Goal: Task Accomplishment & Management: Manage account settings

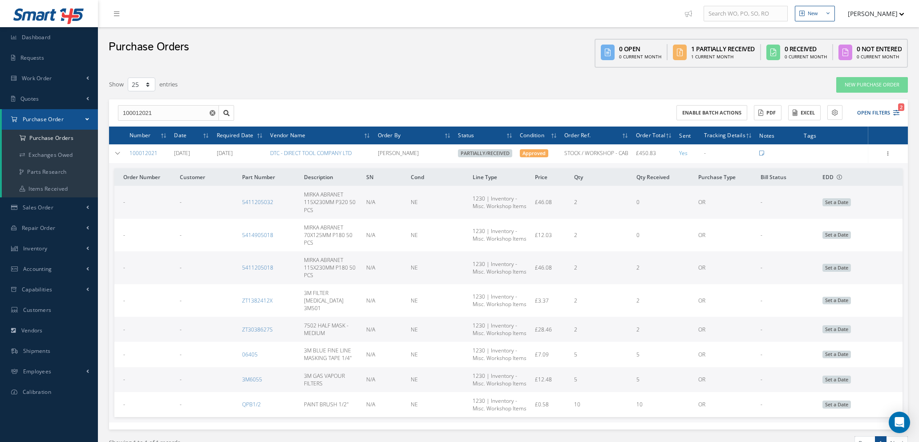
select select "25"
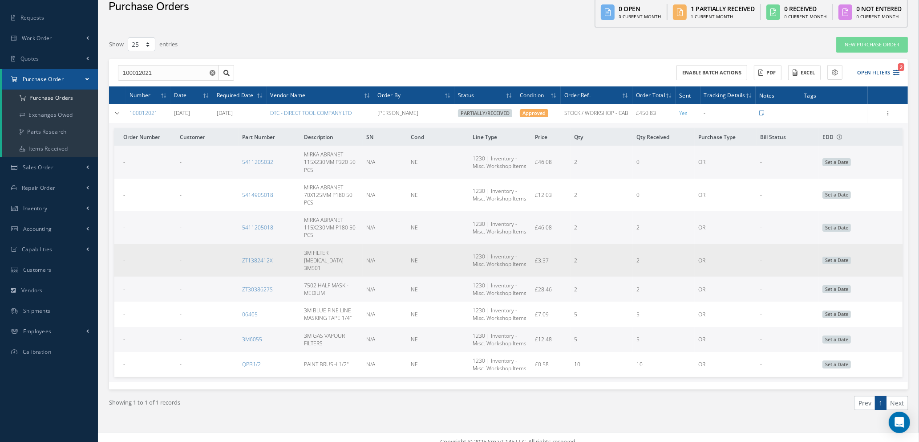
scroll to position [40, 0]
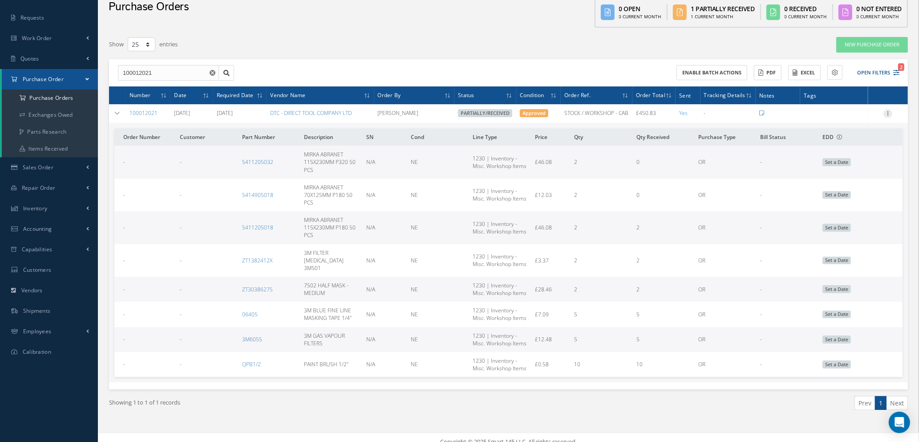
click at [886, 110] on icon at bounding box center [888, 112] width 9 height 7
click at [841, 116] on link "Receive" at bounding box center [847, 119] width 70 height 12
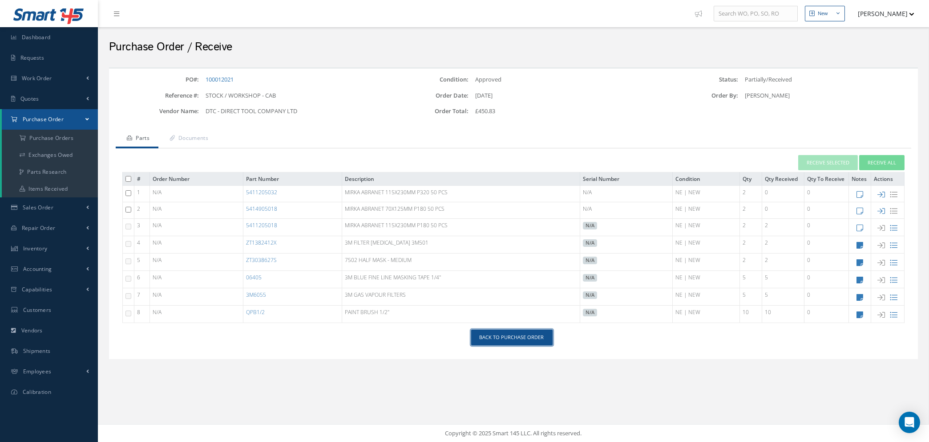
click at [496, 336] on link "Back to Purchase Order" at bounding box center [511, 337] width 81 height 16
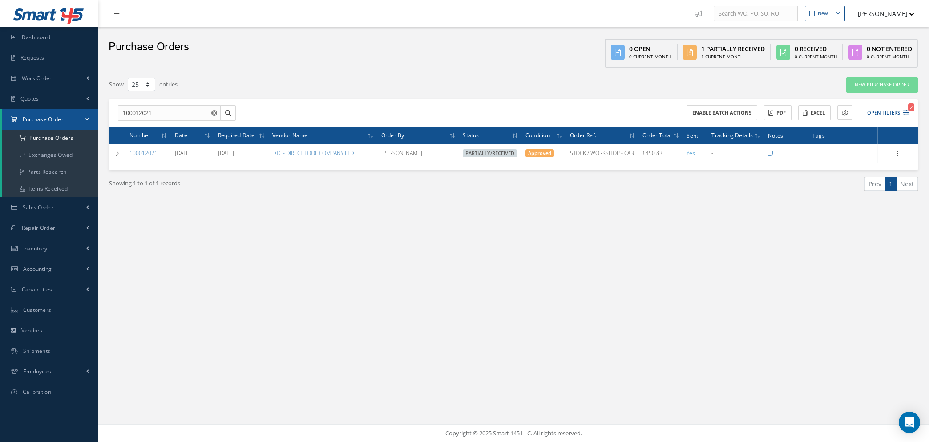
select select "25"
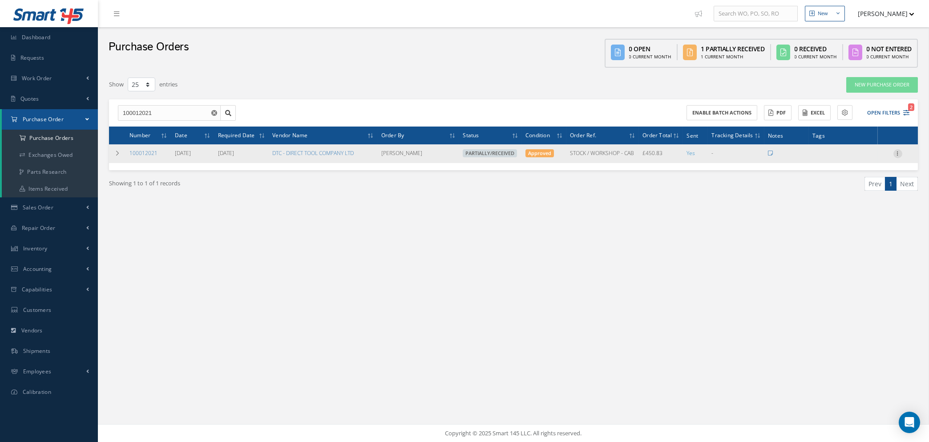
click at [898, 149] on icon at bounding box center [898, 152] width 9 height 7
click at [118, 153] on icon at bounding box center [117, 152] width 6 height 5
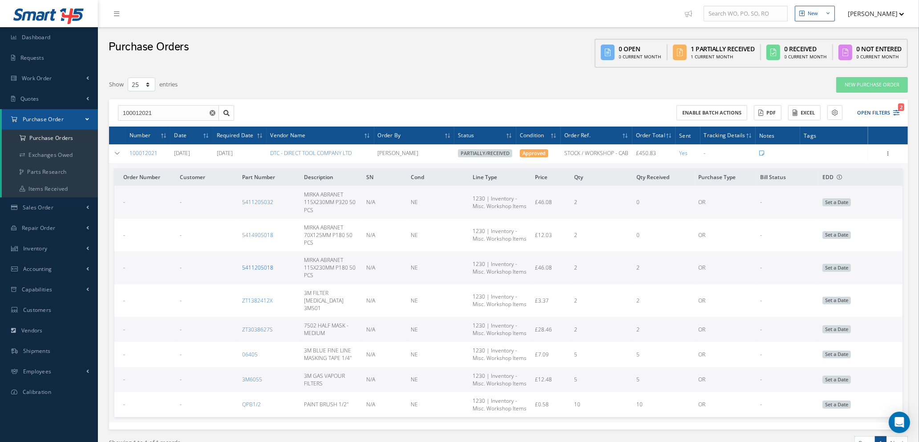
click at [259, 267] on link "5411205018" at bounding box center [257, 267] width 31 height 8
click at [210, 113] on use "Reset" at bounding box center [213, 113] width 6 height 6
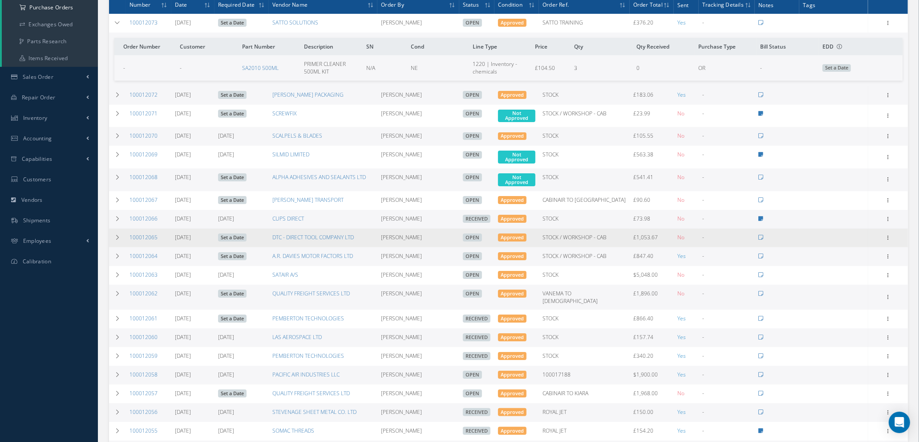
scroll to position [134, 0]
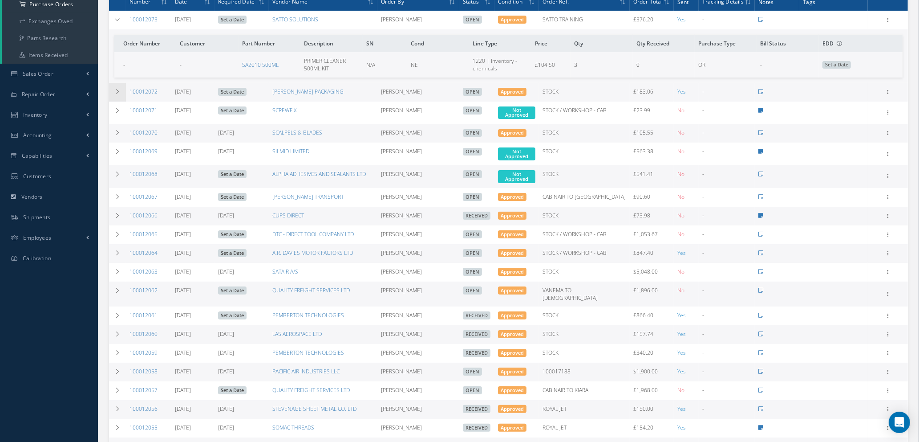
click at [116, 89] on icon at bounding box center [117, 91] width 6 height 5
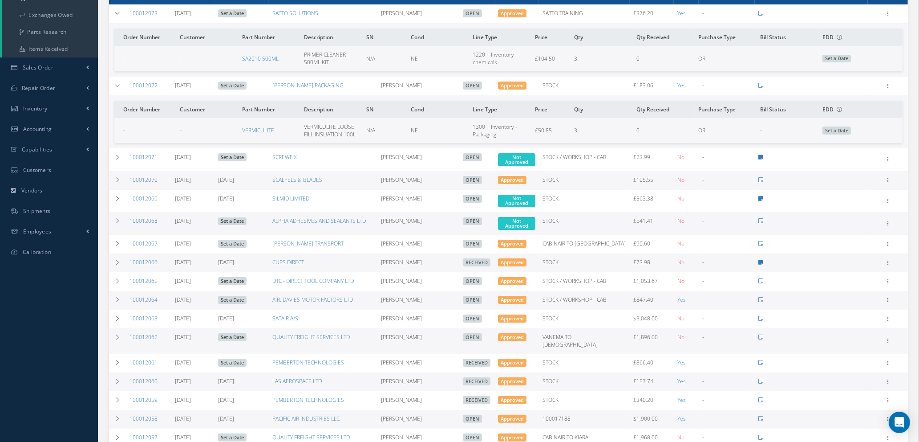
scroll to position [67, 0]
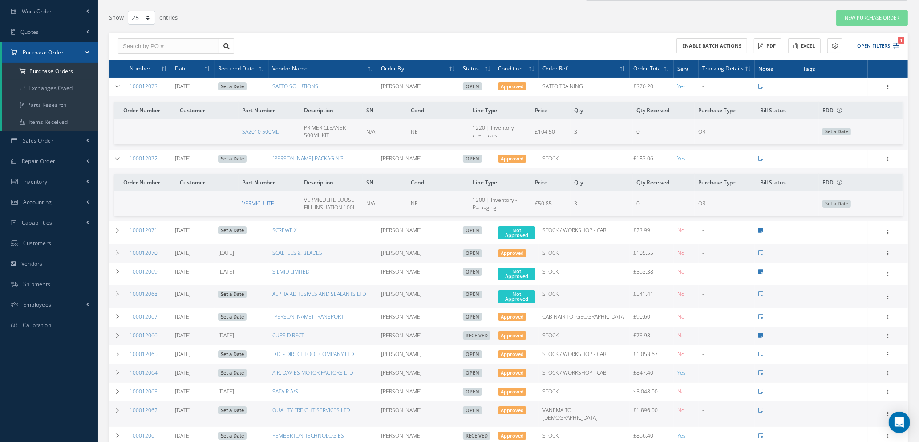
click at [254, 201] on link "VERMICULITE" at bounding box center [258, 203] width 32 height 8
click at [181, 44] on input "text" at bounding box center [168, 46] width 101 height 16
type input "100011965"
click at [164, 64] on div "100011965" at bounding box center [168, 61] width 91 height 9
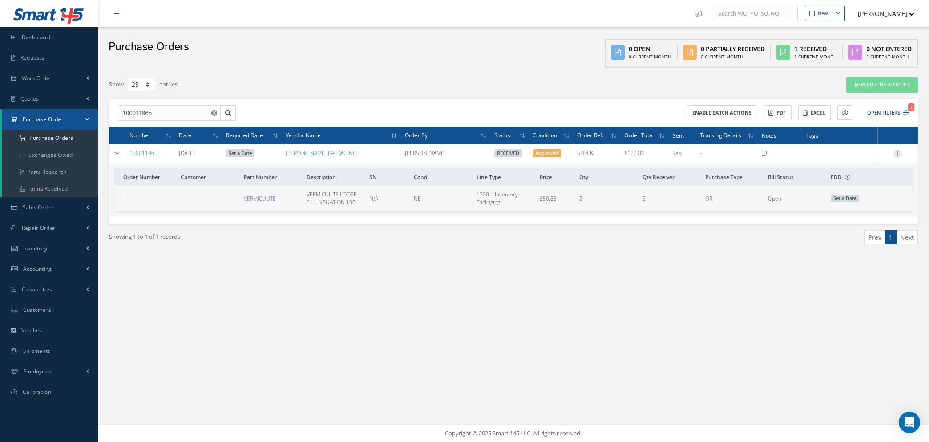
click at [899, 151] on icon at bounding box center [898, 152] width 9 height 7
click at [851, 179] on link "Edit" at bounding box center [857, 183] width 70 height 12
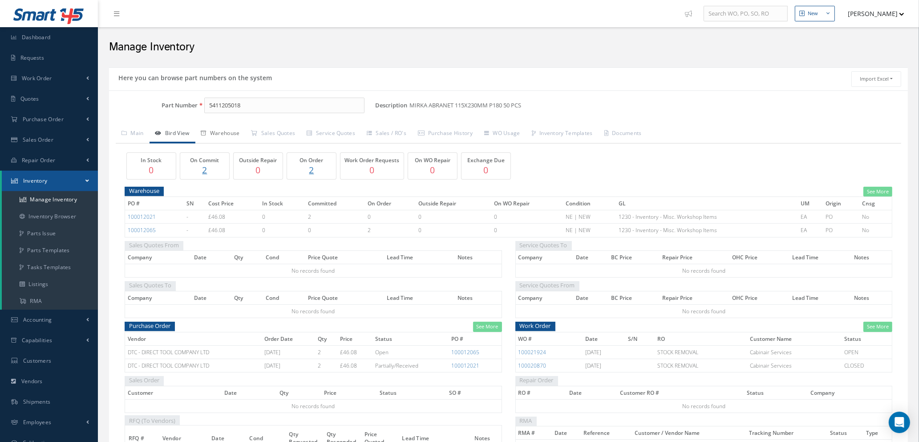
click at [231, 133] on link "Warehouse" at bounding box center [220, 134] width 50 height 19
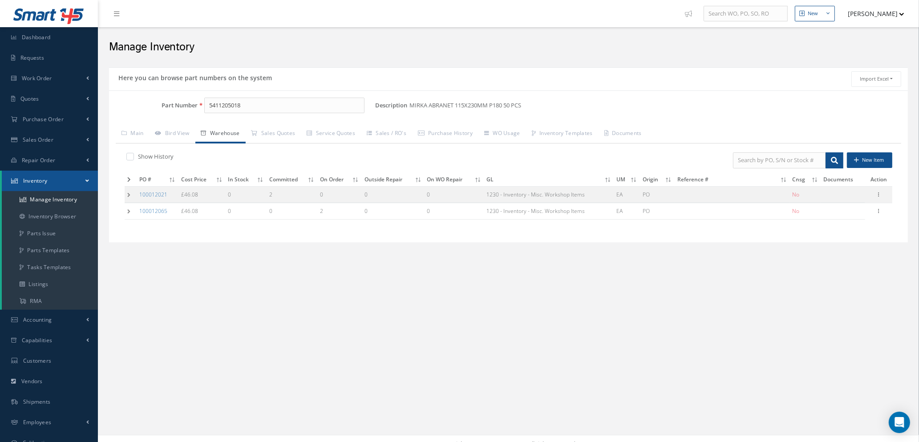
click at [129, 193] on td at bounding box center [131, 194] width 12 height 16
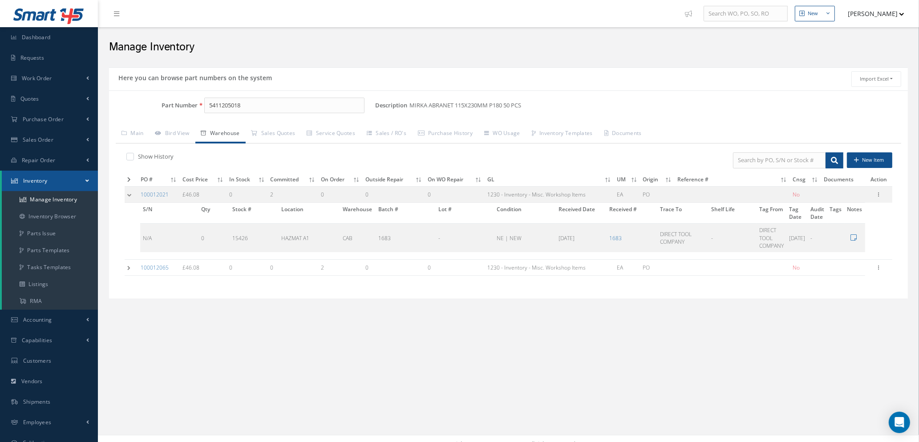
click at [127, 266] on td at bounding box center [131, 267] width 13 height 16
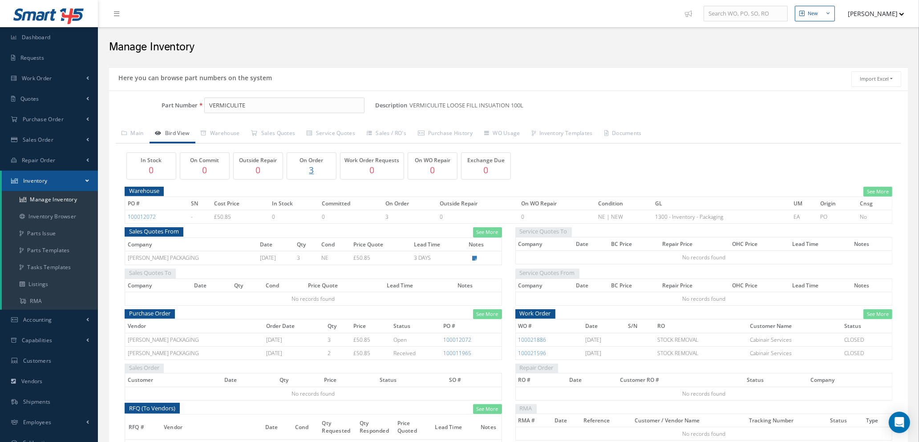
scroll to position [64, 0]
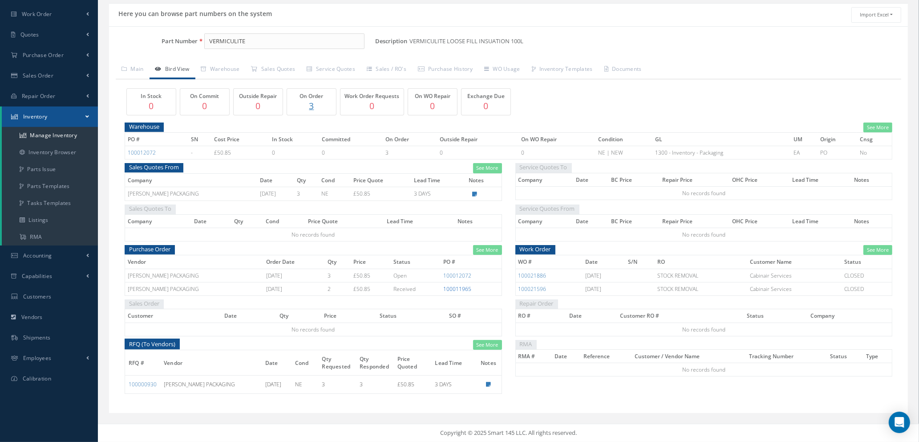
click at [458, 291] on link "100011965" at bounding box center [457, 289] width 28 height 8
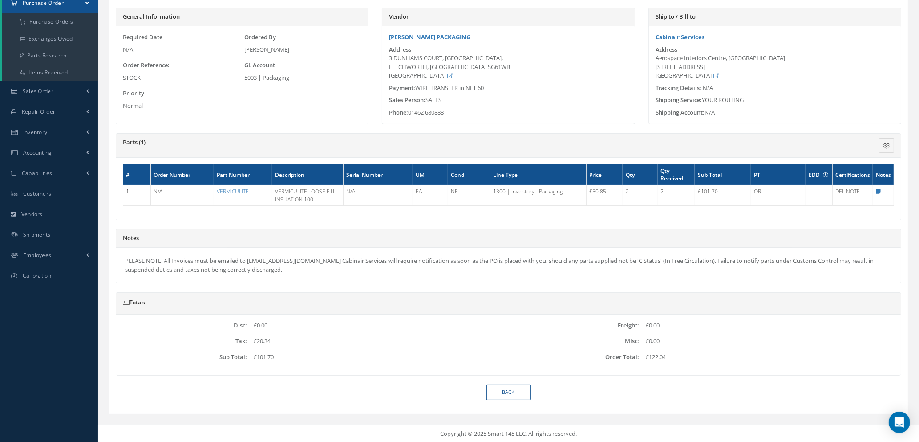
scroll to position [117, 0]
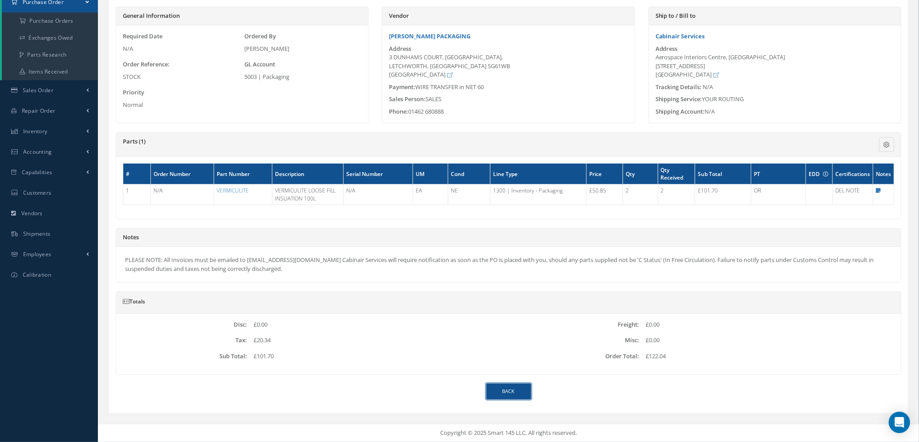
click at [501, 394] on link "Back" at bounding box center [508, 391] width 45 height 16
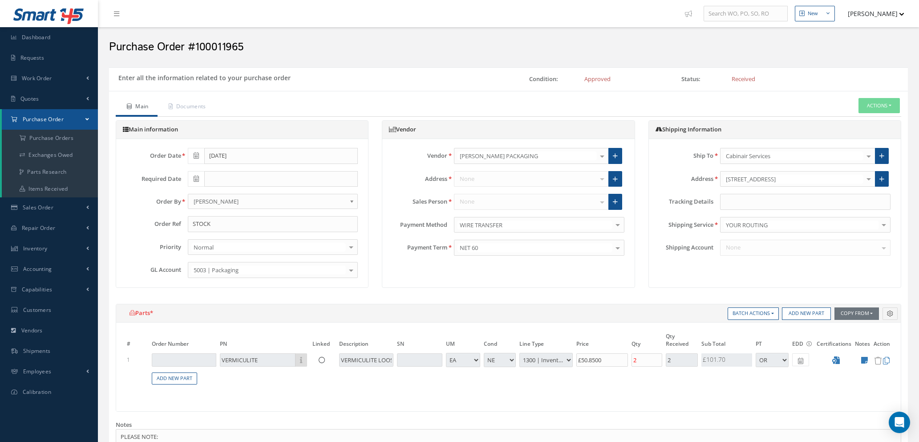
select select "1"
select select "5"
select select "117"
select select "1"
click at [533, 355] on tr "1 VERMICULITE Part Number Description VERMICULITE LOOSE FILL INSUATION 100L - B…" at bounding box center [508, 360] width 767 height 16
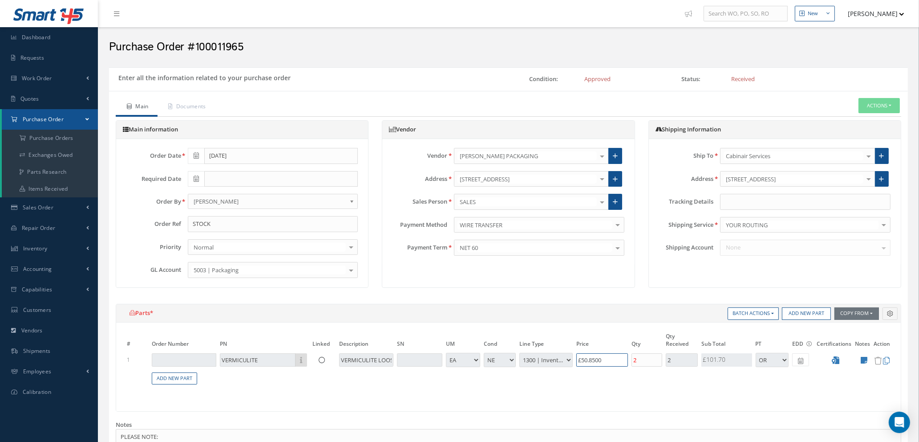
type input "£5"
type input "£2"
type input "£52"
type input "£20.8"
type input "£52.8"
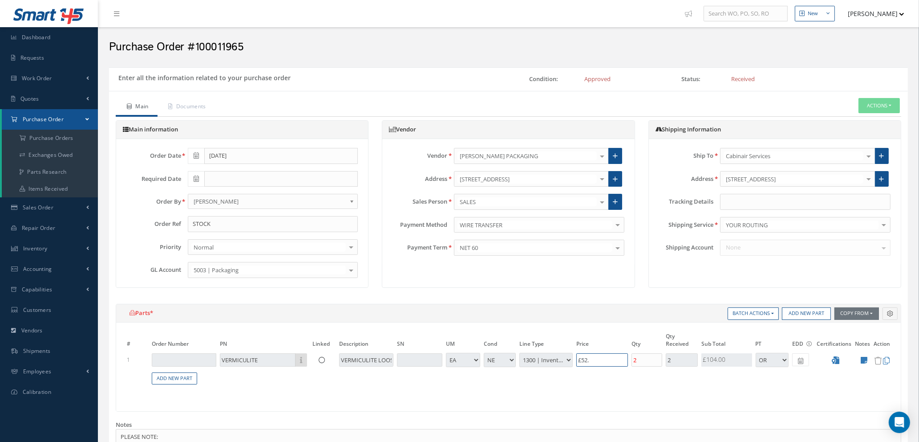
type input "£21.12"
type input "£52.88"
type input "£21.15"
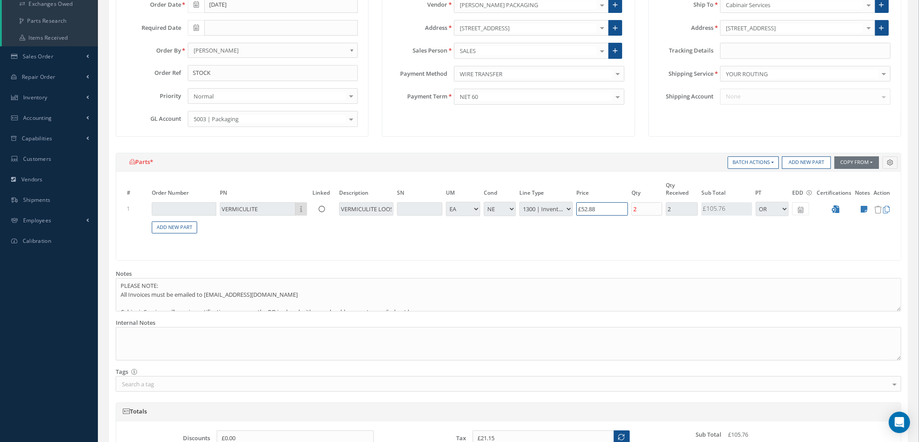
scroll to position [352, 0]
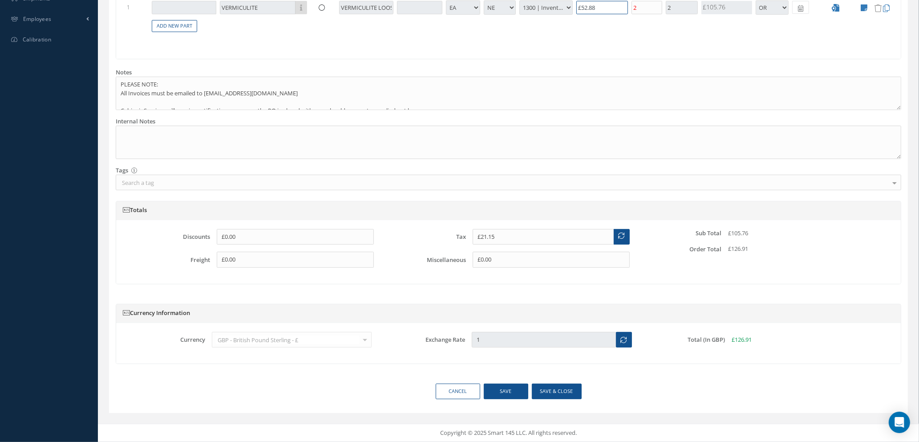
type input "£52.88"
click at [551, 394] on button "Save & close" at bounding box center [557, 391] width 50 height 16
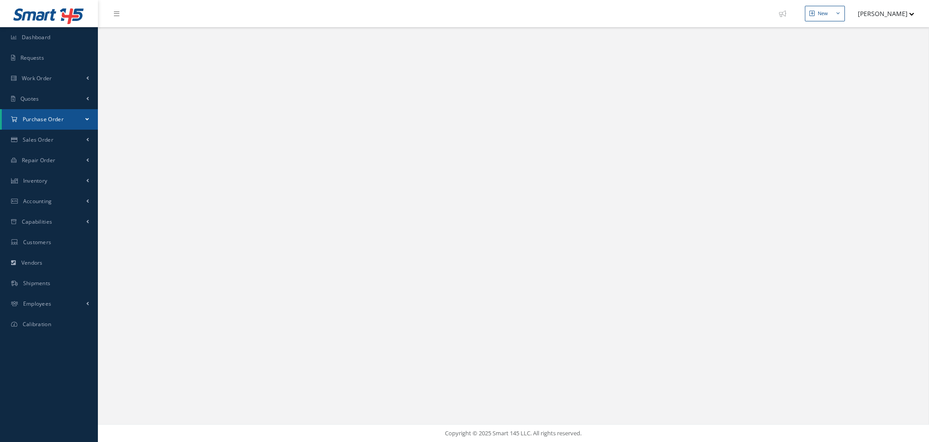
select select "25"
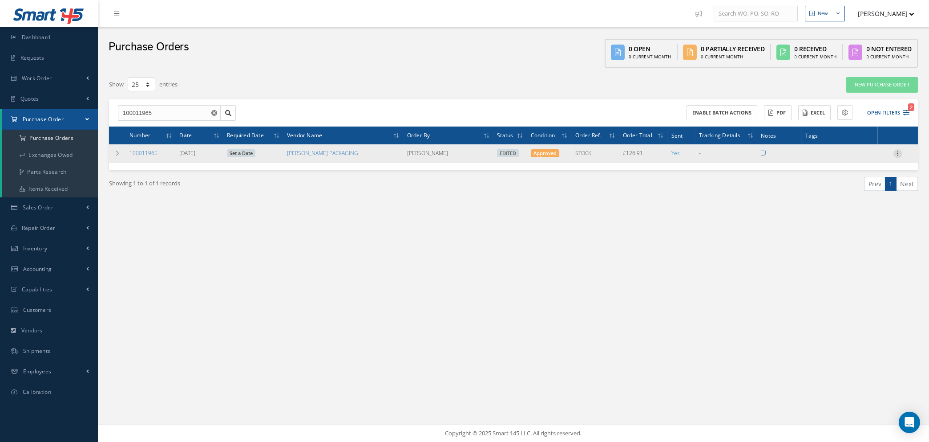
click at [900, 151] on icon at bounding box center [898, 152] width 9 height 7
click at [869, 157] on link "Enter/Update" at bounding box center [857, 160] width 70 height 12
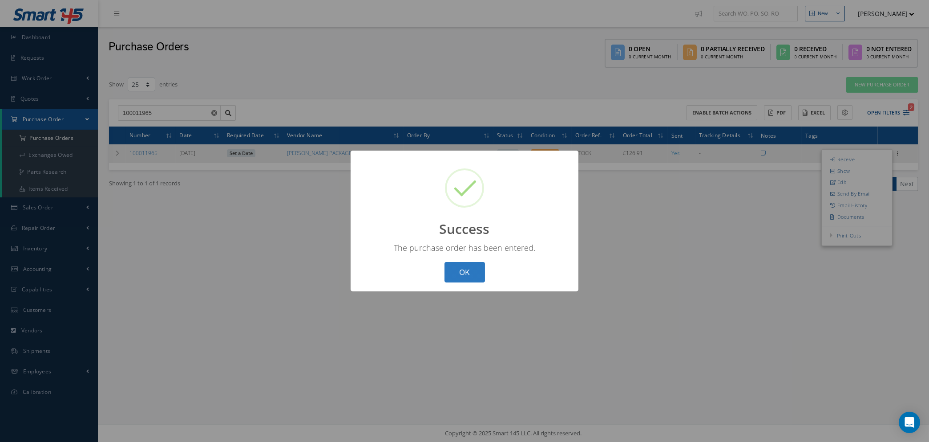
drag, startPoint x: 465, startPoint y: 272, endPoint x: 459, endPoint y: 270, distance: 6.5
click at [465, 271] on button "OK" at bounding box center [465, 272] width 41 height 21
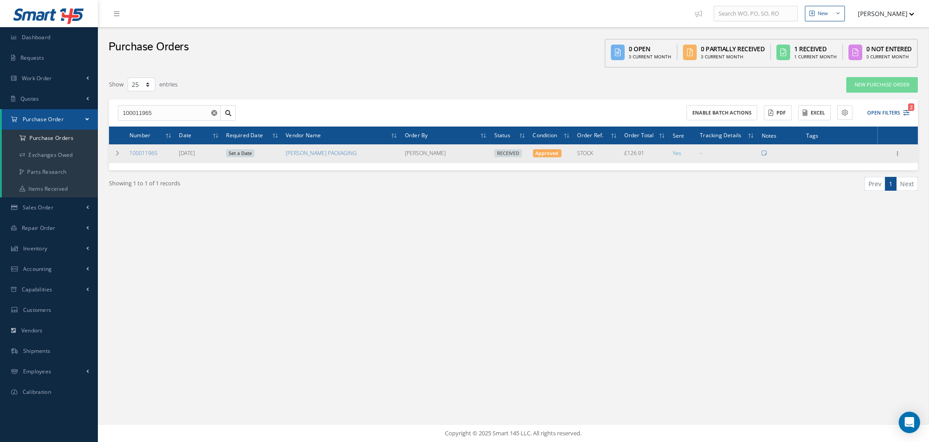
click at [215, 111] on icon "Reset" at bounding box center [214, 113] width 6 height 6
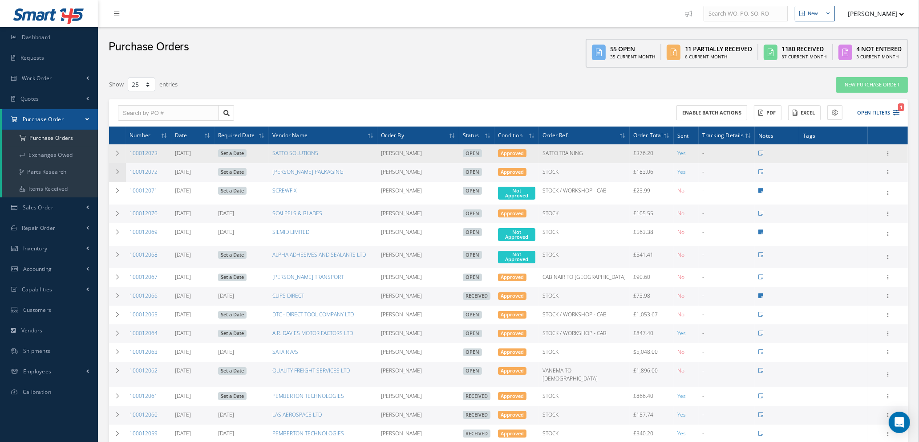
click at [115, 171] on icon at bounding box center [117, 171] width 6 height 5
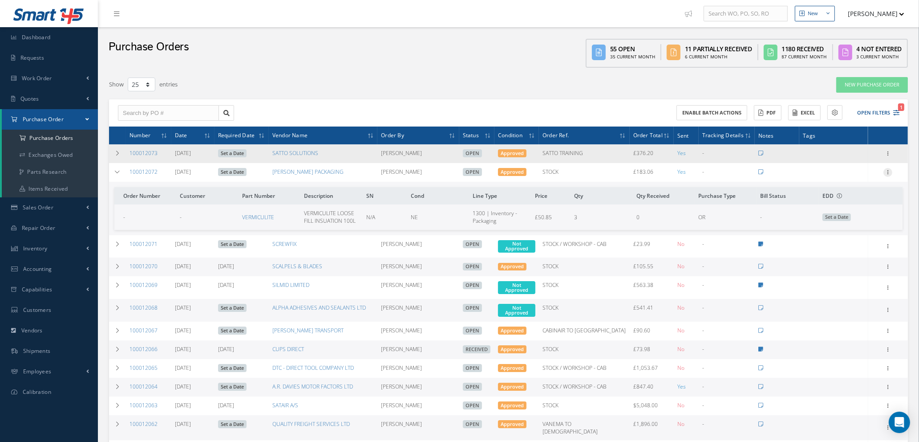
click at [886, 169] on icon at bounding box center [888, 171] width 9 height 7
click at [845, 197] on link "Edit" at bounding box center [847, 201] width 70 height 12
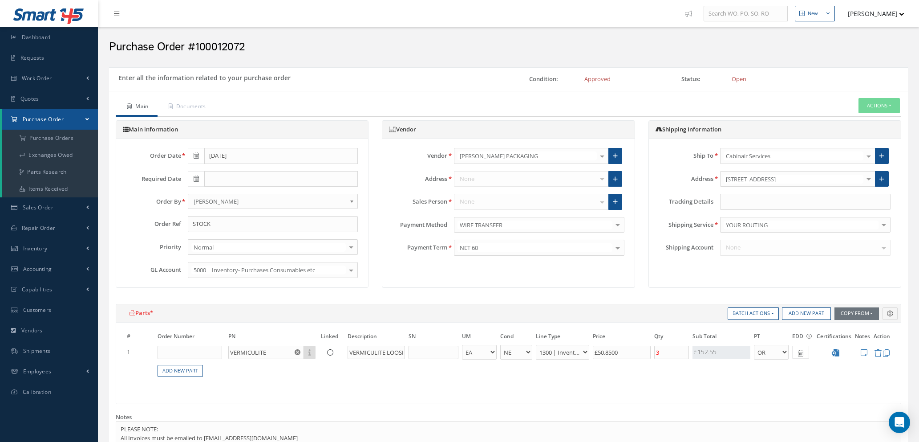
select select "1"
select select "5"
select select "117"
select select "1"
drag, startPoint x: 632, startPoint y: 349, endPoint x: 528, endPoint y: 350, distance: 103.7
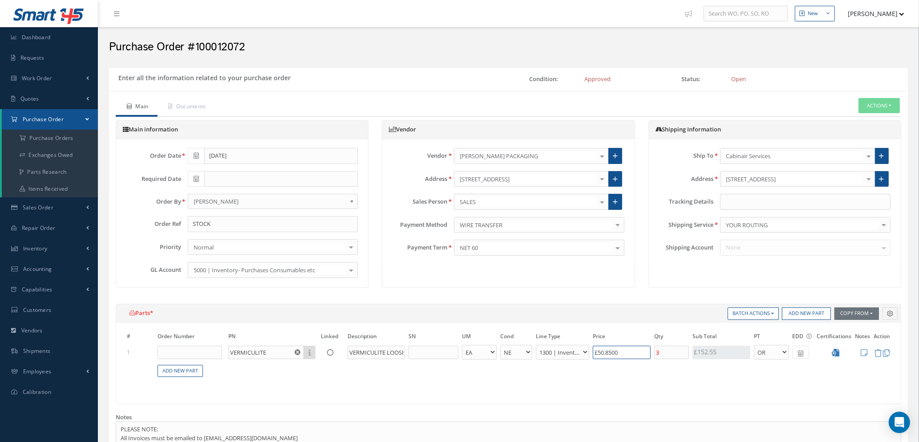
click at [529, 350] on tr "1 VERMICULITE Part Number Description VERMICULITE LOOSE FILL INSUATION 100L - B…" at bounding box center [508, 352] width 767 height 16
type input "£5"
type input "£3"
type input "£52"
type input "£31.2"
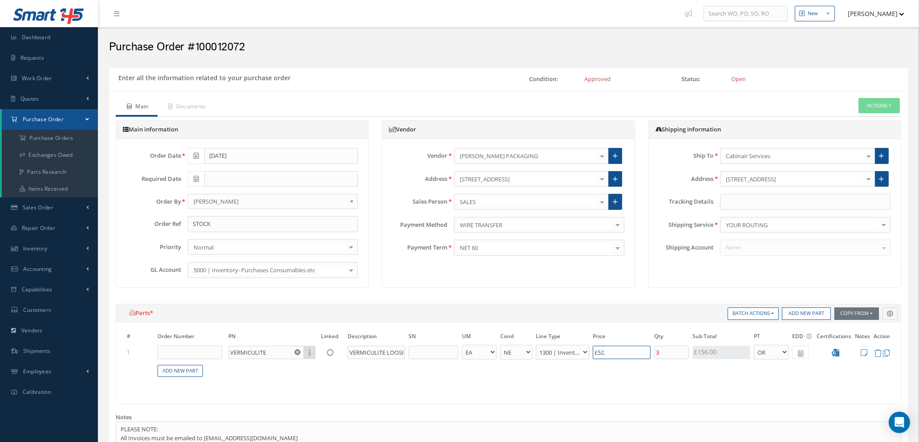
type input "£52.8"
type input "£31.68"
type input "£52.88"
type input "£31.73"
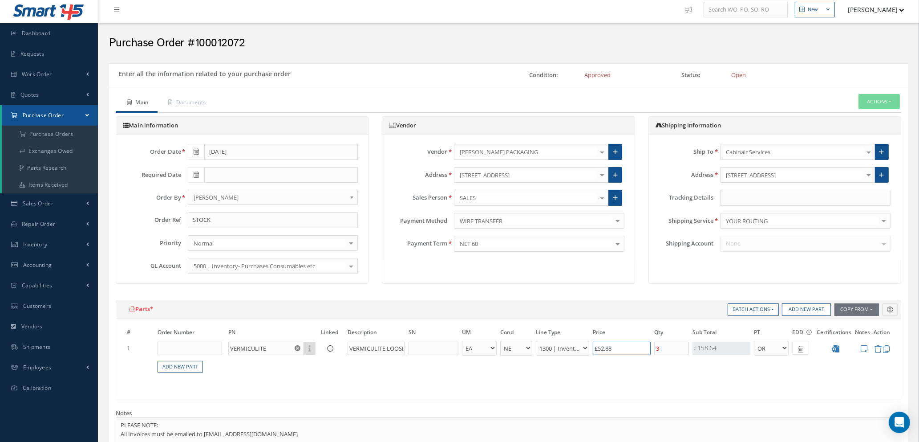
scroll to position [344, 0]
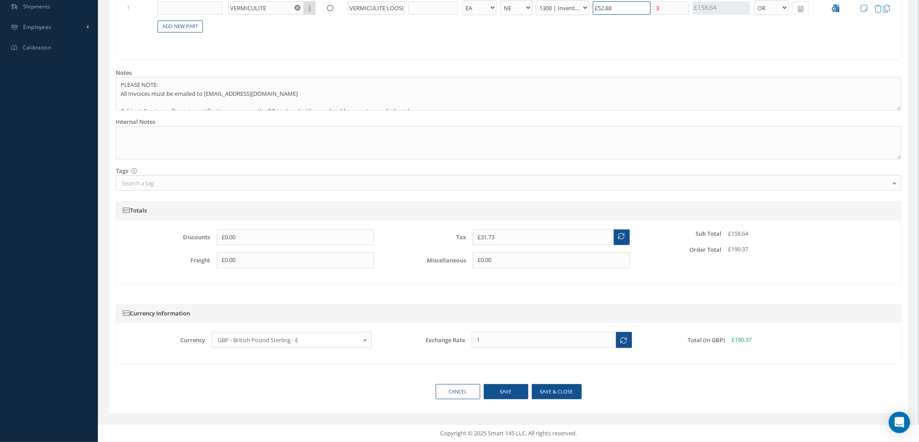
type input "£52.88"
click at [558, 389] on button "Save & close" at bounding box center [557, 392] width 50 height 16
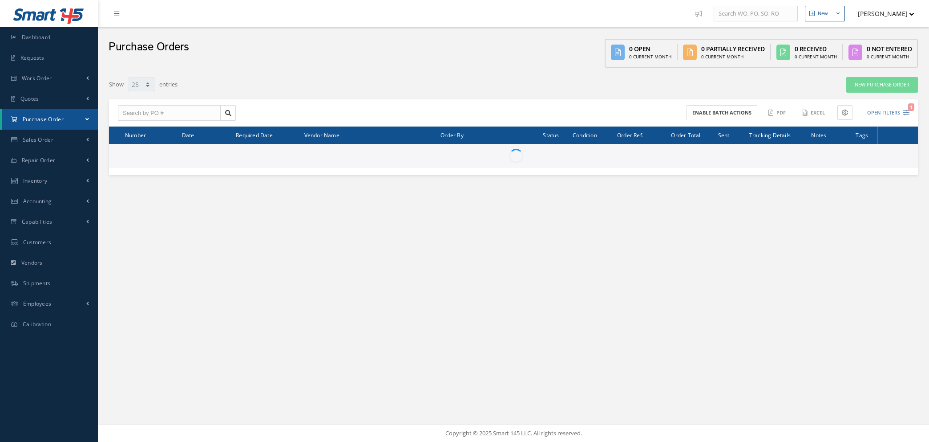
select select "25"
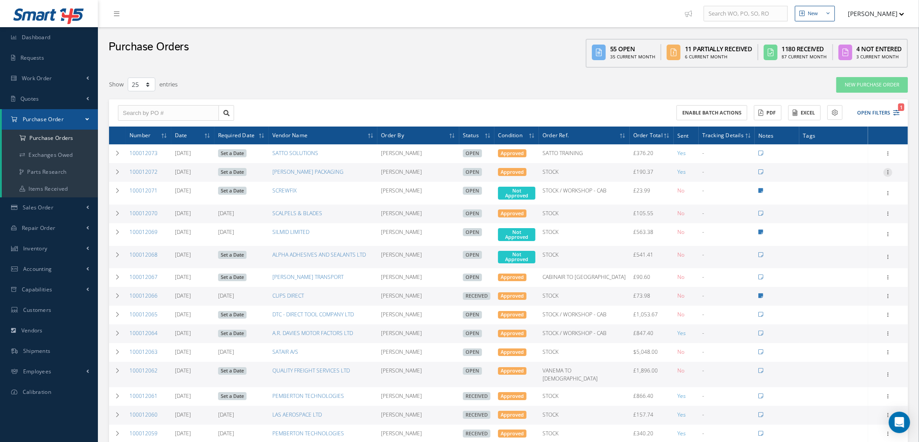
click at [888, 170] on icon at bounding box center [888, 171] width 9 height 7
click at [855, 256] on link "Documents" at bounding box center [847, 258] width 70 height 12
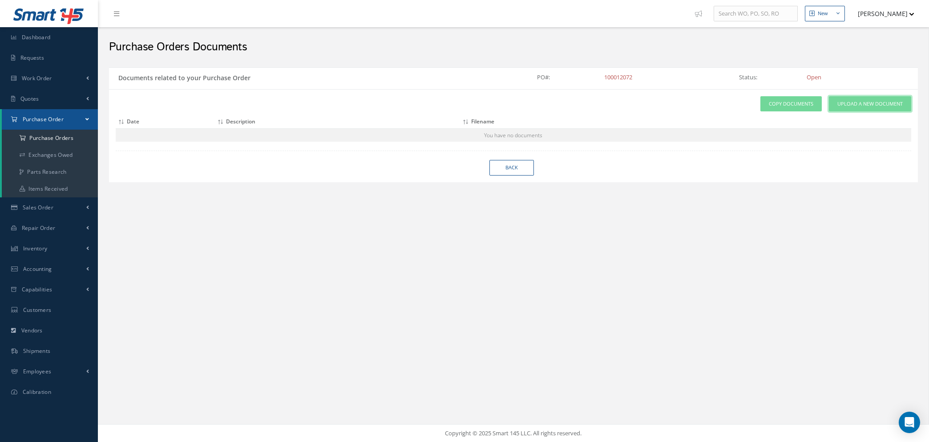
click at [855, 105] on span "Upload a New Document" at bounding box center [870, 104] width 65 height 8
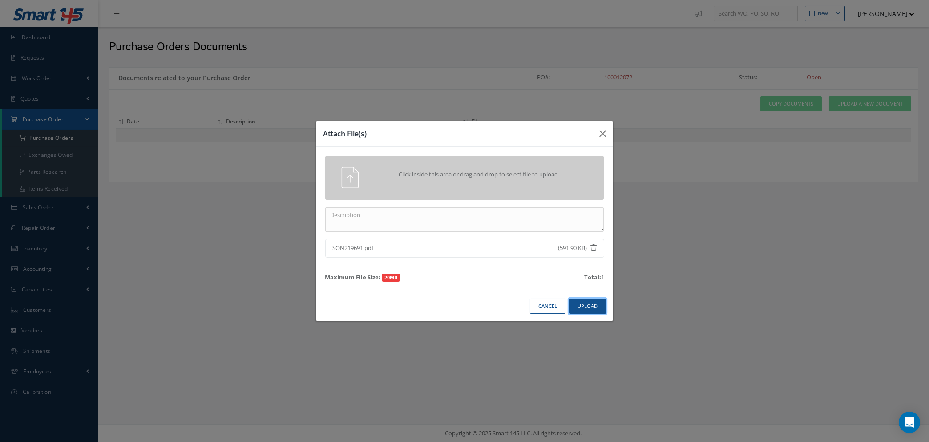
click at [591, 307] on button "Upload" at bounding box center [587, 306] width 37 height 16
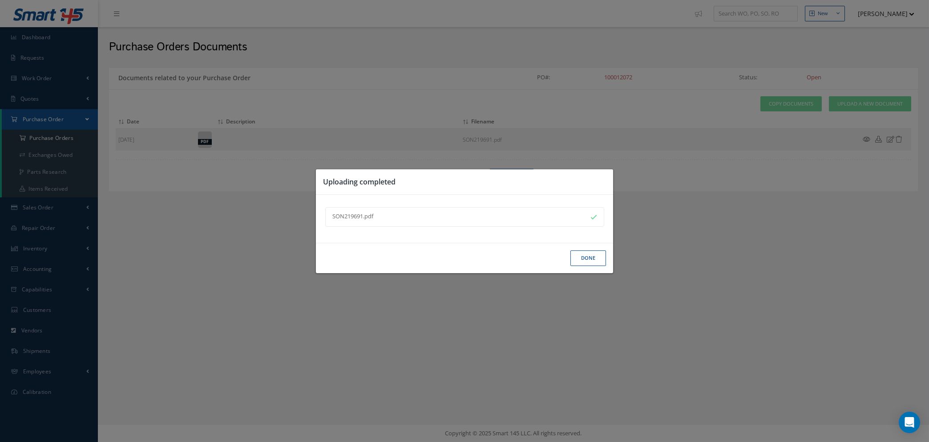
click at [589, 255] on button "Done" at bounding box center [589, 258] width 36 height 16
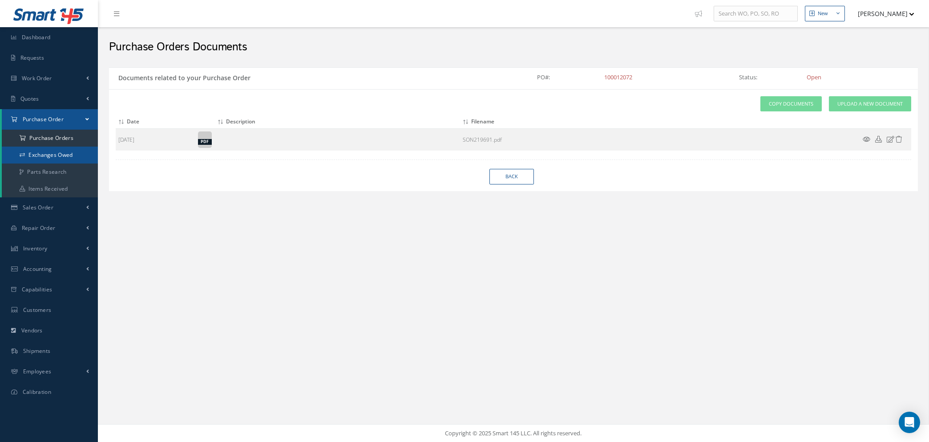
drag, startPoint x: 61, startPoint y: 121, endPoint x: 59, endPoint y: 152, distance: 30.8
click at [60, 121] on span "Purchase Order" at bounding box center [43, 119] width 41 height 8
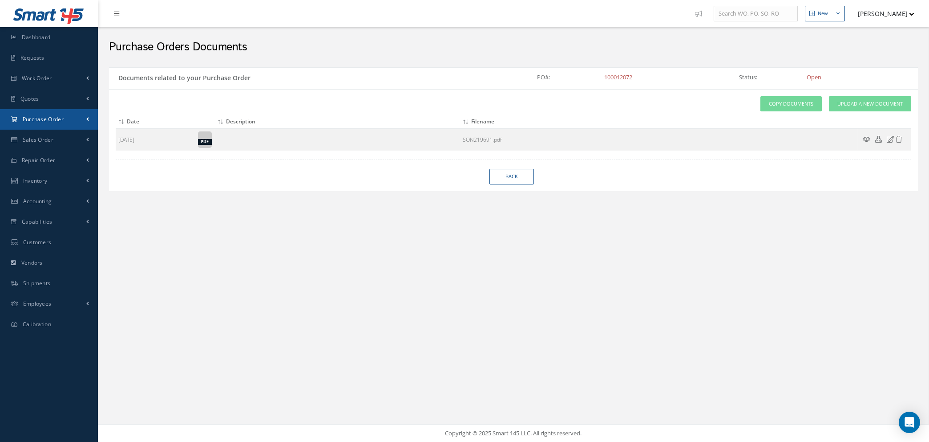
click at [85, 117] on link "Purchase Order" at bounding box center [49, 119] width 98 height 20
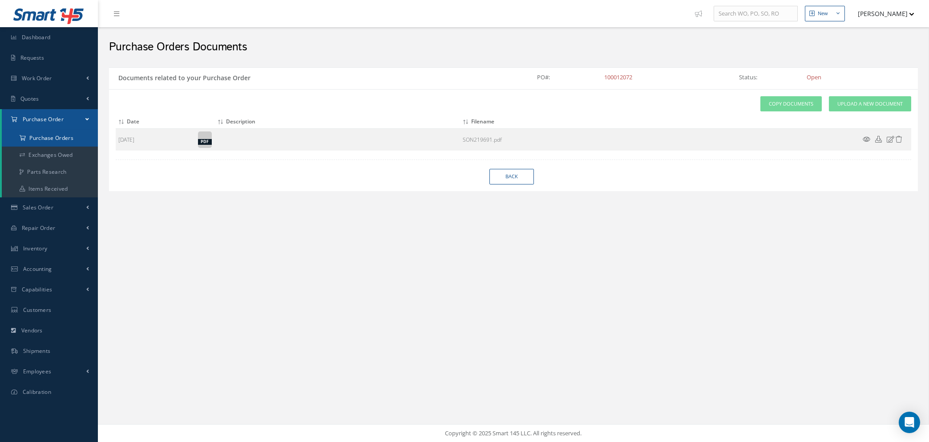
click at [53, 137] on a=1&status_id=2&status_id=3&status_id=5&collapsedFilters"] "Purchase Orders" at bounding box center [50, 138] width 96 height 17
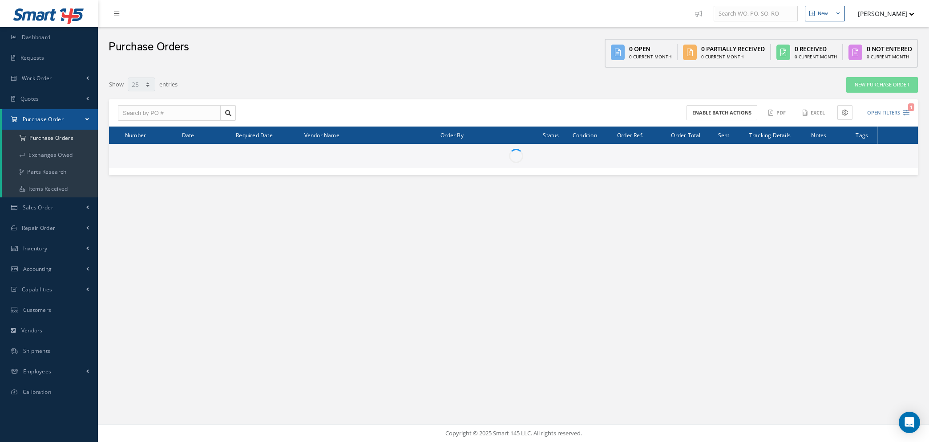
select select "25"
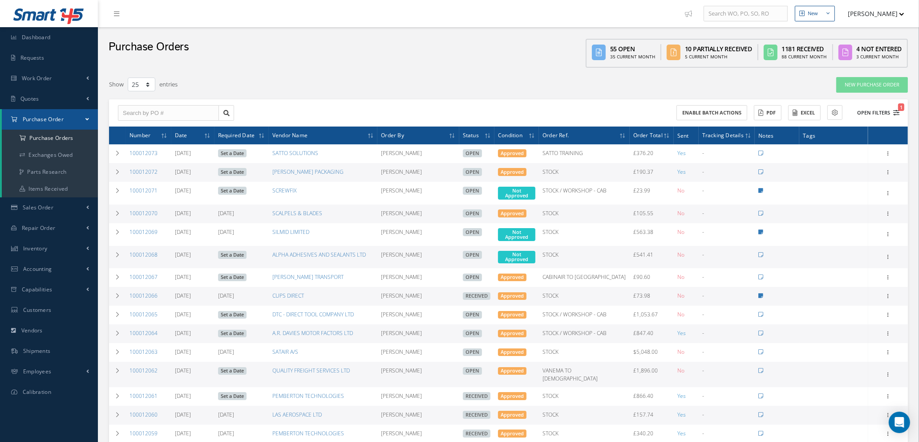
click at [899, 110] on icon "1" at bounding box center [896, 112] width 6 height 6
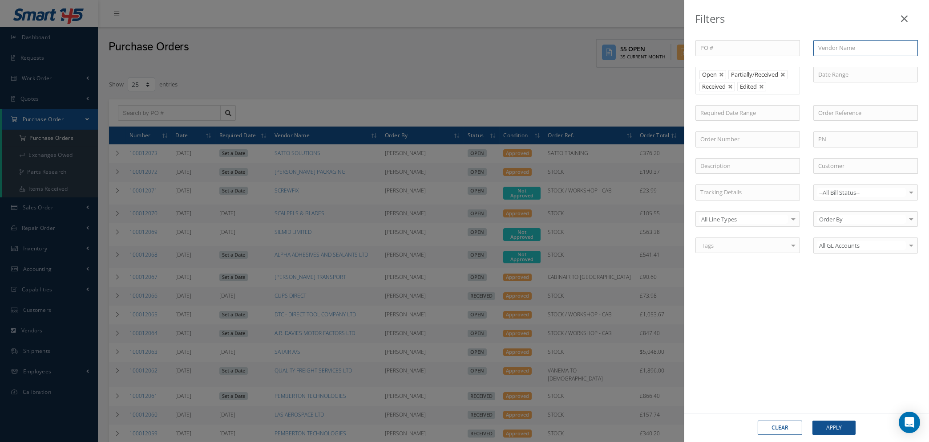
click at [837, 46] on input "text" at bounding box center [866, 48] width 105 height 16
click at [841, 60] on span "AEROKNOW SIA" at bounding box center [840, 64] width 42 height 8
type input "AEROKNOW SIA"
click at [828, 427] on button "Apply" at bounding box center [834, 427] width 43 height 14
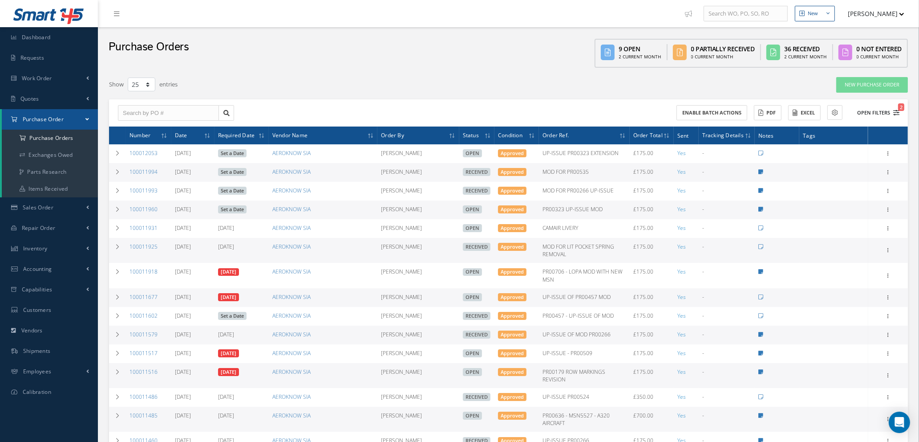
click at [897, 110] on icon "2" at bounding box center [896, 112] width 6 height 6
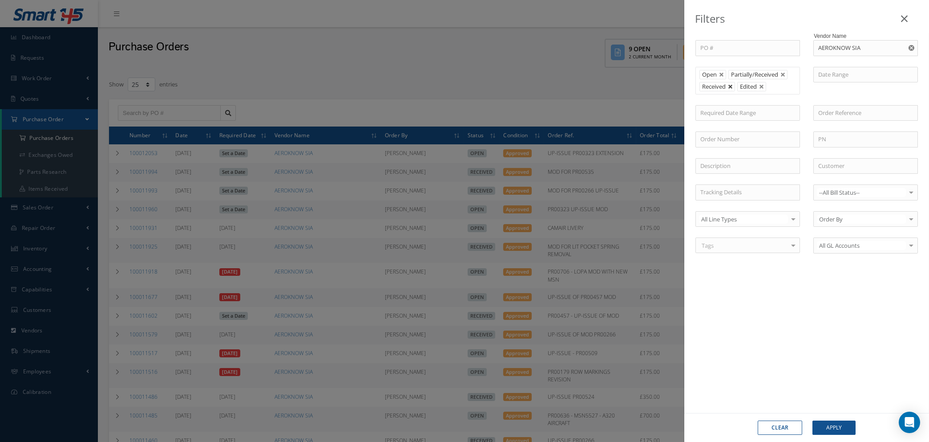
click at [731, 85] on link at bounding box center [730, 86] width 5 height 5
click at [827, 423] on button "Apply" at bounding box center [834, 427] width 43 height 14
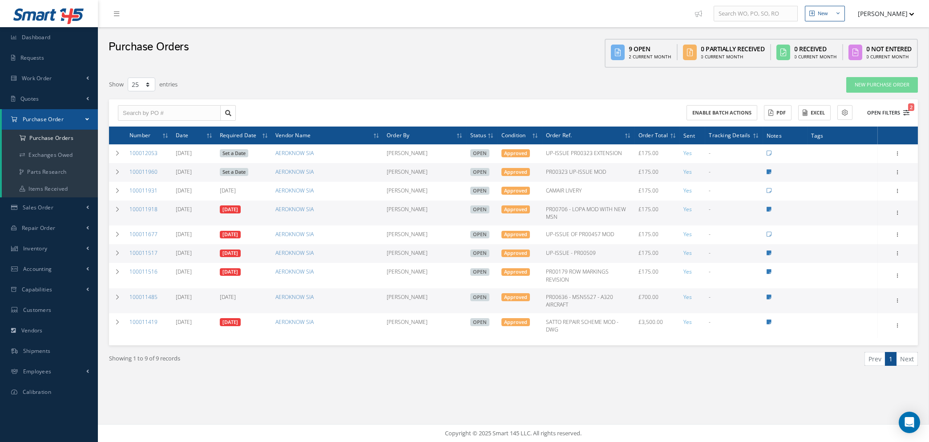
click at [907, 110] on icon "2" at bounding box center [907, 112] width 6 height 6
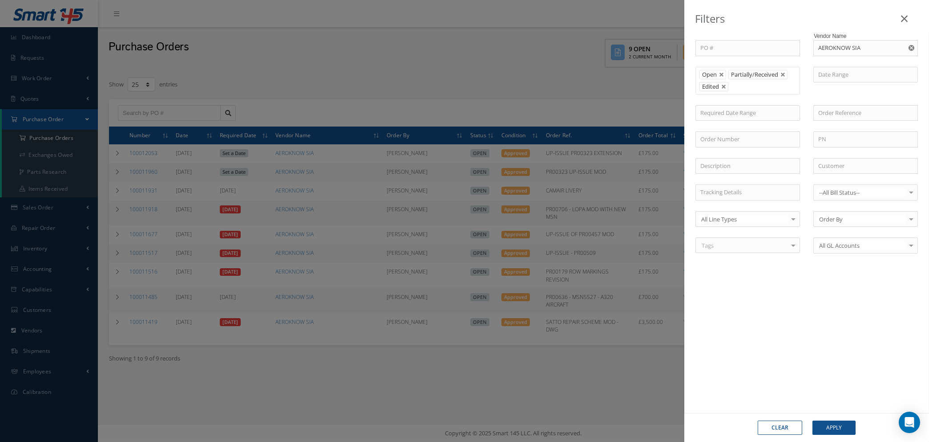
click at [775, 421] on button "Clear" at bounding box center [780, 427] width 45 height 14
type input "All Status"
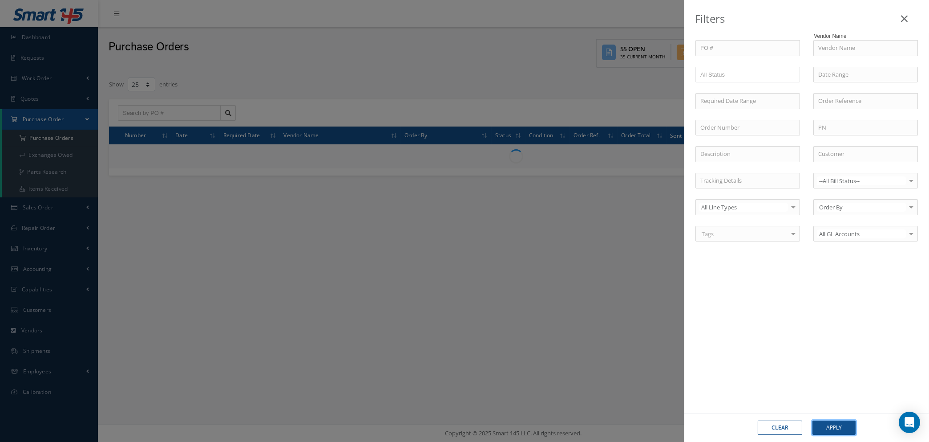
click at [830, 427] on button "Apply" at bounding box center [834, 427] width 43 height 14
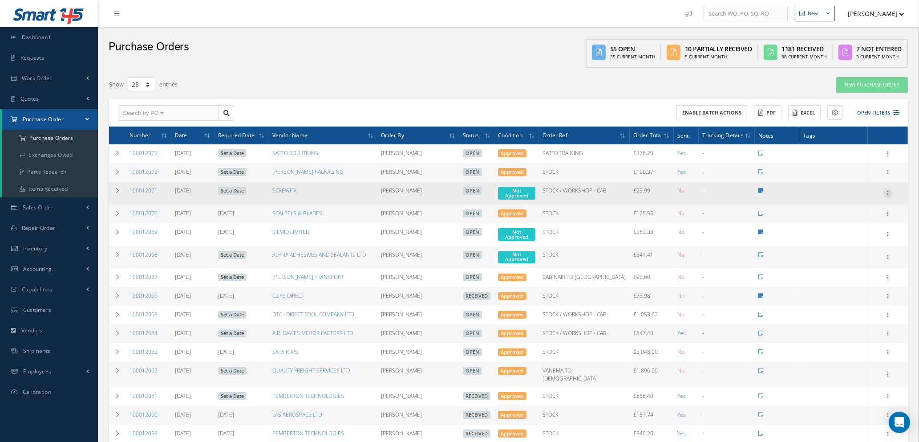
click at [885, 191] on icon at bounding box center [888, 192] width 9 height 7
click at [855, 198] on link "Enter/Update" at bounding box center [847, 199] width 70 height 12
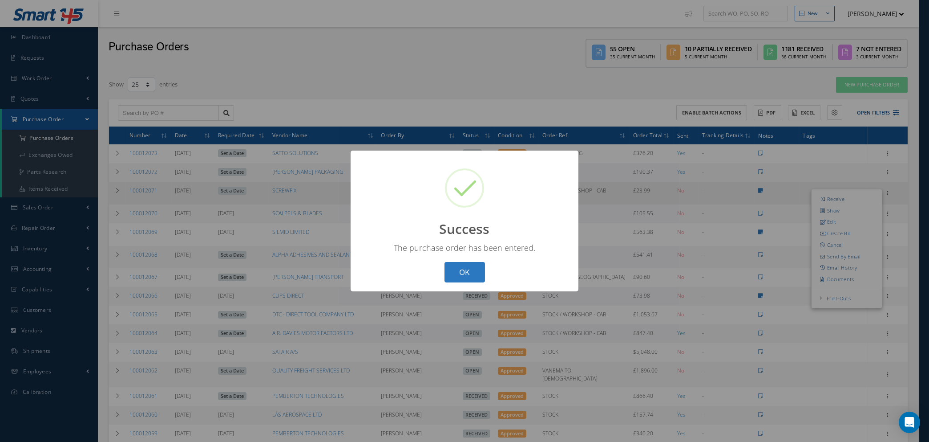
click at [471, 272] on button "OK" at bounding box center [465, 272] width 41 height 21
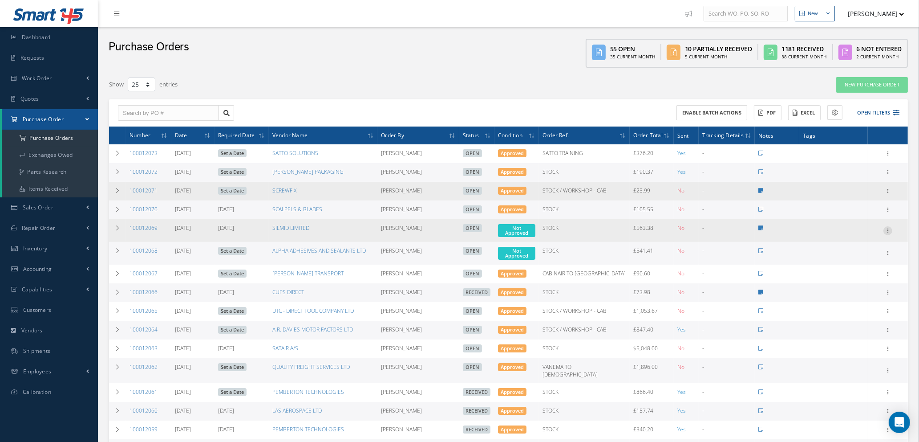
click at [888, 227] on icon at bounding box center [888, 229] width 9 height 7
click at [866, 235] on link "Enter/Update" at bounding box center [847, 237] width 70 height 12
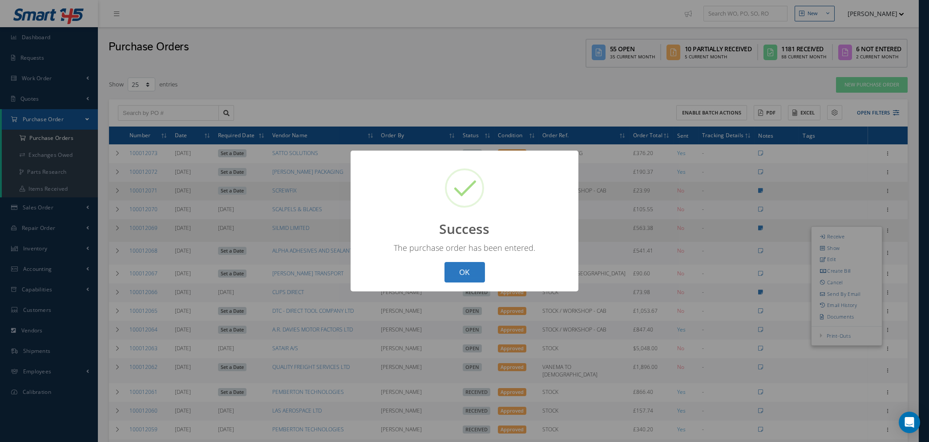
click at [471, 271] on button "OK" at bounding box center [465, 272] width 41 height 21
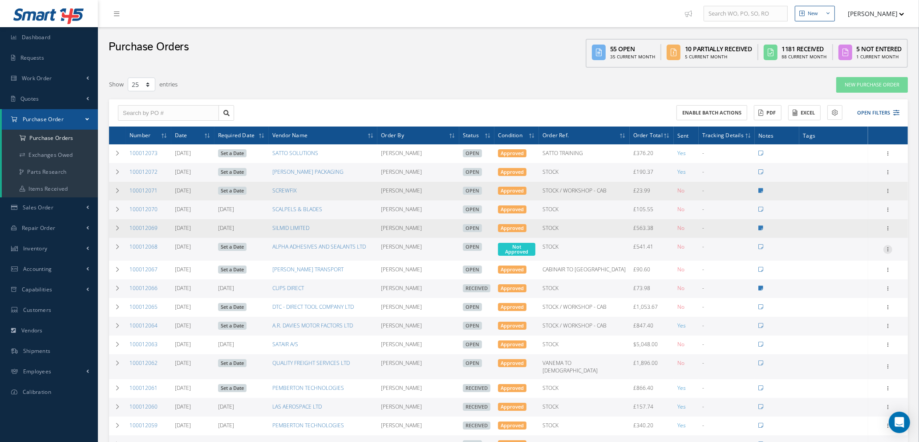
click at [887, 247] on icon at bounding box center [888, 248] width 9 height 7
click at [849, 250] on link "Enter/Update" at bounding box center [847, 255] width 70 height 12
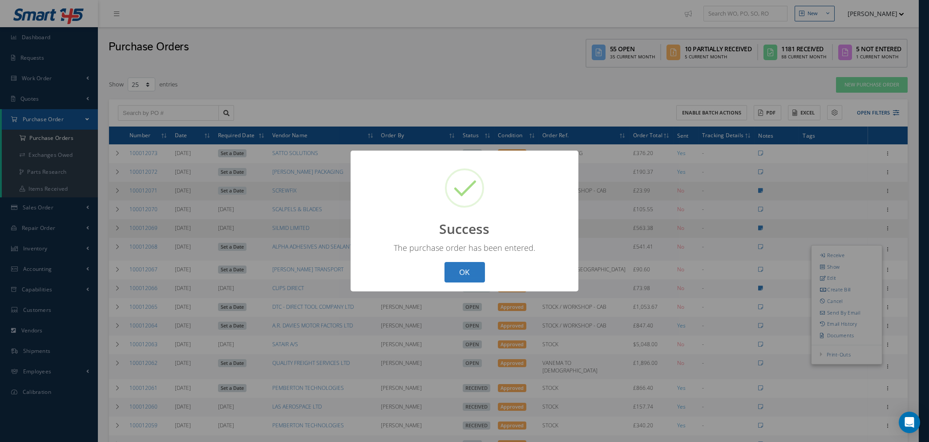
click at [474, 267] on button "OK" at bounding box center [465, 272] width 41 height 21
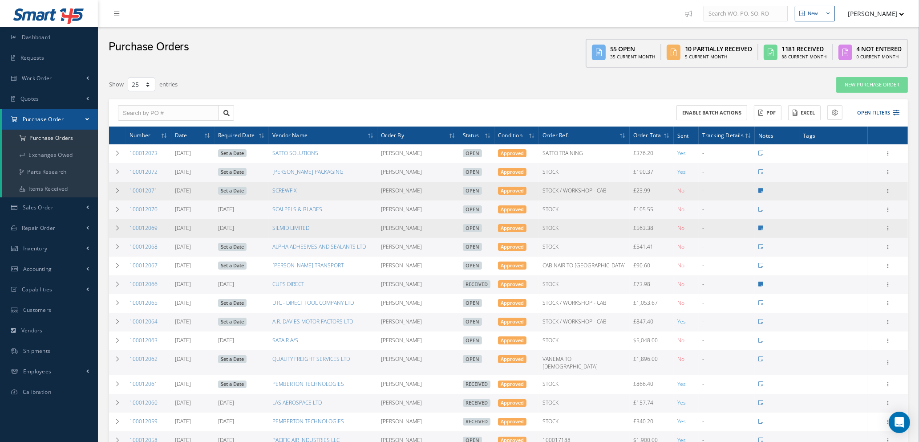
click at [596, 242] on td "STOCK" at bounding box center [584, 247] width 91 height 19
click at [888, 244] on icon at bounding box center [888, 246] width 9 height 7
click at [848, 309] on link "Send By Email" at bounding box center [847, 310] width 70 height 12
type input "Reports from Purchase Order #100012068"
type textarea "Hiya, Please find Attached, our Purchase Order #100012068. If you have any ques…"
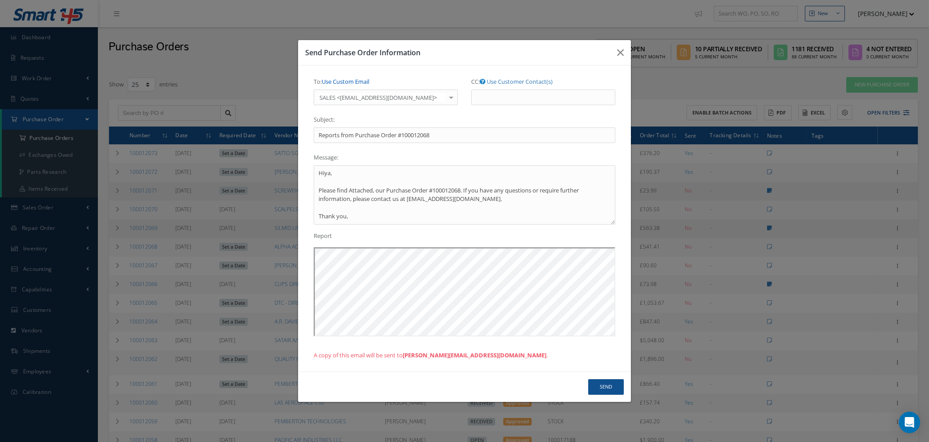
click at [348, 79] on link "Use Custom Email" at bounding box center [346, 81] width 48 height 8
click at [348, 94] on input "To: Use Customer Contact(s)" at bounding box center [386, 97] width 144 height 16
type input "natasha@cab.aero"
click at [608, 384] on button "Send" at bounding box center [606, 387] width 36 height 16
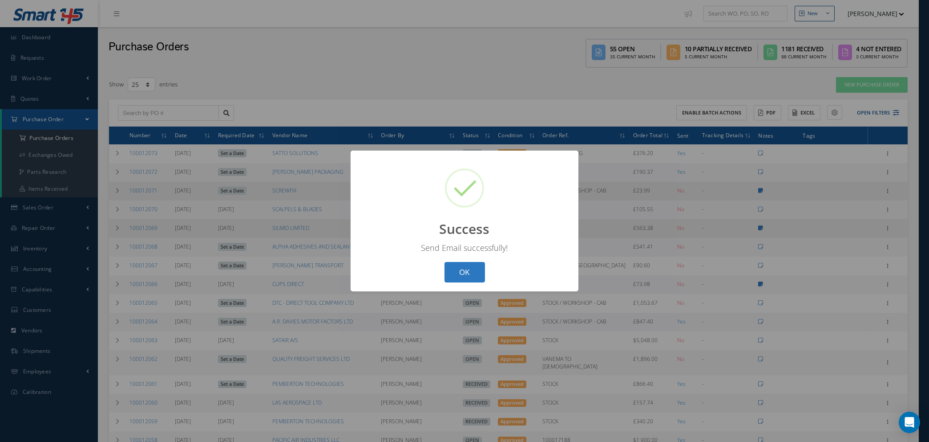
click at [463, 272] on button "OK" at bounding box center [465, 272] width 41 height 21
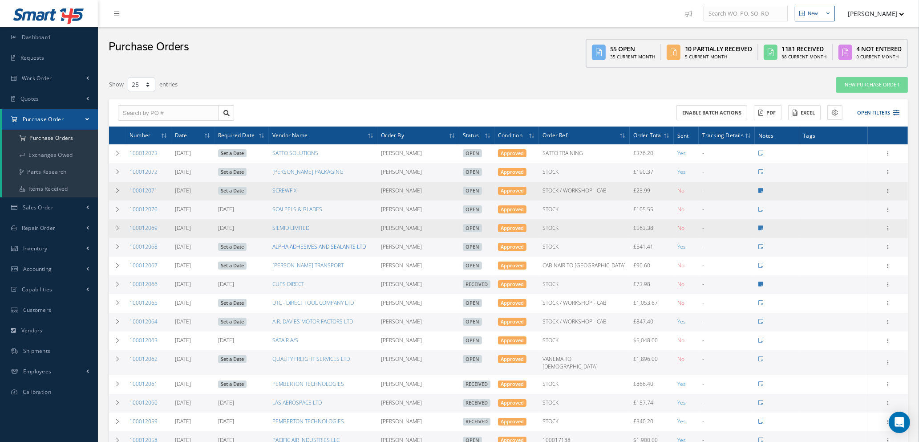
click at [296, 244] on link "ALPHA ADHESIVES AND SEALANTS LTD" at bounding box center [318, 247] width 93 height 8
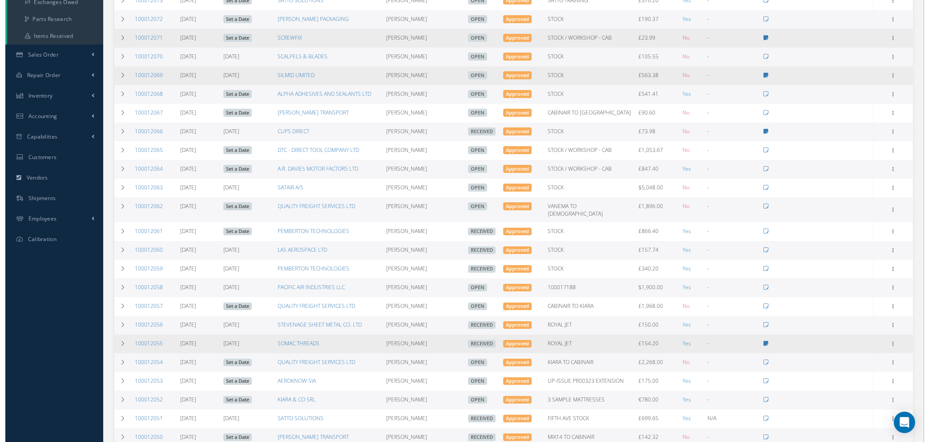
scroll to position [134, 0]
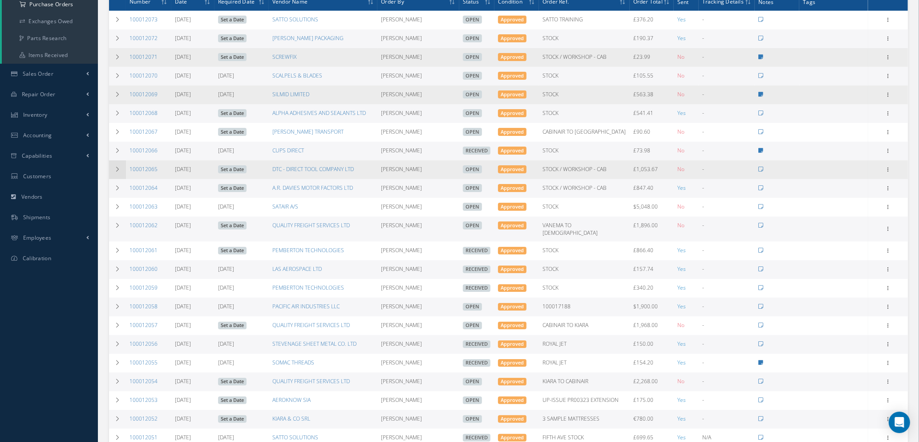
click at [118, 169] on icon at bounding box center [117, 168] width 6 height 5
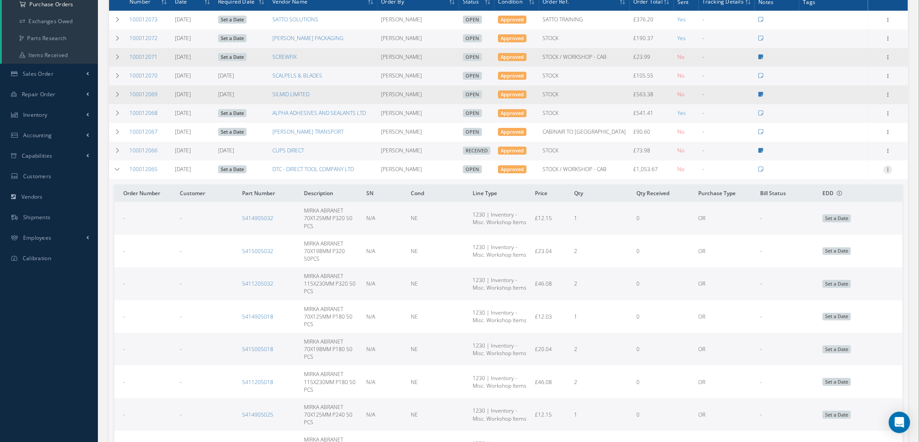
click at [888, 166] on icon at bounding box center [888, 168] width 9 height 7
click at [841, 233] on link "Send By Email" at bounding box center [847, 233] width 70 height 12
type input "Reports from Purchase Order #100012065"
type textarea "Hiya, Please find Attached, our Purchase Order #100012065. If you have any ques…"
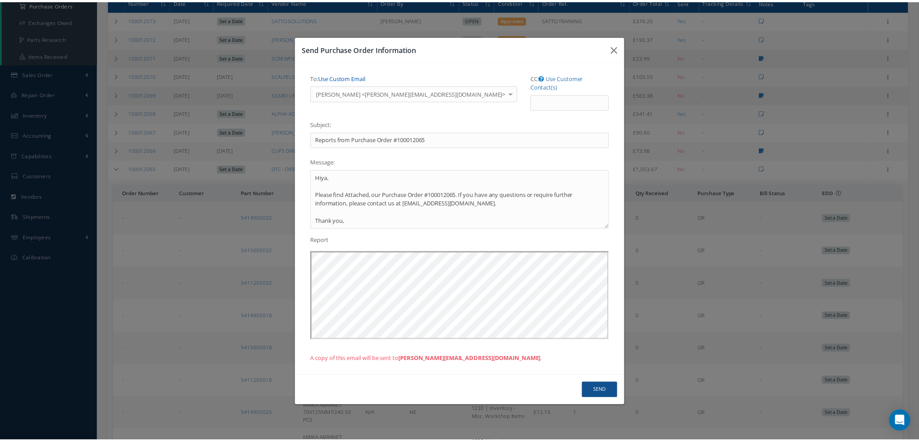
scroll to position [0, 0]
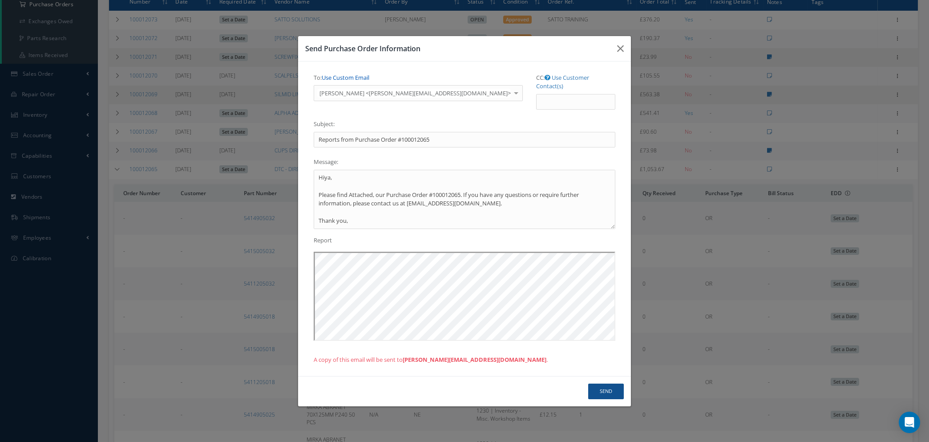
click at [351, 79] on link "Use Custom Email" at bounding box center [346, 77] width 48 height 8
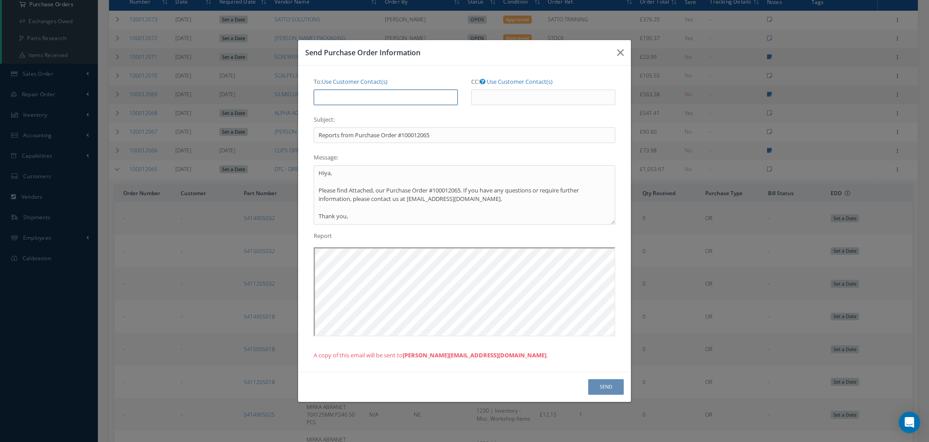
click at [351, 98] on input "To: Use Customer Contact(s)" at bounding box center [386, 97] width 144 height 16
type input "natasha@cab.aero"
click at [613, 389] on button "Send" at bounding box center [606, 387] width 36 height 16
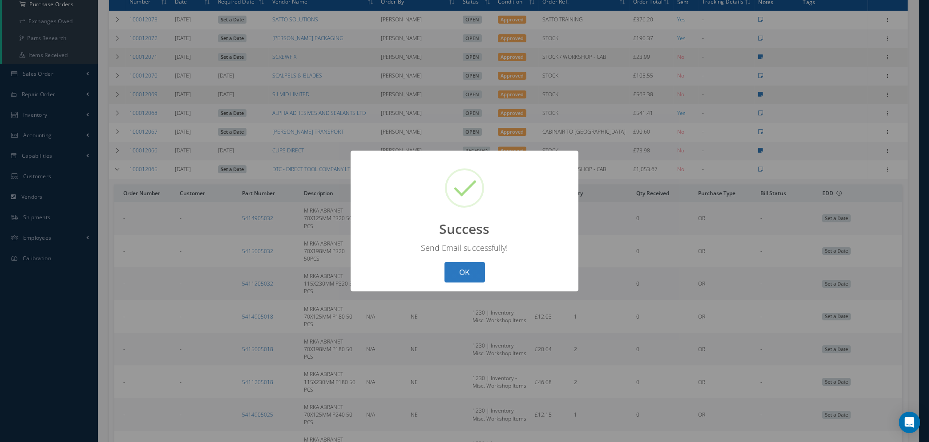
click at [467, 270] on button "OK" at bounding box center [465, 272] width 41 height 21
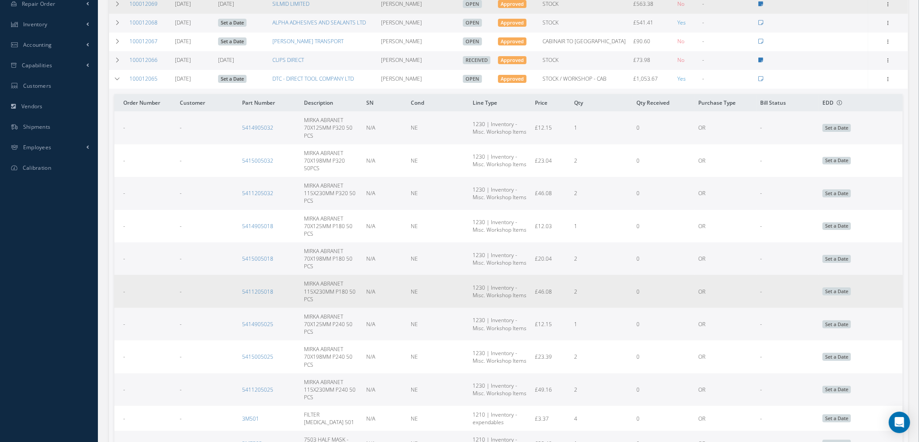
scroll to position [200, 0]
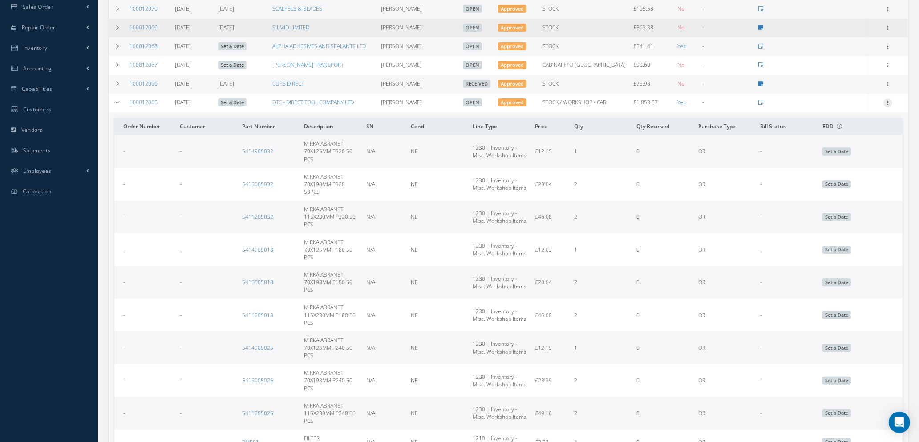
click at [888, 101] on icon at bounding box center [888, 101] width 9 height 7
click at [494, 279] on span "1230 | Inventory - Misc. Workshop Items" at bounding box center [500, 282] width 54 height 15
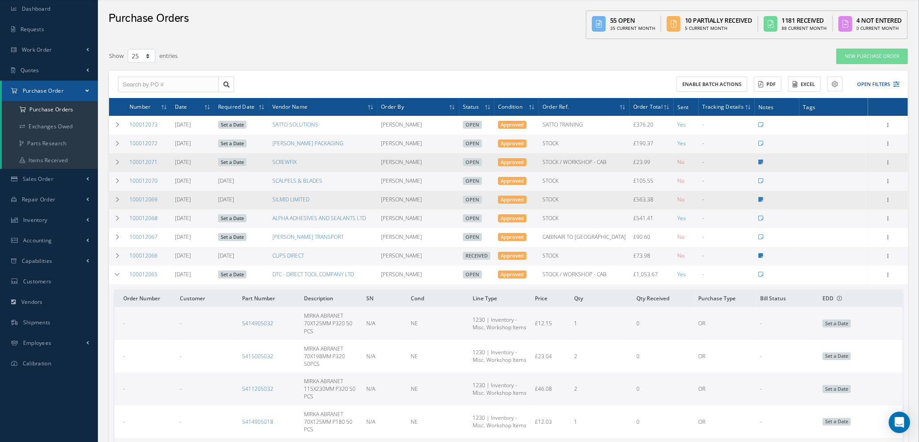
scroll to position [0, 0]
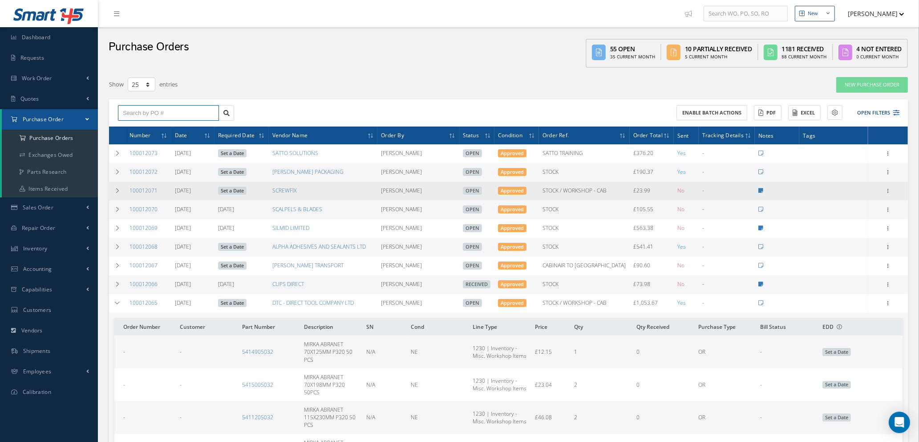
click at [195, 110] on input "text" at bounding box center [168, 113] width 101 height 16
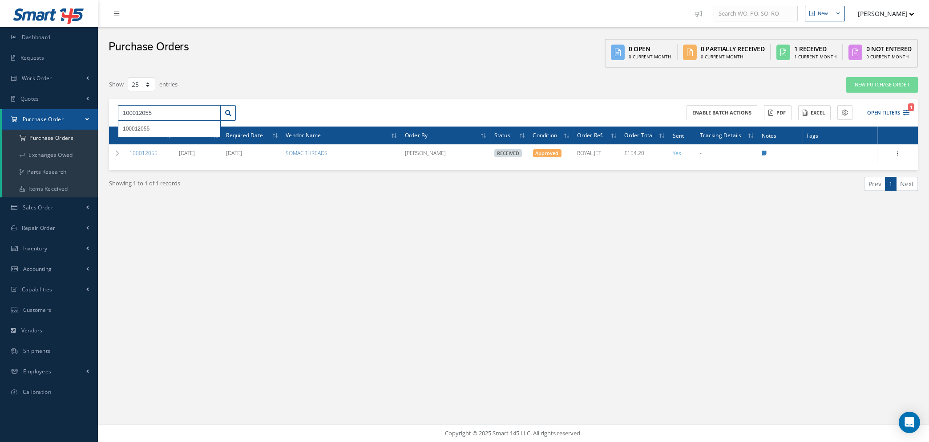
click at [215, 111] on input "100012055" at bounding box center [169, 113] width 103 height 16
click at [206, 110] on input "100012055" at bounding box center [169, 113] width 103 height 16
type input "1"
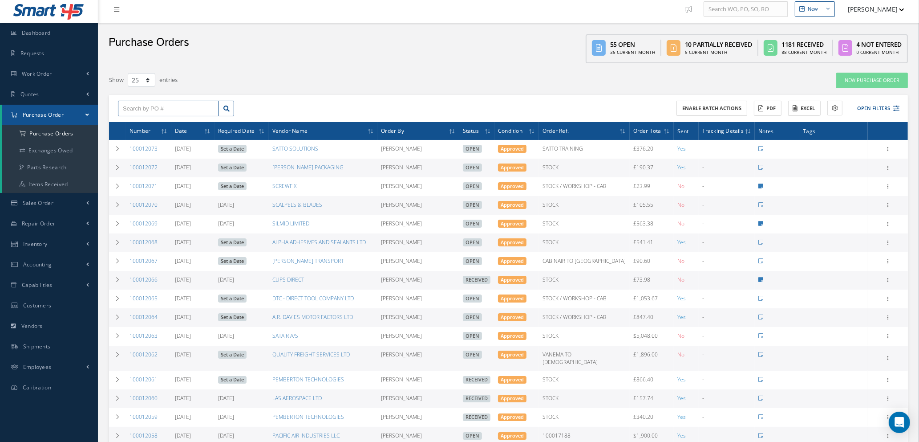
scroll to position [237, 0]
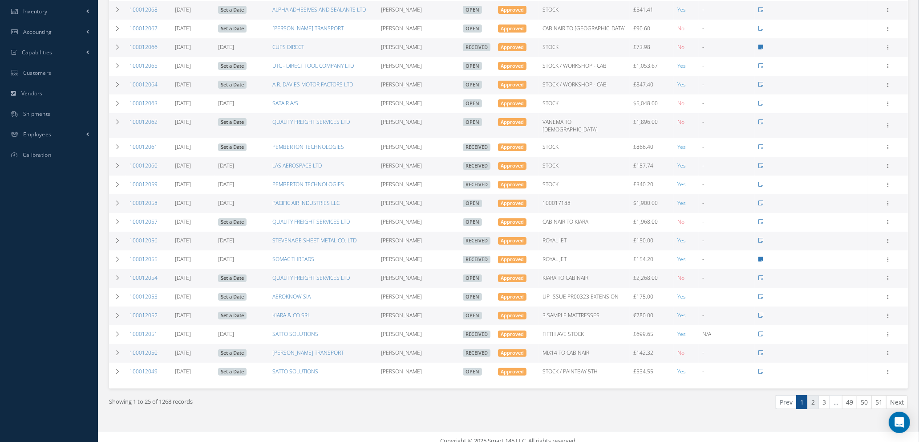
click at [812, 395] on link "2" at bounding box center [813, 402] width 12 height 14
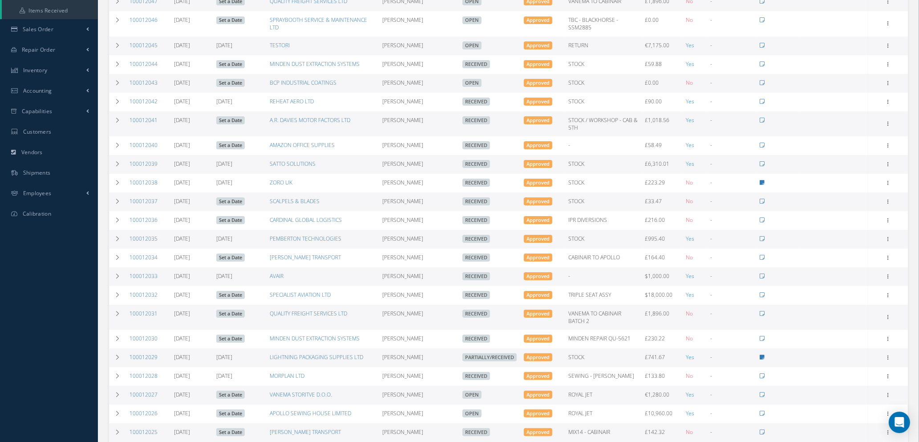
scroll to position [200, 0]
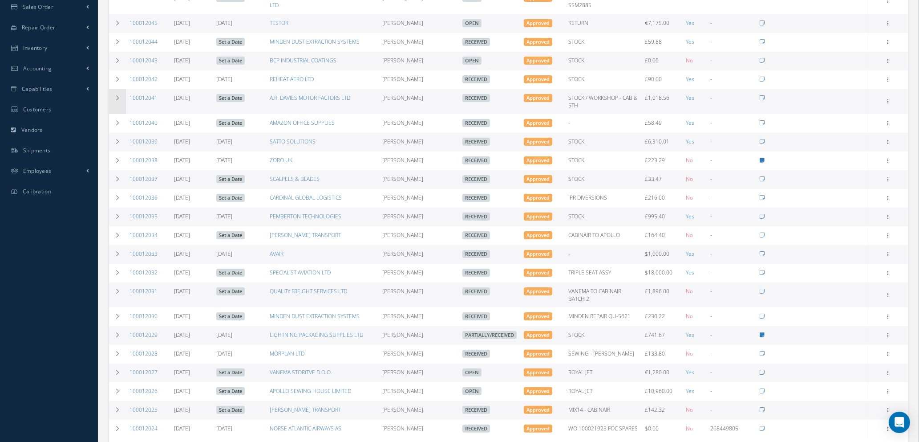
click at [120, 97] on icon at bounding box center [117, 97] width 6 height 5
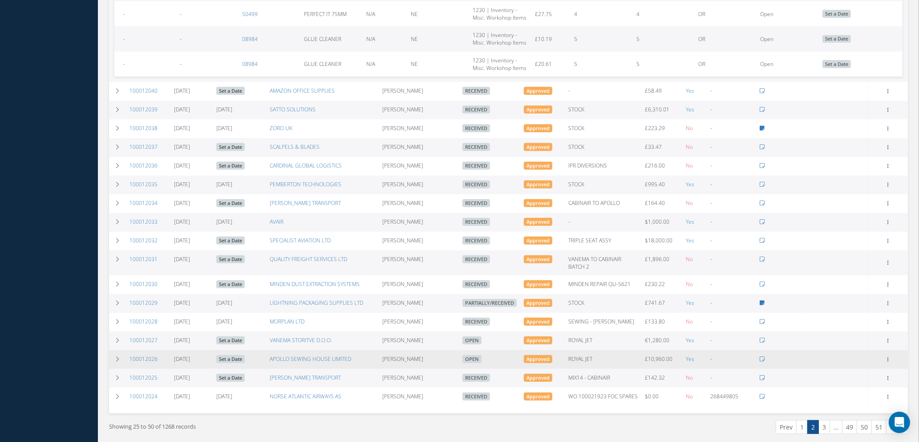
scroll to position [542, 0]
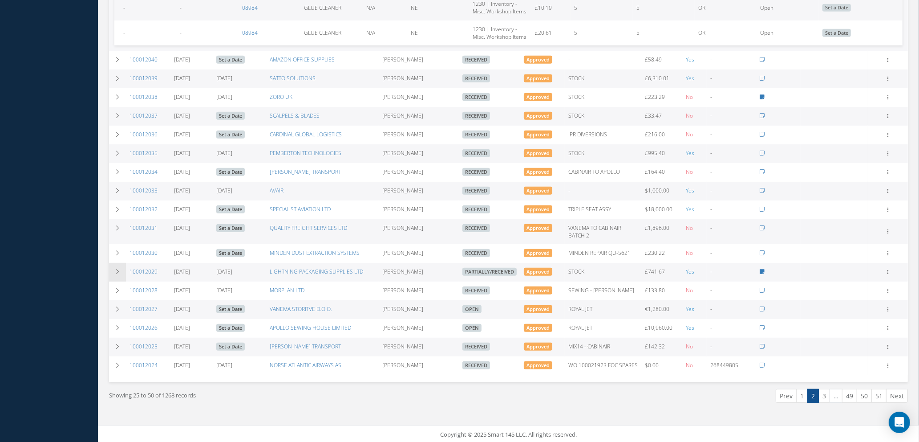
click at [118, 271] on icon at bounding box center [117, 271] width 6 height 5
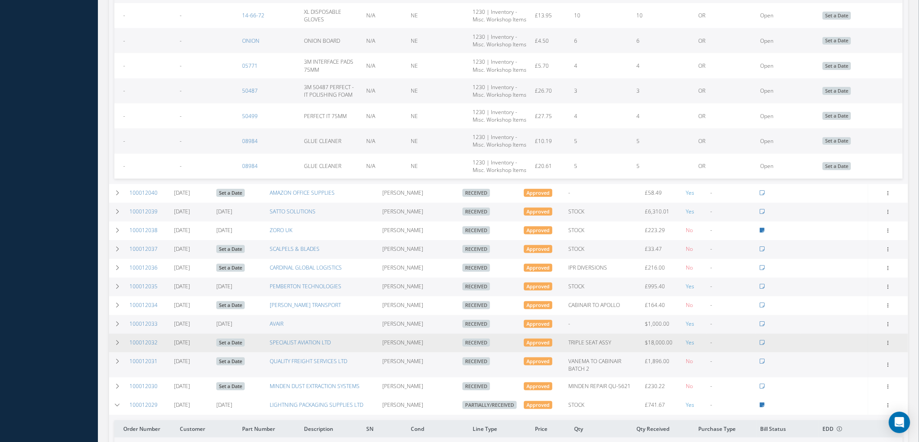
scroll to position [409, 0]
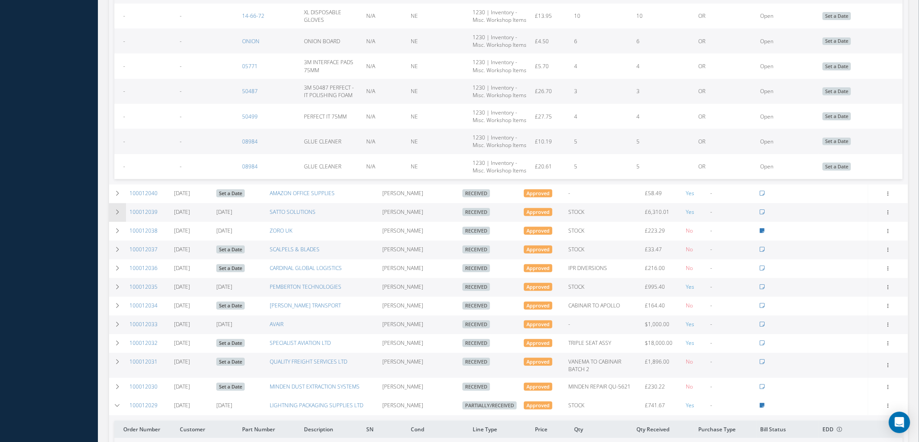
click at [116, 207] on td at bounding box center [117, 212] width 17 height 19
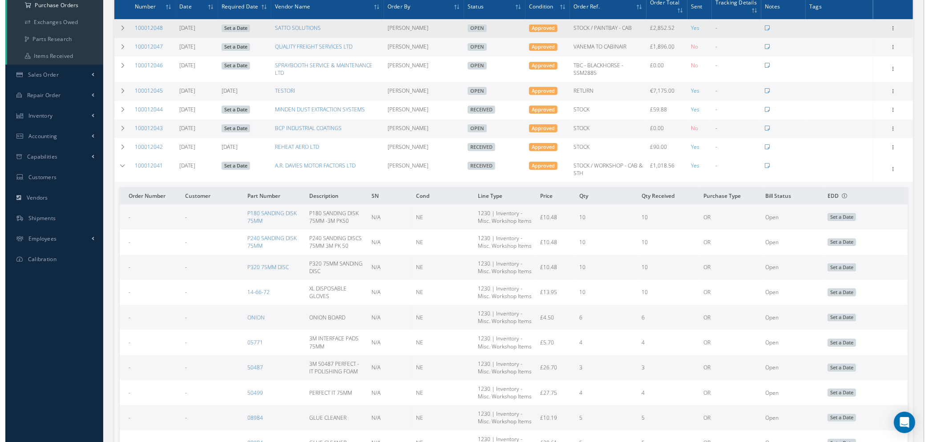
scroll to position [0, 0]
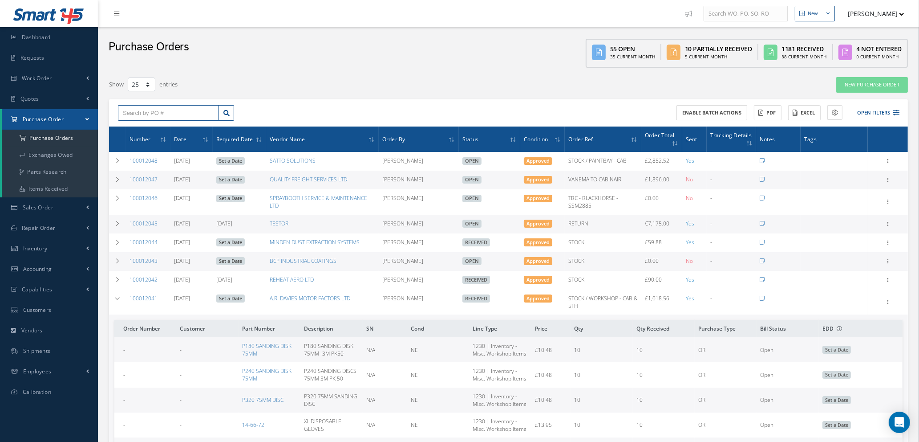
drag, startPoint x: 162, startPoint y: 111, endPoint x: 169, endPoint y: 105, distance: 8.8
click at [163, 110] on input "text" at bounding box center [168, 113] width 101 height 16
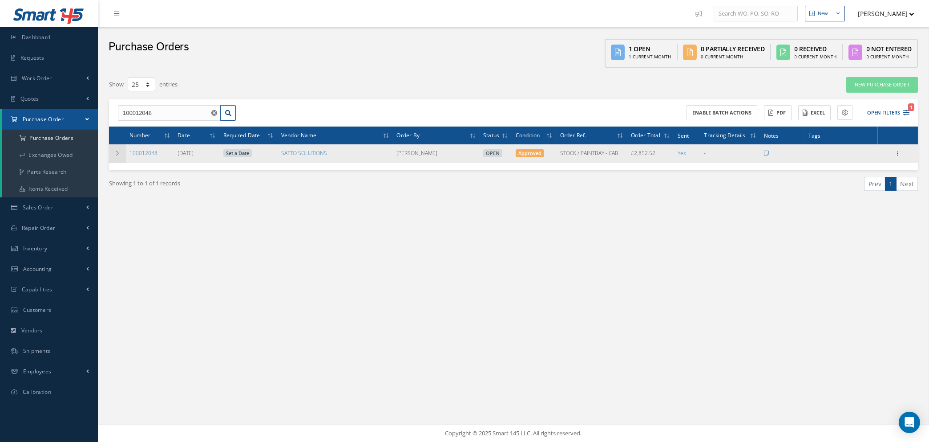
click at [116, 151] on icon at bounding box center [117, 152] width 6 height 5
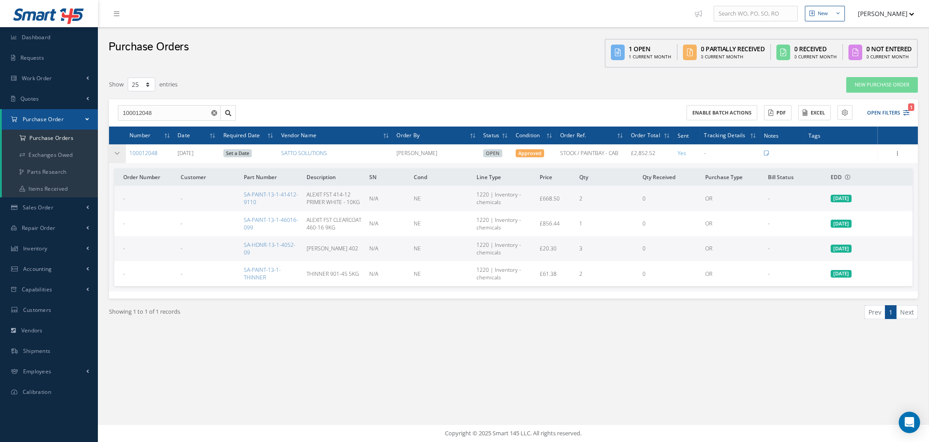
click at [117, 151] on icon at bounding box center [117, 152] width 6 height 5
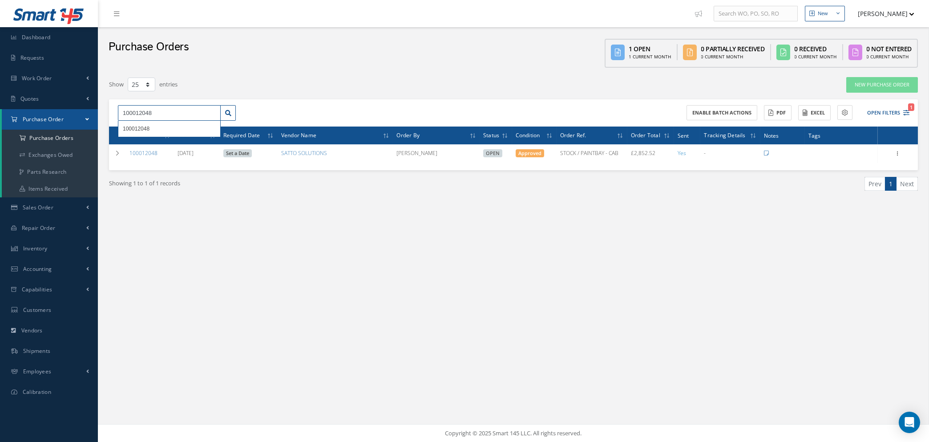
click at [174, 105] on input "100012048" at bounding box center [169, 113] width 103 height 16
click at [405, 286] on div "New New Work Order New Purchase Order New Customer Quote New Sales Order New Re…" at bounding box center [513, 221] width 831 height 442
click at [195, 109] on input "100012041" at bounding box center [169, 113] width 103 height 16
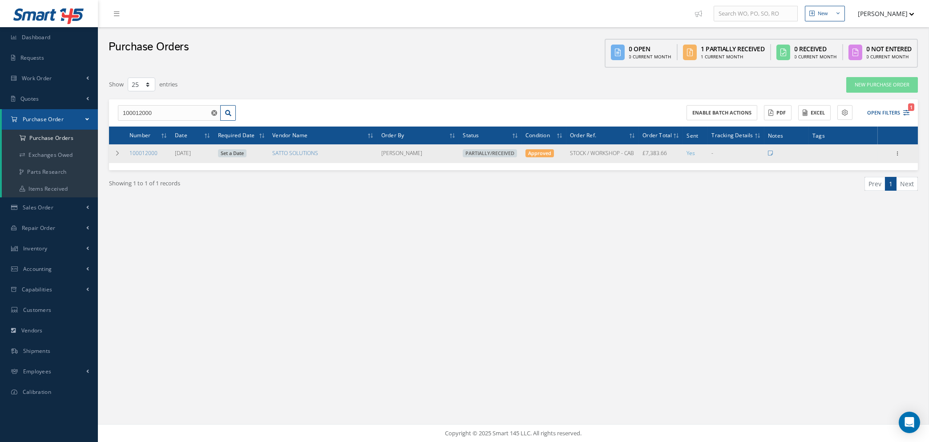
drag, startPoint x: 115, startPoint y: 151, endPoint x: 146, endPoint y: 168, distance: 35.3
click at [116, 151] on icon at bounding box center [117, 152] width 6 height 5
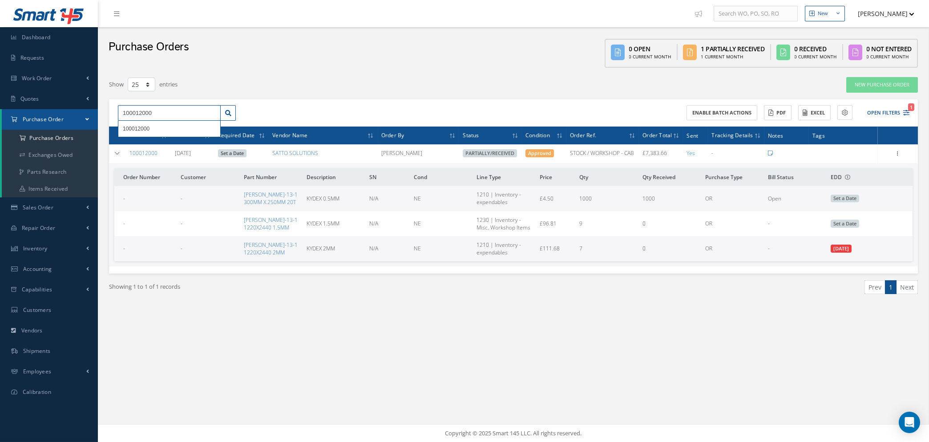
click at [159, 112] on input "100012000" at bounding box center [169, 113] width 103 height 16
click at [163, 113] on input "100012000" at bounding box center [169, 113] width 103 height 16
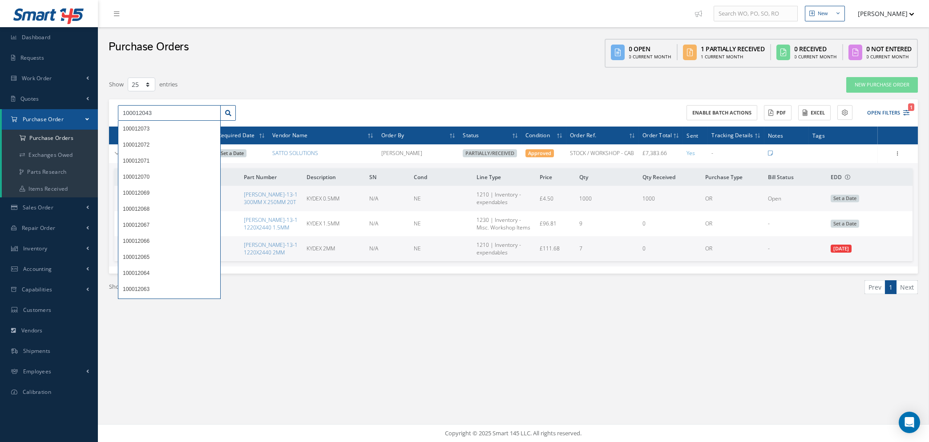
type input "100012043"
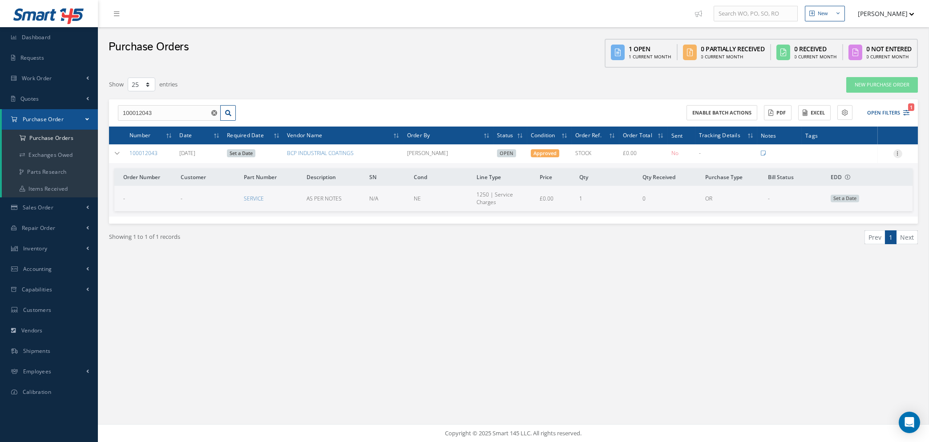
click at [902, 151] on icon at bounding box center [898, 152] width 9 height 7
click at [856, 183] on link "Edit" at bounding box center [857, 183] width 70 height 12
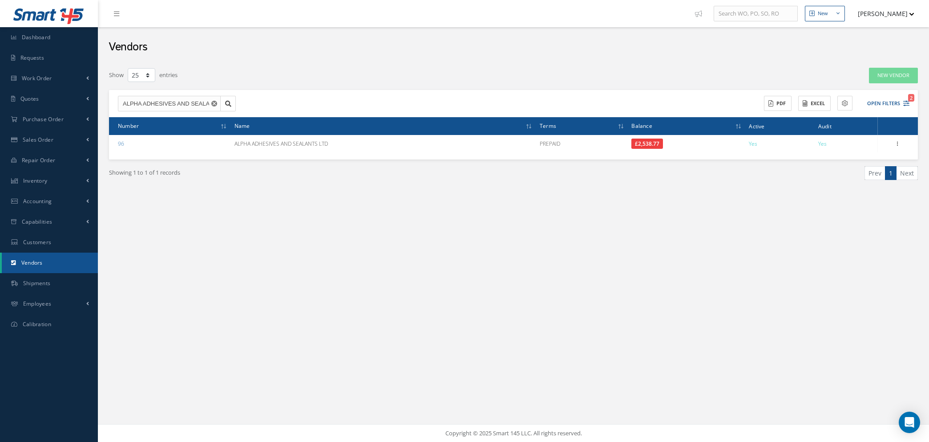
select select "25"
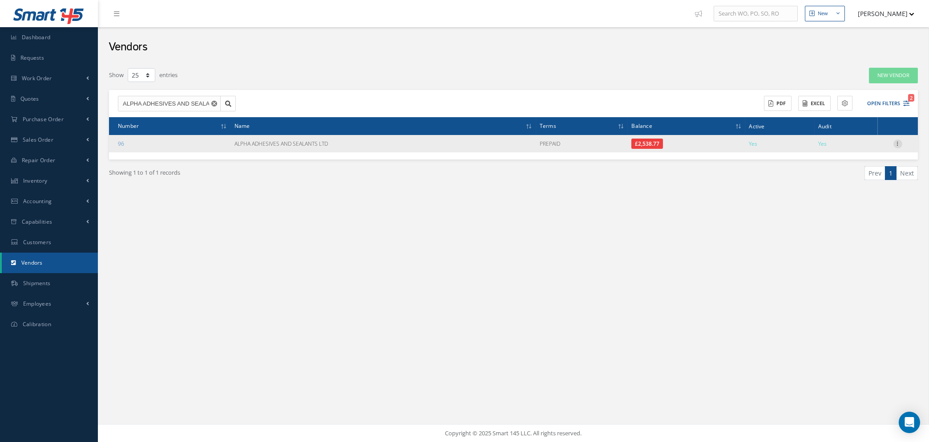
click at [902, 140] on icon at bounding box center [898, 142] width 9 height 7
click at [855, 144] on link "Show" at bounding box center [857, 150] width 70 height 12
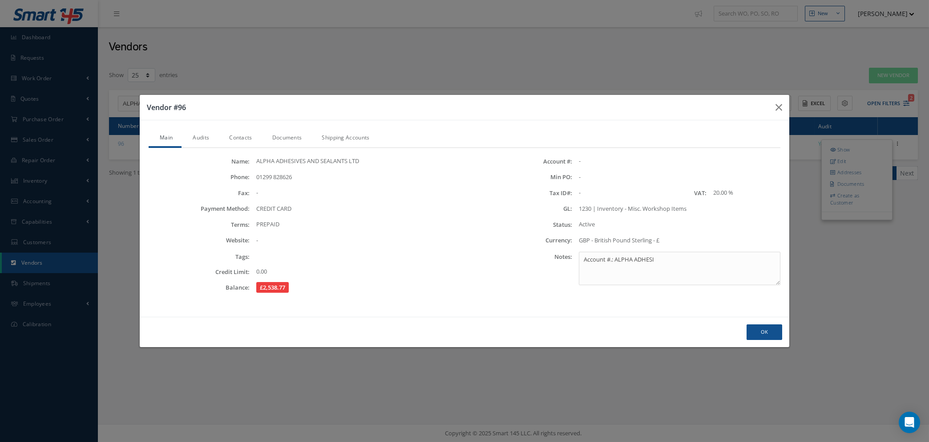
click at [246, 137] on link "Contacts" at bounding box center [239, 138] width 43 height 19
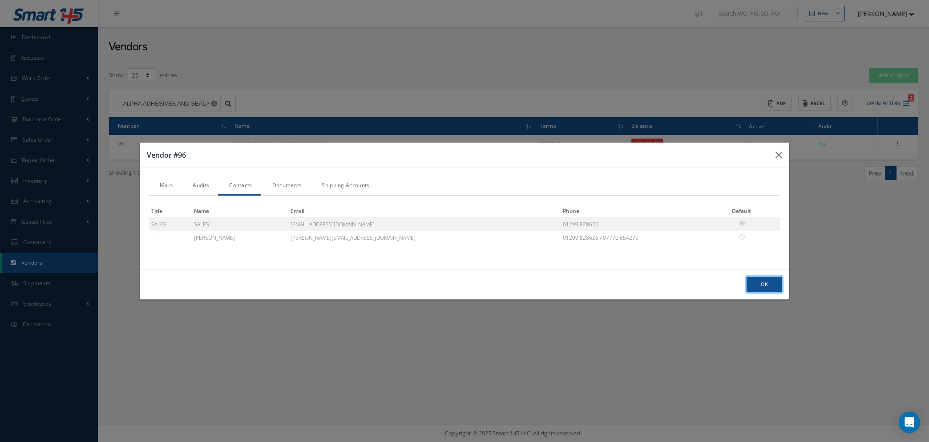
click at [766, 286] on button "Ok" at bounding box center [765, 284] width 36 height 16
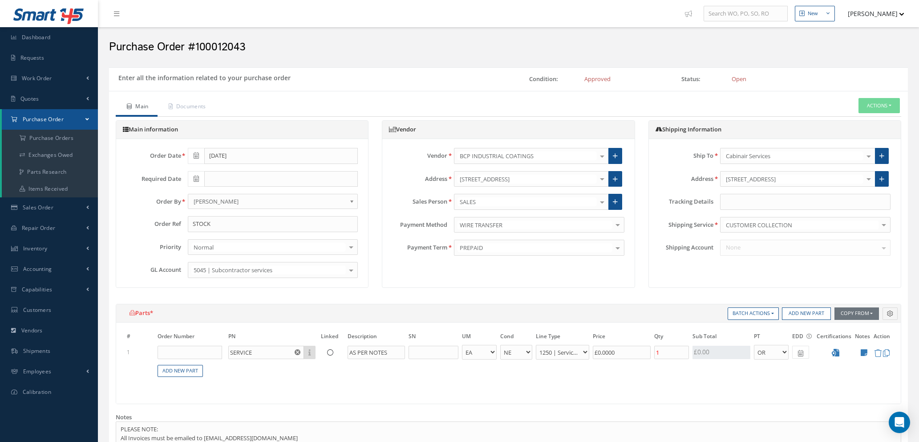
select select "1"
select select "5"
select select "112"
select select "1"
drag, startPoint x: 624, startPoint y: 348, endPoint x: 530, endPoint y: 346, distance: 94.4
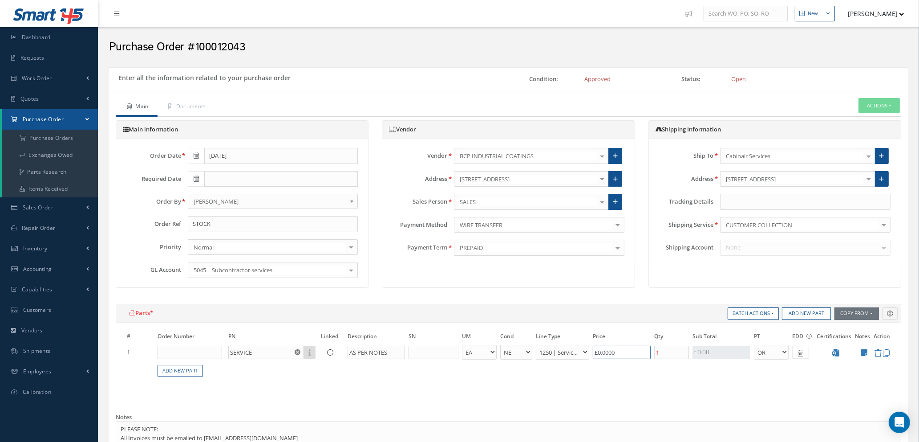
click at [527, 349] on tr "1 SERVICE Part Number Description AS PER NOTES - BAG BX CA RL EA FT HR IN KG LM…" at bounding box center [508, 352] width 767 height 16
type input "£50"
type input "£10"
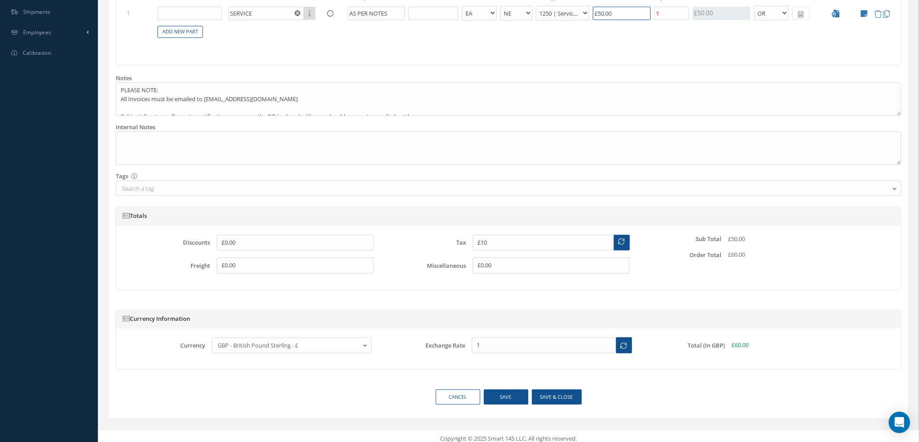
scroll to position [344, 0]
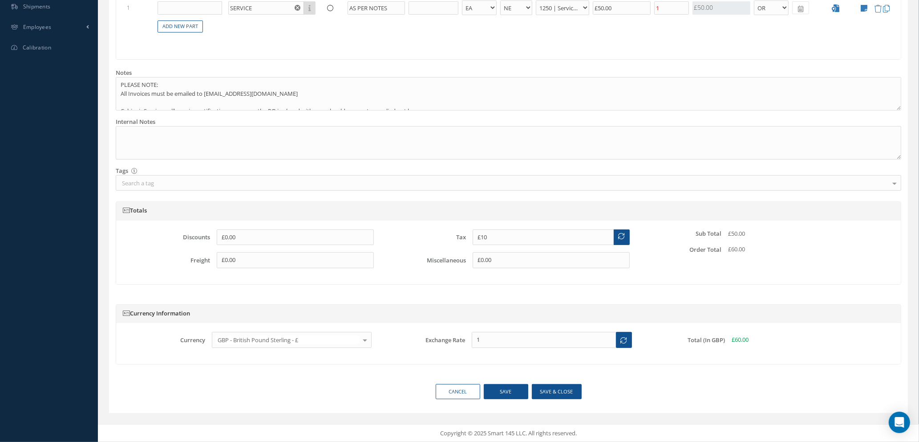
click at [561, 324] on div "Currency GBP - British Pound Sterling - £ USD - United States Dollar - $ GBP - …" at bounding box center [508, 343] width 785 height 41
click at [546, 391] on button "Save & close" at bounding box center [557, 392] width 50 height 16
type input "£50"
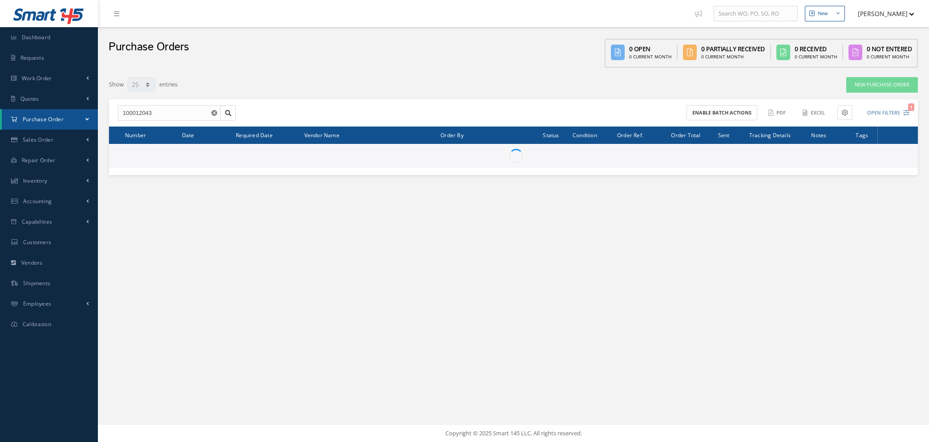
select select "25"
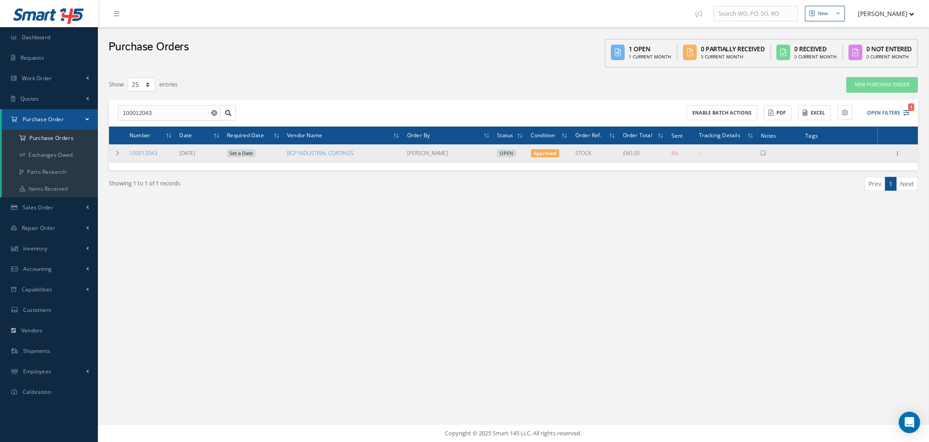
click at [240, 152] on link "Set a Date" at bounding box center [241, 153] width 28 height 8
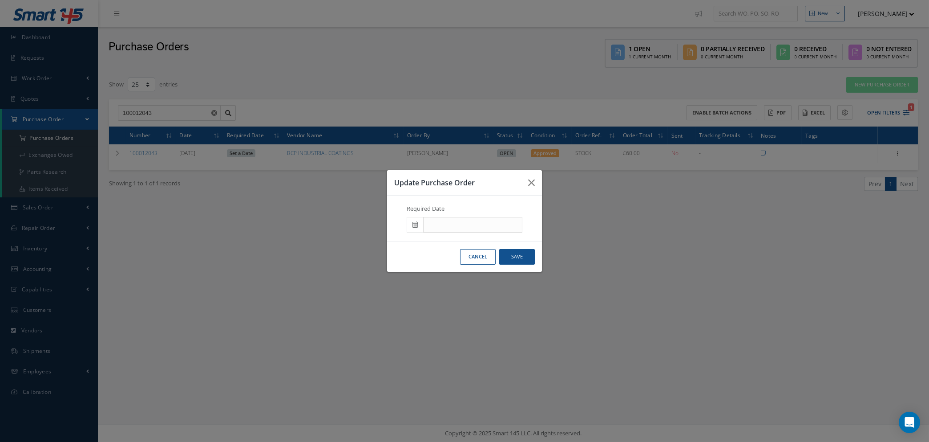
click at [412, 222] on span at bounding box center [415, 225] width 16 height 16
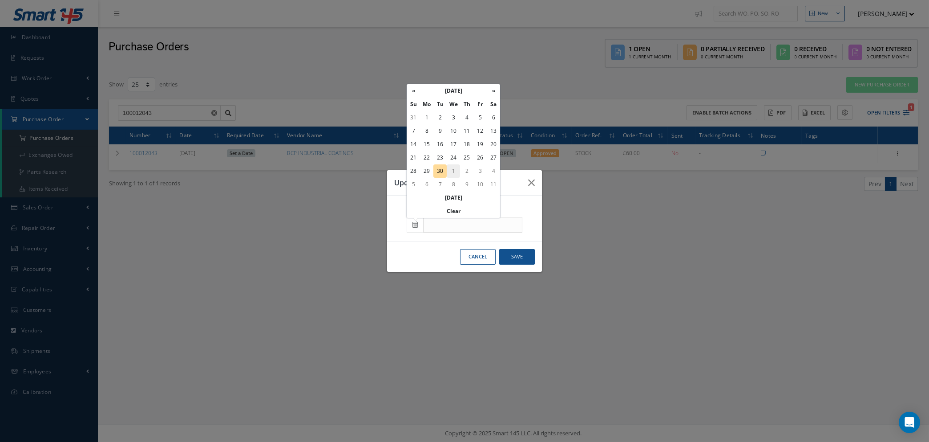
click at [455, 168] on td "1" at bounding box center [453, 170] width 13 height 13
type input "10/01/2025"
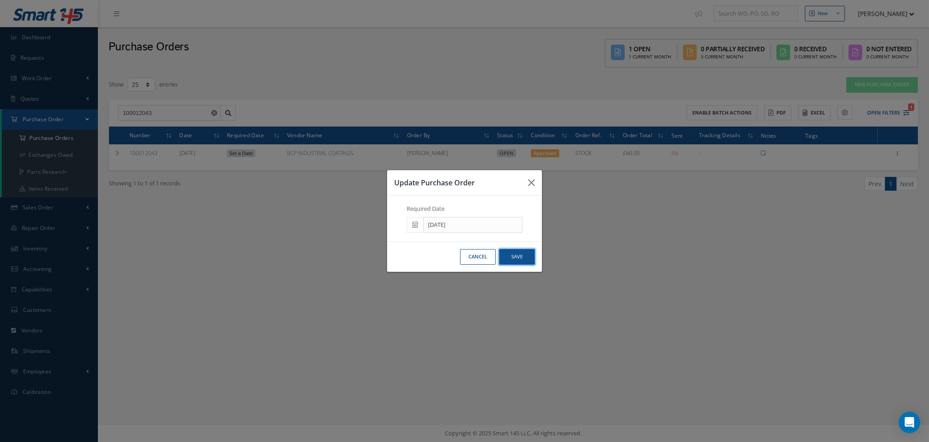
click at [520, 257] on button "Save" at bounding box center [517, 257] width 36 height 16
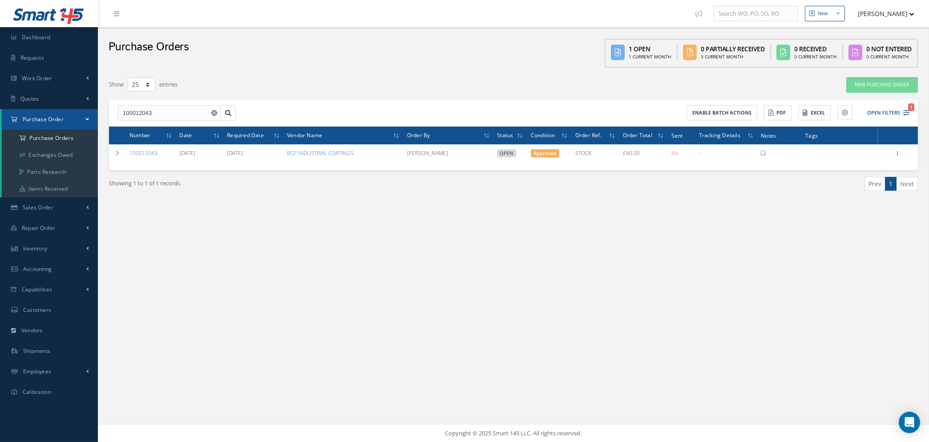
click at [213, 110] on use "Reset" at bounding box center [214, 113] width 6 height 6
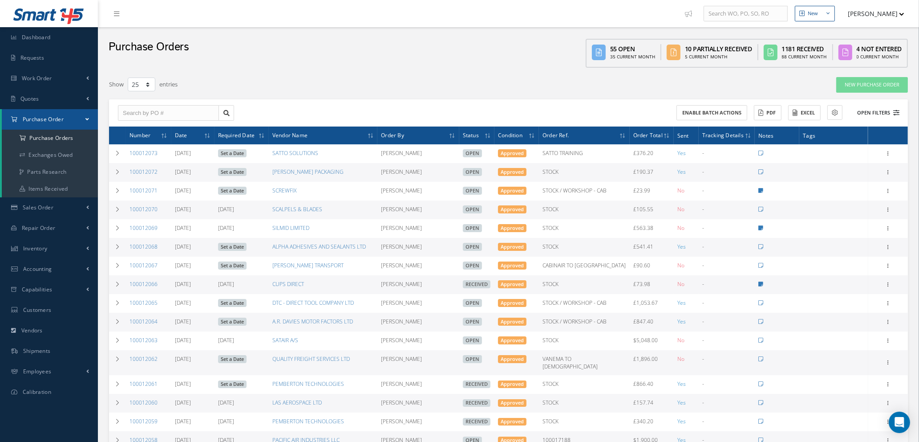
click at [899, 112] on icon at bounding box center [896, 112] width 6 height 6
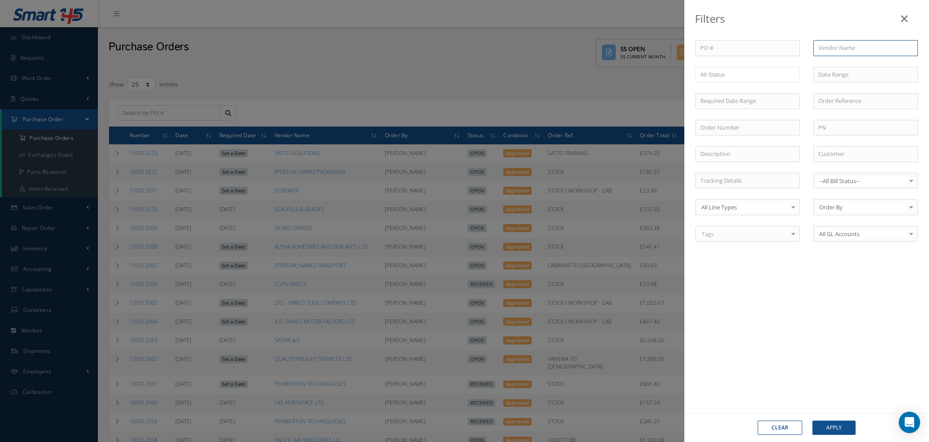
click at [838, 46] on input "text" at bounding box center [866, 48] width 105 height 16
click at [840, 65] on span "VANEMA STORITVE D.O.O." at bounding box center [853, 64] width 69 height 8
type input "VANEMA STORITVE D.O.O."
click at [823, 425] on button "Apply" at bounding box center [834, 427] width 43 height 14
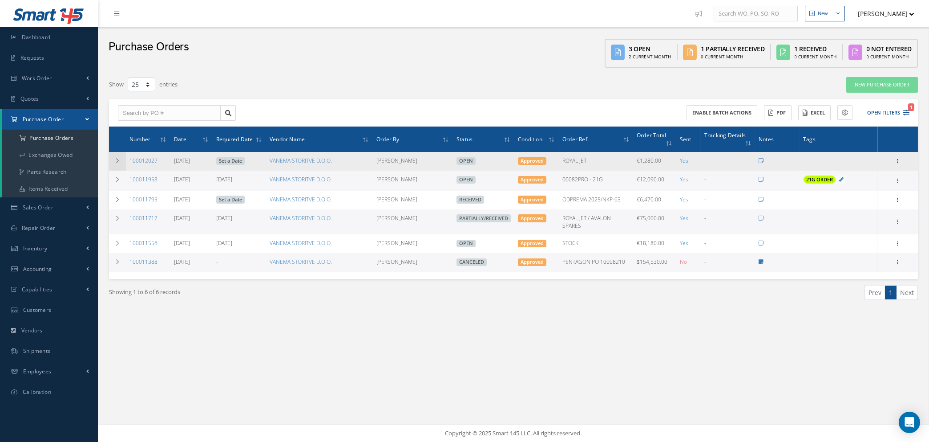
click at [113, 159] on td at bounding box center [117, 161] width 17 height 19
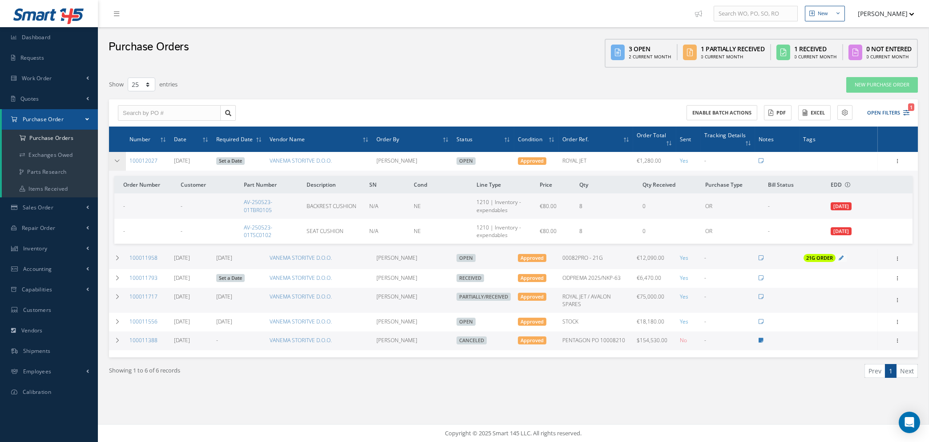
click at [113, 159] on td at bounding box center [117, 161] width 17 height 19
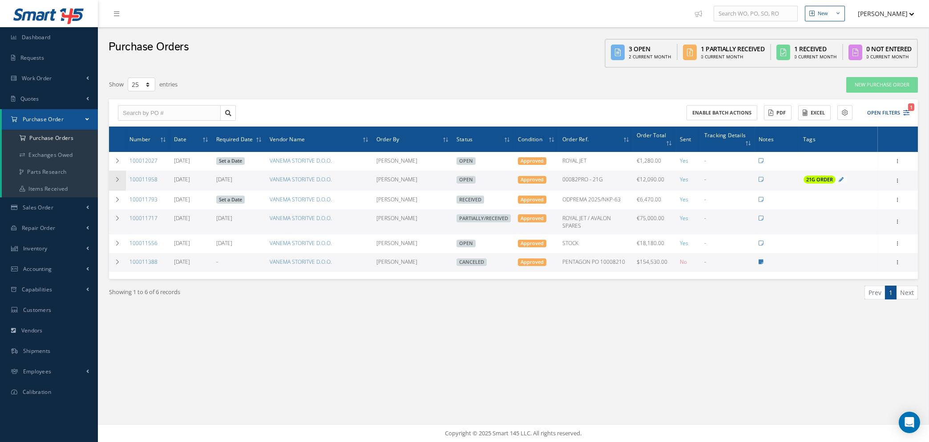
click at [113, 177] on td at bounding box center [117, 180] width 17 height 20
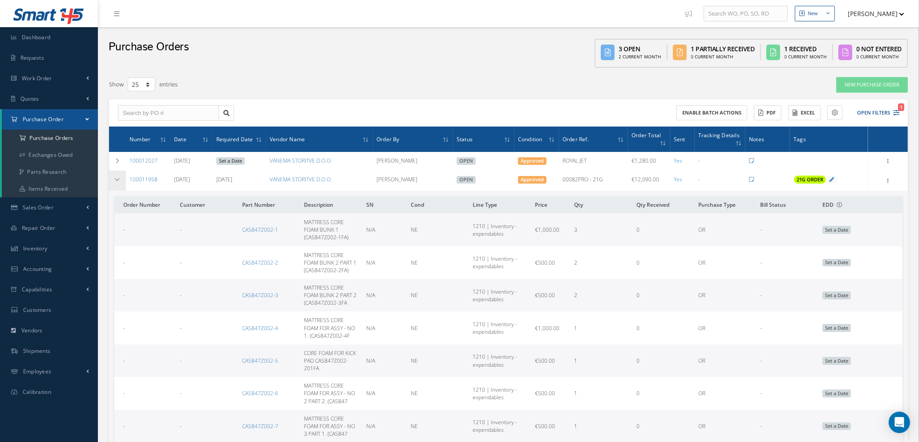
click at [113, 177] on td at bounding box center [117, 180] width 17 height 20
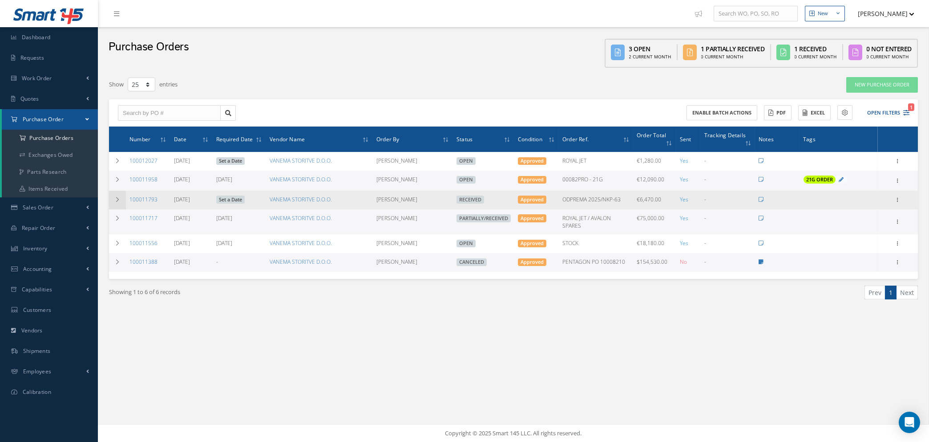
click at [117, 198] on icon at bounding box center [117, 199] width 6 height 5
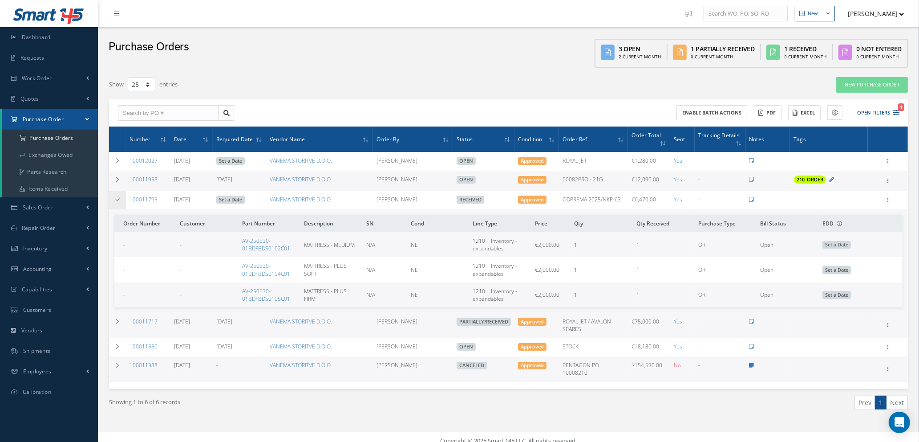
click at [117, 198] on icon at bounding box center [117, 199] width 6 height 5
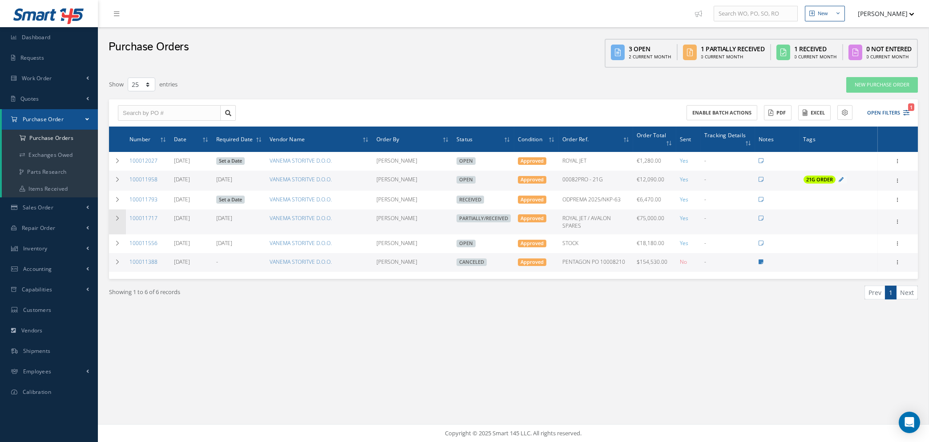
click at [118, 215] on icon at bounding box center [117, 217] width 6 height 5
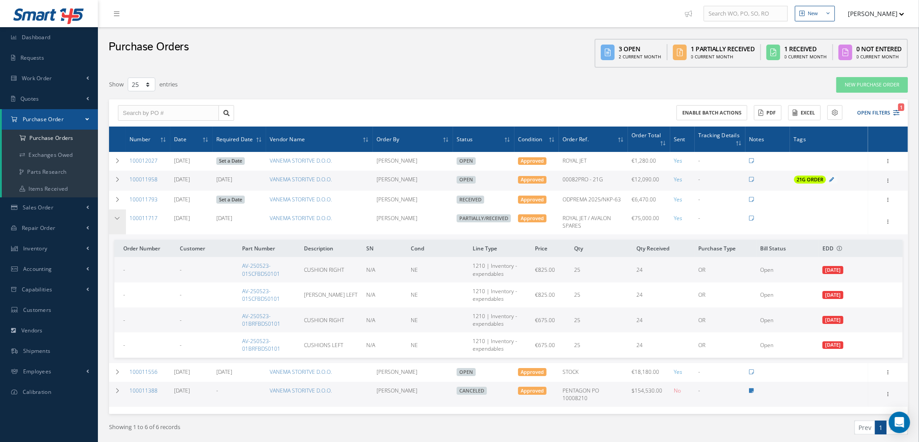
click at [118, 215] on icon at bounding box center [117, 217] width 6 height 5
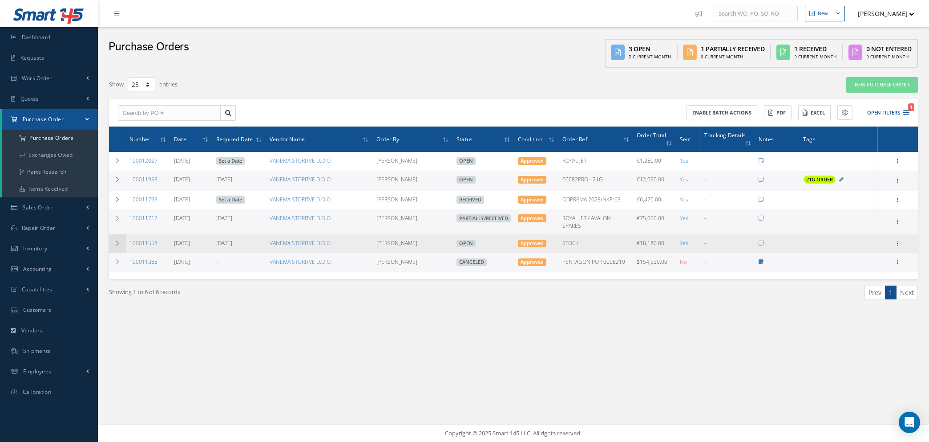
click at [113, 243] on td at bounding box center [117, 243] width 17 height 19
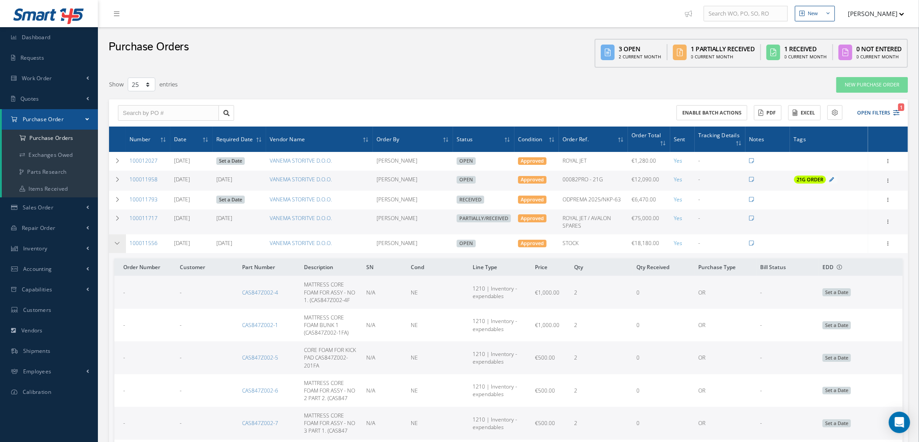
click at [113, 243] on td at bounding box center [117, 243] width 17 height 19
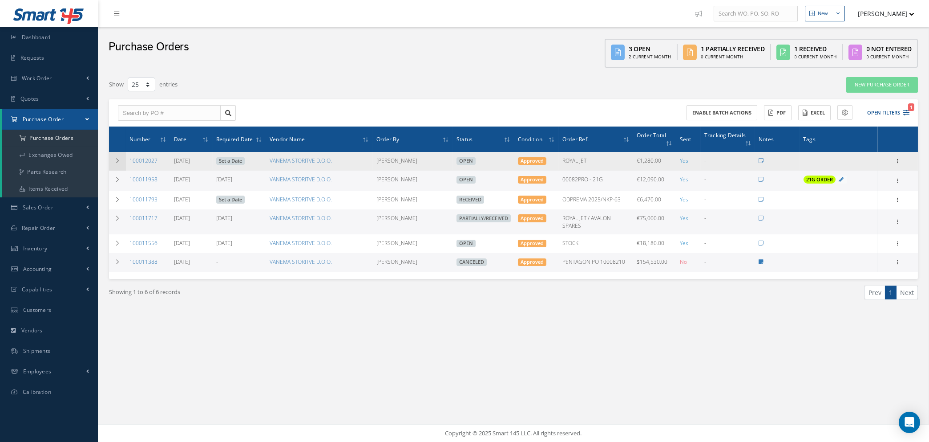
click at [115, 160] on icon at bounding box center [117, 160] width 6 height 5
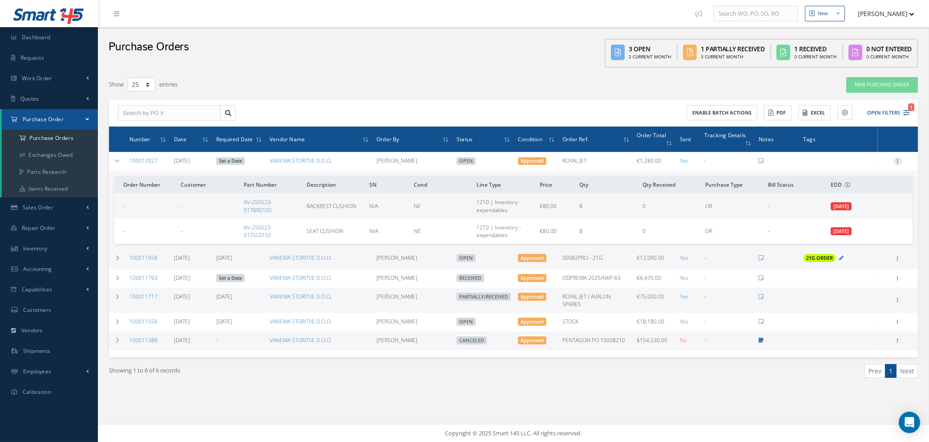
click at [898, 160] on icon at bounding box center [898, 160] width 9 height 7
click at [158, 157] on td "100012027" at bounding box center [148, 161] width 45 height 19
drag, startPoint x: 156, startPoint y: 158, endPoint x: 133, endPoint y: 158, distance: 23.1
click at [133, 158] on link "100012027" at bounding box center [144, 161] width 28 height 8
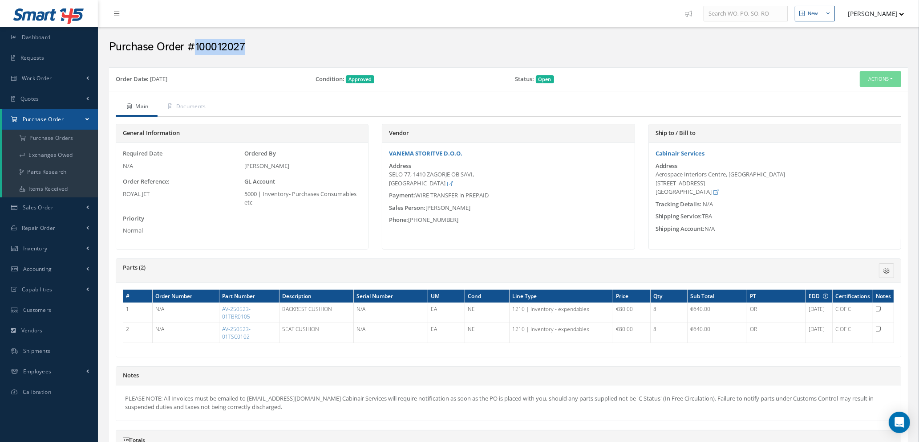
drag, startPoint x: 251, startPoint y: 43, endPoint x: 199, endPoint y: 41, distance: 52.6
click at [195, 41] on h2 "Purchase Order #100012027" at bounding box center [508, 47] width 799 height 13
copy h2 "100012027"
click at [48, 110] on link "Purchase Order" at bounding box center [50, 119] width 96 height 20
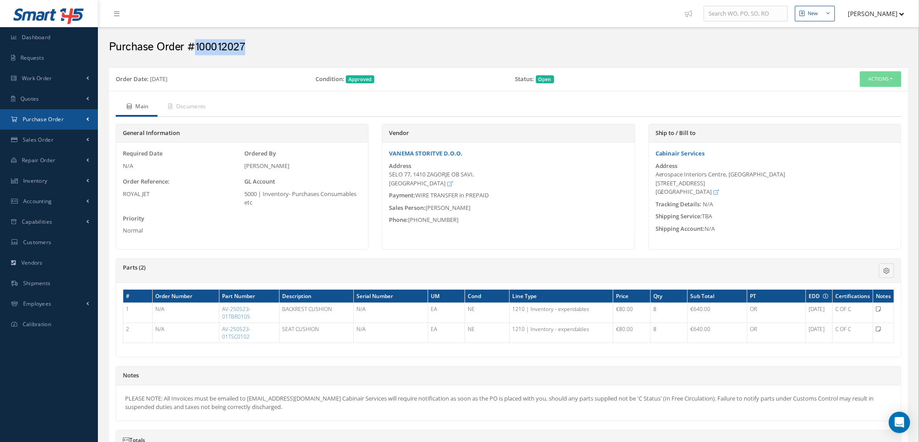
click at [52, 116] on span "Purchase Order" at bounding box center [43, 119] width 41 height 8
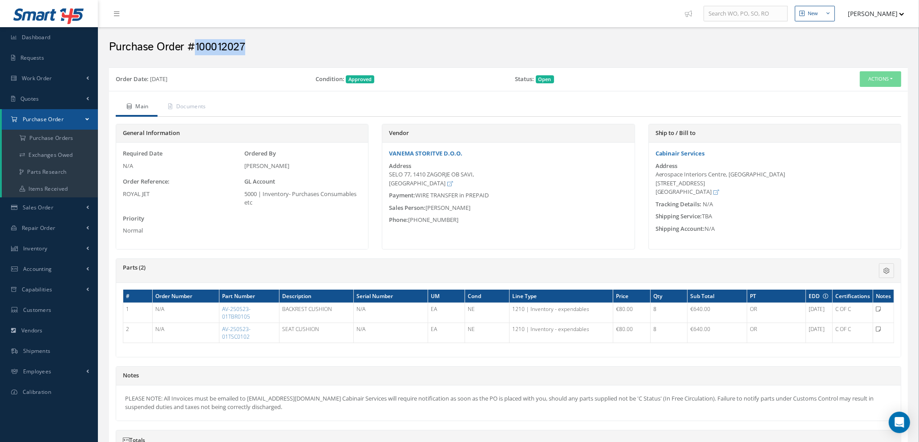
click at [52, 116] on span "Purchase Order" at bounding box center [43, 119] width 41 height 8
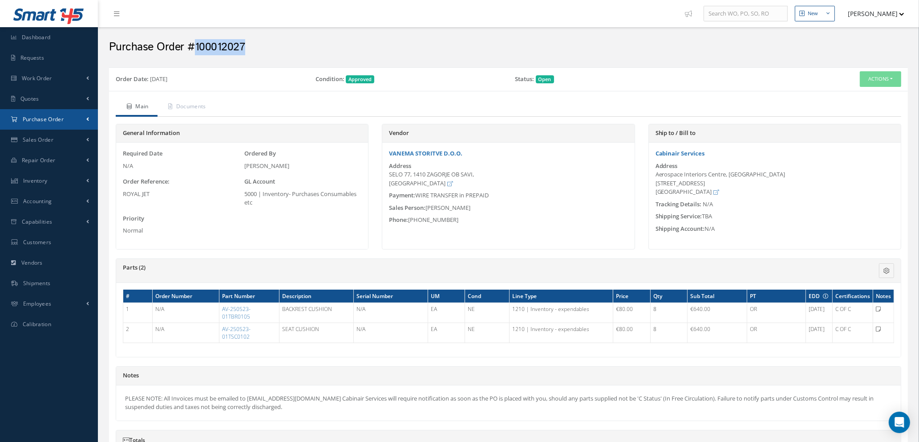
click at [47, 120] on span "Purchase Order" at bounding box center [43, 119] width 41 height 8
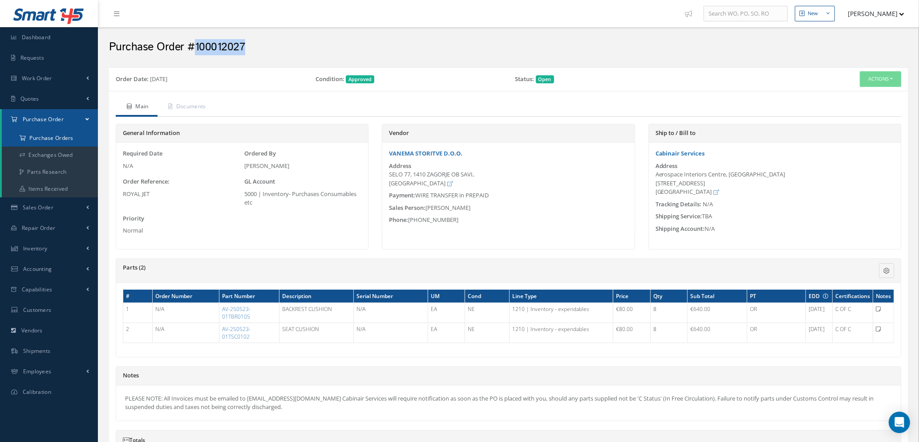
click at [48, 137] on a=1&status_id=2&status_id=3&status_id=5&collapsedFilters"] "Purchase Orders" at bounding box center [50, 138] width 96 height 17
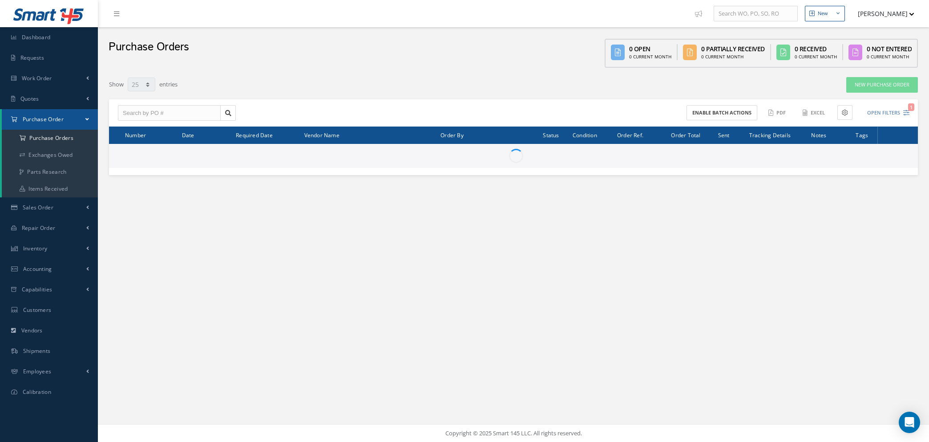
select select "25"
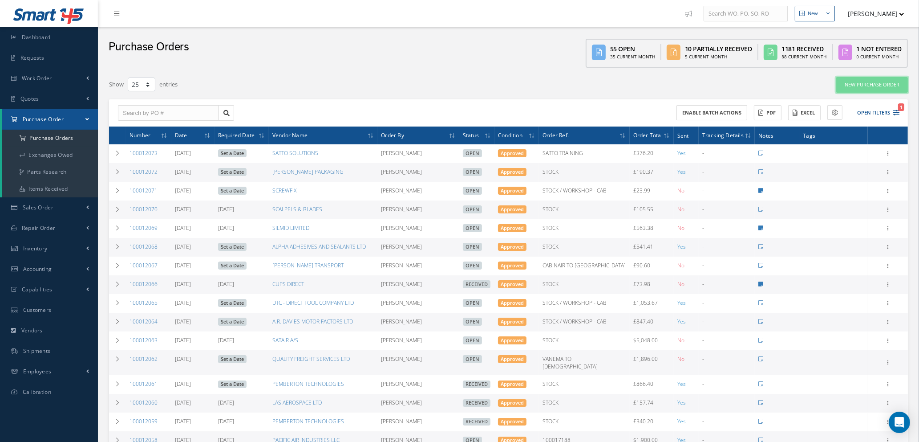
click at [890, 83] on link "New Purchase Order" at bounding box center [872, 85] width 72 height 16
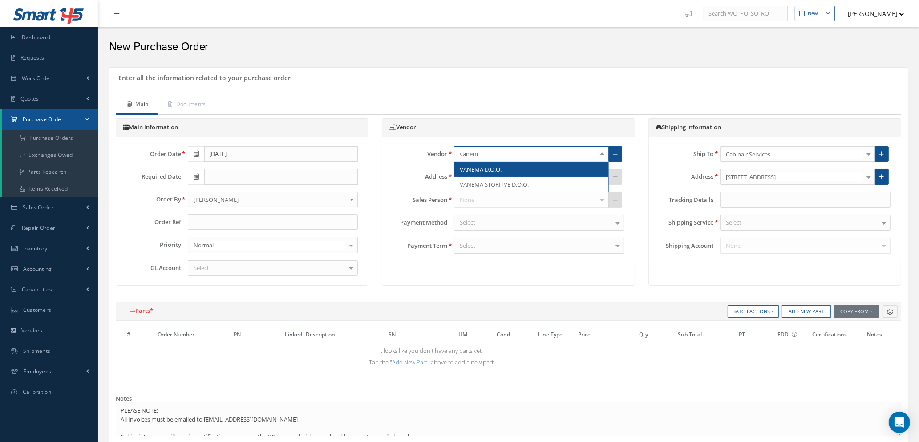
type input "vanema"
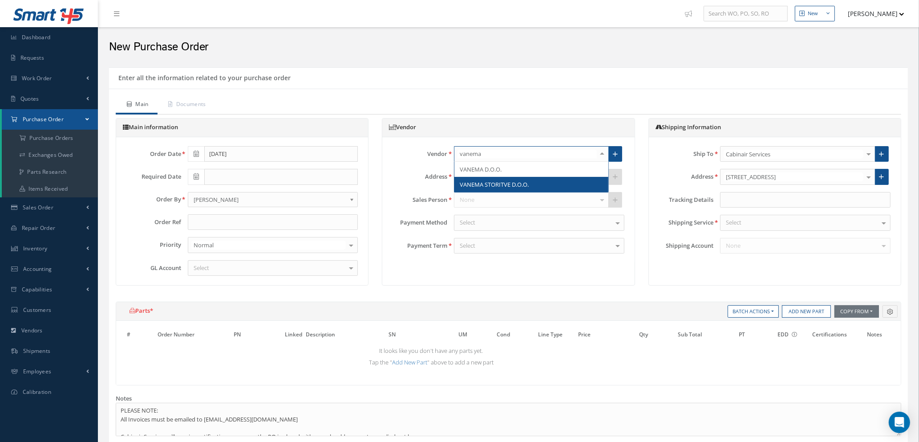
click at [498, 183] on span "VANEMA STORITVE D.O.O." at bounding box center [494, 184] width 69 height 8
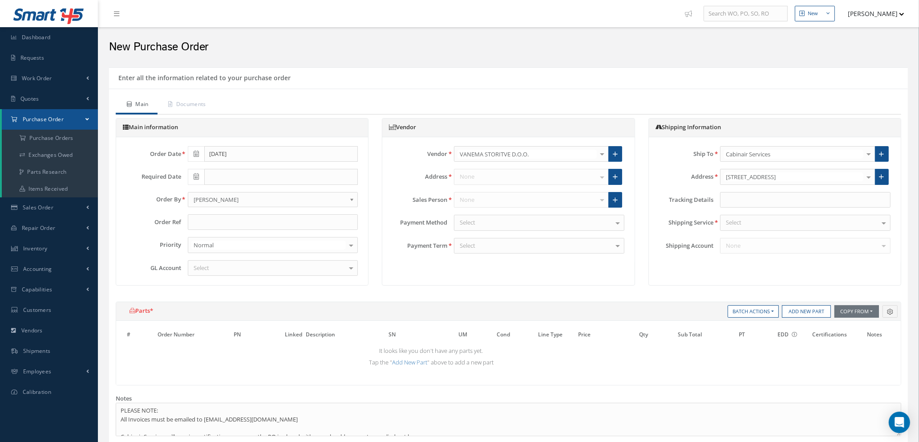
type input "€0"
type input "1.1573"
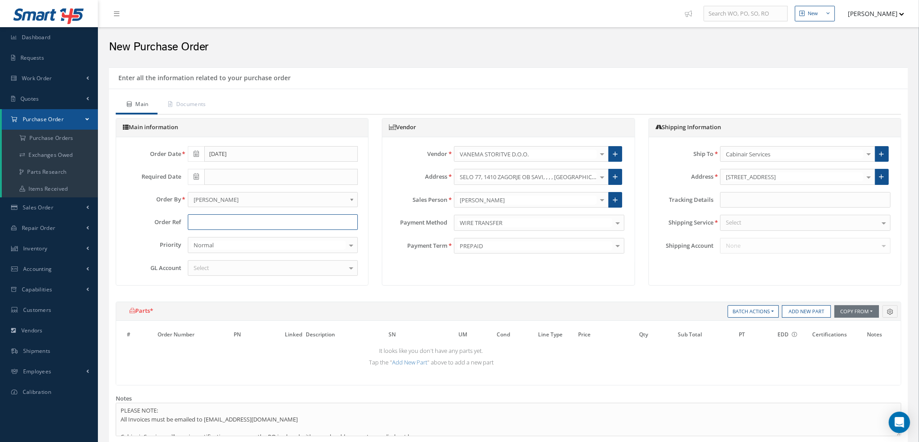
click at [297, 219] on input "text" at bounding box center [273, 222] width 170 height 16
type input "ROYAL JET"
click at [287, 266] on div "Select" at bounding box center [273, 268] width 170 height 16
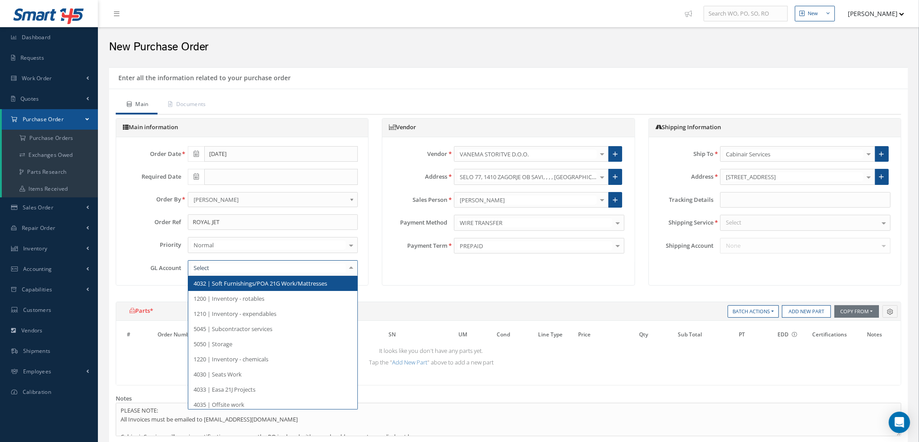
type input "5"
click at [263, 282] on span "5045 | Subcontractor services" at bounding box center [233, 283] width 79 height 8
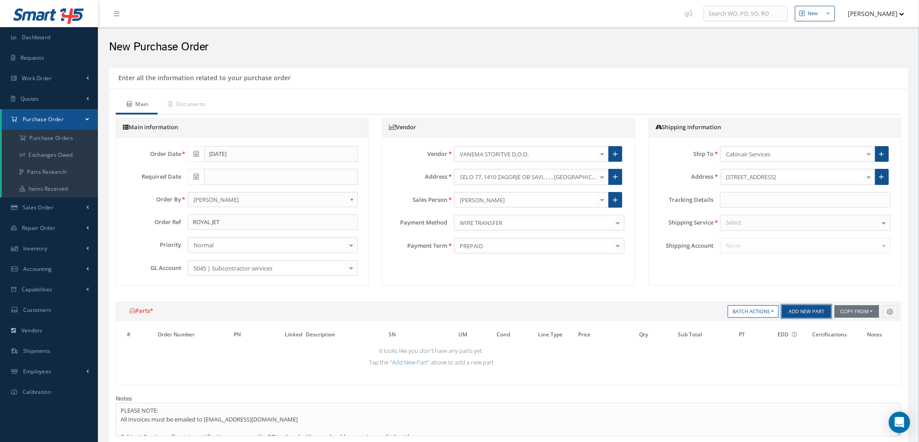
click at [806, 310] on button "Add New Part" at bounding box center [806, 311] width 49 height 12
select select "1"
select select "5"
select select "7"
select select "1"
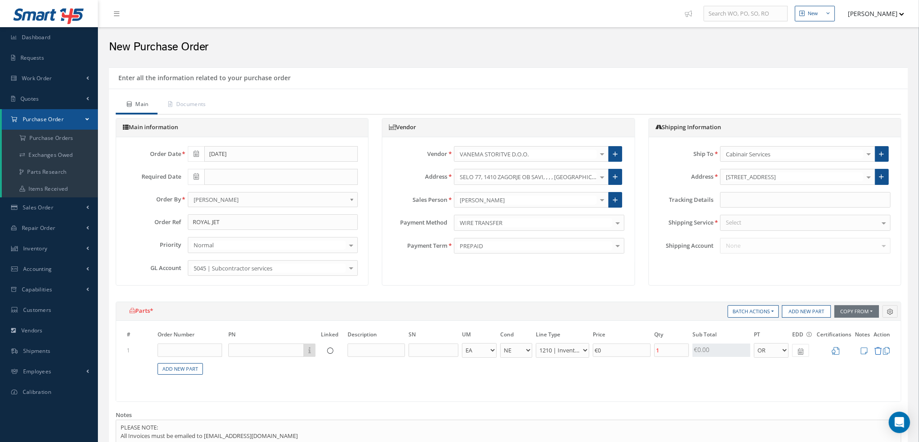
click at [880, 349] on icon at bounding box center [878, 351] width 8 height 8
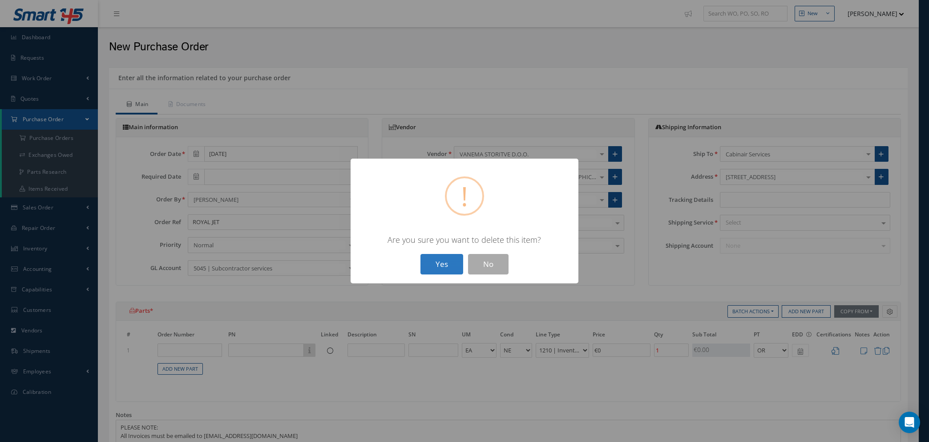
click at [447, 259] on button "Yes" at bounding box center [442, 264] width 43 height 21
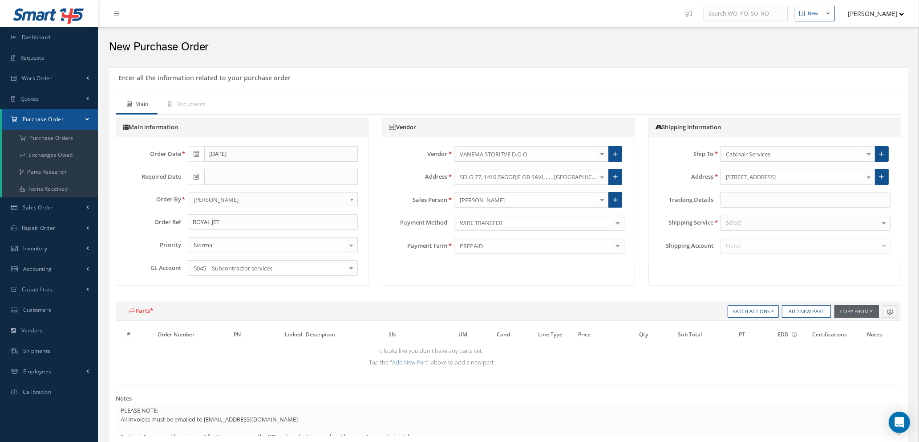
click at [850, 311] on button "Copy From" at bounding box center [857, 311] width 45 height 12
click at [856, 348] on link "Purchase Orders" at bounding box center [870, 348] width 71 height 12
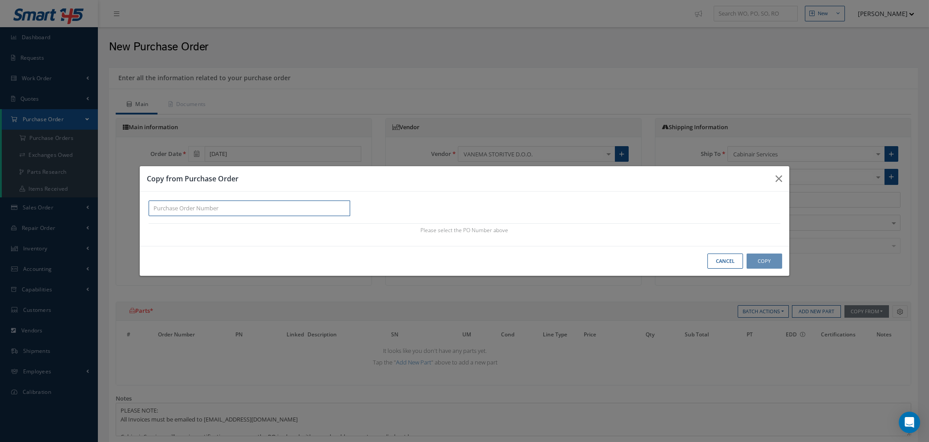
click at [162, 209] on input "text" at bounding box center [250, 208] width 202 height 16
paste input "100012027"
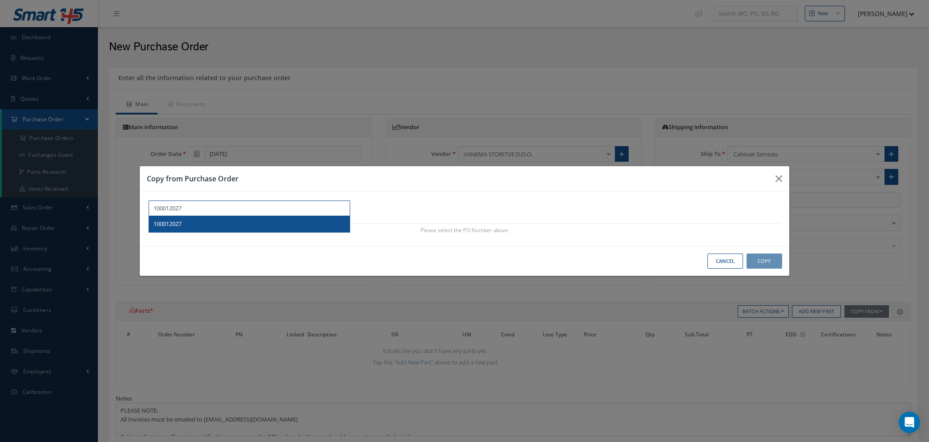
click at [174, 223] on span "100012027" at bounding box center [168, 223] width 28 height 8
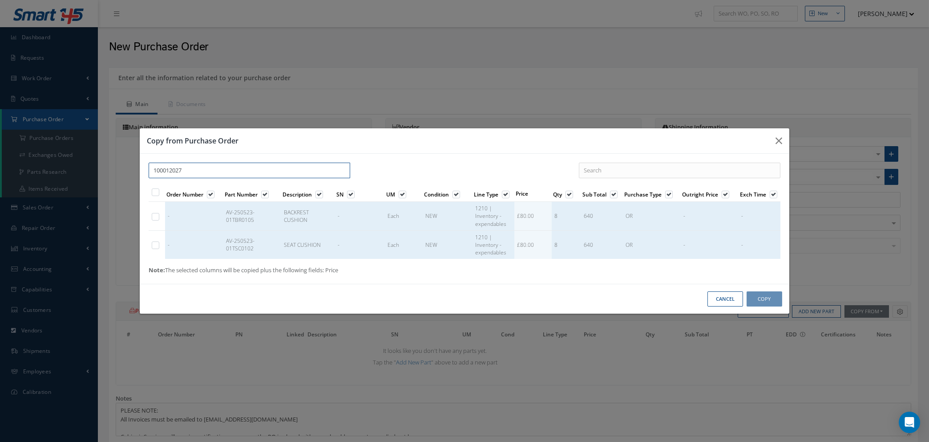
type input "100012027"
click at [159, 215] on label at bounding box center [160, 216] width 2 height 8
click at [154, 215] on input "checkbox" at bounding box center [156, 217] width 6 height 6
checkbox input "true"
click at [159, 244] on label at bounding box center [160, 245] width 2 height 8
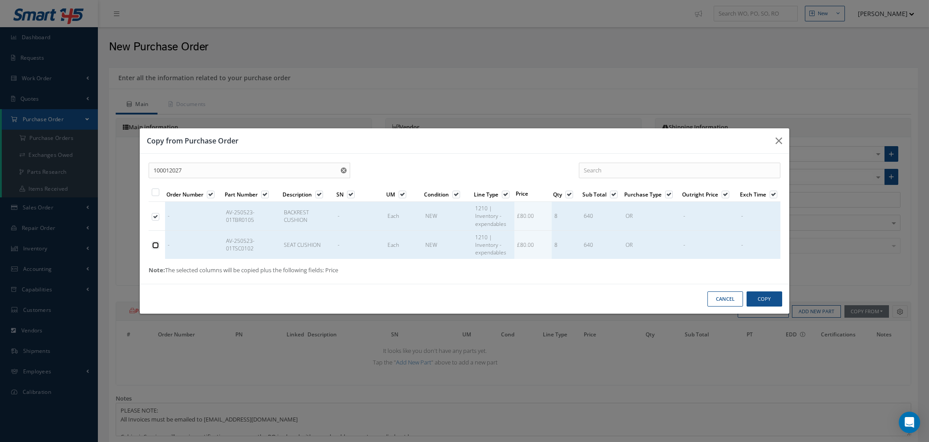
click at [155, 244] on input "checkbox" at bounding box center [156, 246] width 6 height 6
checkbox input "true"
click at [760, 297] on button "Copy" at bounding box center [765, 299] width 36 height 16
select select "1"
select select "5"
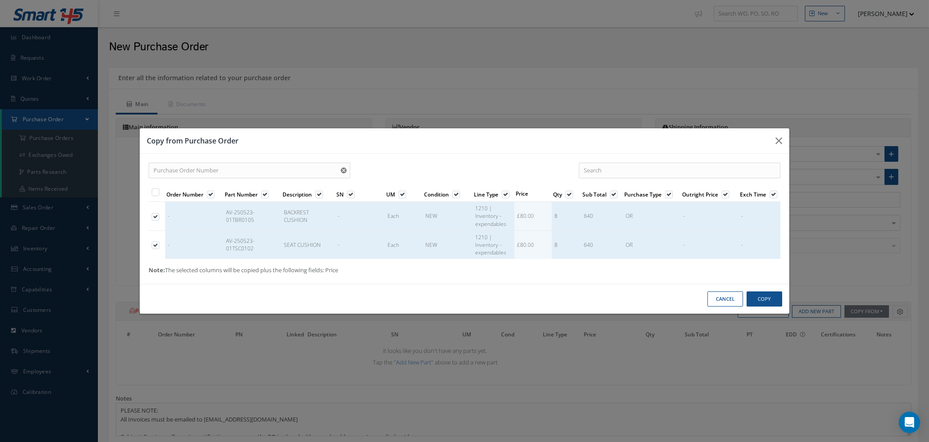
select select "7"
select select "1"
select select "5"
select select "7"
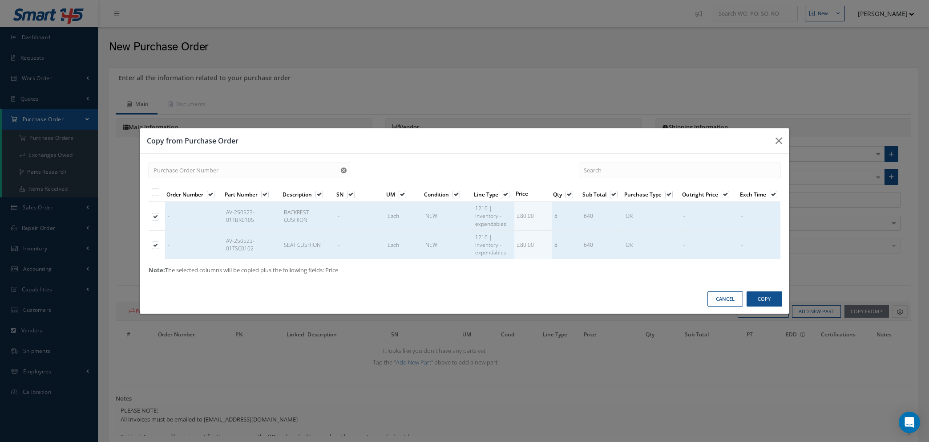
select select "1"
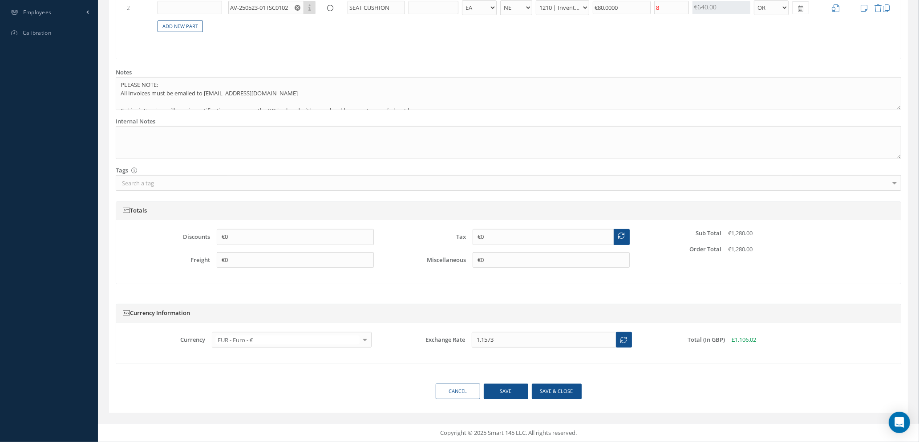
scroll to position [158, 0]
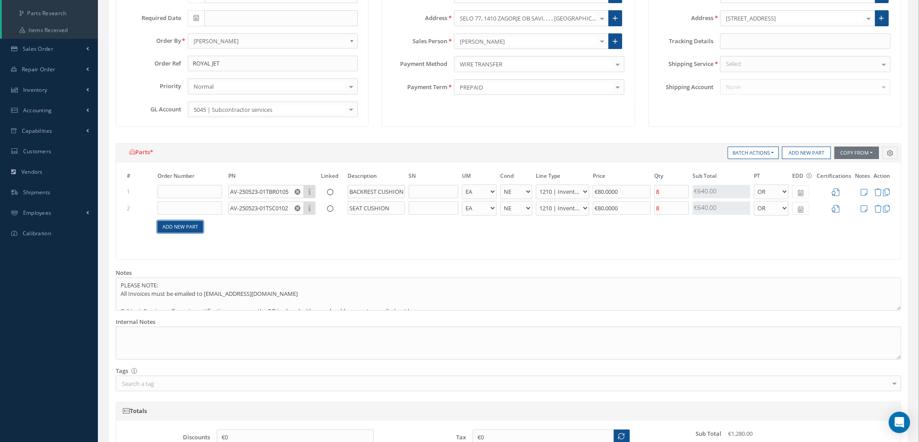
click at [198, 223] on link "Add New Part" at bounding box center [180, 227] width 45 height 12
select select "1"
select select "5"
select select "7"
select select "1"
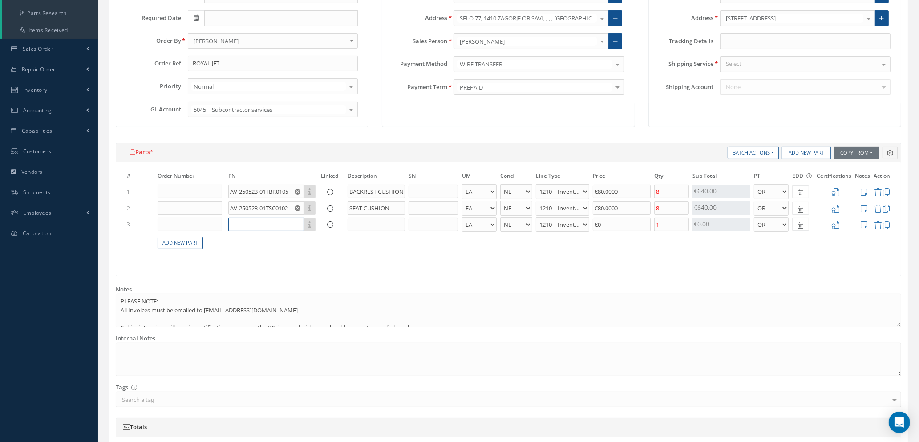
click at [239, 219] on input "text" at bounding box center [266, 224] width 76 height 13
type input "a"
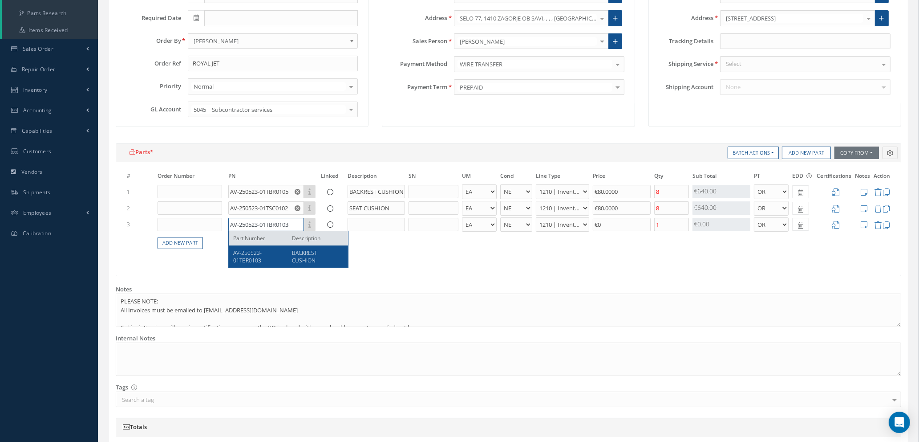
type input "AV-250523-01TBR0103"
click at [304, 258] on span "BACKREST CUSHION" at bounding box center [304, 256] width 25 height 15
type input "BACKREST CUSHION"
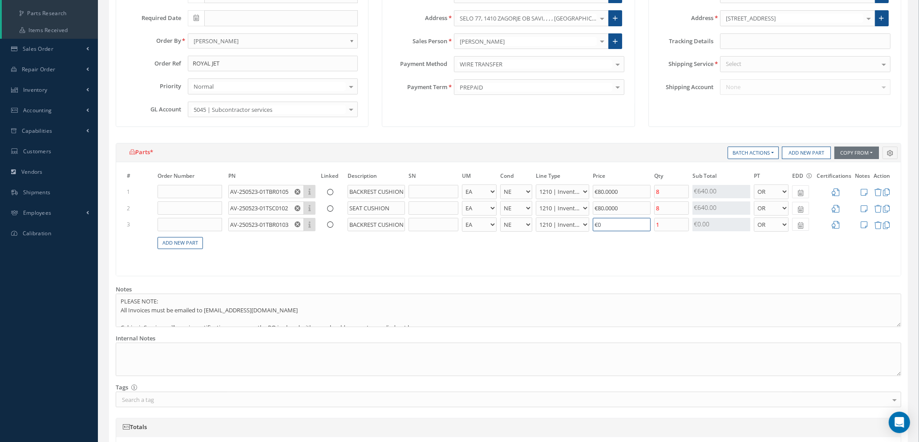
click at [607, 224] on input "€0" at bounding box center [622, 224] width 58 height 13
type input "€80.00"
click at [669, 224] on input "1" at bounding box center [671, 224] width 35 height 13
type input "8"
click at [178, 243] on link "Add New Part" at bounding box center [180, 243] width 45 height 12
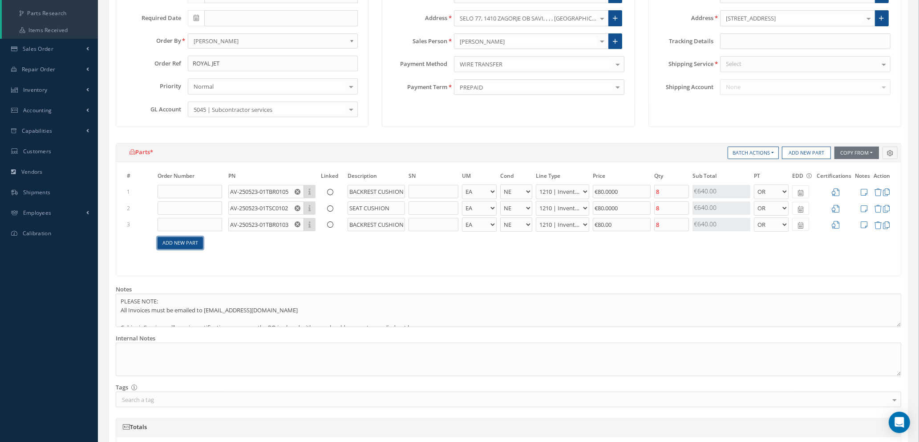
select select "1"
select select "5"
select select "7"
select select "1"
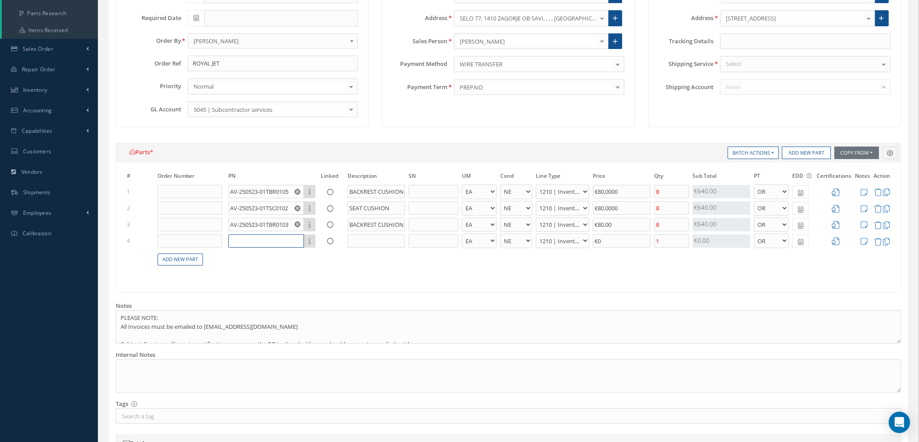
click at [258, 243] on input "text" at bounding box center [266, 240] width 76 height 13
type input "AV-250523-01TSC0103"
click at [367, 239] on input "text" at bounding box center [376, 240] width 57 height 13
type input "CUSHION"
drag, startPoint x: 609, startPoint y: 241, endPoint x: 567, endPoint y: 236, distance: 41.7
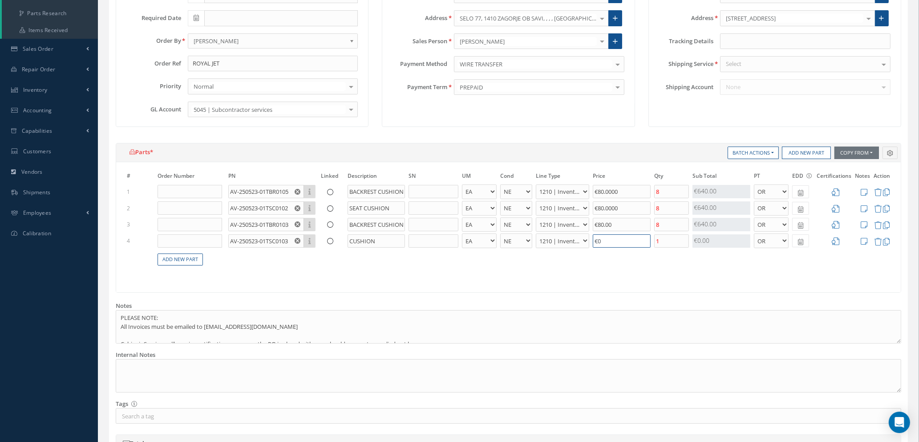
click at [567, 236] on tr "4 AV-250523-01TSC0103 Part Number Description CUSHION - BAG BX CA RL EA FT HR I…" at bounding box center [508, 240] width 767 height 16
type input "€80.00"
click at [673, 244] on input "1" at bounding box center [671, 240] width 35 height 13
type input "8"
click at [349, 237] on input "CUSHION" at bounding box center [376, 240] width 57 height 13
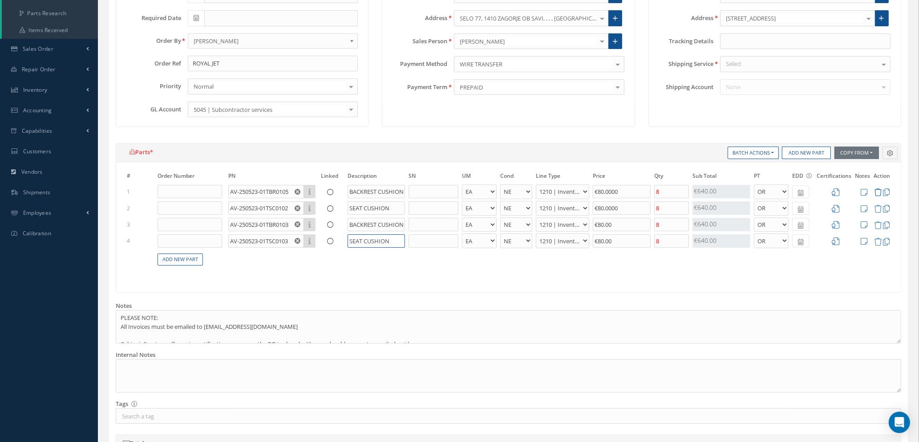
type input "SEAT CUSHION"
click at [879, 189] on icon at bounding box center [878, 192] width 8 height 8
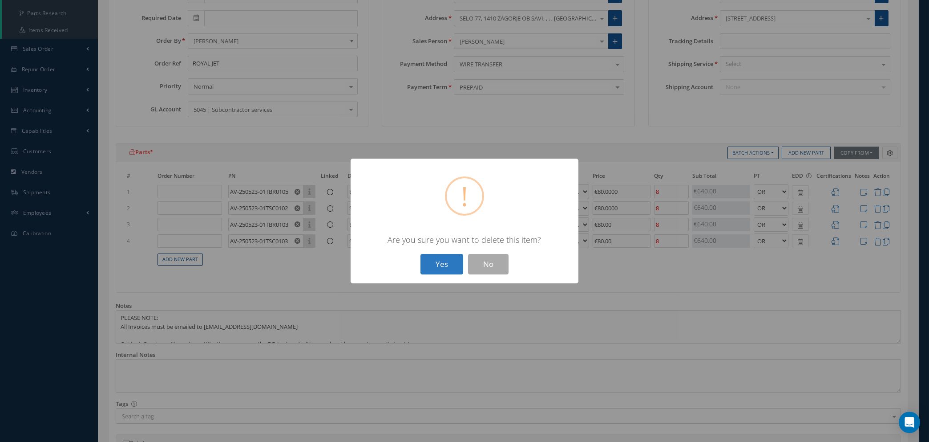
click at [437, 259] on button "Yes" at bounding box center [442, 264] width 43 height 21
type input "AV-250523-01TSC0103"
type input "SEAT CUSHION"
select select "1"
select select "5"
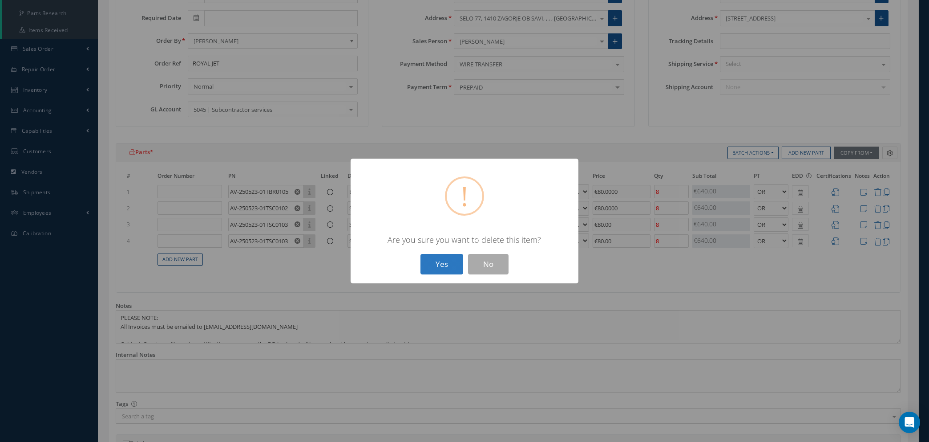
select select "7"
select select "1"
select select "5"
select select "7"
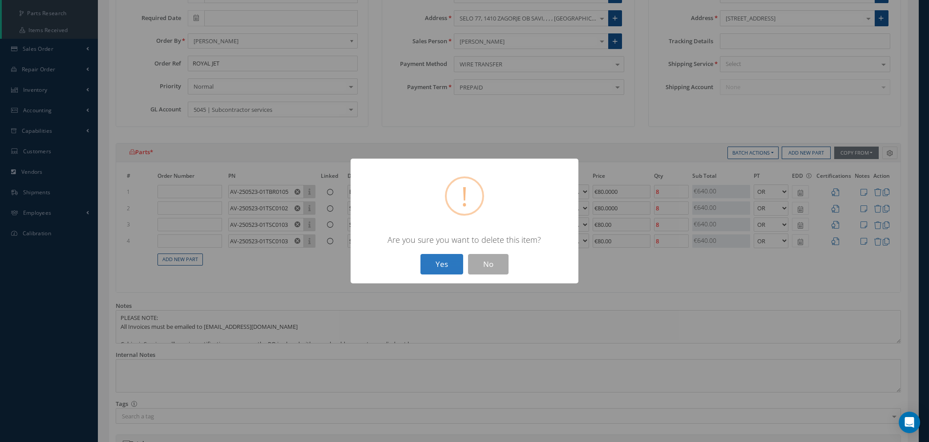
select select "1"
select select "5"
select select "7"
select select "1"
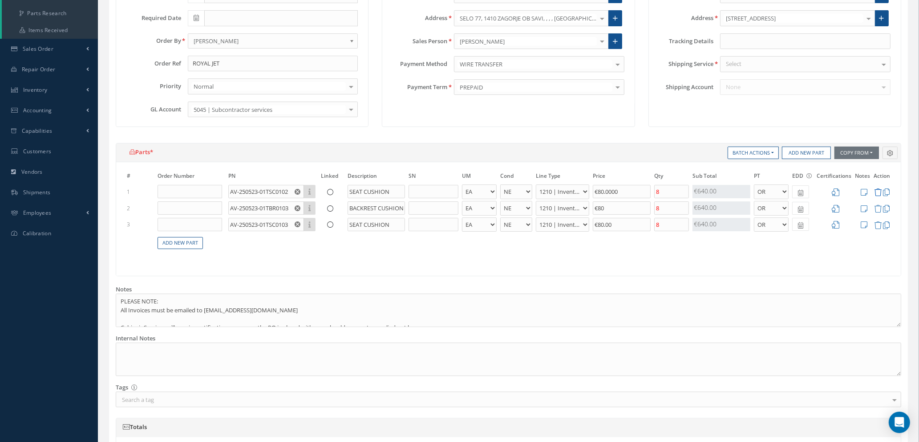
click at [878, 190] on icon at bounding box center [878, 192] width 8 height 8
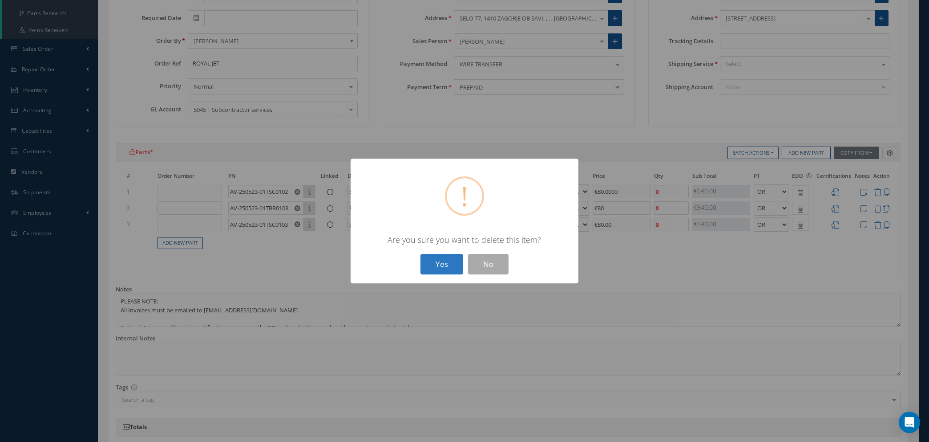
click at [447, 264] on button "Yes" at bounding box center [442, 264] width 43 height 21
type input "AV-250523-01TSC0103"
type input "SEAT CUSHION"
select select "1"
select select "5"
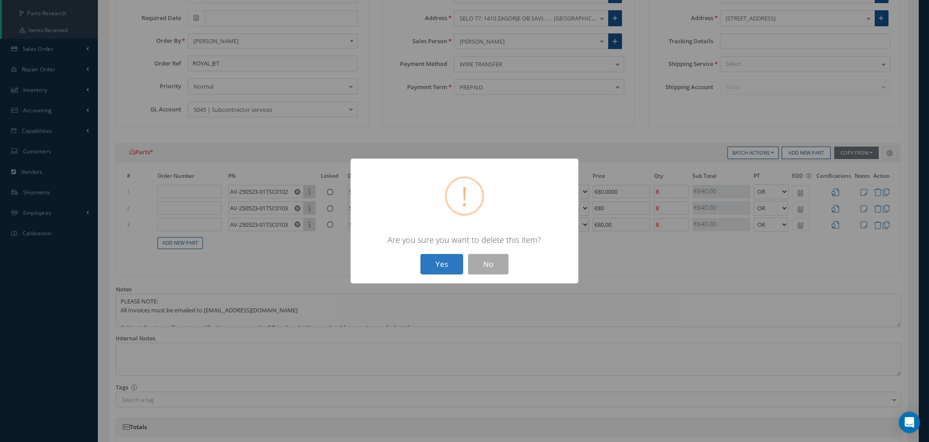
select select "7"
select select "1"
select select "5"
select select "7"
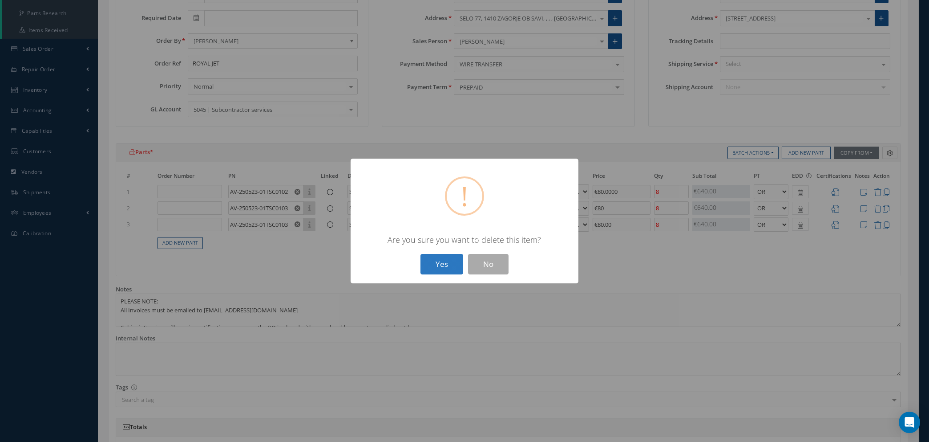
select select "1"
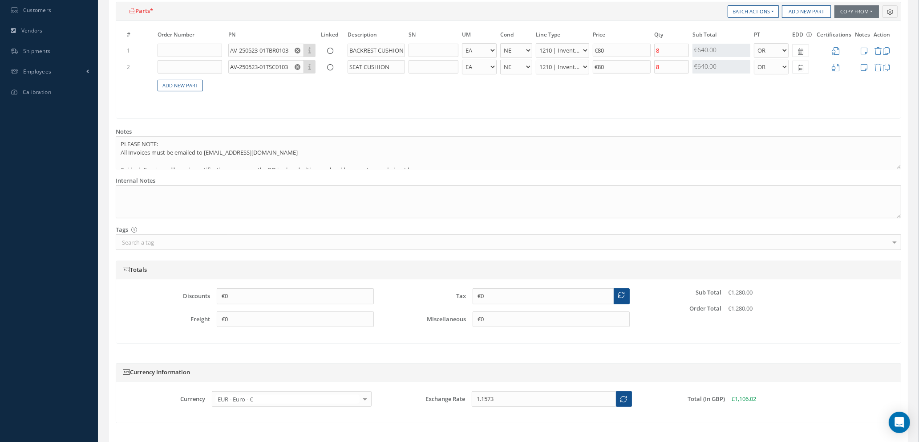
scroll to position [359, 0]
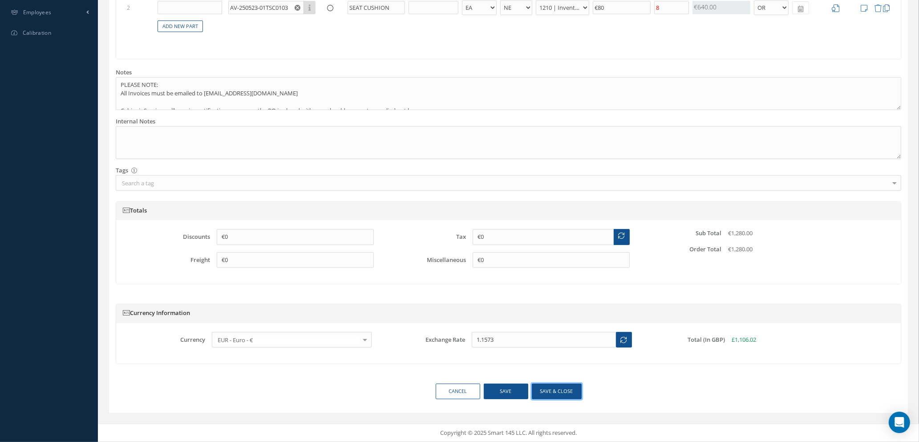
click at [542, 390] on button "Save & close" at bounding box center [557, 391] width 50 height 16
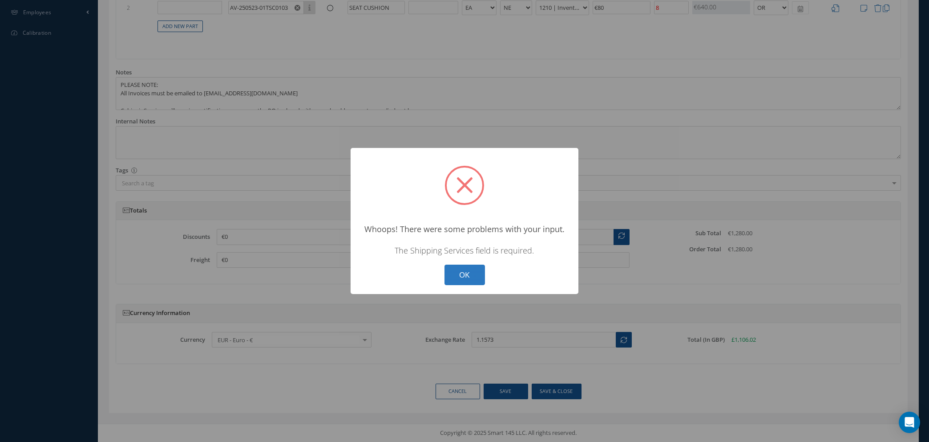
click at [472, 280] on button "OK" at bounding box center [465, 274] width 41 height 21
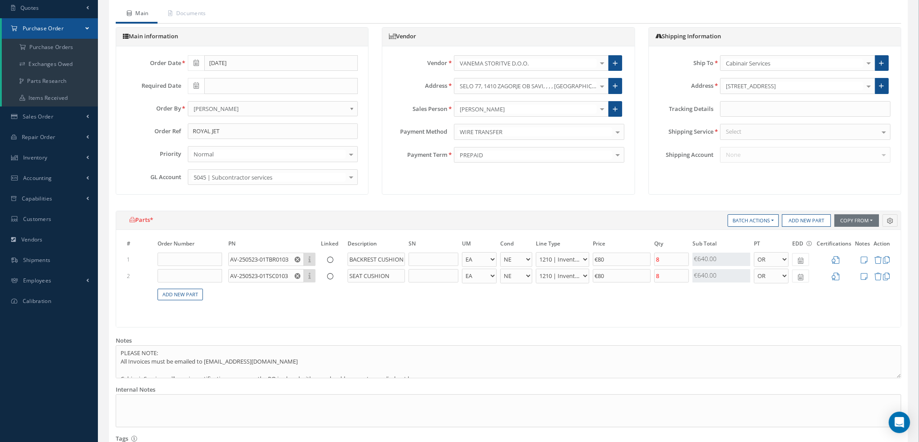
scroll to position [0, 0]
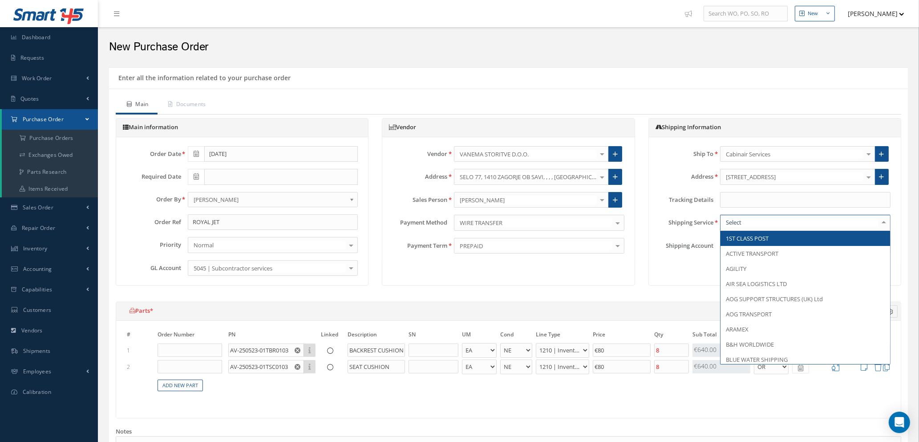
click at [750, 222] on div at bounding box center [805, 223] width 170 height 16
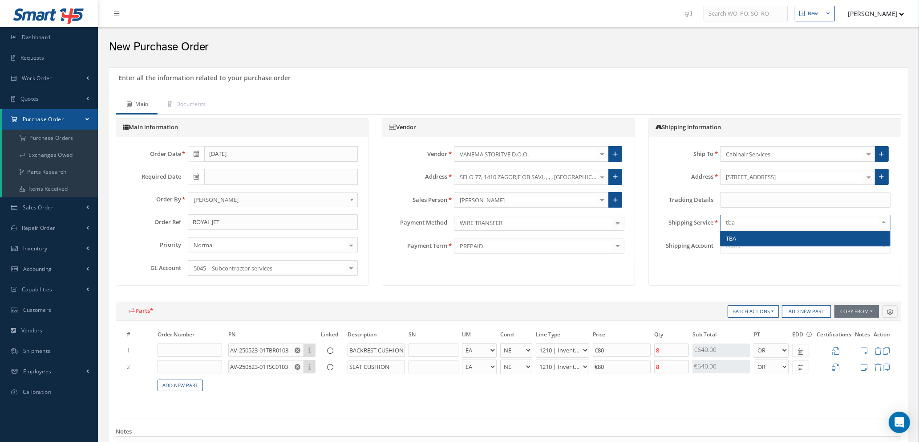
click at [755, 236] on span "TBA" at bounding box center [806, 238] width 170 height 15
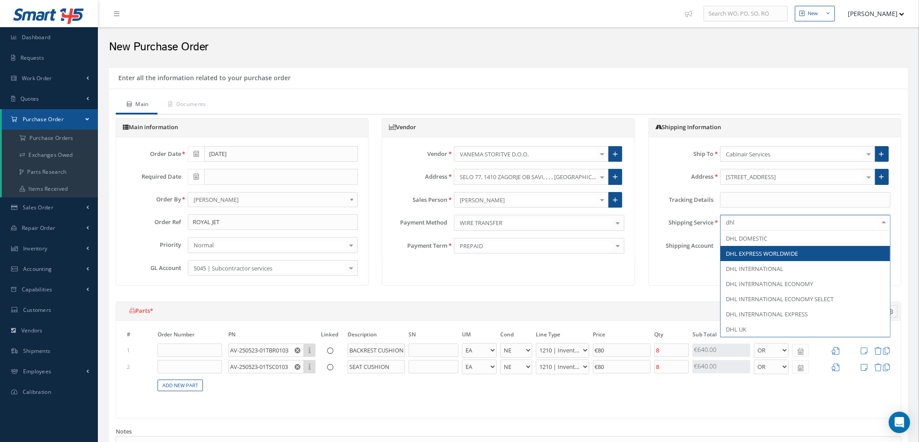
click at [760, 252] on span "DHL EXPRESS WORLDWIDE" at bounding box center [762, 253] width 72 height 8
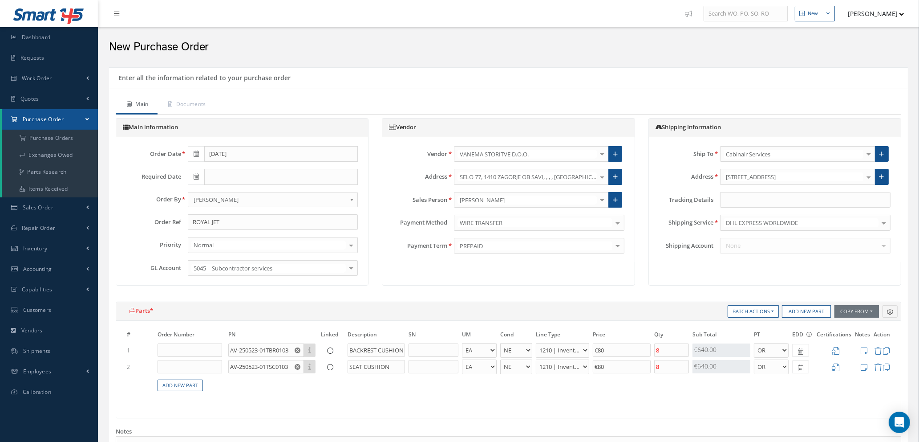
click at [760, 247] on div "None No elements found. List is empty." at bounding box center [805, 246] width 184 height 16
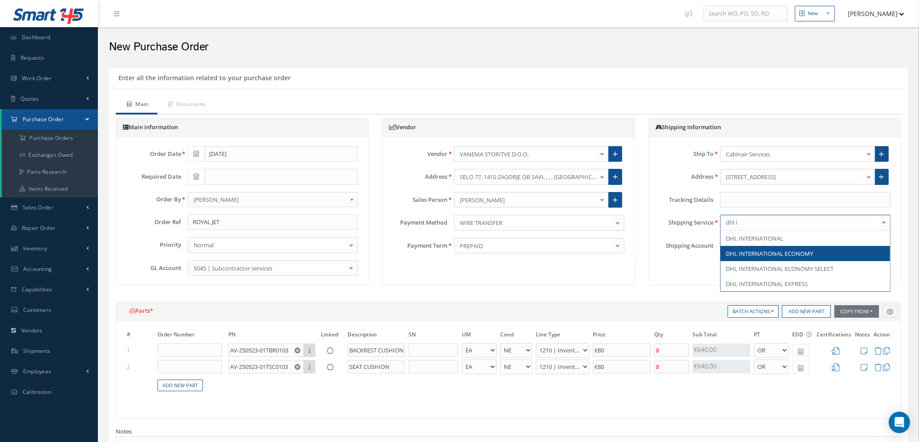
type input "dhl in"
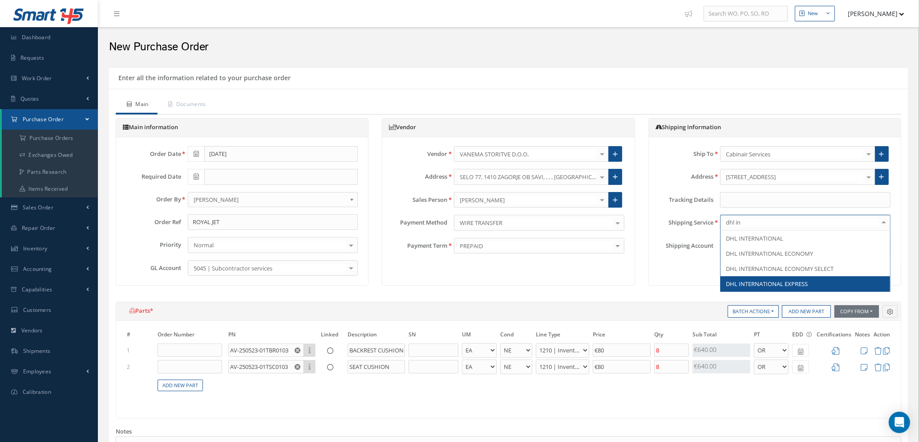
click at [796, 283] on span "DHL INTERNATIONAL EXPRESS" at bounding box center [767, 284] width 82 height 8
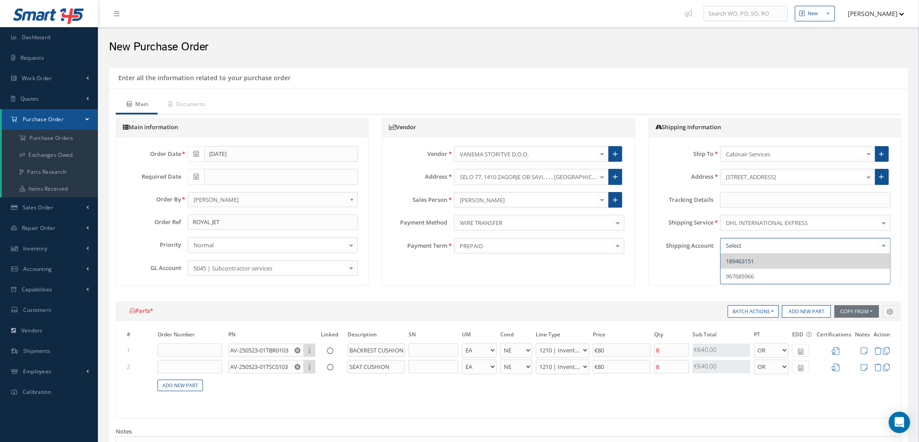
click at [747, 244] on input "text" at bounding box center [801, 245] width 155 height 8
click at [752, 260] on span "189463151" at bounding box center [740, 261] width 28 height 8
click at [786, 280] on span "967685966" at bounding box center [806, 275] width 170 height 15
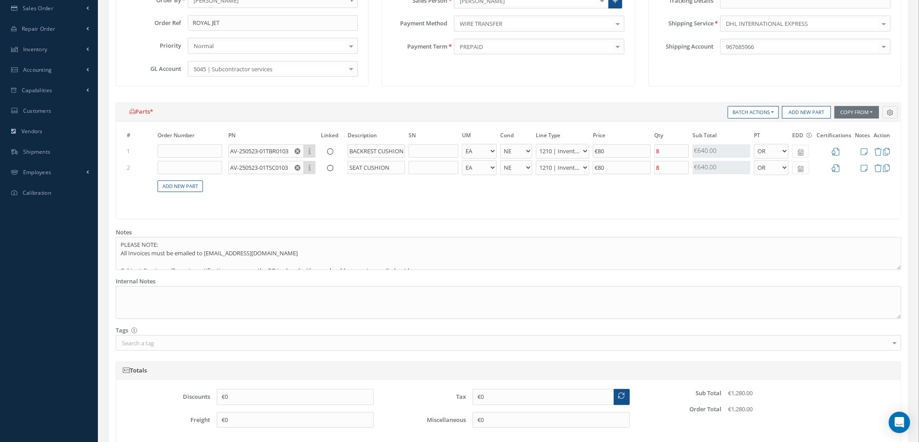
scroll to position [200, 0]
click at [838, 149] on icon at bounding box center [836, 150] width 8 height 8
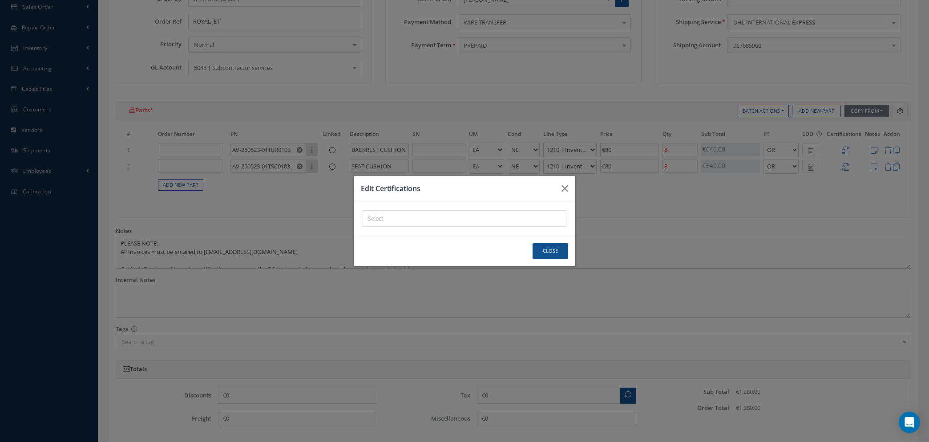
click at [440, 212] on div "× Loading..." at bounding box center [465, 218] width 204 height 16
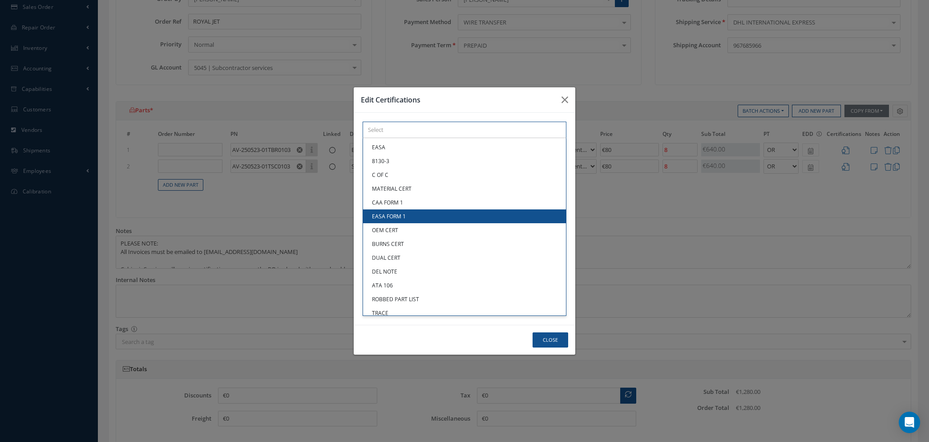
click at [440, 138] on div "× Loading... EASA 8130-3 C OF C MATERIAL CERT CAA FORM 1 EASA FORM 1 OEM CERT B…" at bounding box center [465, 130] width 204 height 16
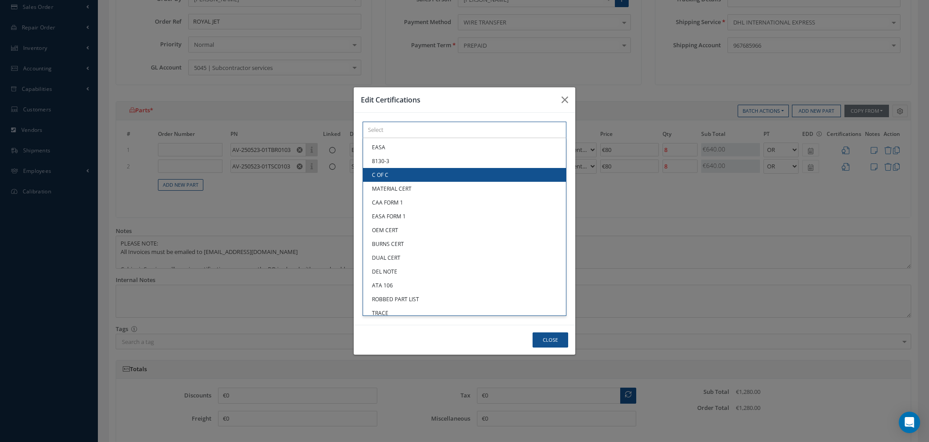
click at [408, 176] on link "C OF C" at bounding box center [464, 175] width 203 height 14
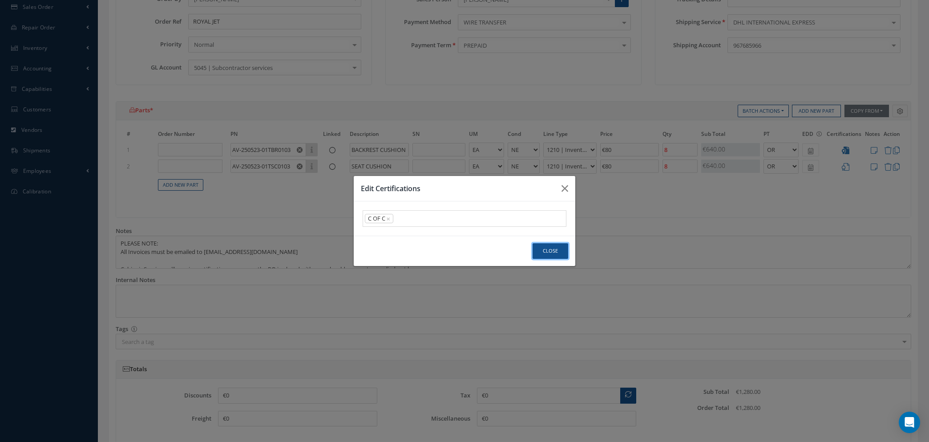
click at [542, 250] on button "Close" at bounding box center [551, 251] width 36 height 16
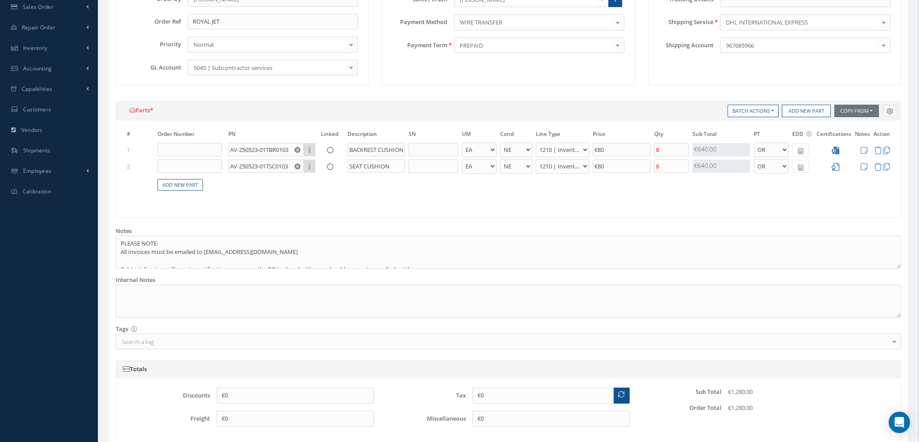
click at [839, 164] on icon at bounding box center [836, 167] width 8 height 8
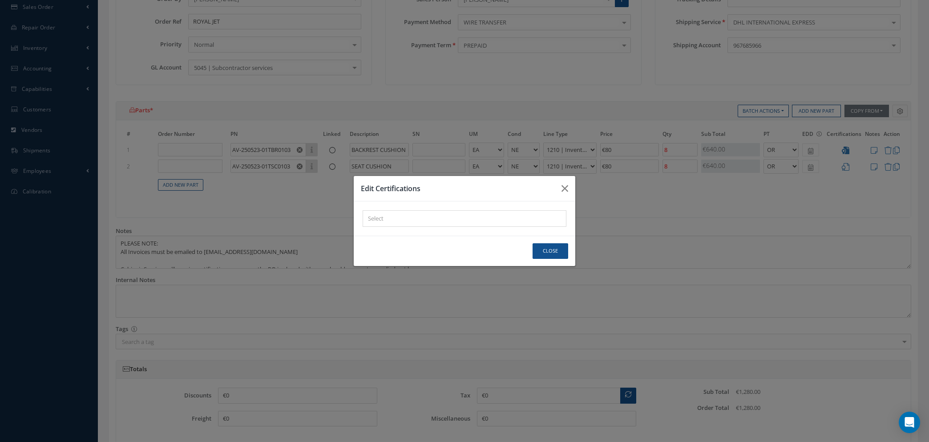
click at [389, 219] on div "× Loading..." at bounding box center [465, 218] width 204 height 16
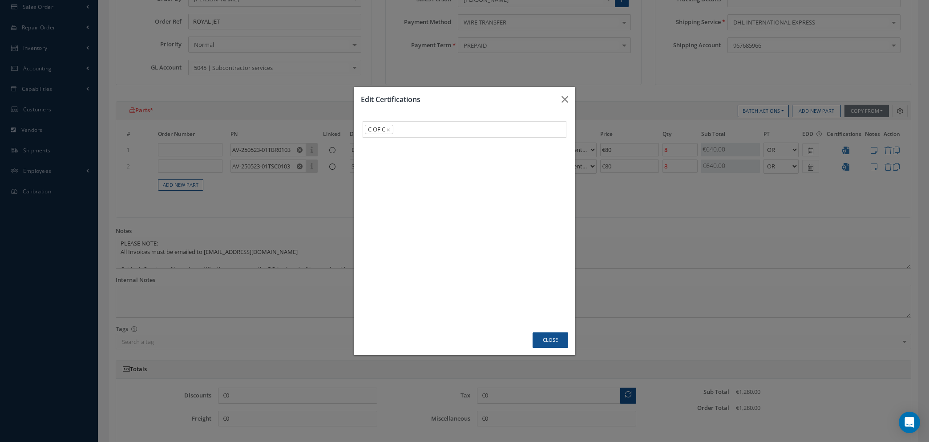
click at [391, 170] on link "C OF C" at bounding box center [464, 174] width 203 height 14
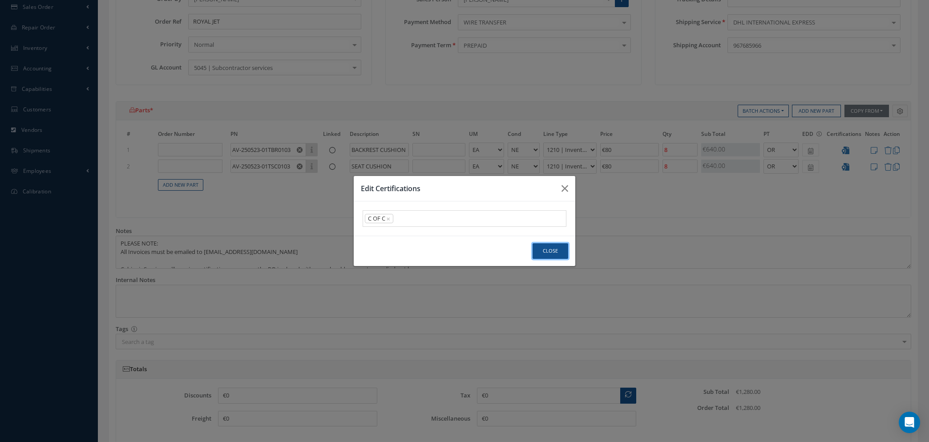
click at [543, 250] on button "Close" at bounding box center [551, 251] width 36 height 16
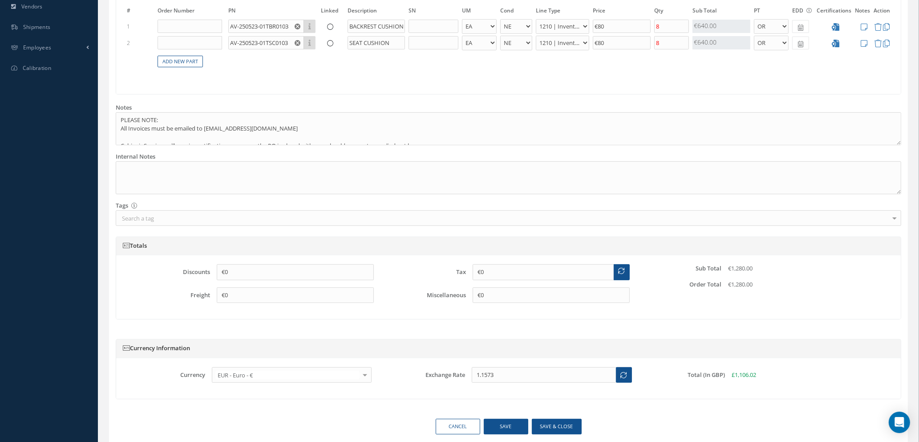
scroll to position [359, 0]
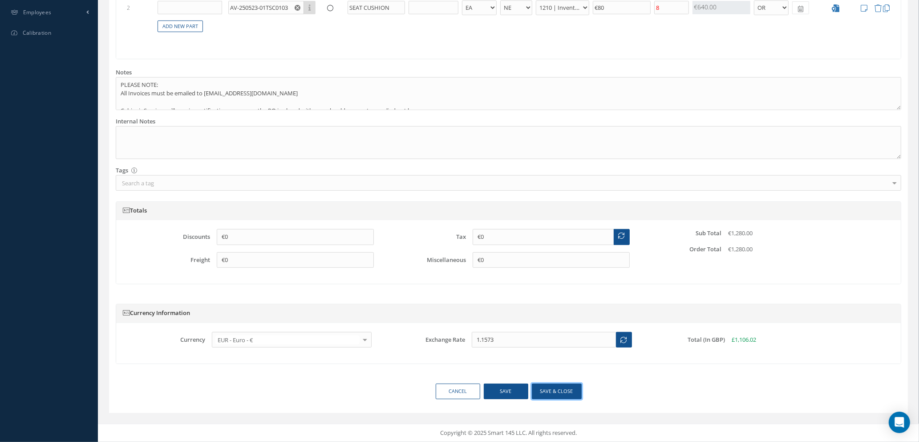
click at [548, 390] on button "Save & close" at bounding box center [557, 391] width 50 height 16
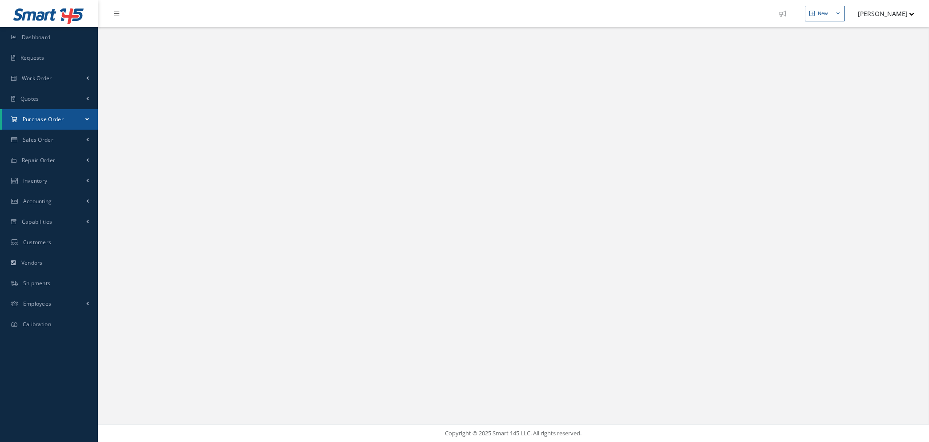
select select "25"
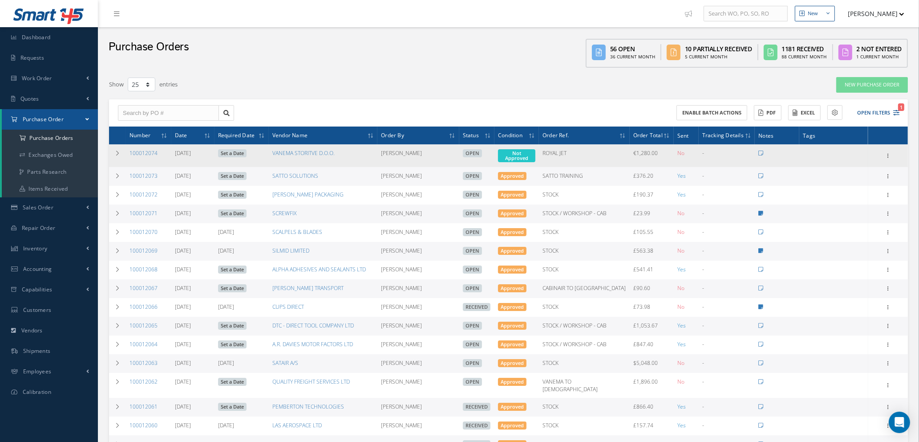
click at [235, 153] on link "Set a Date" at bounding box center [232, 153] width 28 height 8
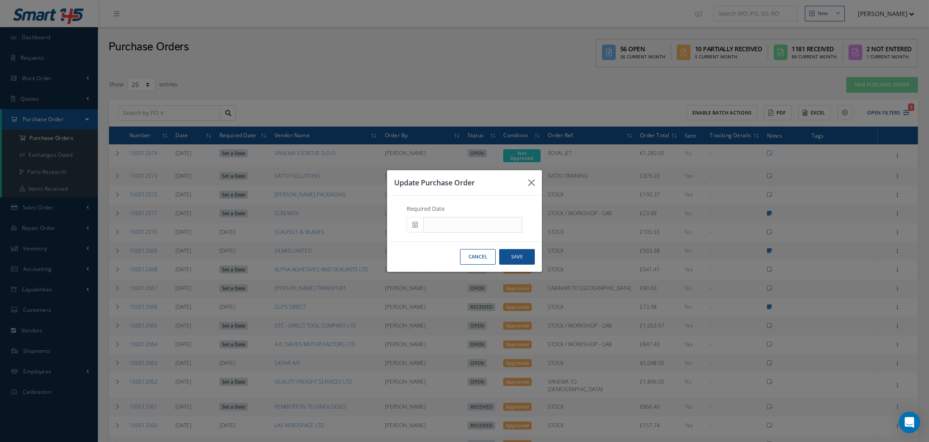
click at [484, 261] on button "Cancel" at bounding box center [478, 257] width 36 height 16
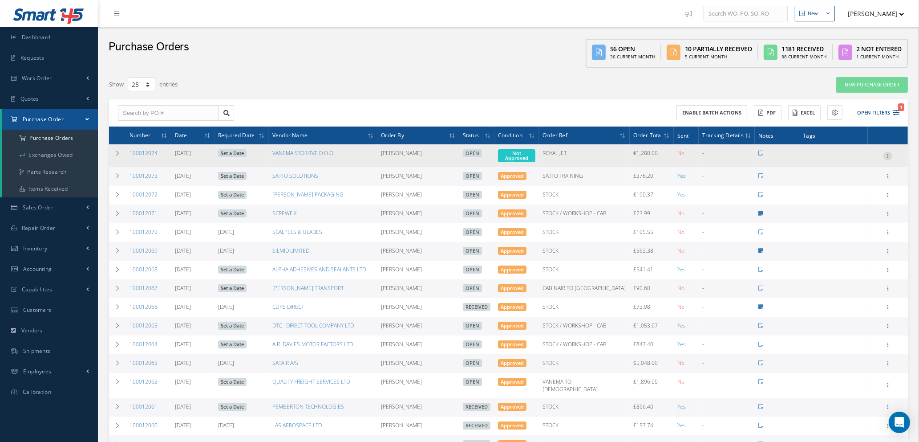
click at [887, 153] on icon at bounding box center [888, 154] width 9 height 7
click at [851, 159] on link "Enter/Update" at bounding box center [847, 162] width 70 height 12
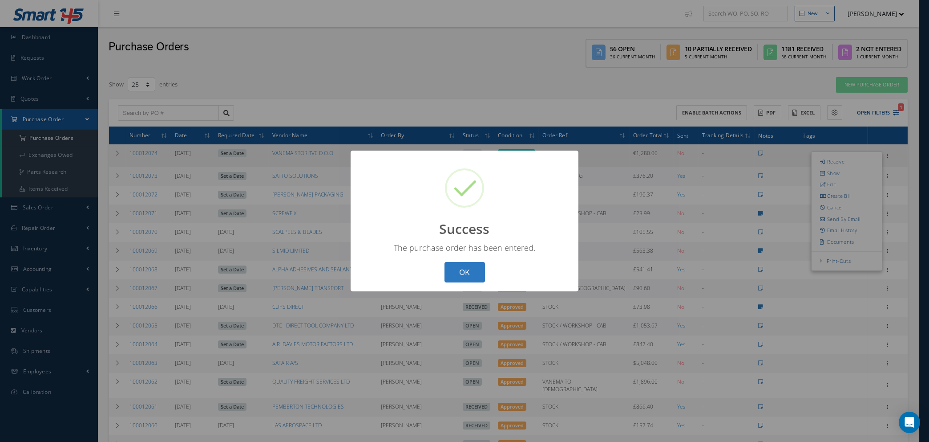
click at [460, 266] on button "OK" at bounding box center [465, 272] width 41 height 21
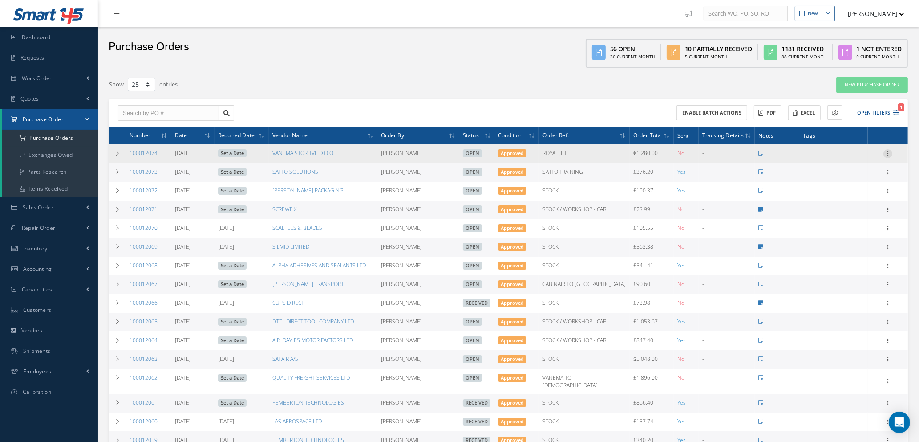
click at [887, 150] on icon at bounding box center [888, 152] width 9 height 7
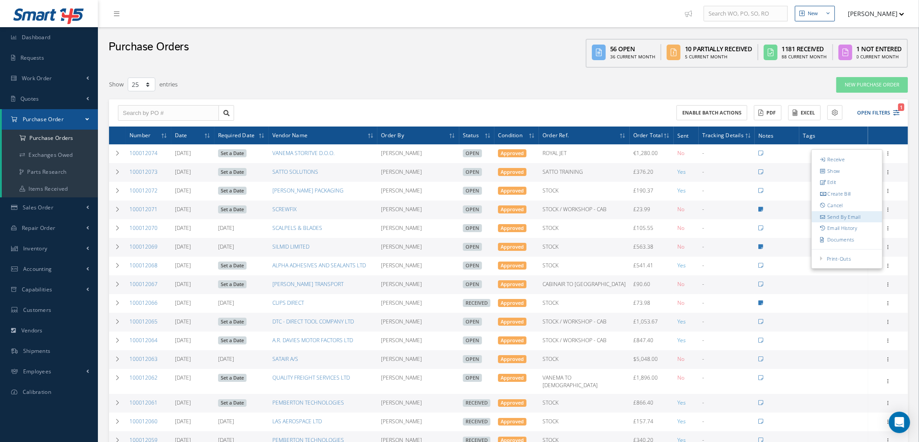
click at [847, 218] on link "Send By Email" at bounding box center [847, 217] width 70 height 12
type input "Reports from Purchase Order #100012074"
type textarea "Hiya, Please find Attached, our Purchase Order #100012074. If you have any ques…"
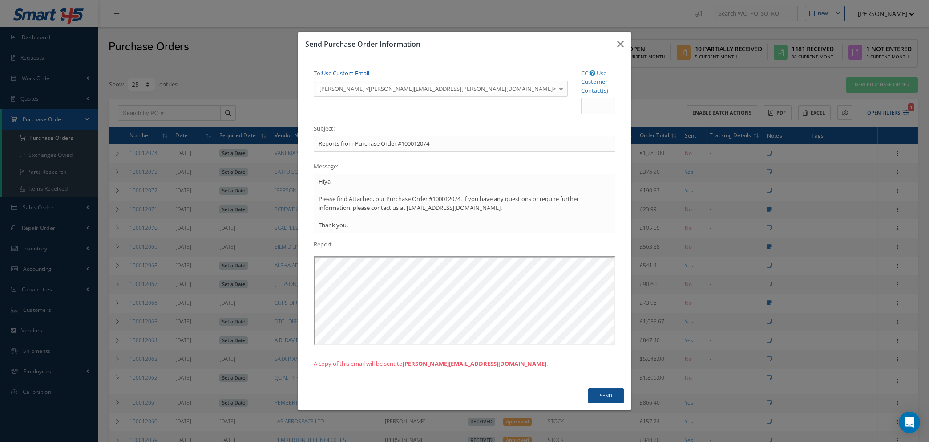
click at [357, 77] on link "Use Custom Email" at bounding box center [346, 73] width 48 height 8
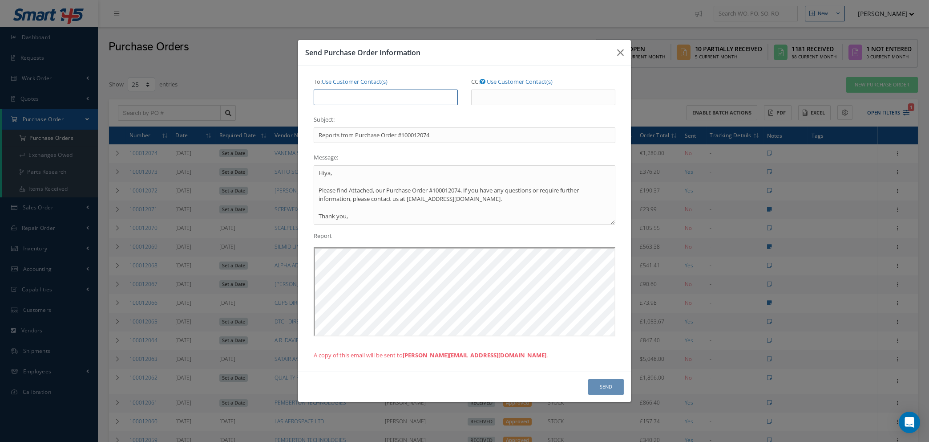
click at [355, 96] on input "To: Use Customer Contact(s)" at bounding box center [386, 97] width 144 height 16
type input "natasha@cab.aero"
click at [594, 385] on button "Send" at bounding box center [606, 387] width 36 height 16
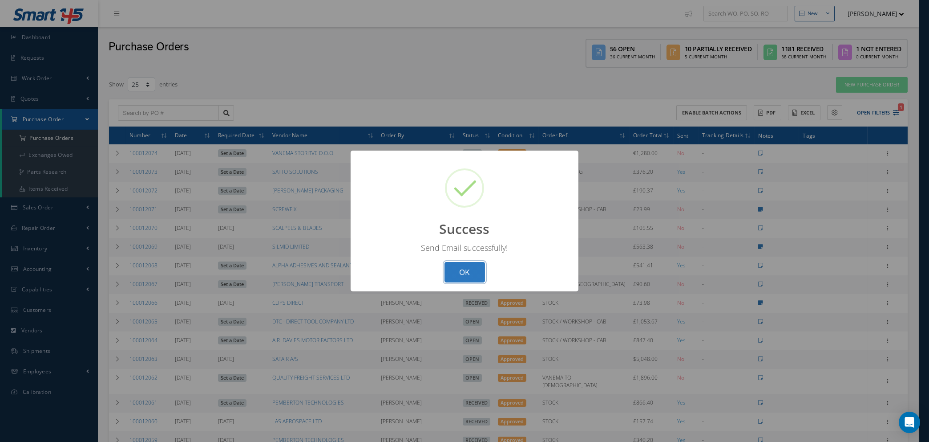
click at [475, 271] on button "OK" at bounding box center [465, 272] width 41 height 21
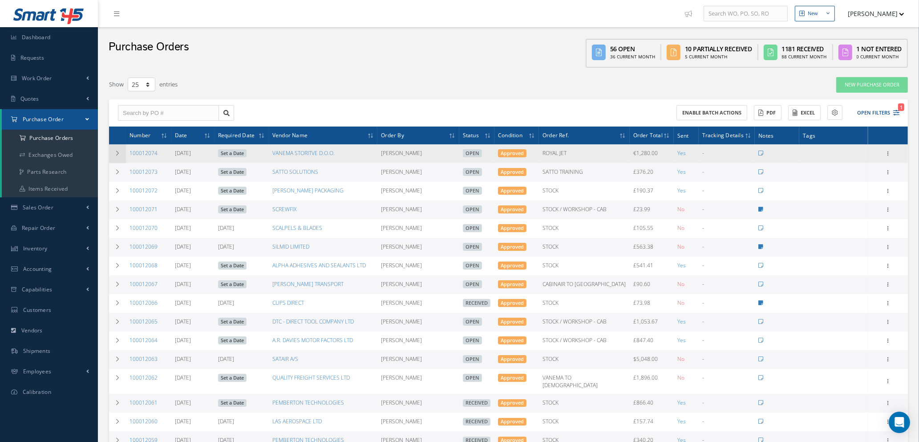
click at [111, 149] on td at bounding box center [117, 153] width 17 height 19
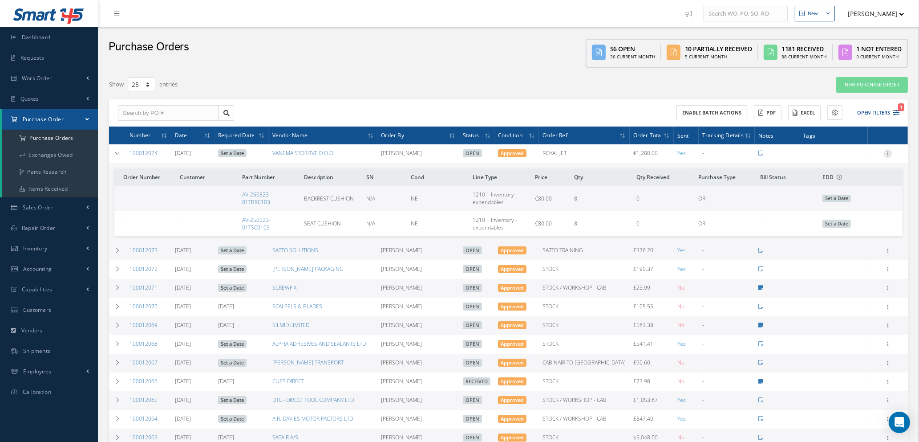
click at [889, 152] on icon at bounding box center [888, 152] width 9 height 7
click at [844, 182] on link "Edit" at bounding box center [847, 183] width 70 height 12
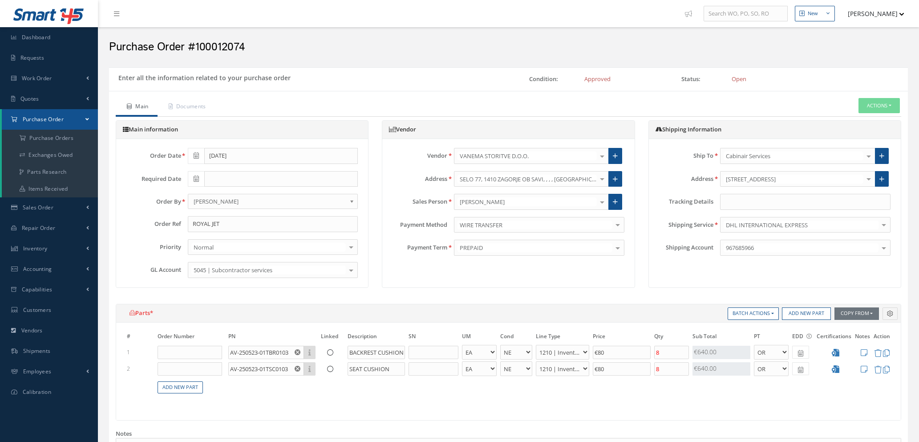
select select "1"
select select "5"
select select "7"
select select "1"
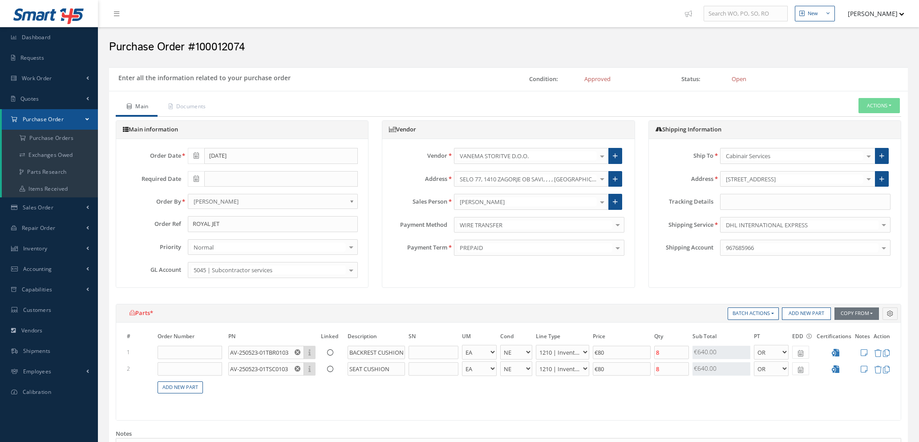
select select "5"
select select "7"
select select "1"
drag, startPoint x: 674, startPoint y: 348, endPoint x: 608, endPoint y: 340, distance: 66.7
click at [619, 349] on tr "1 AV-250523-01TBR0103 Part Number Description BACKREST CUSHION - BAG BX CA RL E…" at bounding box center [508, 352] width 767 height 16
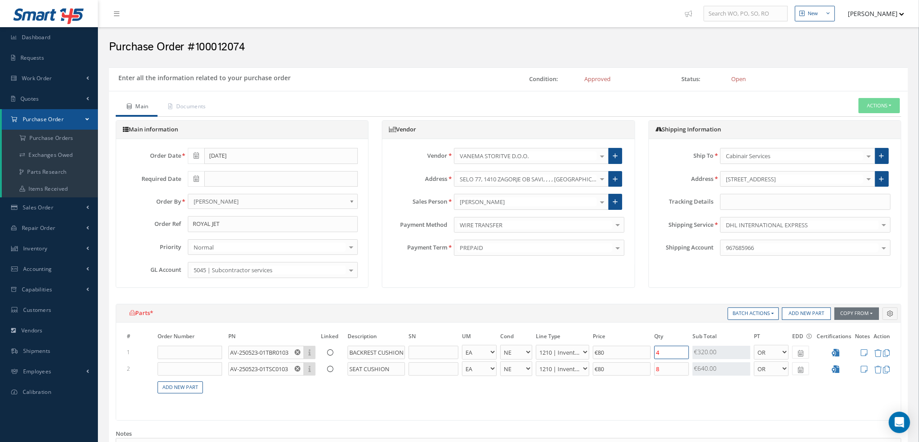
type input "4"
drag, startPoint x: 674, startPoint y: 370, endPoint x: 612, endPoint y: 365, distance: 62.1
click at [615, 366] on tr "2 AV-250523-01TSC0103 Part Number Description SEAT CUSHION - BAG BX CA RL EA FT…" at bounding box center [508, 368] width 767 height 16
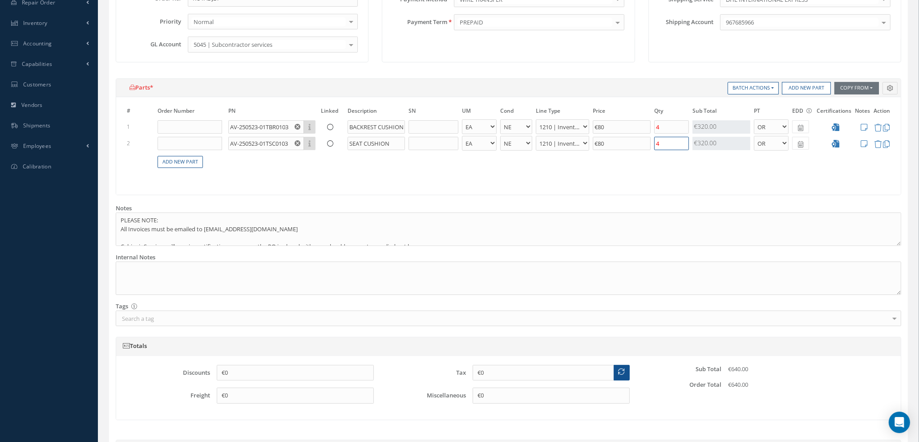
scroll to position [361, 0]
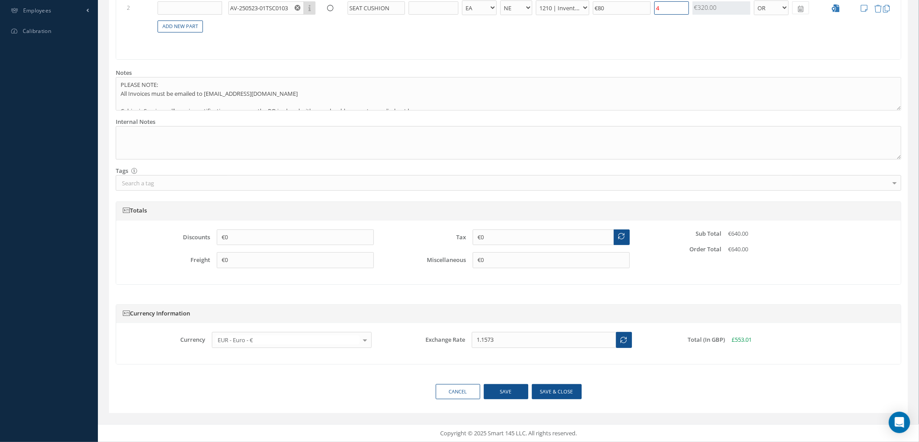
type input "4"
click at [553, 392] on button "Save & close" at bounding box center [557, 392] width 50 height 16
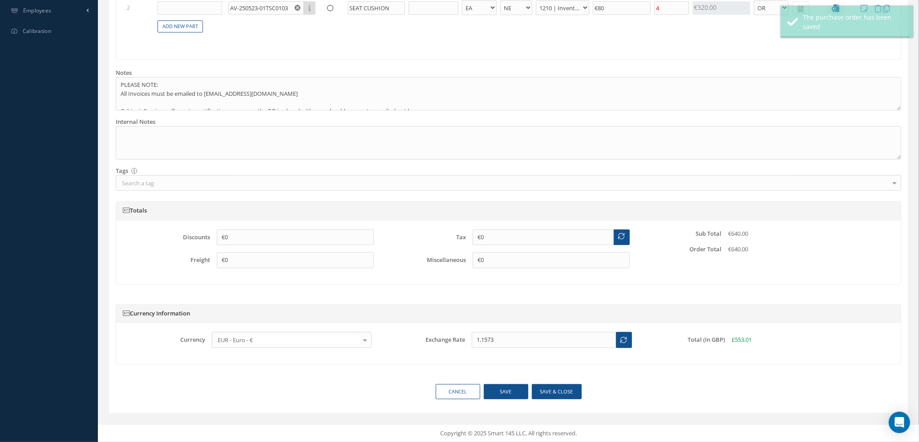
type input "[DATE]"
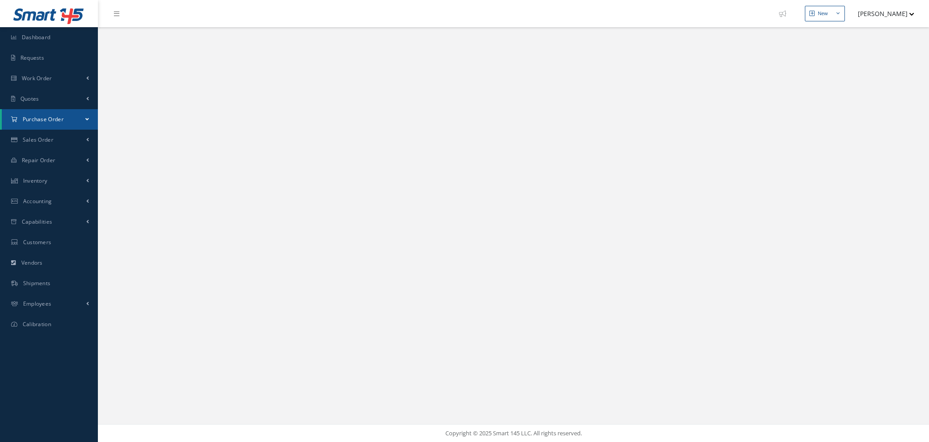
select select "25"
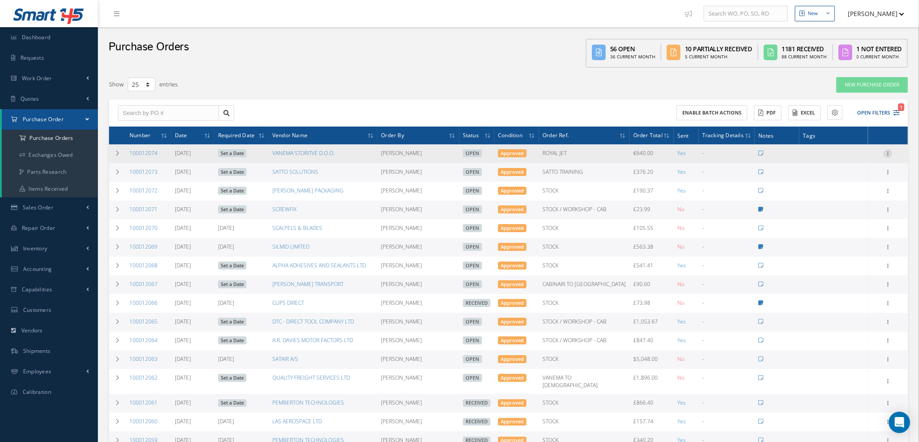
click at [889, 150] on icon at bounding box center [888, 152] width 9 height 7
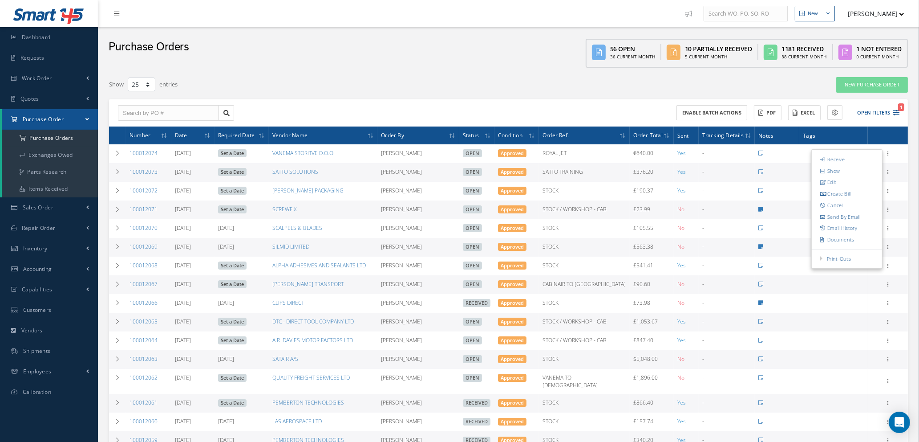
click at [847, 218] on link "Send By Email" at bounding box center [847, 217] width 70 height 12
type input "Reports from Purchase Order #100012074"
type textarea "Hiya, Please find Attached, our Purchase Order #100012074. If you have any ques…"
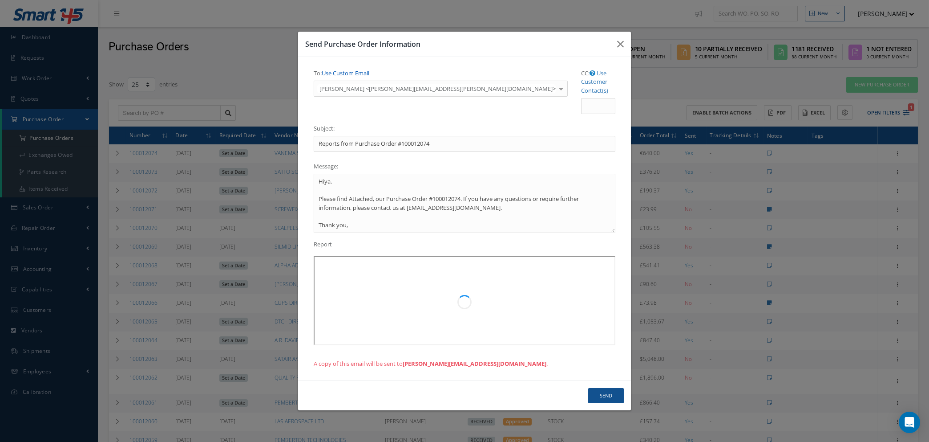
click at [340, 77] on link "Use Custom Email" at bounding box center [346, 73] width 48 height 8
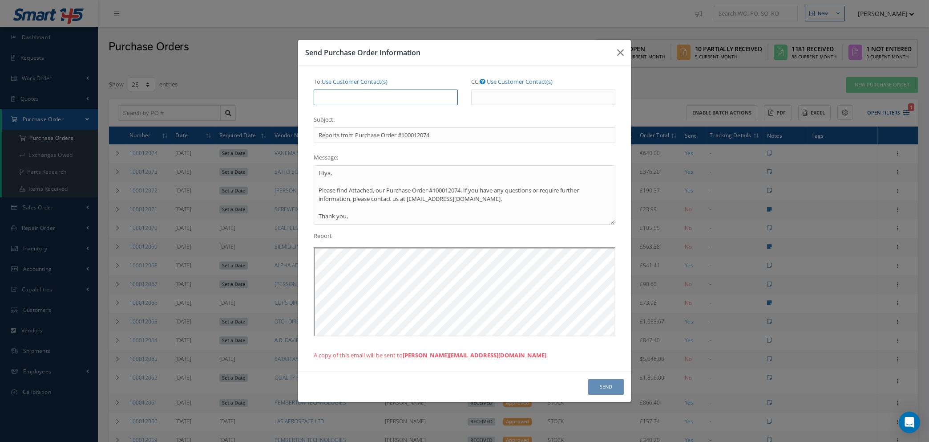
click at [341, 101] on input "To: Use Customer Contact(s)" at bounding box center [386, 97] width 144 height 16
type input "natasha@cab.aero"
click at [599, 380] on button "Send" at bounding box center [606, 387] width 36 height 16
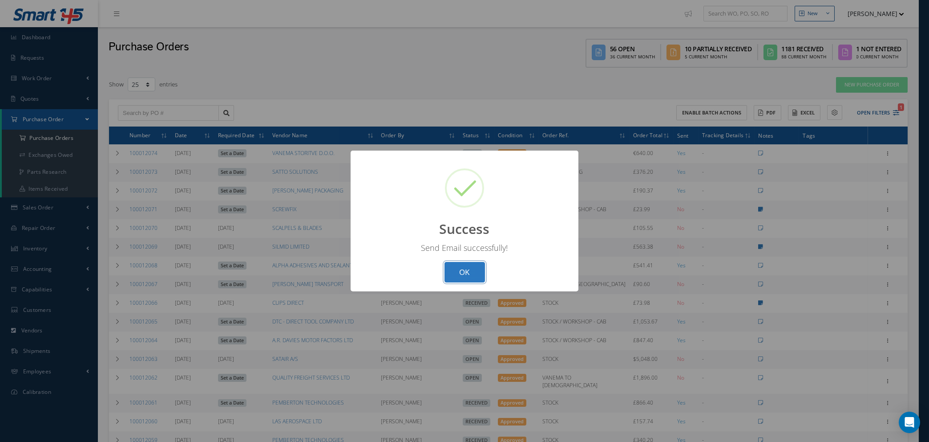
click at [463, 264] on button "OK" at bounding box center [465, 272] width 41 height 21
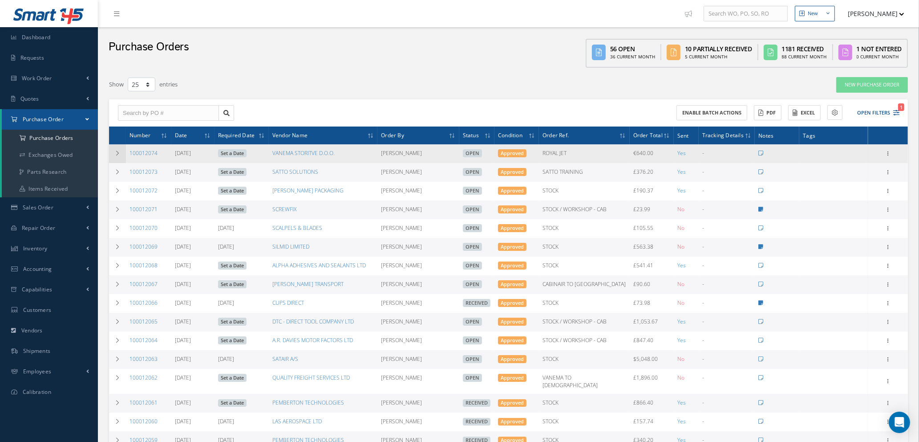
click at [114, 150] on icon at bounding box center [117, 152] width 6 height 5
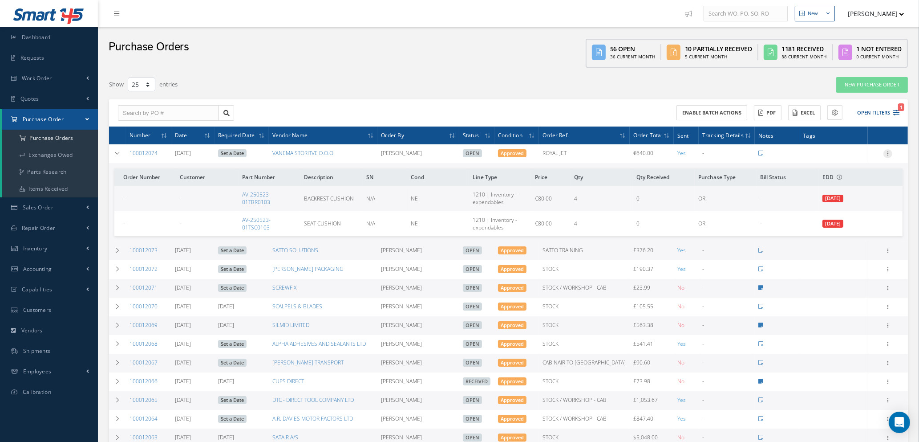
click at [889, 150] on icon at bounding box center [888, 152] width 9 height 7
click at [850, 181] on link "Edit" at bounding box center [847, 183] width 70 height 12
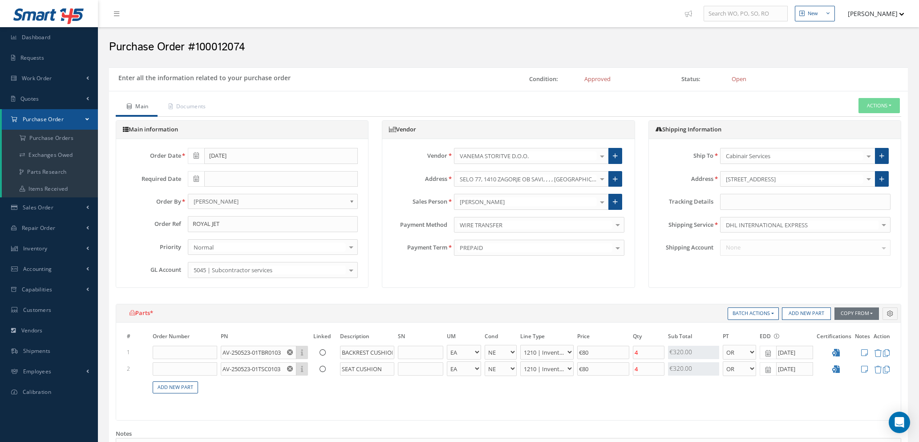
select select "1"
select select "5"
select select "7"
select select "1"
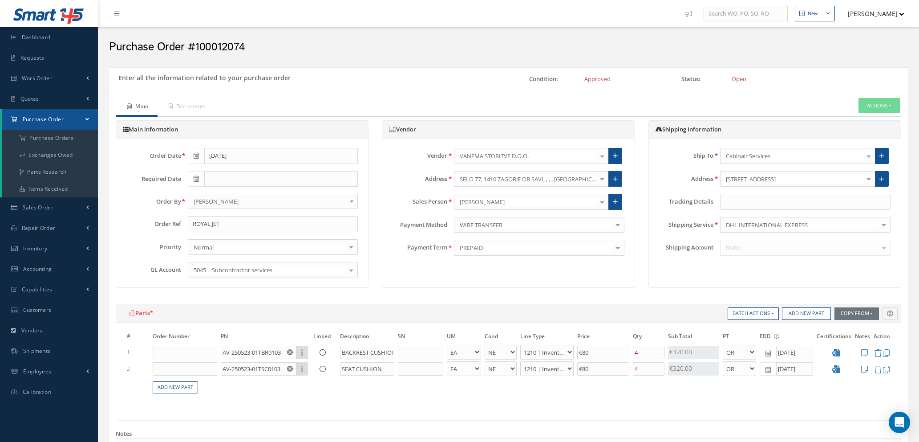
select select "5"
select select "7"
select select "1"
drag, startPoint x: 387, startPoint y: 352, endPoint x: 400, endPoint y: 352, distance: 12.9
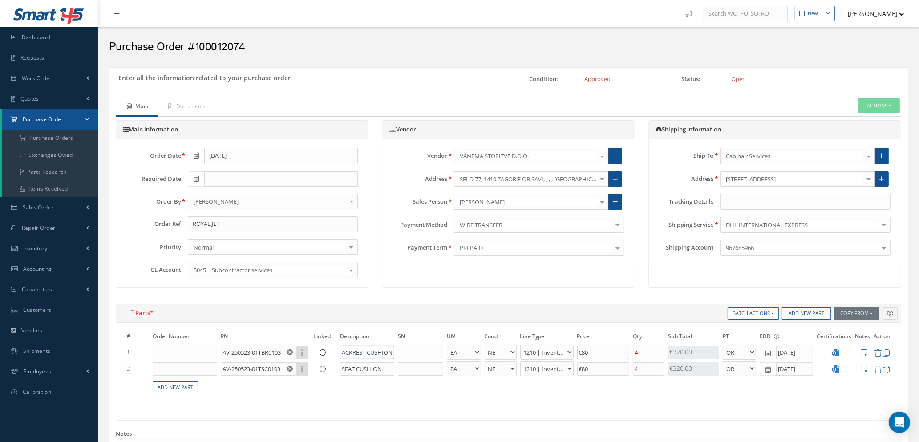
click at [400, 352] on tr "1 AV-250523-01TBR0103 Part Number Description BACKREST CUSHION - BAG BX CA RL E…" at bounding box center [508, 352] width 767 height 16
click at [391, 352] on input "BACKREST CUSHION" at bounding box center [367, 351] width 54 height 13
click at [397, 349] on tr "1 AV-250523-01TBR0103 Part Number Description BACKREST CUSHION - BAG BX CA RL E…" at bounding box center [508, 352] width 767 height 16
click at [390, 350] on input "BACKREST CUSHION" at bounding box center [367, 351] width 54 height 13
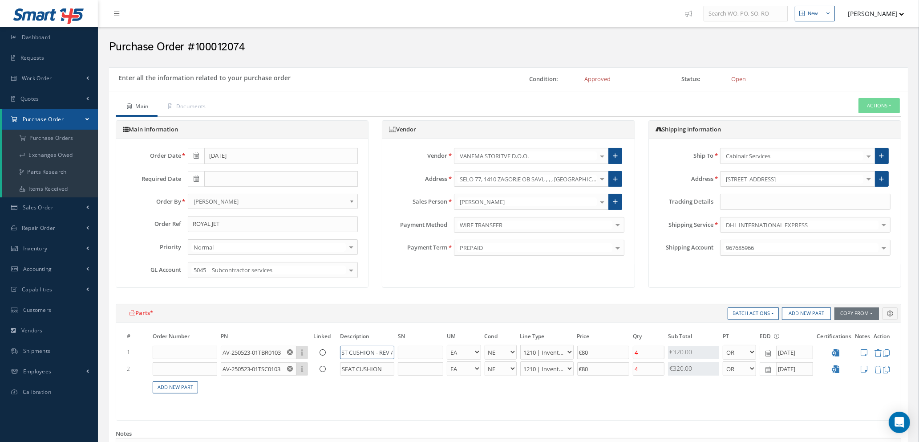
scroll to position [0, 25]
type input "BACKREST CUSHION - REV A"
click at [383, 368] on input "SEAT CUSHION" at bounding box center [367, 368] width 54 height 13
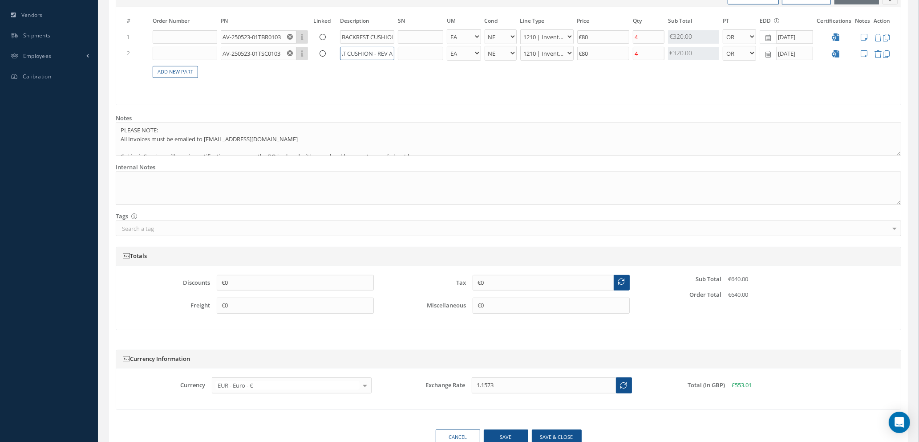
scroll to position [361, 0]
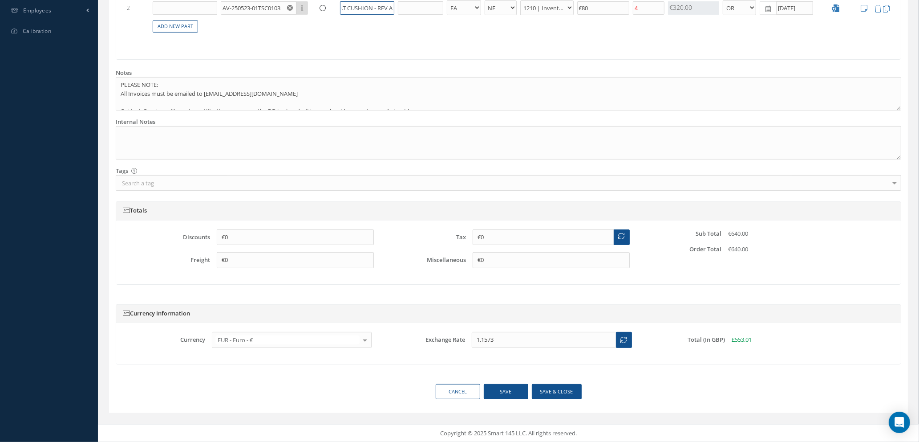
type input "SEAT CUSHION - REV A"
click at [559, 393] on button "Save & close" at bounding box center [557, 392] width 50 height 16
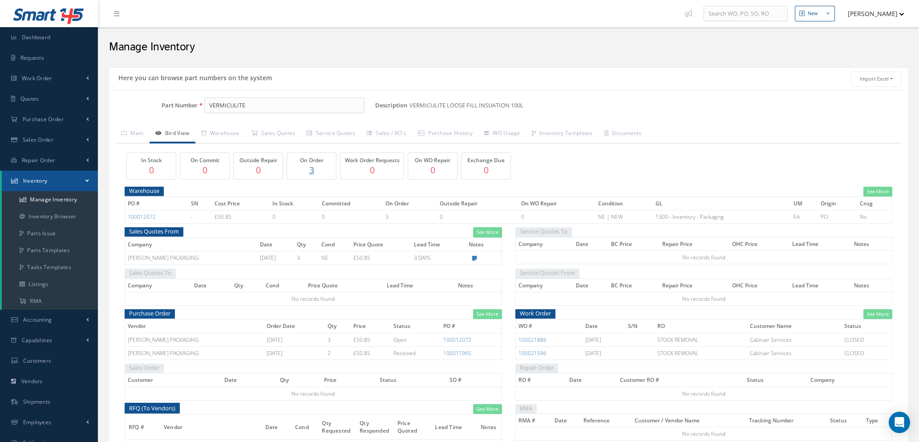
scroll to position [64, 0]
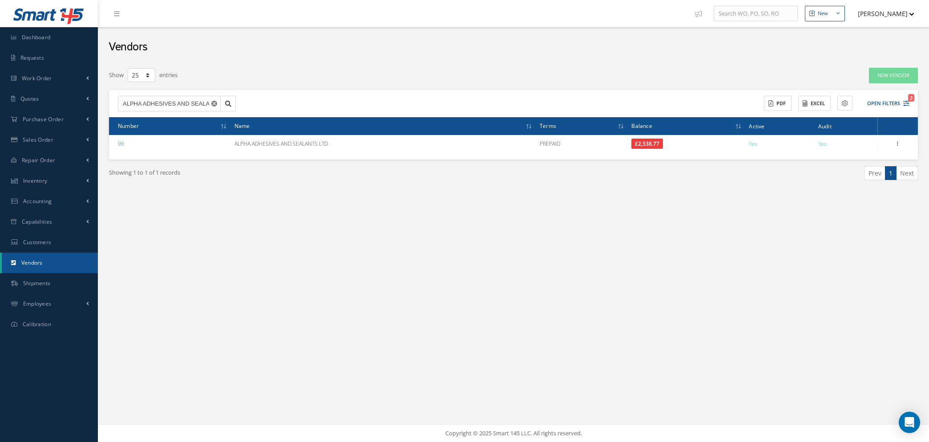
select select "25"
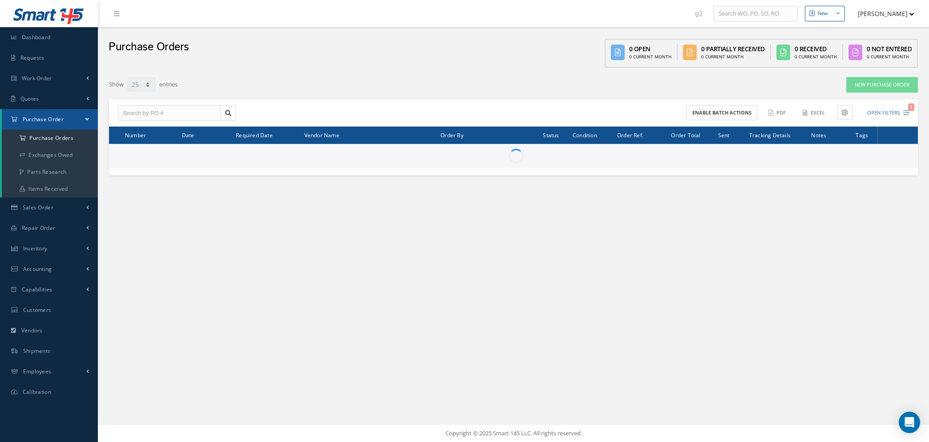
select select "25"
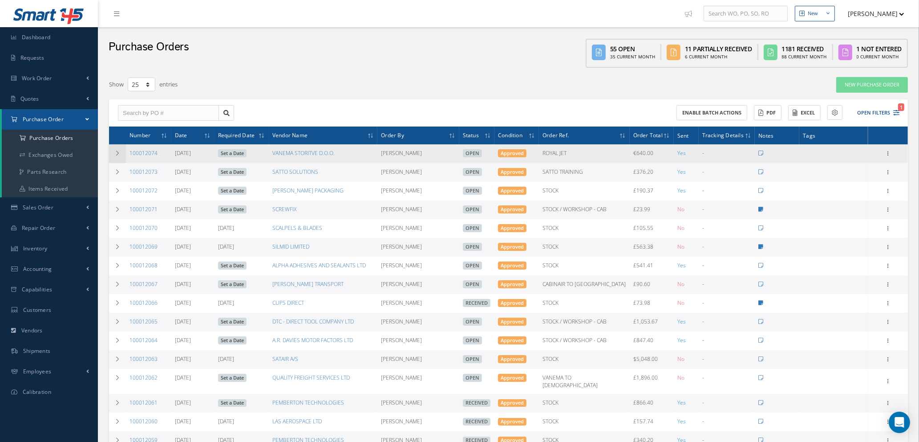
click at [118, 151] on icon at bounding box center [117, 152] width 6 height 5
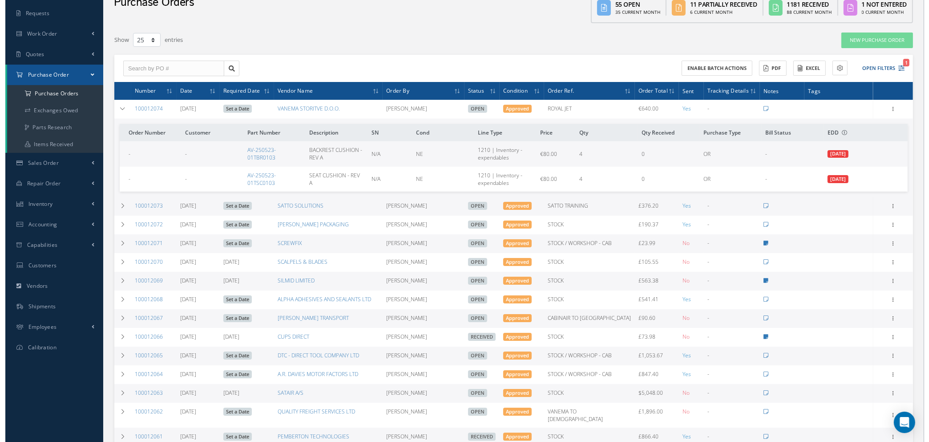
scroll to position [67, 0]
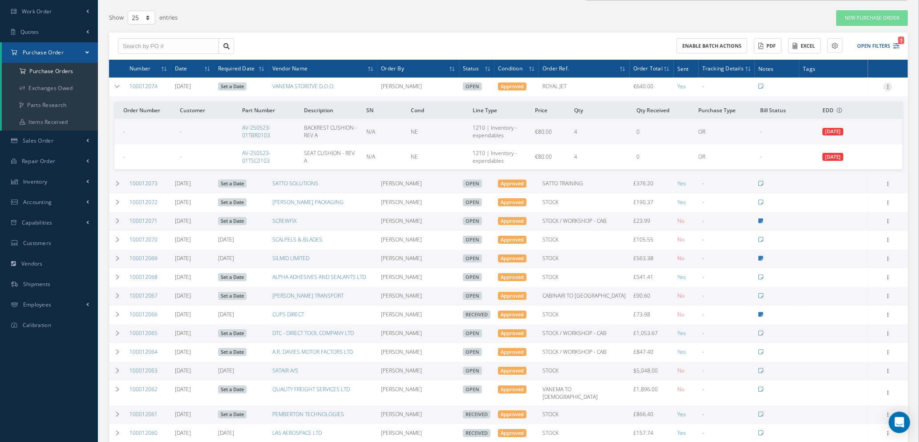
click at [889, 83] on icon at bounding box center [888, 85] width 9 height 7
click at [841, 150] on link "Send By Email" at bounding box center [847, 150] width 70 height 12
type input "Reports from Purchase Order #100012074"
type textarea "Hiya, Please find Attached, our Purchase Order #100012074. If you have any ques…"
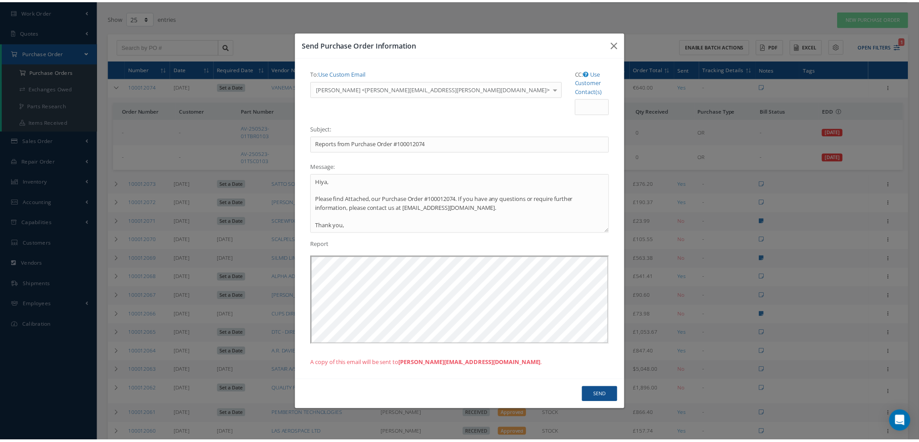
scroll to position [0, 0]
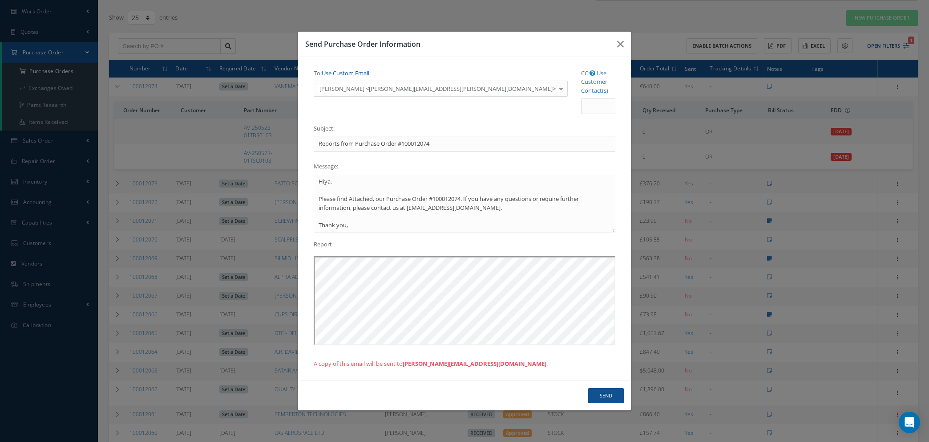
click at [357, 77] on link "Use Custom Email" at bounding box center [346, 73] width 48 height 8
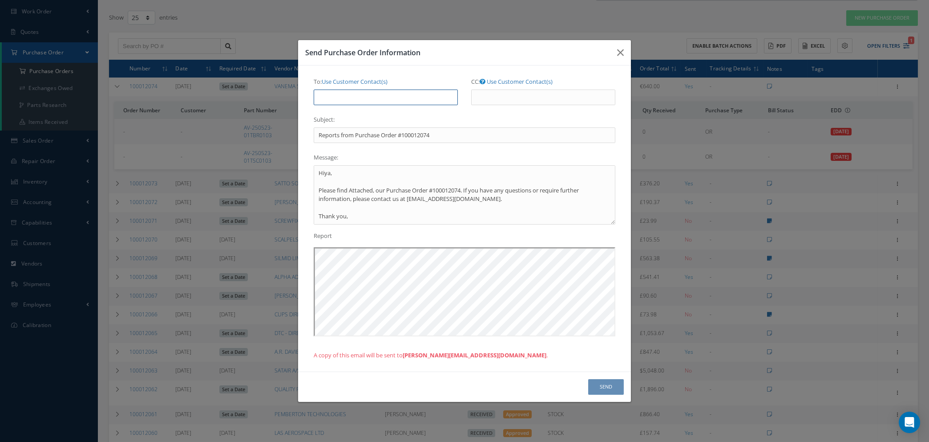
click at [355, 93] on input "To: Use Customer Contact(s)" at bounding box center [386, 97] width 144 height 16
type input "NATASHA@CAB.AERO"
click at [609, 388] on button "Send" at bounding box center [606, 387] width 36 height 16
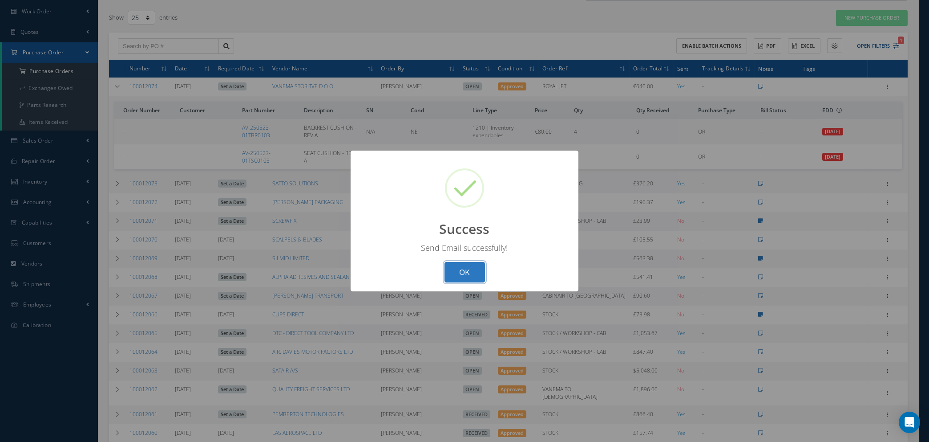
click at [455, 266] on button "OK" at bounding box center [465, 272] width 41 height 21
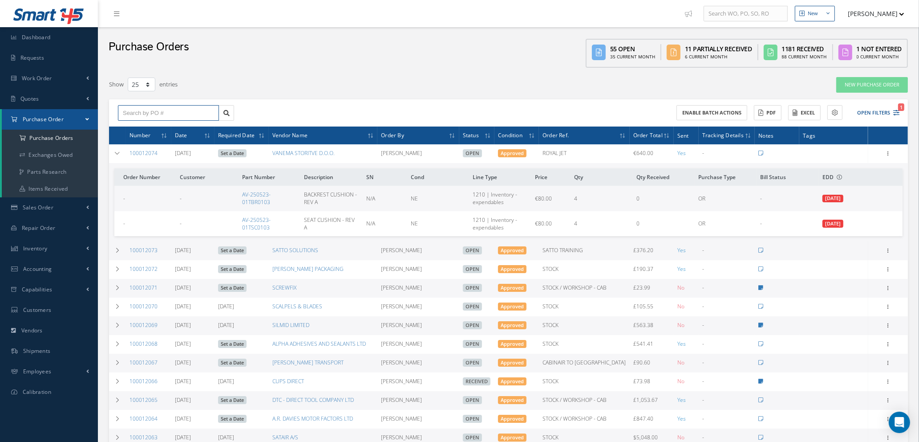
click at [173, 112] on input "text" at bounding box center [168, 113] width 101 height 16
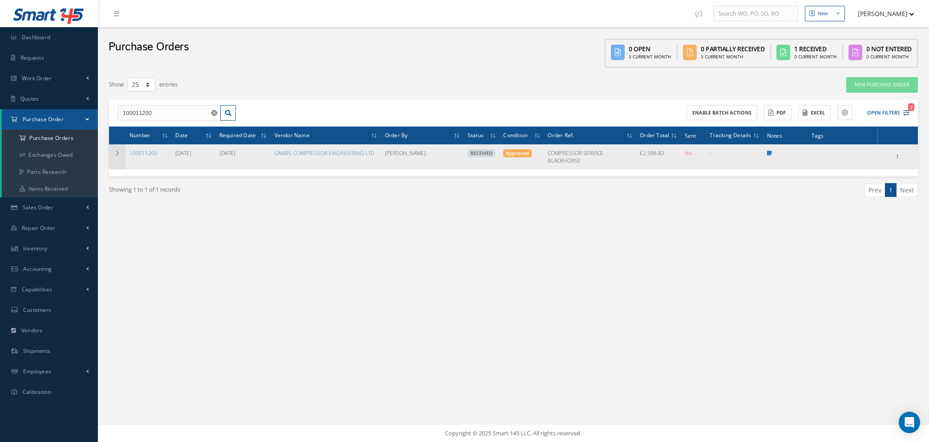
click at [118, 153] on icon at bounding box center [117, 152] width 6 height 5
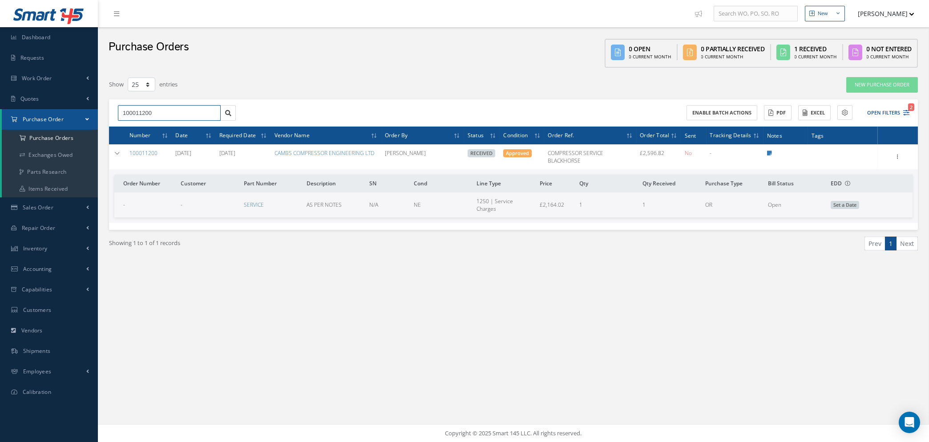
click at [164, 109] on input "100011200" at bounding box center [169, 113] width 103 height 16
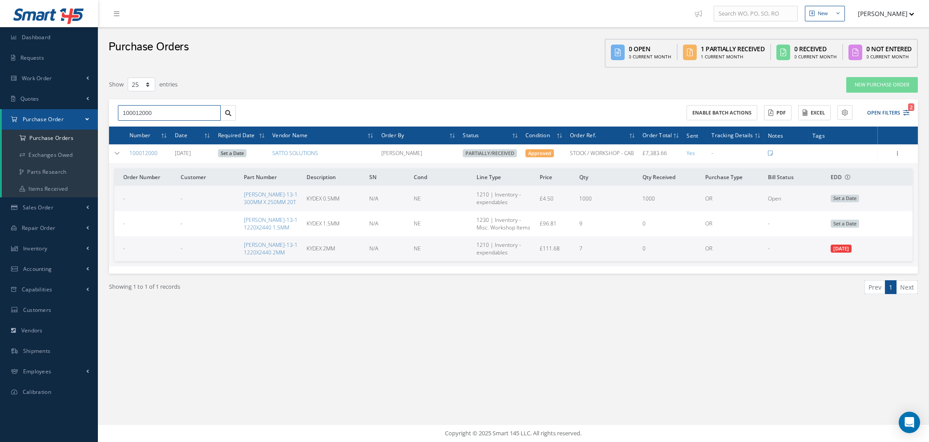
drag, startPoint x: 213, startPoint y: 110, endPoint x: 203, endPoint y: 110, distance: 9.8
click at [213, 110] on input "100012000" at bounding box center [169, 113] width 103 height 16
click at [196, 110] on input "100012000" at bounding box center [169, 113] width 103 height 16
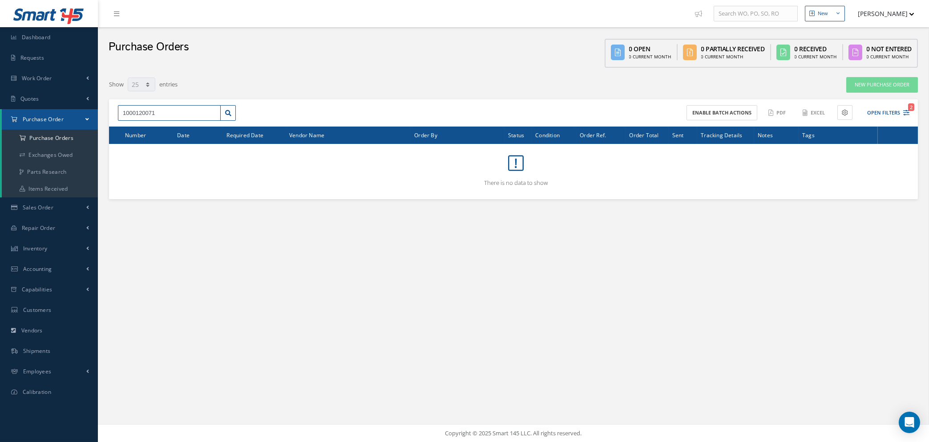
click at [147, 109] on input "1000120071" at bounding box center [169, 113] width 103 height 16
type input "100012071"
click at [150, 126] on div "100012071" at bounding box center [169, 128] width 93 height 9
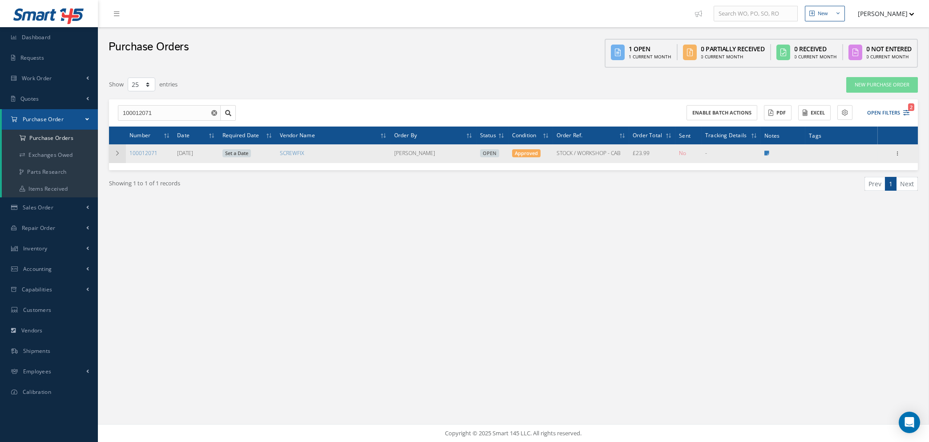
click at [118, 152] on icon at bounding box center [117, 152] width 6 height 5
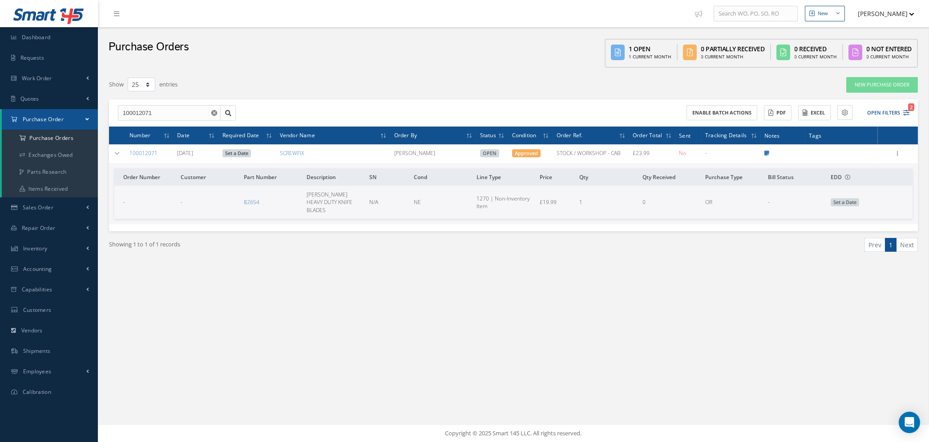
click at [837, 198] on span "Set a Date" at bounding box center [845, 202] width 28 height 8
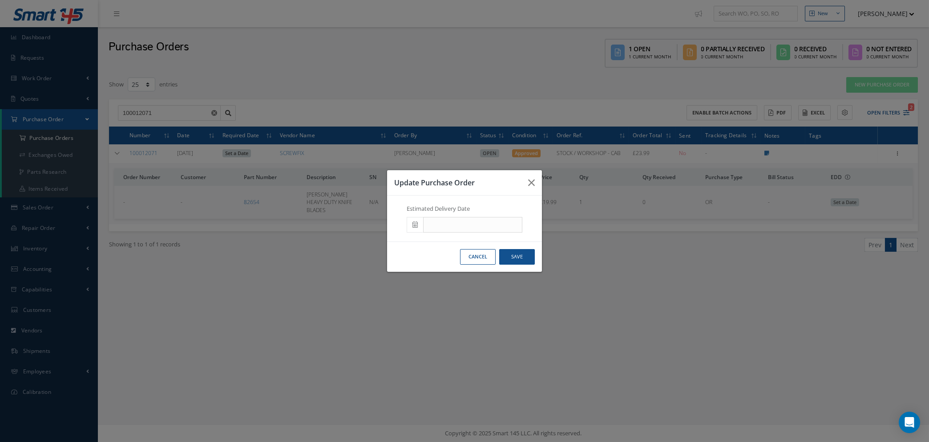
click at [420, 225] on span at bounding box center [415, 225] width 16 height 16
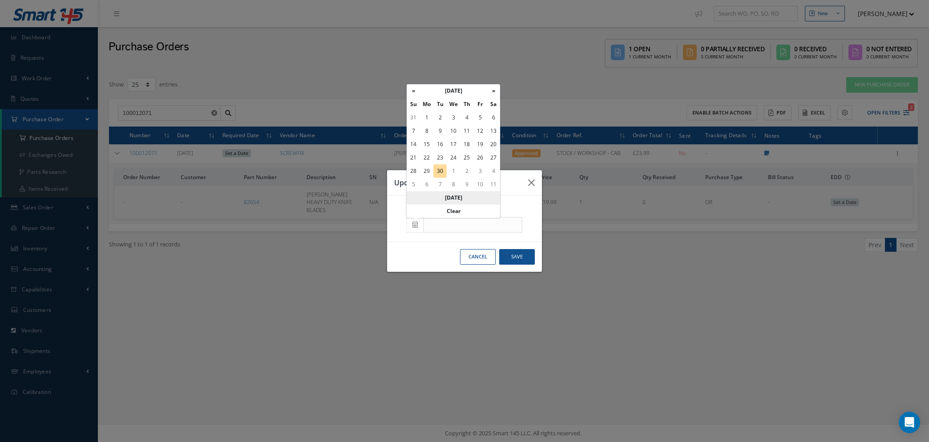
click at [453, 197] on th "Today" at bounding box center [453, 197] width 93 height 13
type input "[DATE]"
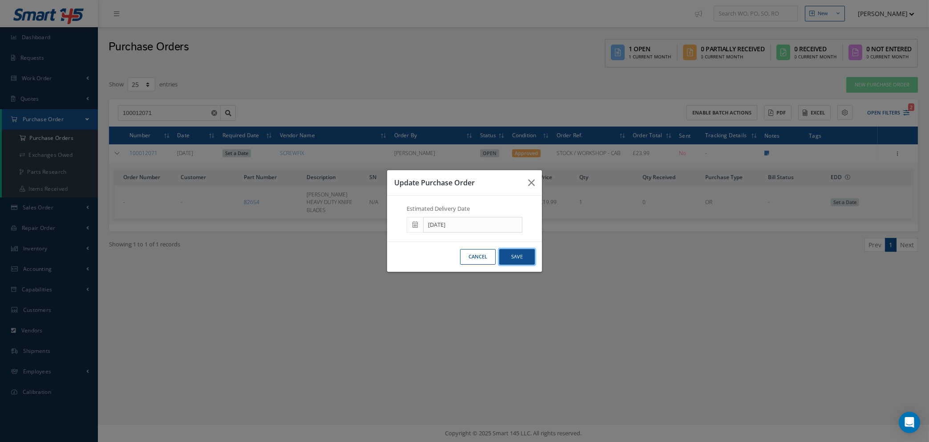
click at [516, 258] on button "Save" at bounding box center [517, 257] width 36 height 16
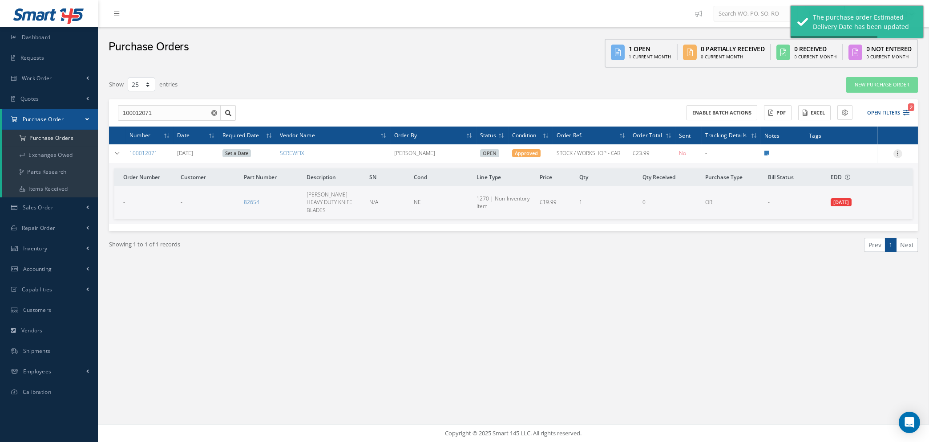
click at [898, 152] on icon at bounding box center [898, 152] width 9 height 7
click at [859, 159] on link "Receive" at bounding box center [857, 160] width 70 height 12
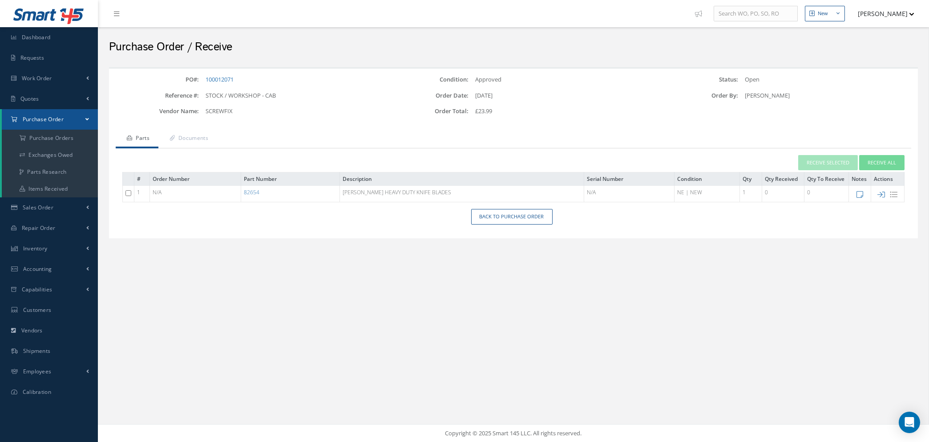
click at [126, 192] on input "checkbox" at bounding box center [129, 193] width 6 height 6
checkbox input "true"
click at [828, 163] on button "Receive Selected" at bounding box center [828, 163] width 60 height 16
type input "[DATE]"
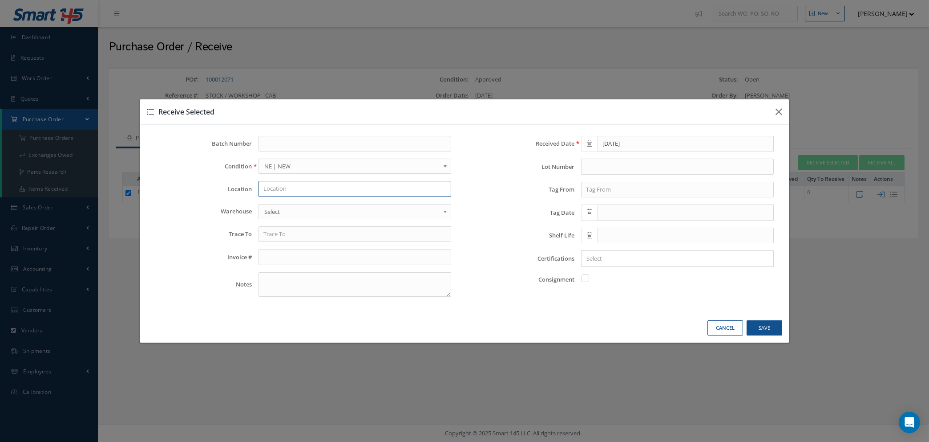
click at [281, 183] on input "text" at bounding box center [355, 189] width 193 height 16
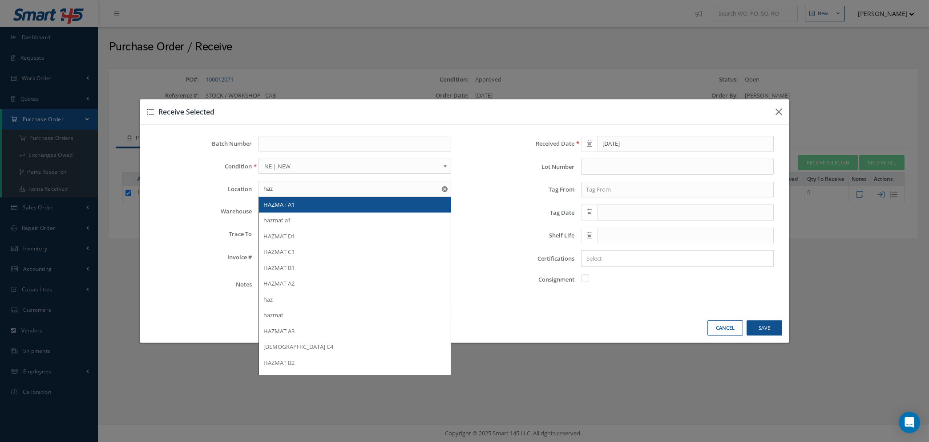
click at [283, 202] on span "HAZMAT A1" at bounding box center [278, 204] width 31 height 8
type input "HAZMAT A1"
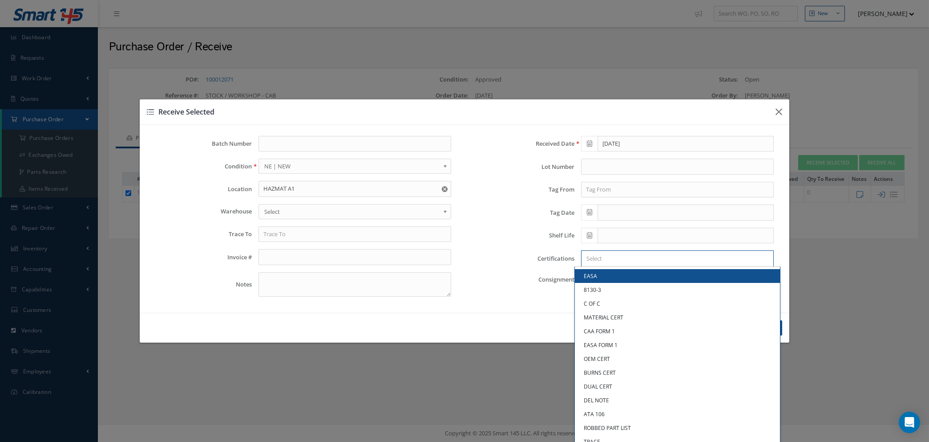
click at [627, 259] on input "Search for option" at bounding box center [676, 258] width 186 height 9
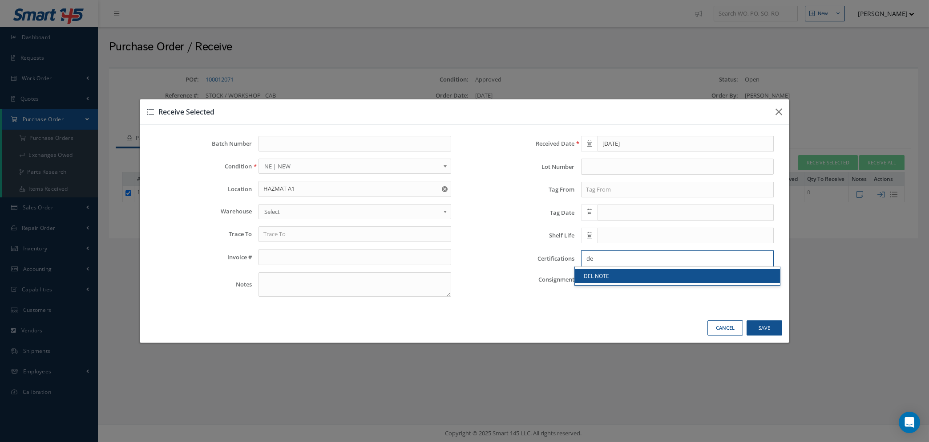
type input "de"
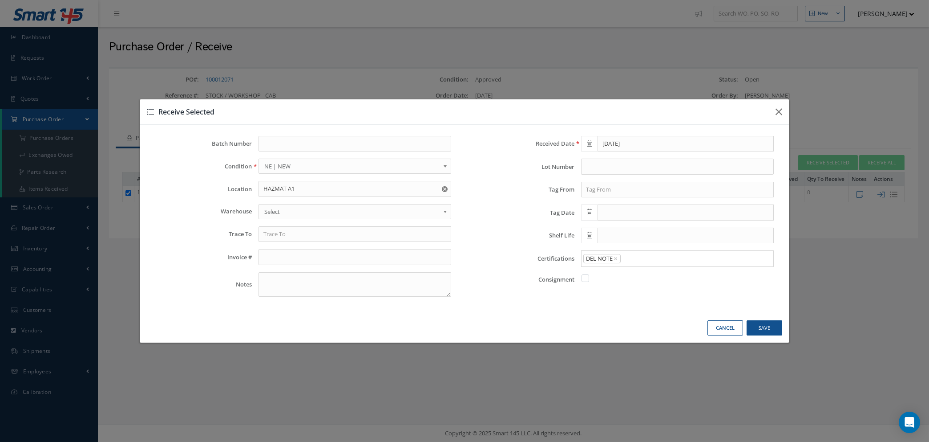
click at [621, 272] on link "DEL NOTE" at bounding box center [677, 276] width 205 height 14
click at [753, 327] on button "Save" at bounding box center [765, 328] width 36 height 16
checkbox input "false"
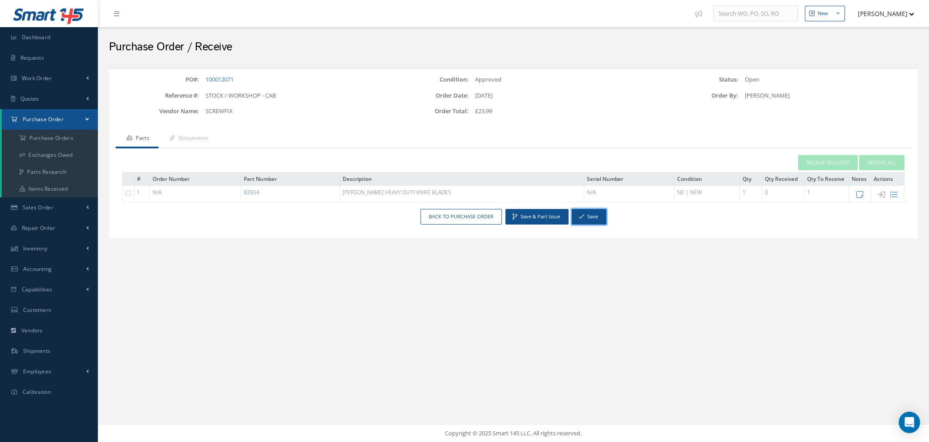
click at [590, 219] on button "Save" at bounding box center [589, 217] width 35 height 16
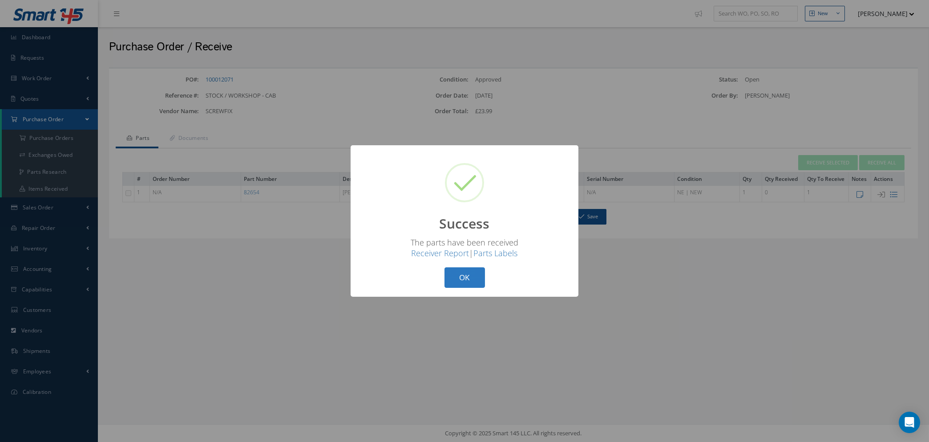
click at [474, 279] on button "OK" at bounding box center [465, 277] width 41 height 21
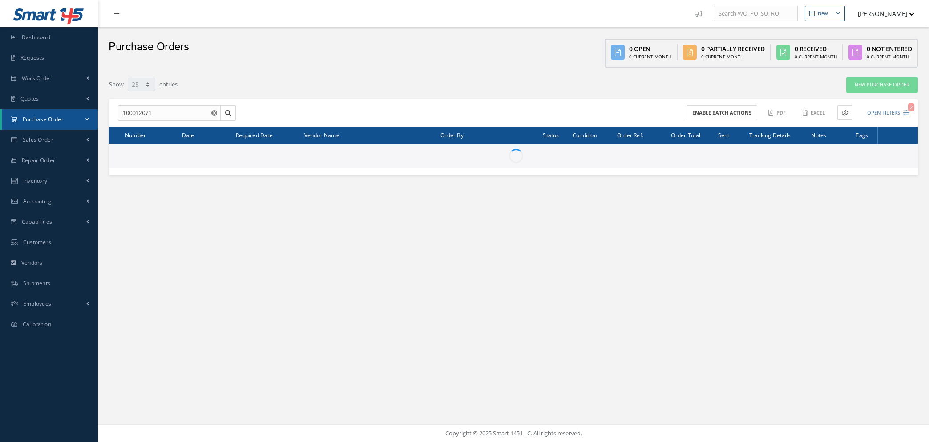
select select "25"
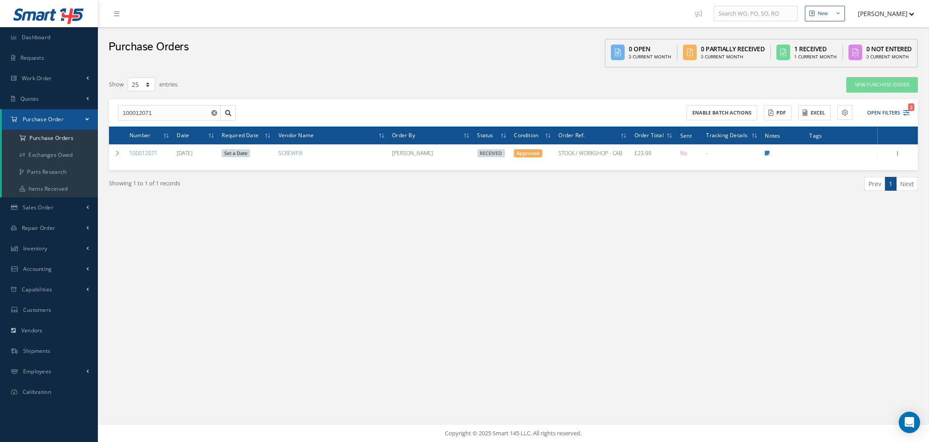
click at [214, 110] on icon "Reset" at bounding box center [214, 113] width 6 height 6
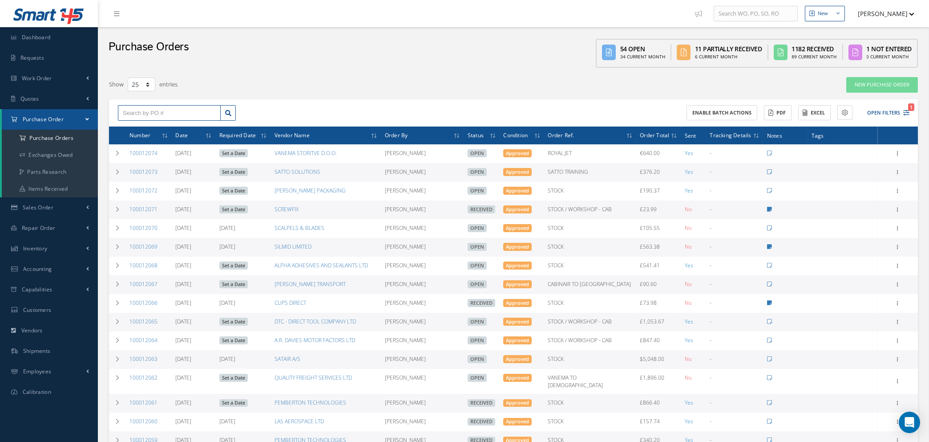
click at [190, 110] on input "text" at bounding box center [169, 113] width 103 height 16
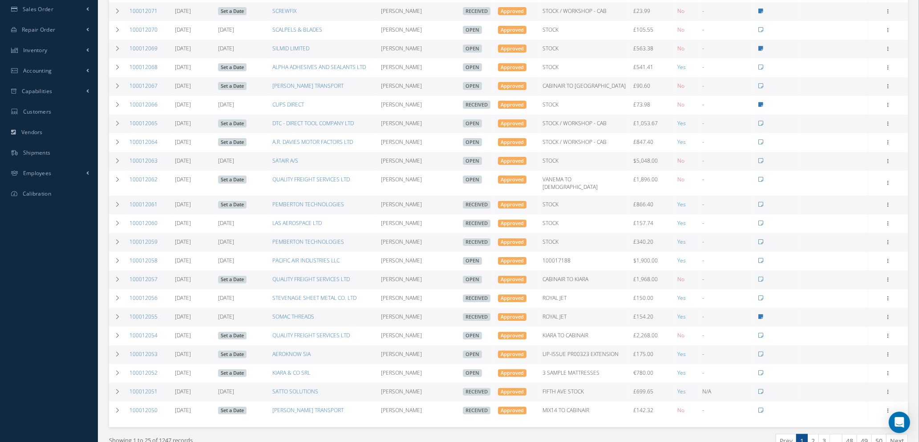
scroll to position [237, 0]
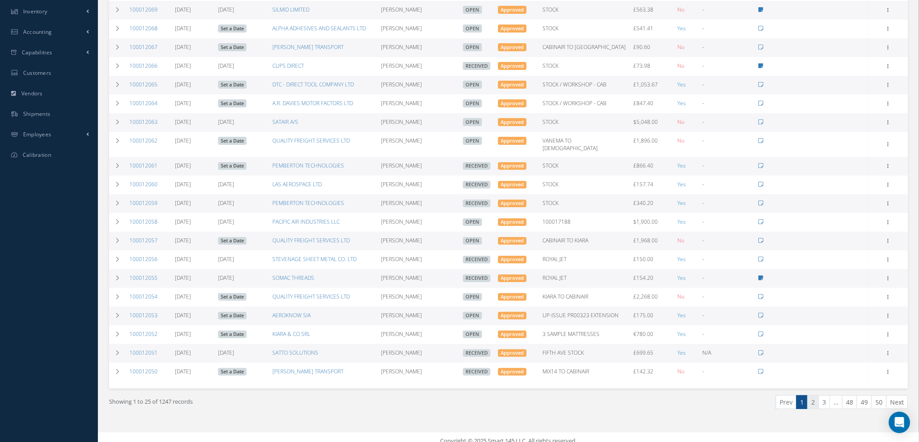
click at [815, 396] on link "2" at bounding box center [813, 402] width 12 height 14
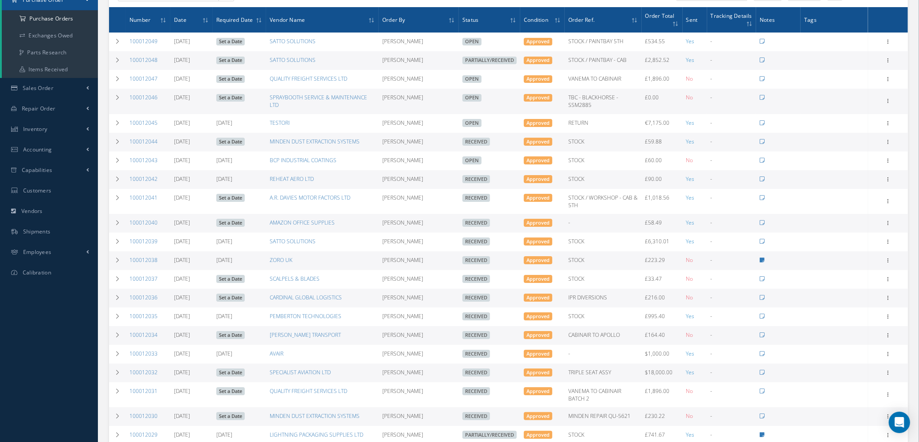
scroll to position [134, 0]
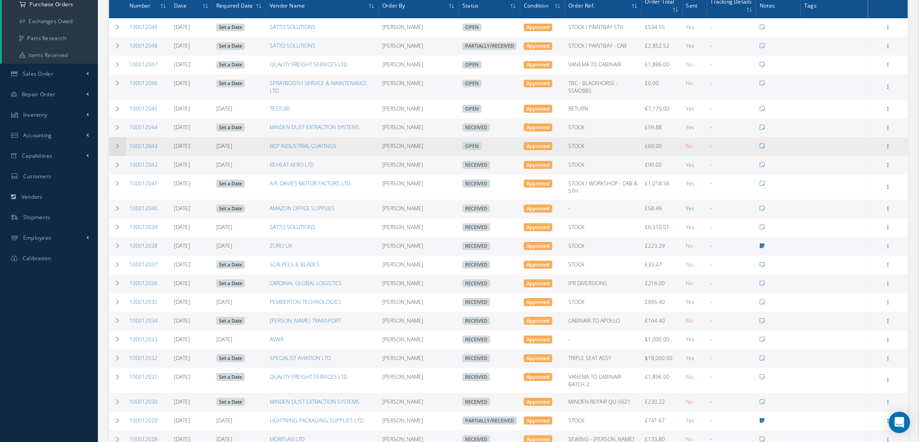
click at [116, 144] on icon at bounding box center [117, 145] width 6 height 5
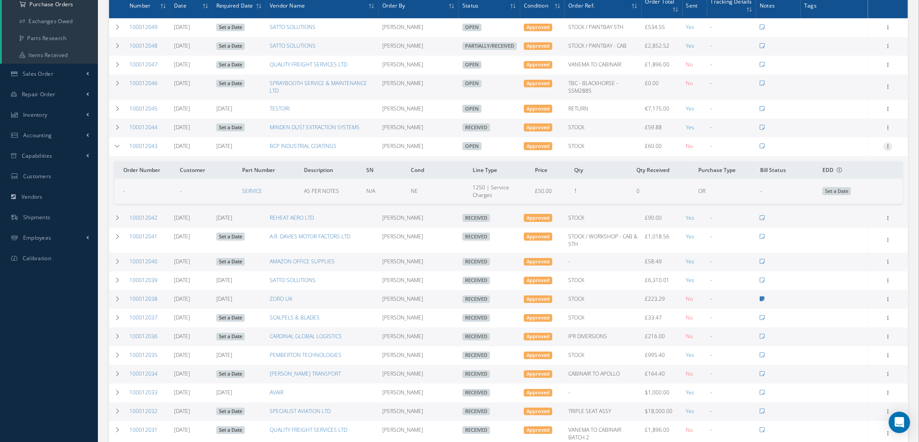
click at [889, 144] on icon at bounding box center [888, 145] width 9 height 7
click at [841, 165] on link "Show" at bounding box center [847, 164] width 70 height 12
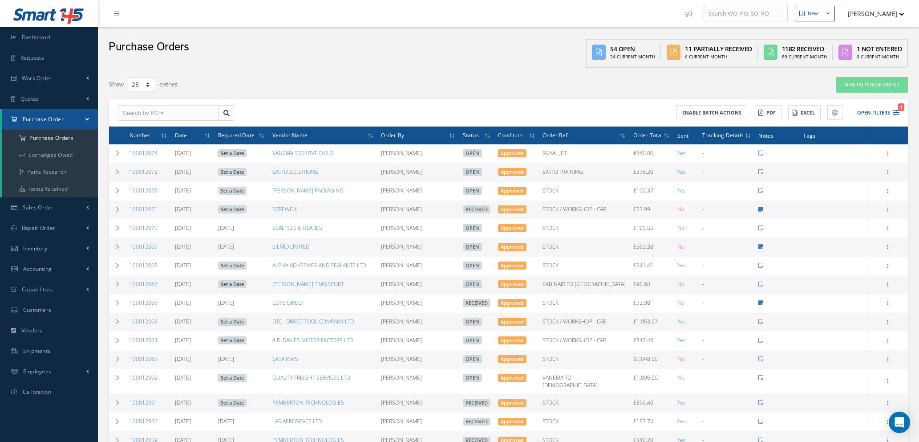
select select "25"
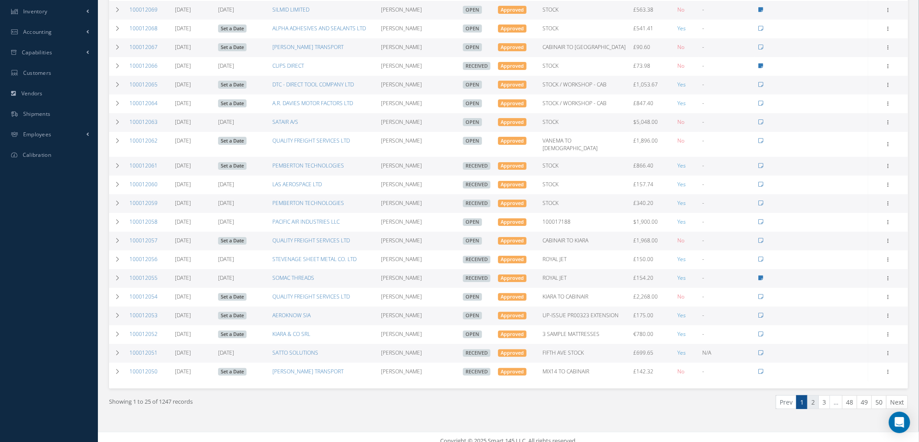
click at [811, 397] on link "2" at bounding box center [813, 402] width 12 height 14
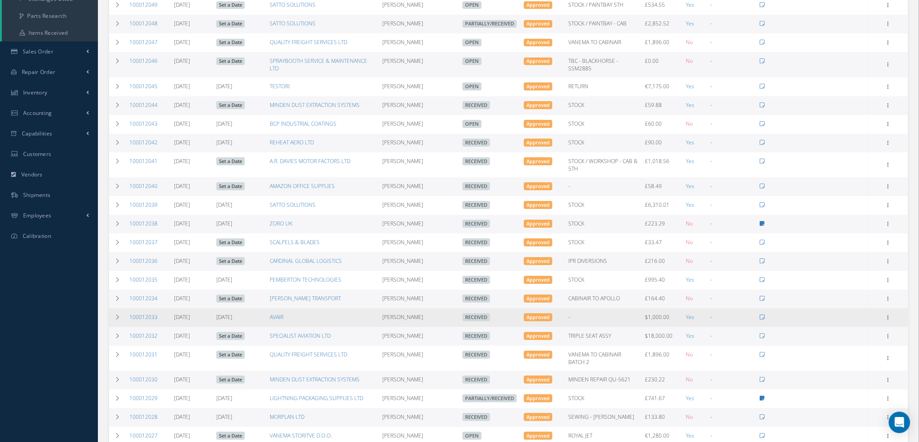
scroll to position [134, 0]
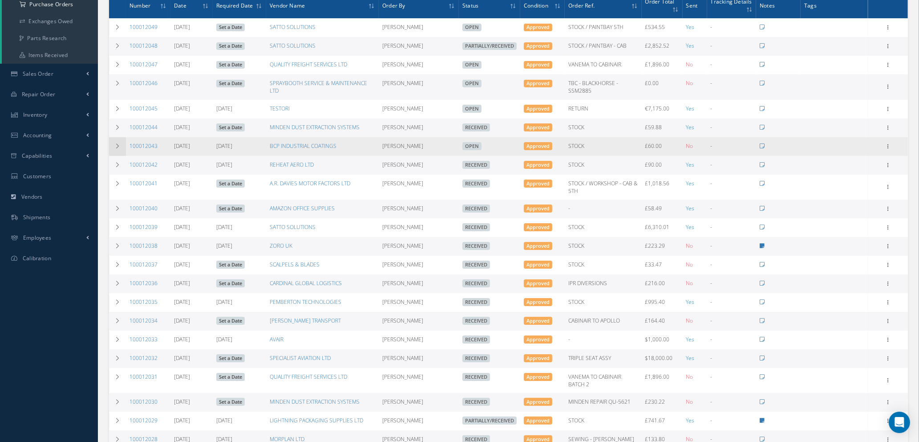
click at [115, 144] on icon at bounding box center [117, 145] width 6 height 5
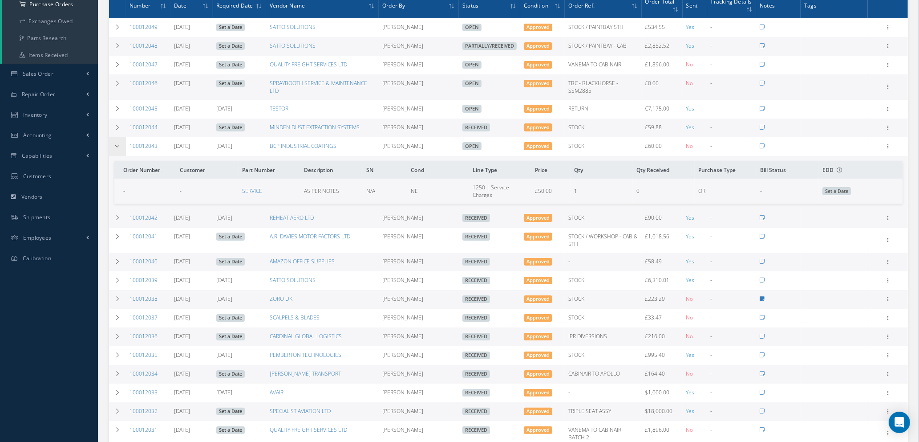
click at [115, 144] on icon at bounding box center [117, 145] width 6 height 5
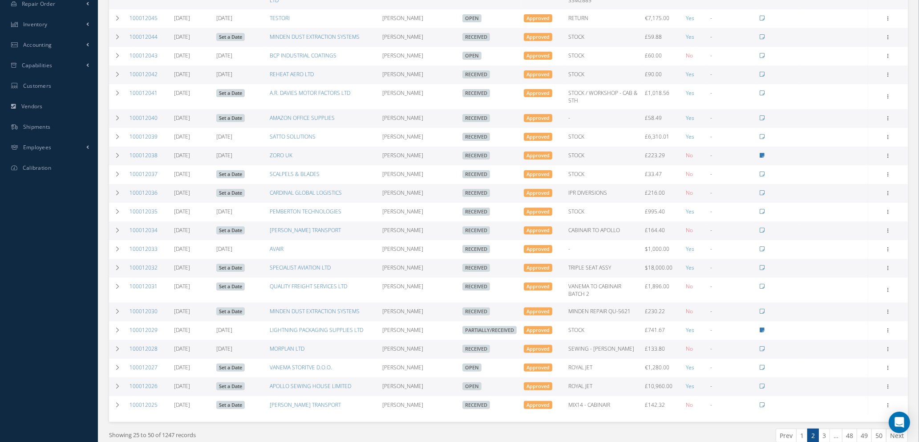
scroll to position [263, 0]
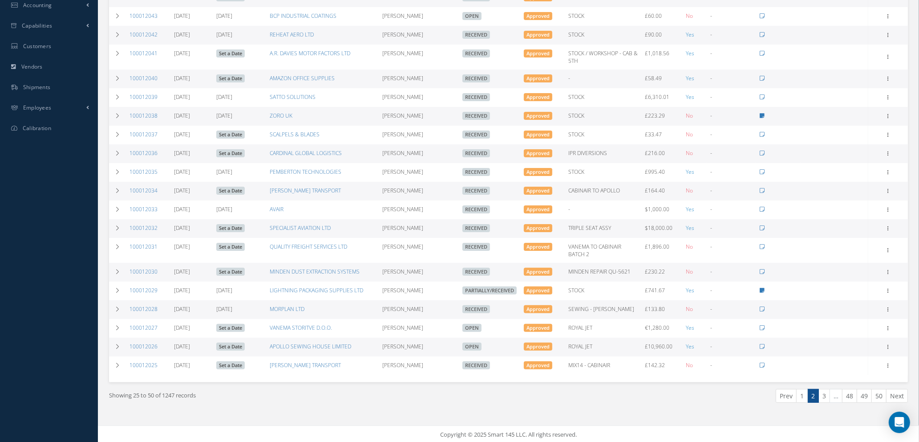
click at [804, 395] on link "1" at bounding box center [802, 396] width 12 height 14
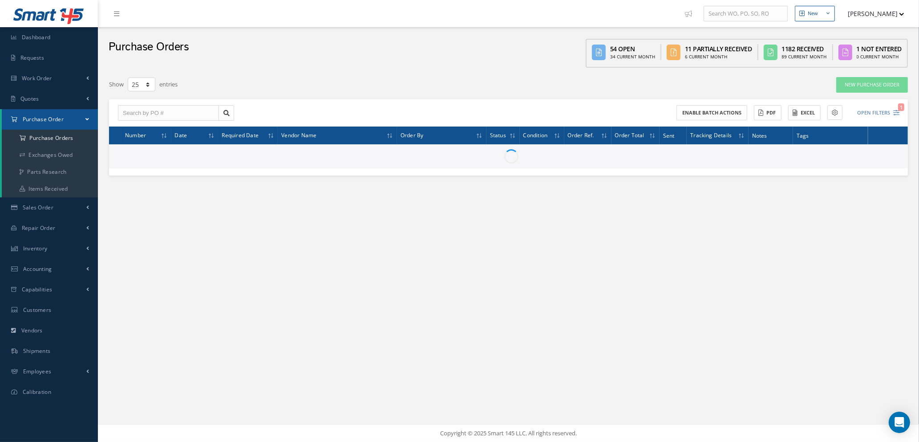
scroll to position [0, 0]
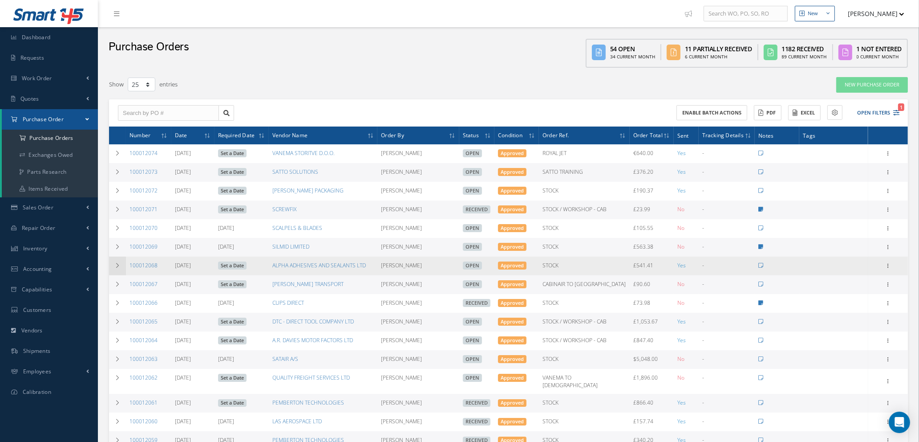
click at [118, 263] on icon at bounding box center [117, 265] width 6 height 5
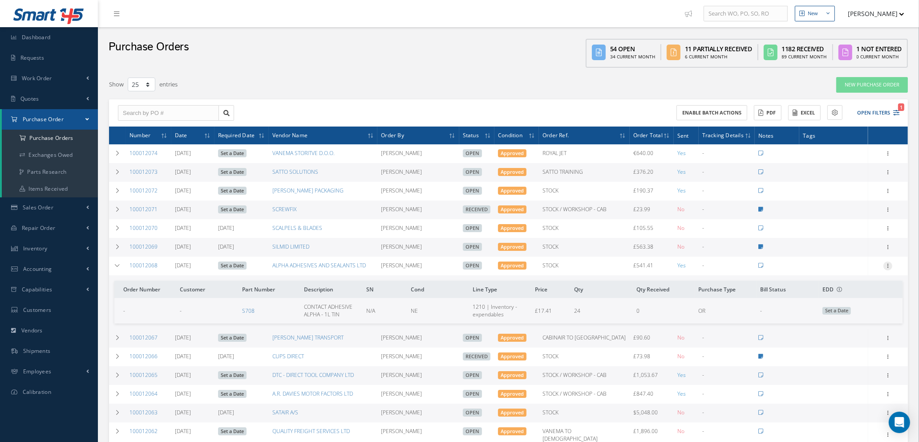
click at [889, 265] on icon at bounding box center [888, 264] width 9 height 7
click at [844, 292] on link "Edit" at bounding box center [847, 295] width 70 height 12
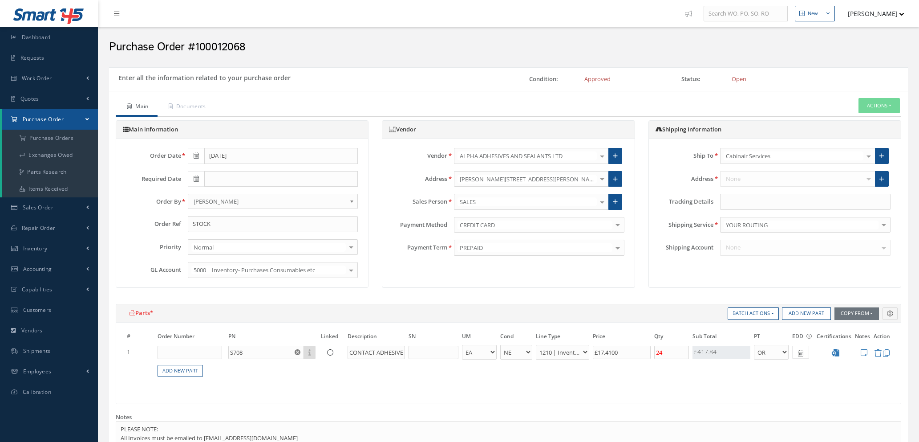
select select "1"
select select "5"
select select "7"
select select "1"
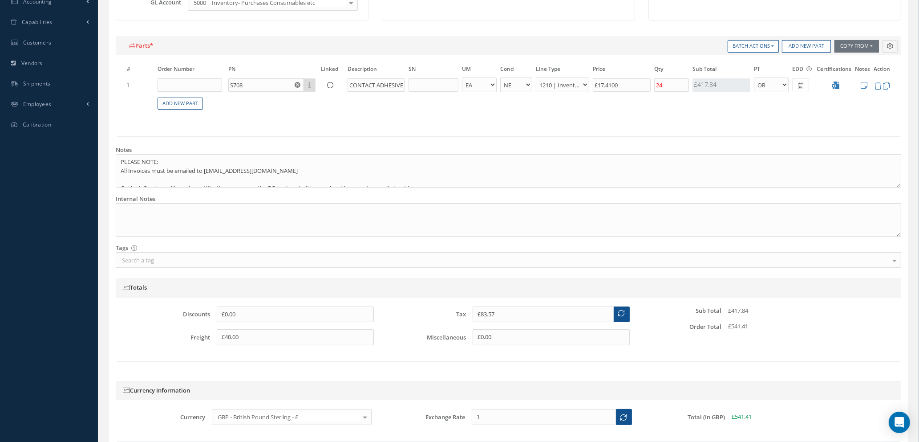
scroll to position [334, 0]
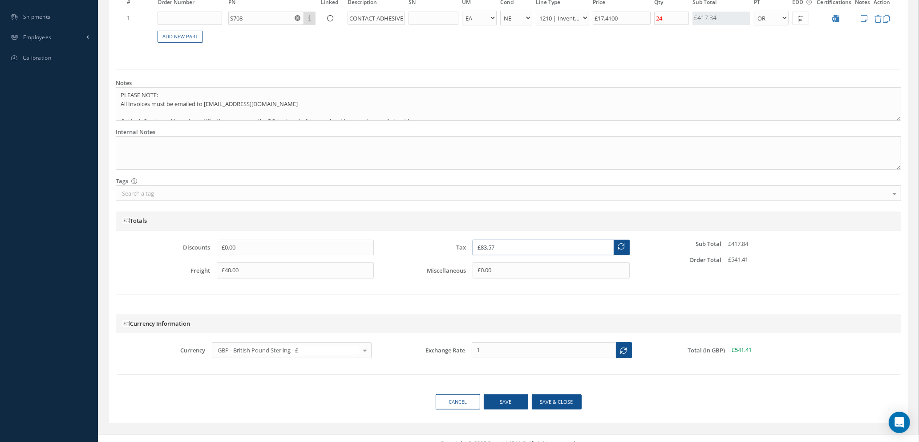
drag, startPoint x: 513, startPoint y: 249, endPoint x: 444, endPoint y: 238, distance: 69.9
click at [445, 238] on div "Discounts £0.00 Freight £40.00 Tax £83.57 Miscellaneous £0.00 Sub Total £417.84…" at bounding box center [508, 263] width 785 height 64
type input "£91.57"
click at [547, 401] on button "Save & close" at bounding box center [557, 402] width 50 height 16
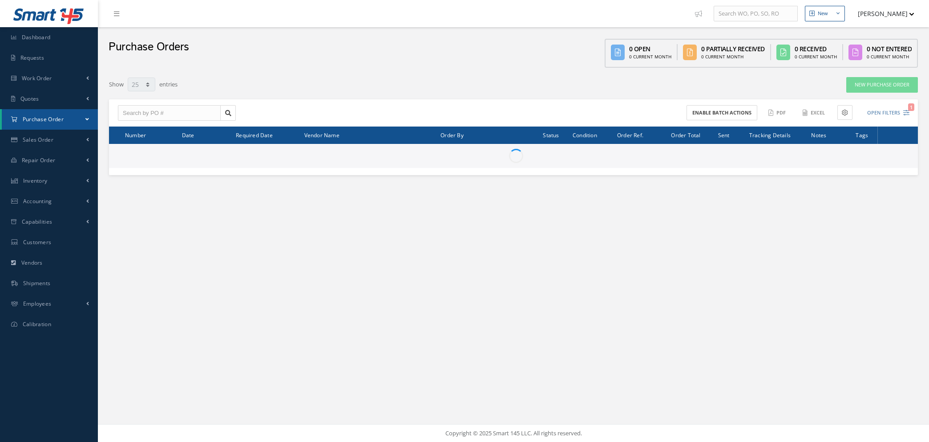
select select "25"
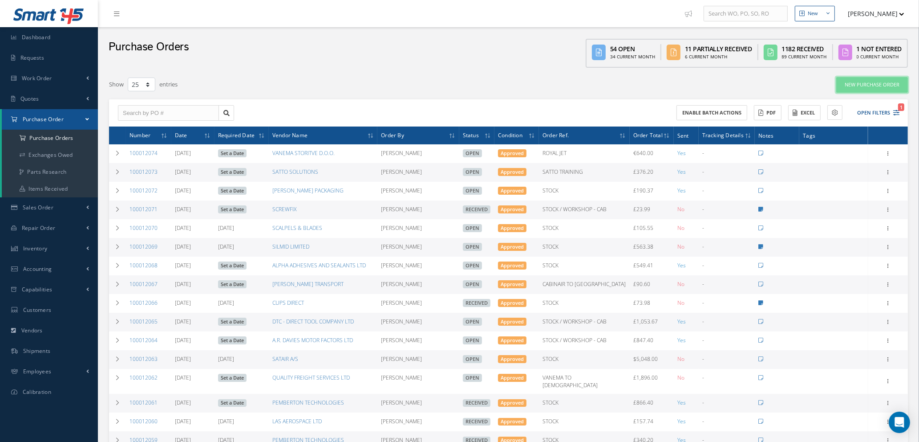
click at [885, 86] on link "New Purchase Order" at bounding box center [872, 85] width 72 height 16
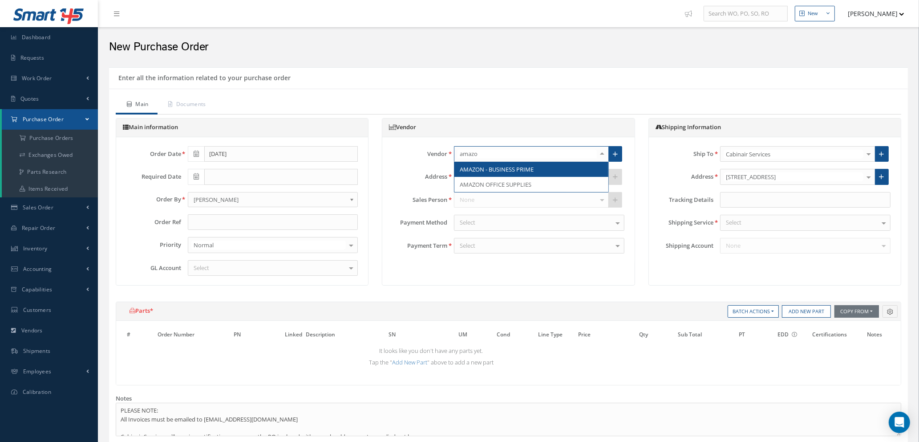
type input "amazon"
click at [498, 169] on span "AMAZON - BUSINESS PRIME" at bounding box center [497, 169] width 74 height 8
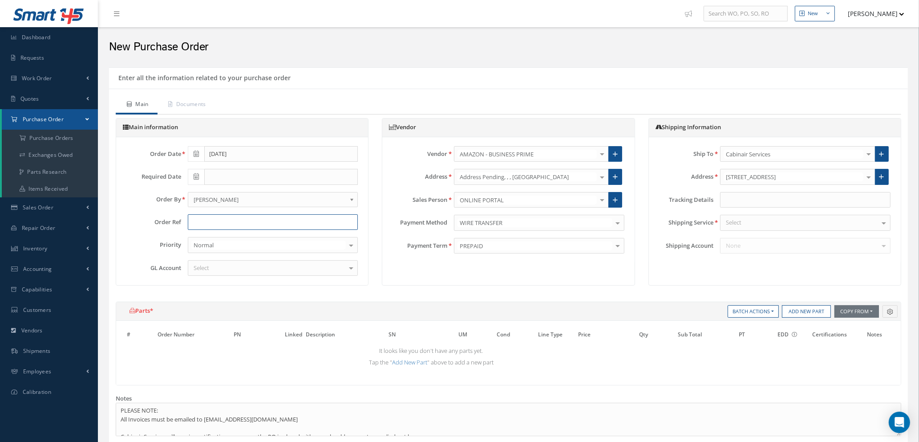
click at [236, 219] on input "text" at bounding box center [273, 222] width 170 height 16
type input "s"
click at [260, 267] on div "Select" at bounding box center [273, 268] width 170 height 16
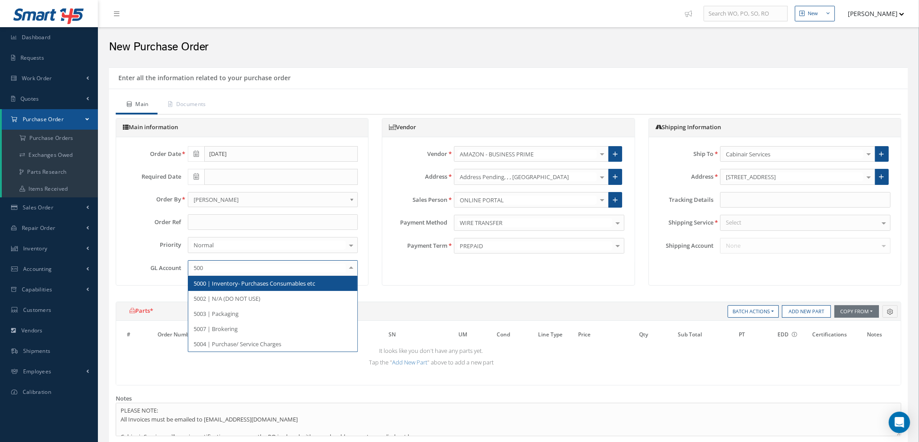
type input "5000"
click at [264, 279] on span "5000 | Inventory- Purchases Consumables etc" at bounding box center [255, 283] width 122 height 8
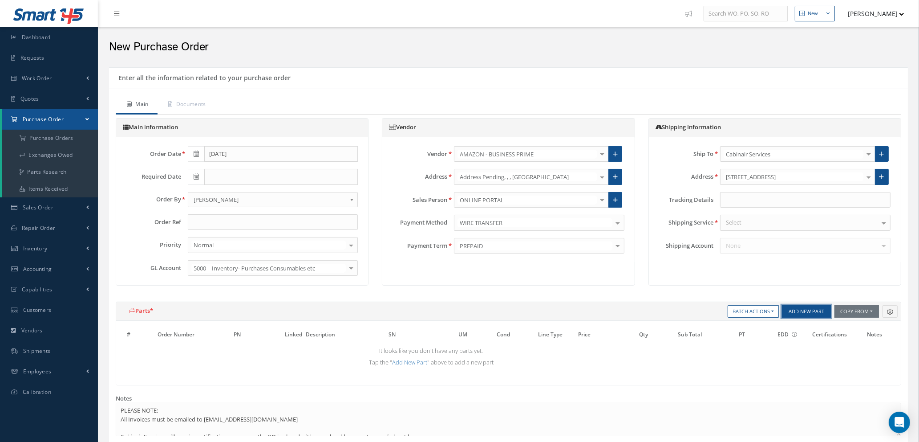
click at [801, 313] on button "Add New Part" at bounding box center [806, 311] width 49 height 12
select select "1"
select select "5"
select select "114"
select select "1"
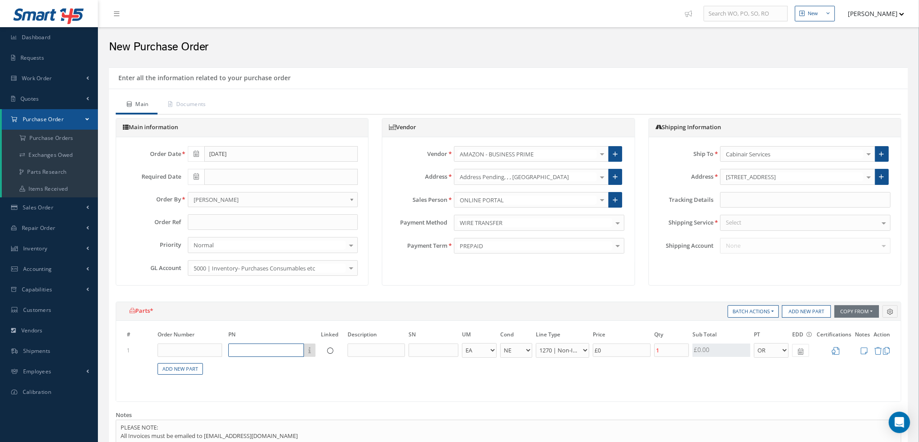
click at [256, 349] on input "text" at bounding box center [266, 349] width 76 height 13
type input "TOOMKE EXTENSION"
click at [374, 350] on input "text" at bounding box center [376, 349] width 57 height 13
type input "6 WAY EXTENSION LEAD"
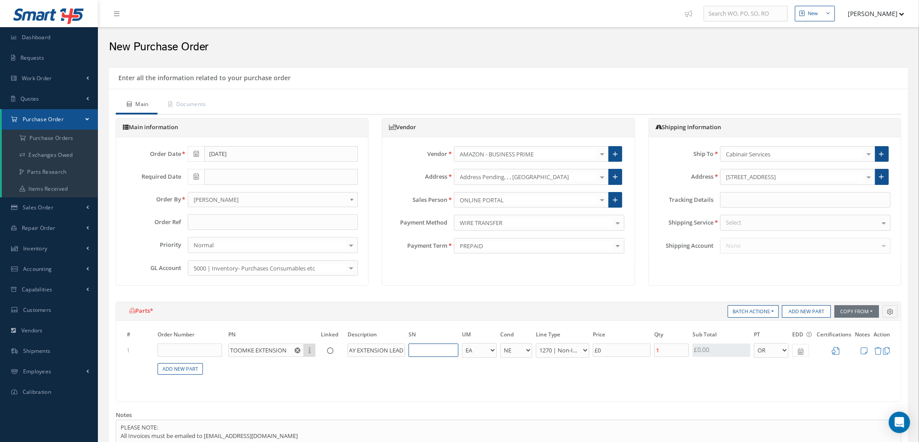
scroll to position [0, 0]
type input "£0.2"
type input "£1"
type input "£2.8"
type input "£14."
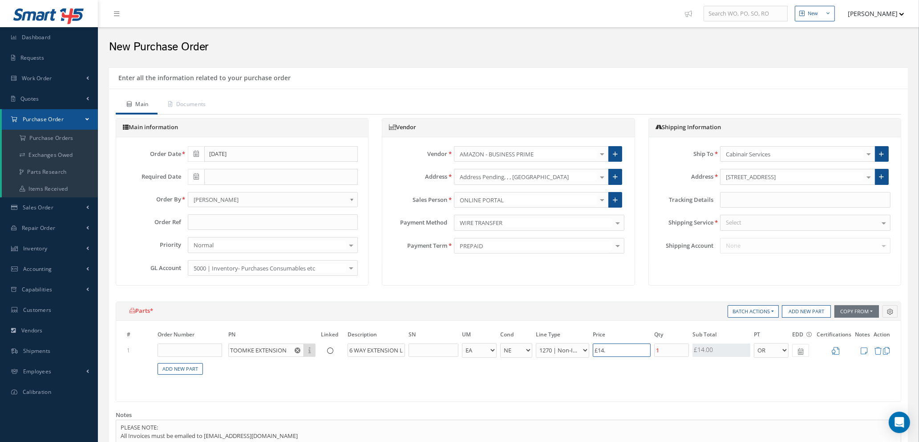
type input "£2.82"
type input "£14.1"
type input "£2.83"
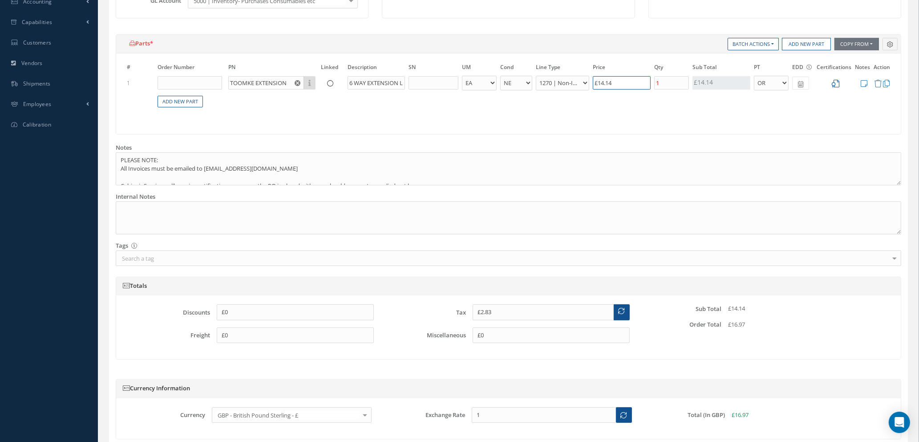
type input "£14.14"
click at [835, 85] on icon at bounding box center [836, 84] width 8 height 8
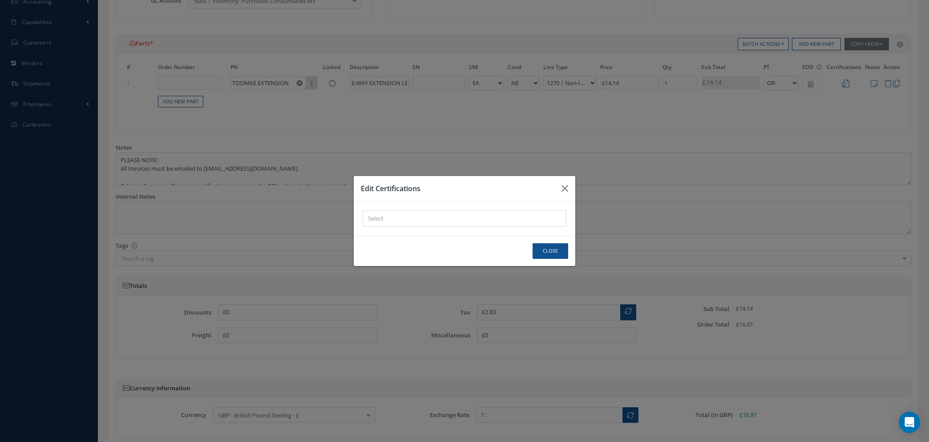
click at [466, 216] on div "× Loading..." at bounding box center [465, 218] width 204 height 16
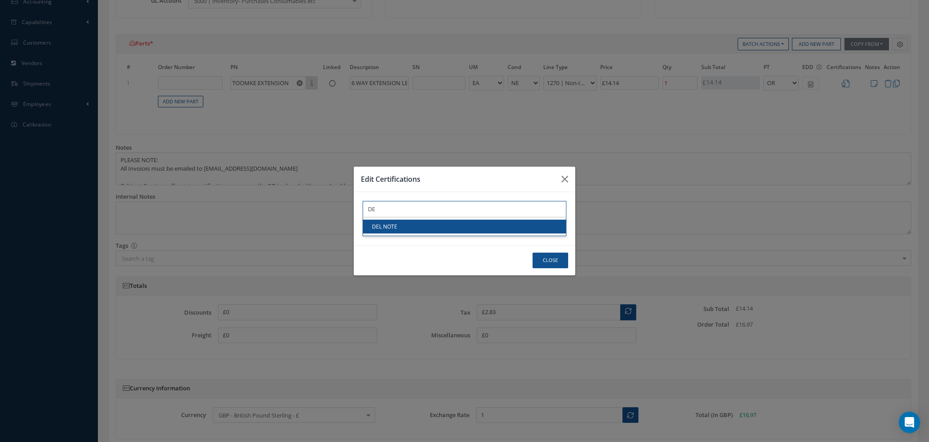
type input "DE"
click at [450, 224] on link "DEL NOTE" at bounding box center [464, 226] width 203 height 14
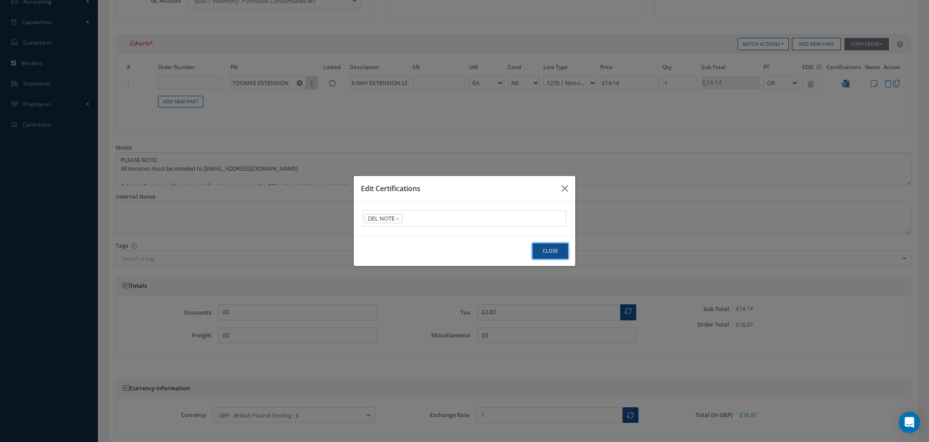
drag, startPoint x: 559, startPoint y: 252, endPoint x: 514, endPoint y: 242, distance: 47.0
click at [559, 252] on button "Close" at bounding box center [551, 251] width 36 height 16
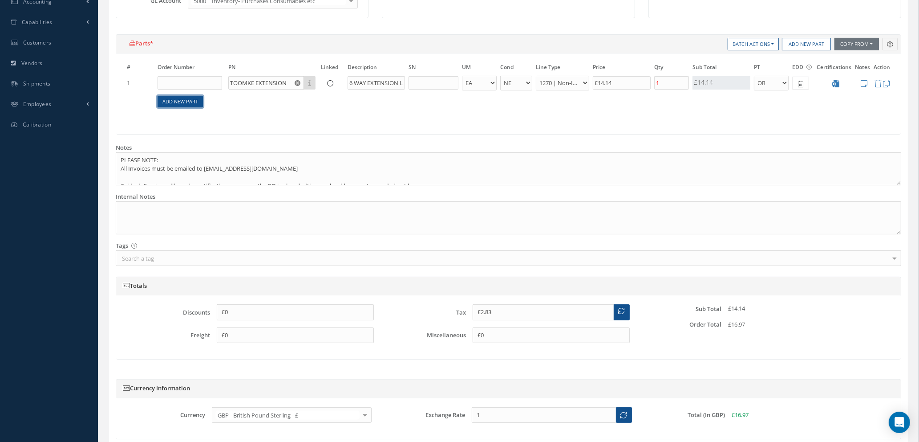
click at [166, 98] on link "Add New Part" at bounding box center [180, 102] width 45 height 12
select select "1"
select select "5"
select select "114"
select select "1"
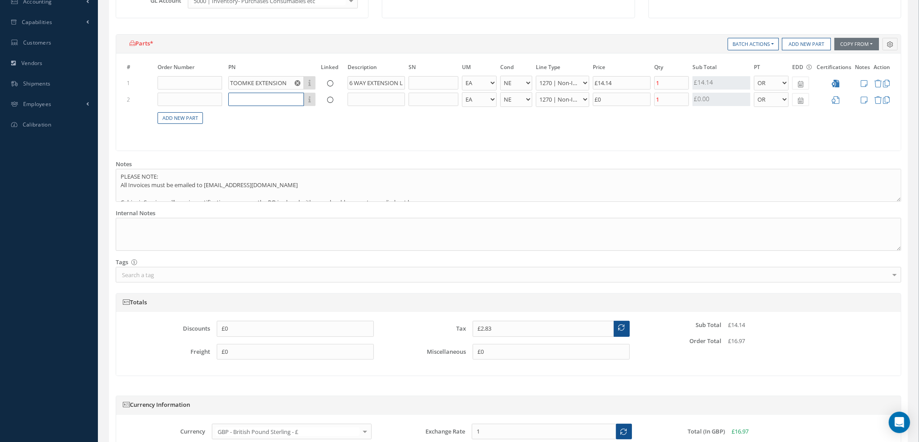
click at [251, 102] on input "text" at bounding box center [266, 99] width 76 height 13
type input "NESCAFE GOLD BLEND"
click at [365, 98] on input "text" at bounding box center [376, 99] width 57 height 13
type input "COFFEE 750 G TIN"
click at [615, 99] on input "£0" at bounding box center [622, 99] width 58 height 13
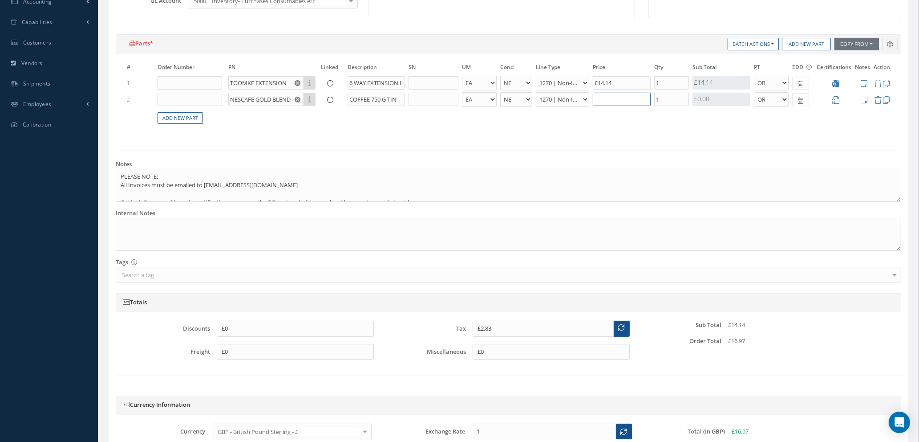
type input "£3.23"
type input "£2"
type input "£7.23"
type input "£22."
type input "£7.41"
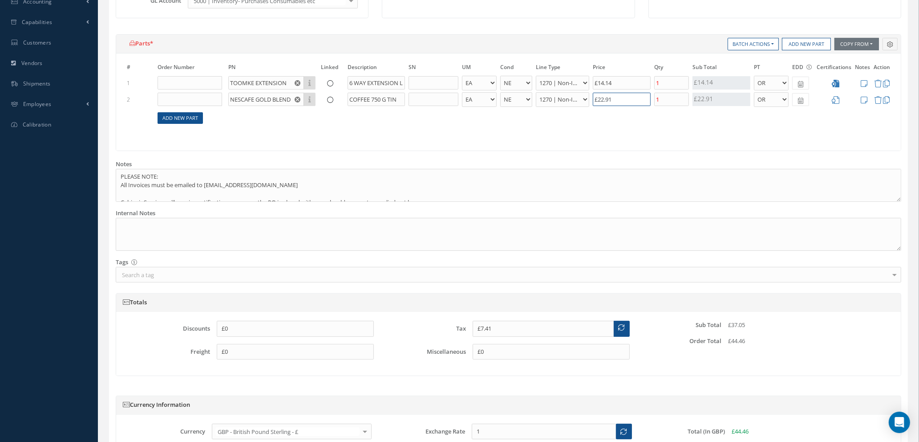
type input "£22.91"
click at [187, 118] on link "Add New Part" at bounding box center [180, 118] width 45 height 12
select select "1"
select select "5"
select select "114"
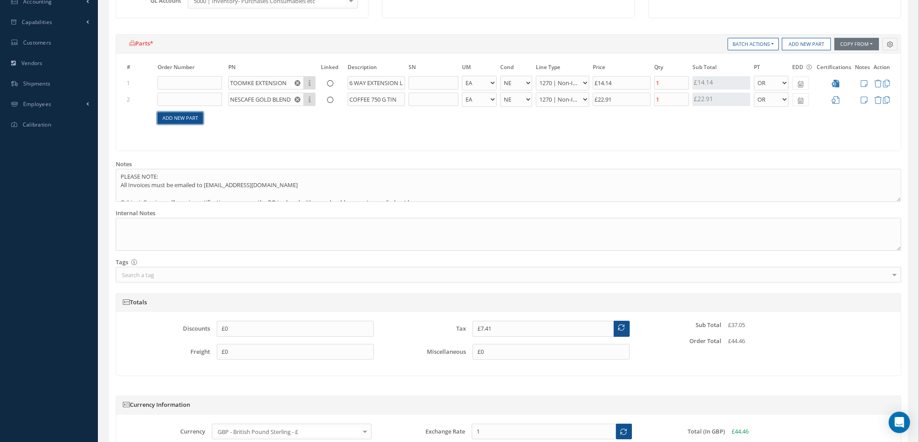
select select "1"
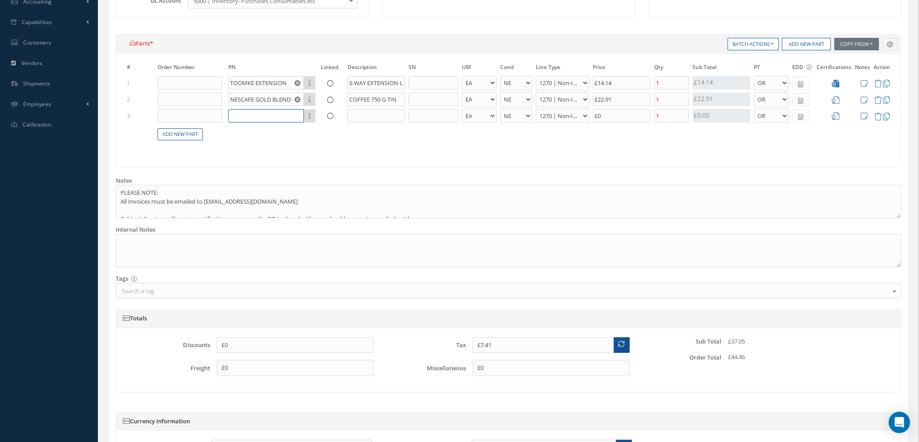
click at [243, 115] on input "text" at bounding box center [266, 115] width 76 height 13
type input "NESCAFE ORIGINAL"
click at [373, 114] on input "text" at bounding box center [376, 115] width 57 height 13
type input "COFFEE 300G JARS - PACK OF 6"
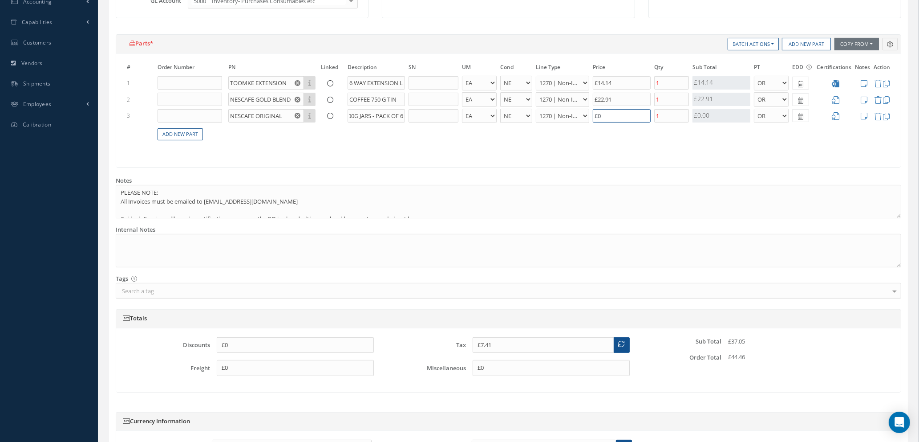
drag, startPoint x: 603, startPoint y: 116, endPoint x: 656, endPoint y: 120, distance: 53.1
click at [603, 116] on input "£0" at bounding box center [622, 115] width 58 height 13
type input "£8.01"
type input "£3"
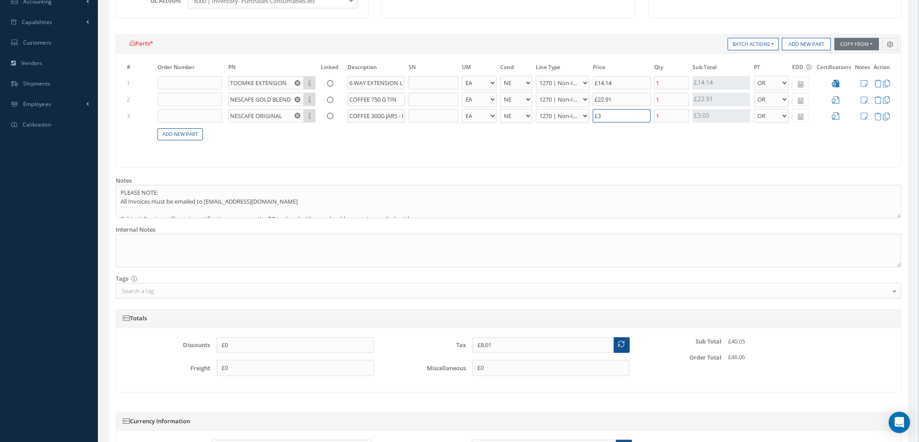
type input "£13.81"
type input "£32."
type input "£13.91"
type input "£32.50"
click at [674, 119] on input "1" at bounding box center [671, 115] width 35 height 13
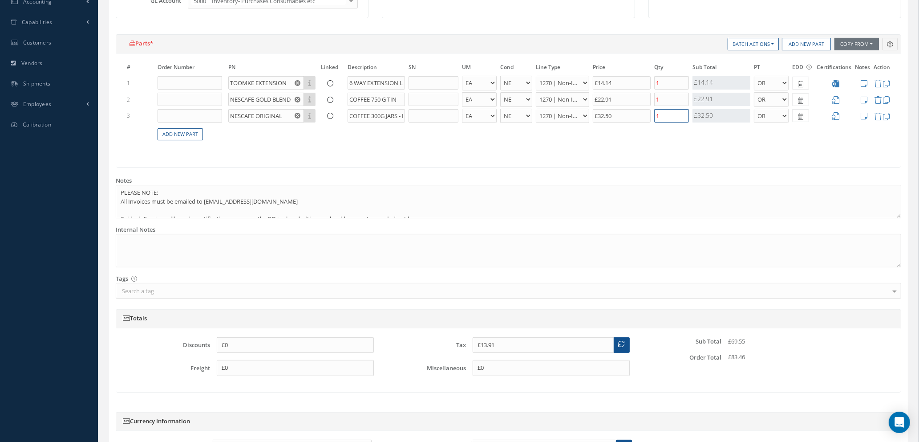
type input "£7.41"
type input "£20.41"
type input "2"
click at [839, 96] on icon at bounding box center [836, 100] width 8 height 8
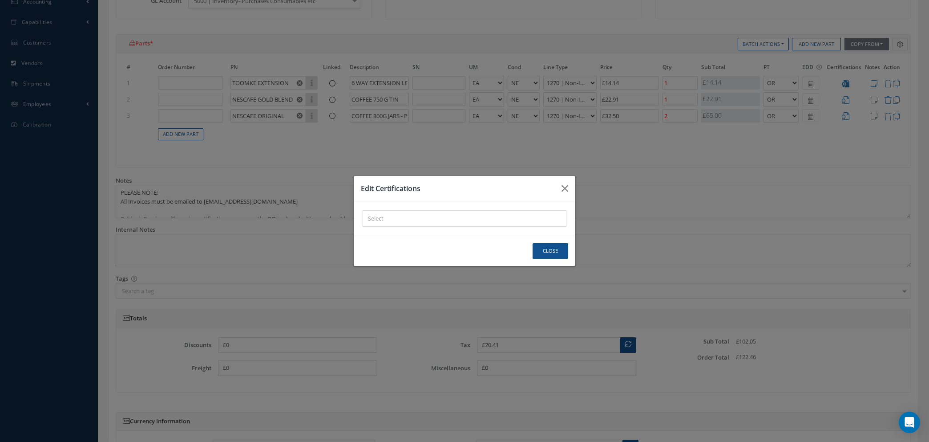
click at [440, 224] on div at bounding box center [462, 218] width 199 height 11
click at [431, 211] on div "× Loading..." at bounding box center [465, 218] width 204 height 16
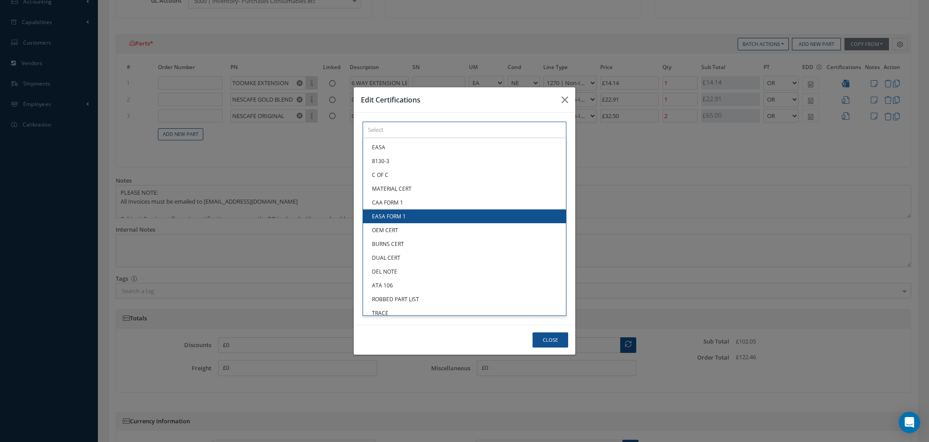
drag, startPoint x: 420, startPoint y: 218, endPoint x: 415, endPoint y: 218, distance: 4.9
click at [419, 138] on div "× Loading... EASA 8130-3 C OF C MATERIAL CERT CAA FORM 1 EASA FORM 1 OEM CERT B…" at bounding box center [465, 130] width 204 height 16
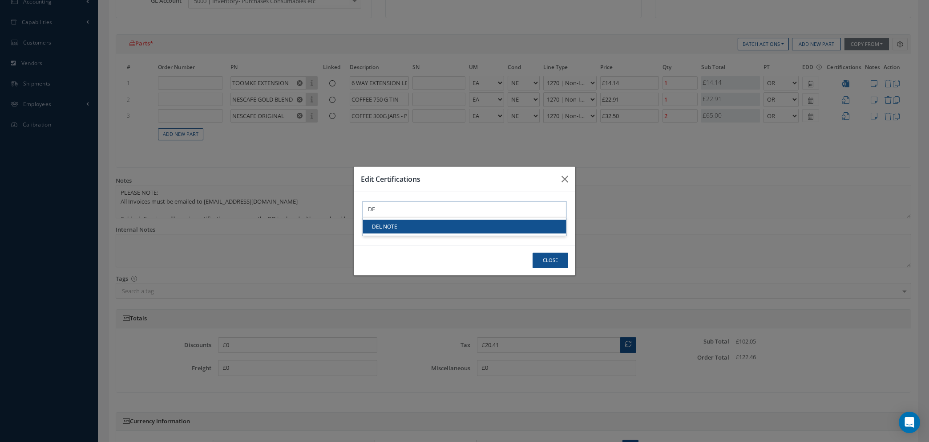
type input "DE"
drag, startPoint x: 415, startPoint y: 225, endPoint x: 515, endPoint y: 247, distance: 102.1
click at [416, 225] on link "DEL NOTE" at bounding box center [464, 226] width 203 height 14
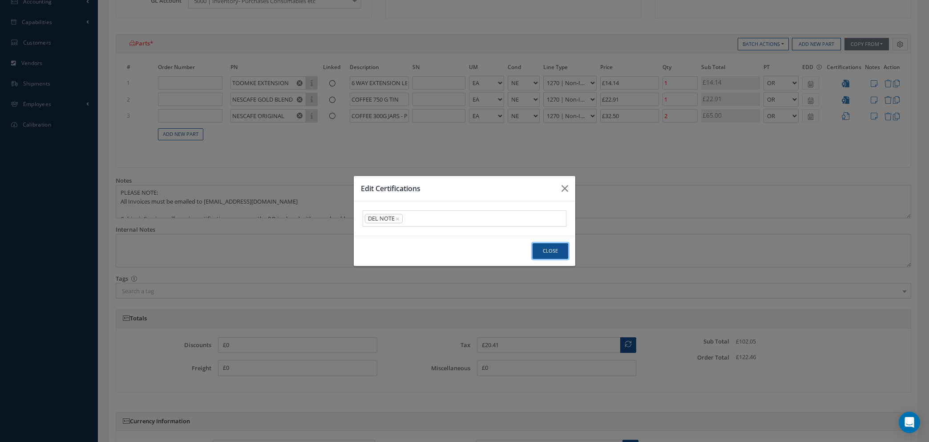
click at [548, 249] on button "Close" at bounding box center [551, 251] width 36 height 16
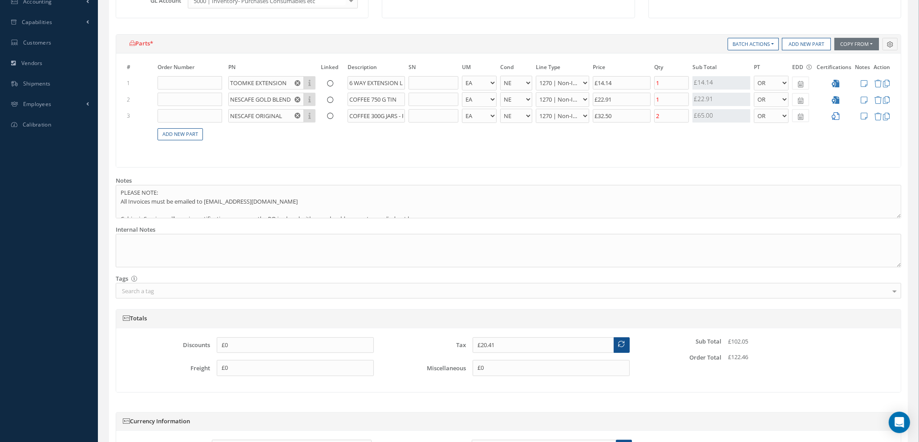
click at [837, 115] on icon at bounding box center [836, 116] width 8 height 8
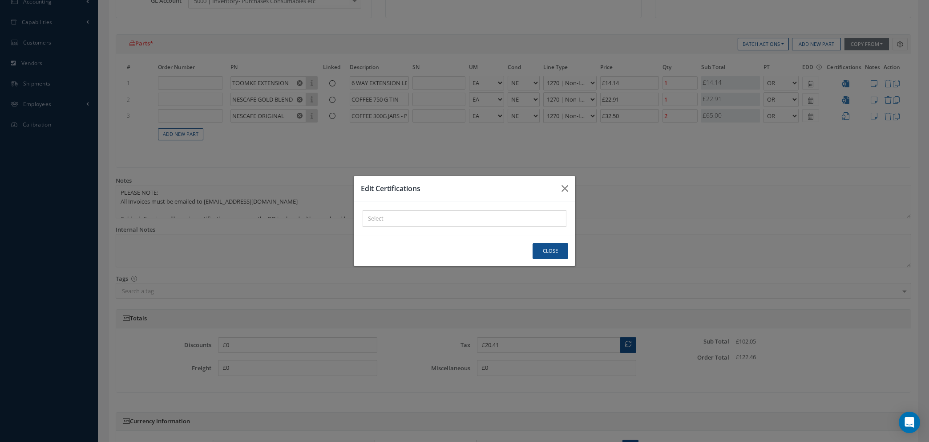
click at [393, 218] on div "× Loading..." at bounding box center [465, 218] width 204 height 16
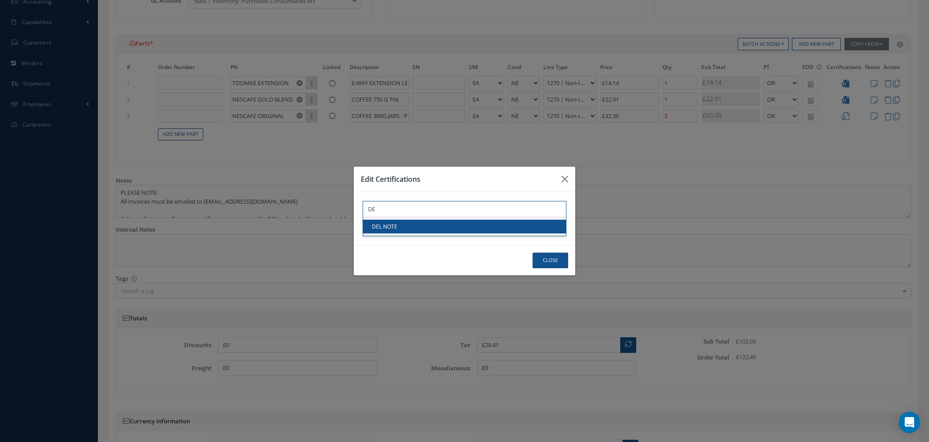
type input "DE"
click at [397, 225] on link "DEL NOTE" at bounding box center [464, 226] width 203 height 14
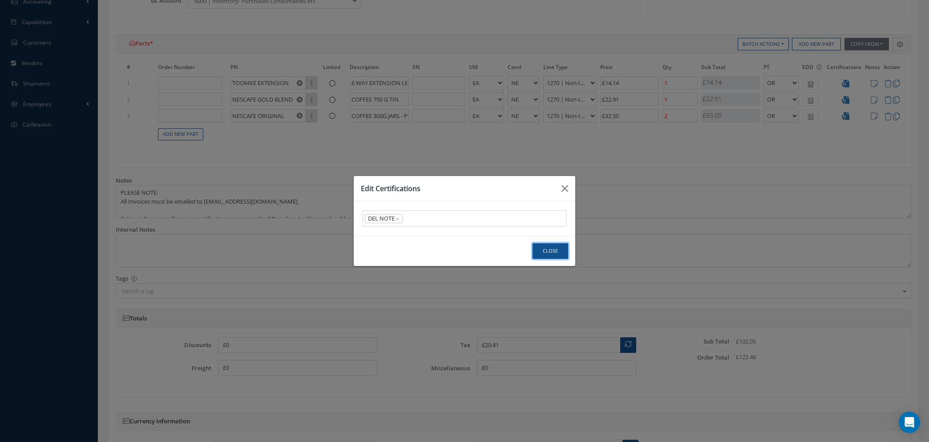
click at [551, 253] on button "Close" at bounding box center [551, 251] width 36 height 16
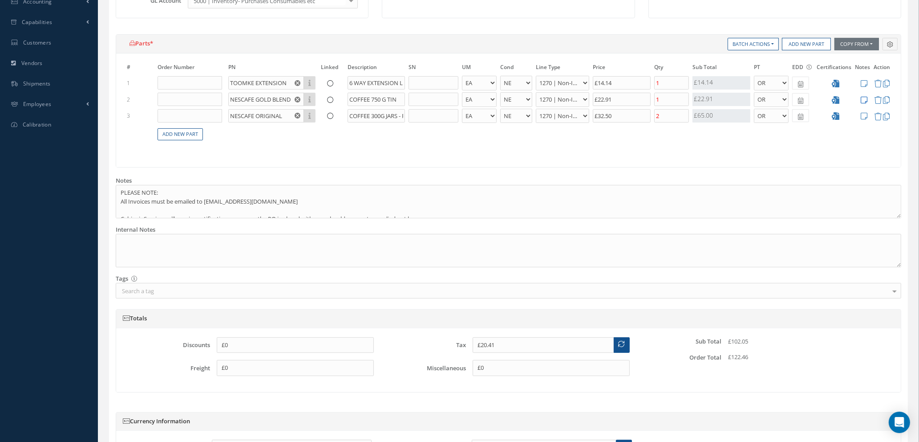
click at [865, 101] on icon at bounding box center [864, 100] width 7 height 8
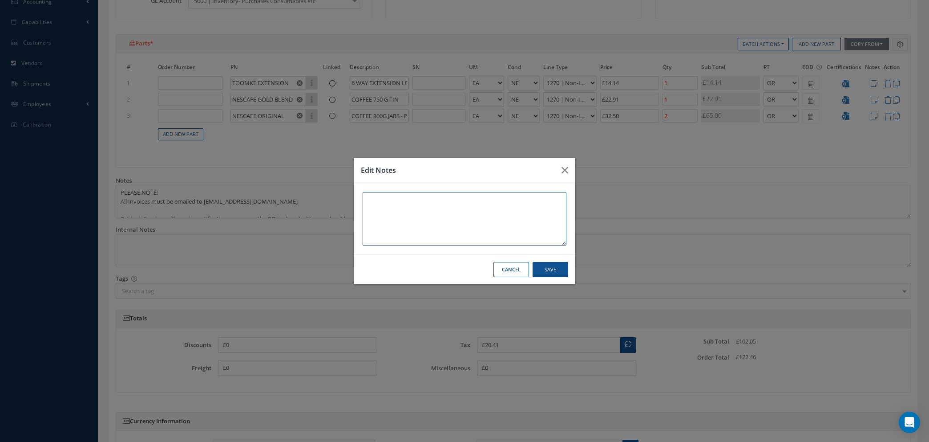
click at [385, 201] on textarea at bounding box center [465, 218] width 204 height 53
type textarea "TASHA"
click at [548, 272] on button "Save" at bounding box center [551, 270] width 36 height 16
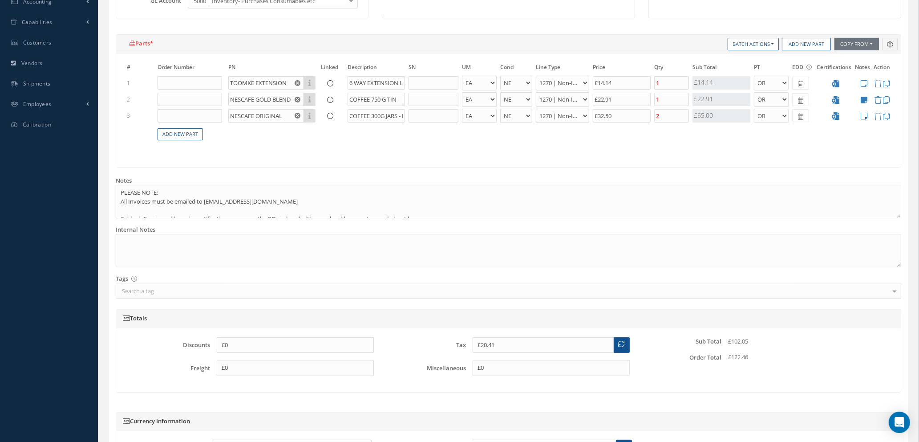
click at [865, 114] on icon at bounding box center [864, 116] width 7 height 8
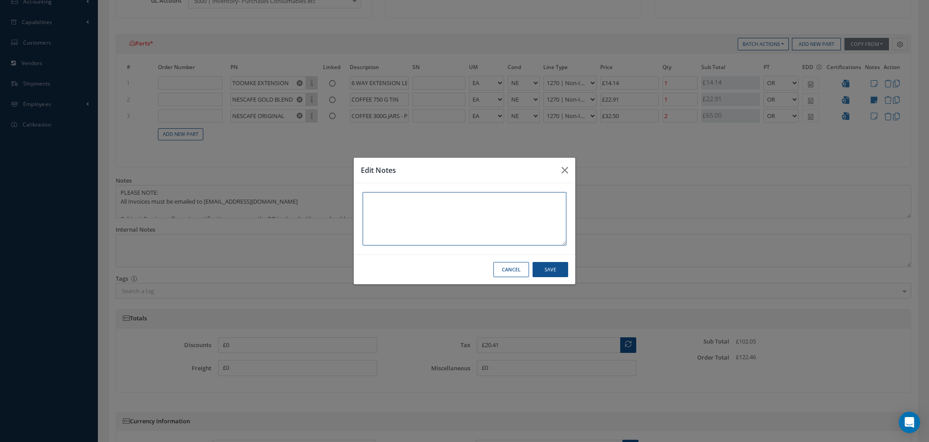
click at [498, 204] on textarea at bounding box center [465, 218] width 204 height 53
type textarea "TASHA"
click at [558, 266] on button "Save" at bounding box center [551, 270] width 36 height 16
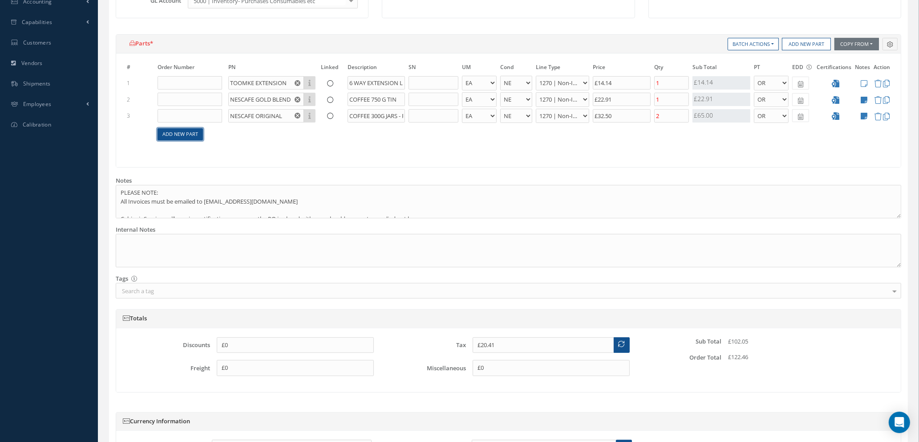
click at [179, 136] on link "Add New Part" at bounding box center [180, 134] width 45 height 12
select select "1"
select select "5"
select select "114"
select select "1"
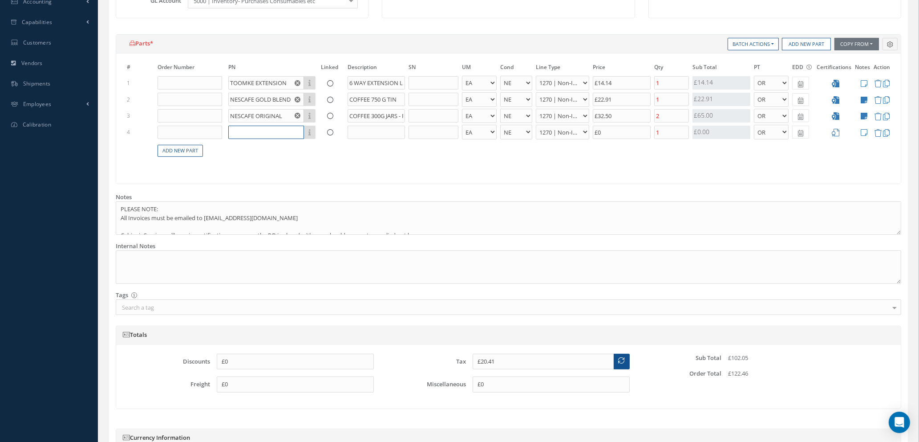
click at [263, 133] on input "text" at bounding box center [266, 132] width 76 height 13
type input "KODAK BATTERIES LR03"
click at [369, 130] on input "text" at bounding box center [376, 132] width 57 height 13
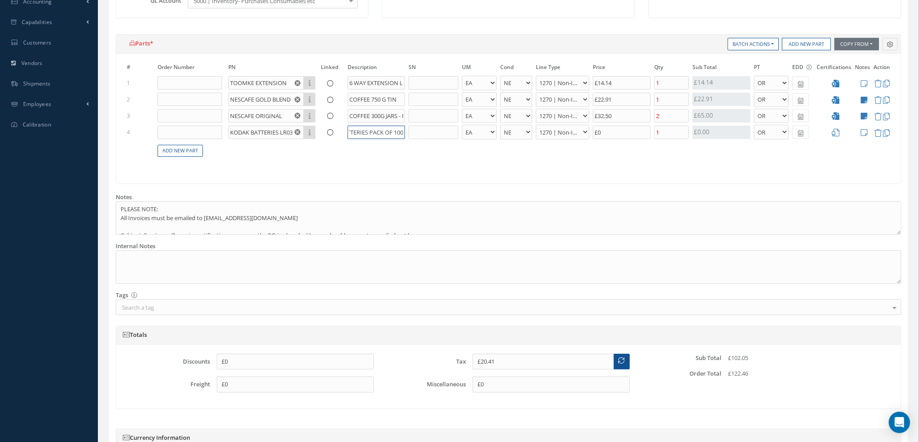
type input "AAA BATTERIES PACK OF 100"
click at [602, 128] on input "£0" at bounding box center [622, 132] width 58 height 13
type input "£20.61"
type input "£1"
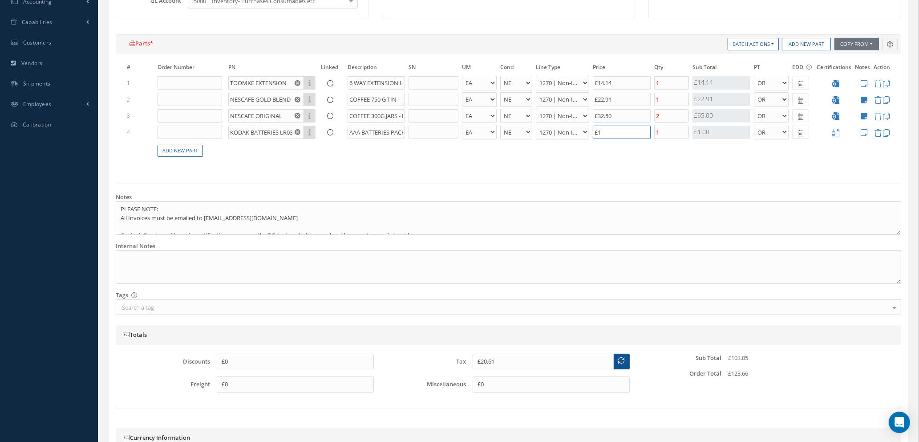
type input "£24.21"
type input "£19."
type input "£24.35"
type input "£19.7"
type input "£24.37"
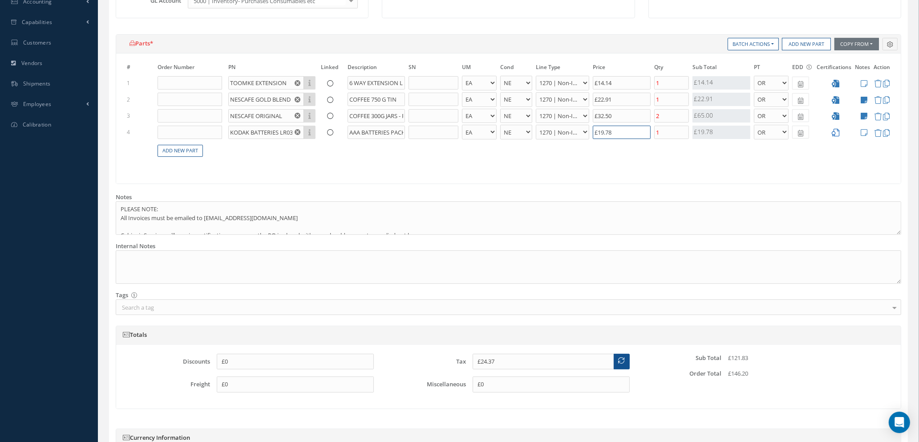
type input "£19.78"
click at [839, 132] on icon at bounding box center [836, 133] width 8 height 8
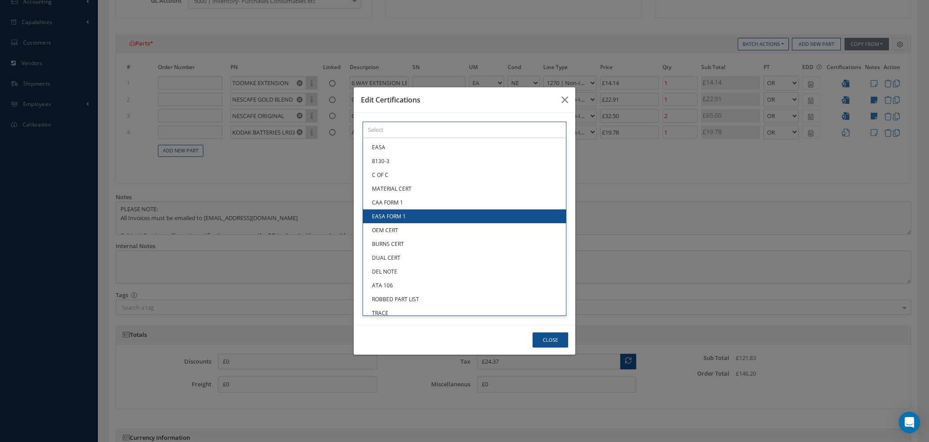
click at [402, 138] on div "× Loading... EASA 8130-3 C OF C MATERIAL CERT CAA FORM 1 EASA FORM 1 OEM CERT B…" at bounding box center [465, 130] width 204 height 16
type input "F"
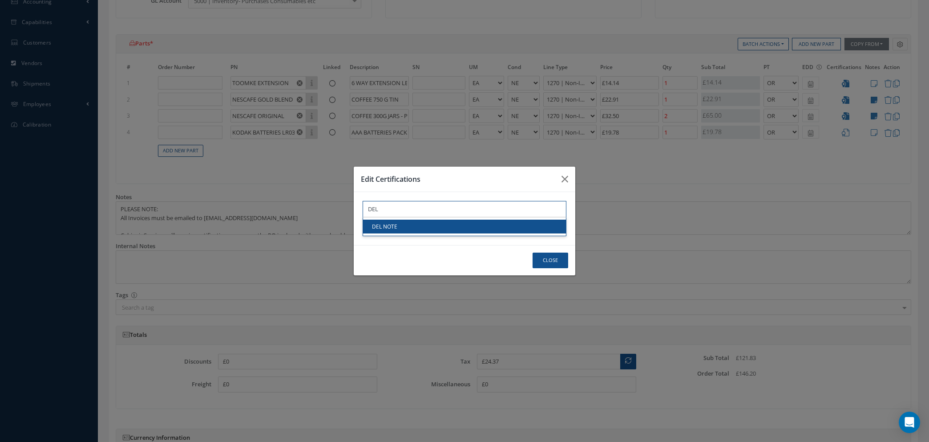
type input "DEL"
click at [403, 228] on link "DEL NOTE" at bounding box center [464, 226] width 203 height 14
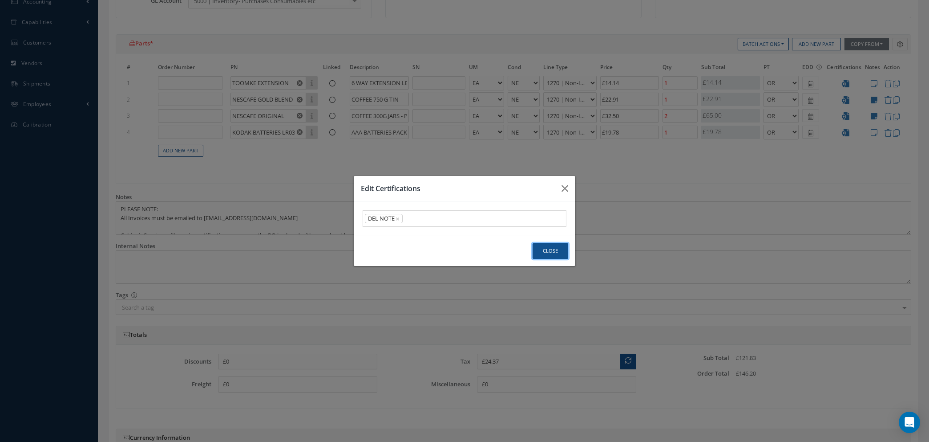
drag, startPoint x: 549, startPoint y: 251, endPoint x: 676, endPoint y: 232, distance: 128.4
click at [550, 251] on button "Close" at bounding box center [551, 251] width 36 height 16
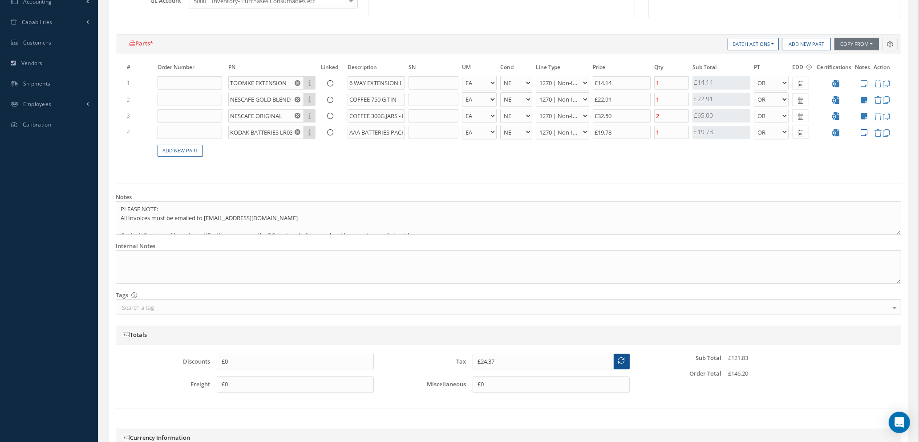
click at [864, 132] on icon at bounding box center [864, 133] width 7 height 8
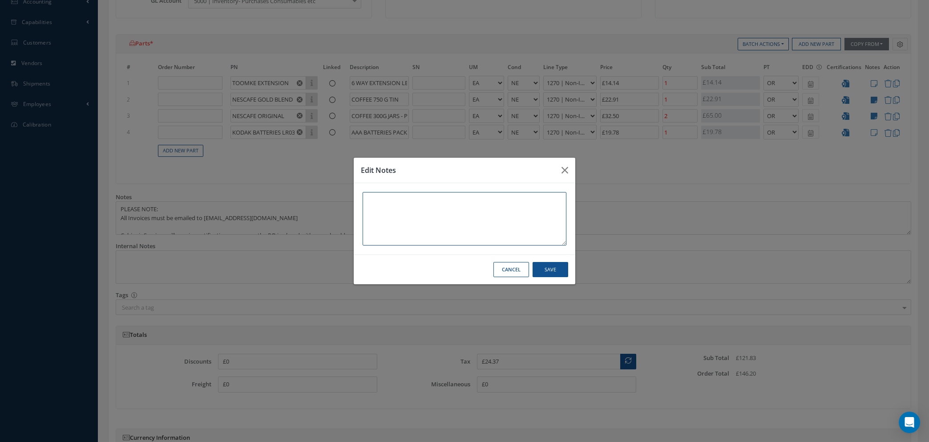
click at [486, 203] on textarea at bounding box center [465, 218] width 204 height 53
type textarea "TASHA"
click at [555, 263] on button "Save" at bounding box center [551, 270] width 36 height 16
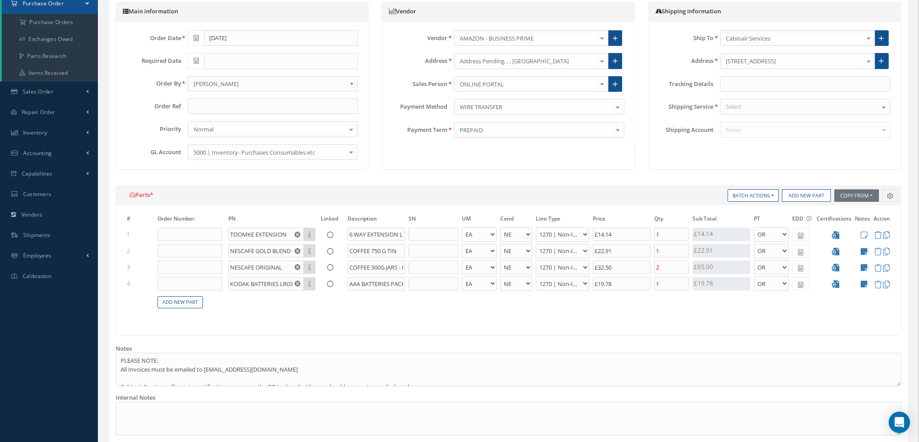
scroll to position [200, 0]
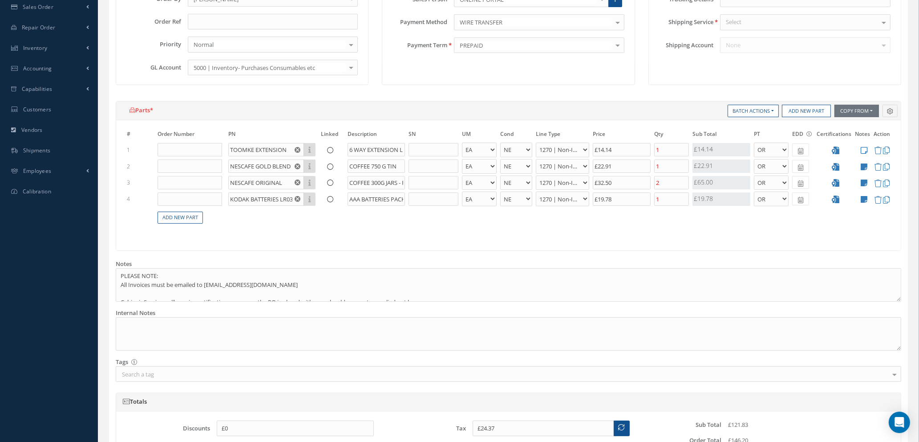
click at [862, 148] on icon at bounding box center [864, 150] width 7 height 8
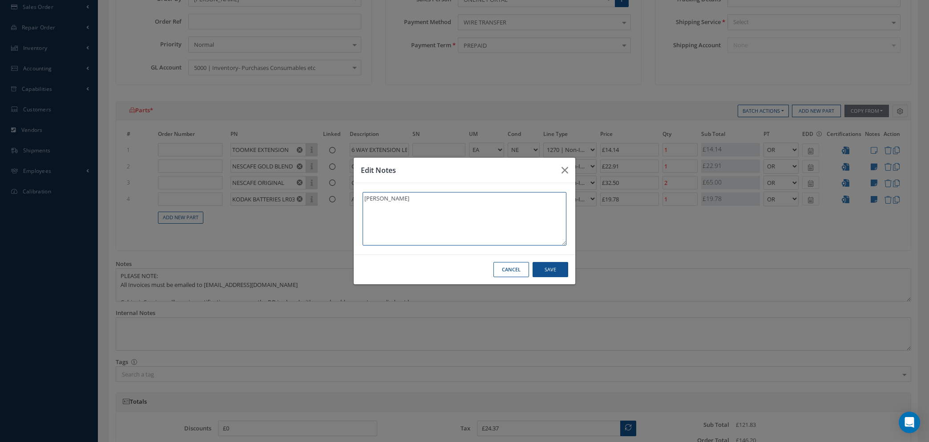
type textarea "YAHYA"
click at [544, 266] on button "Save" at bounding box center [551, 270] width 36 height 16
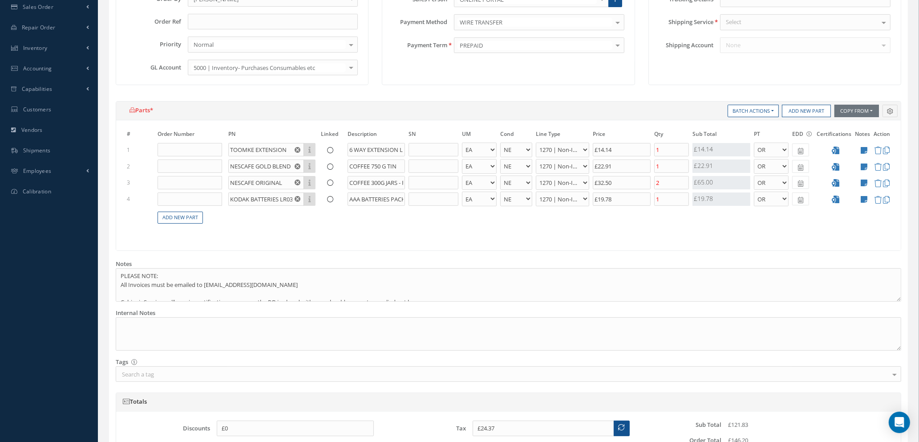
scroll to position [391, 0]
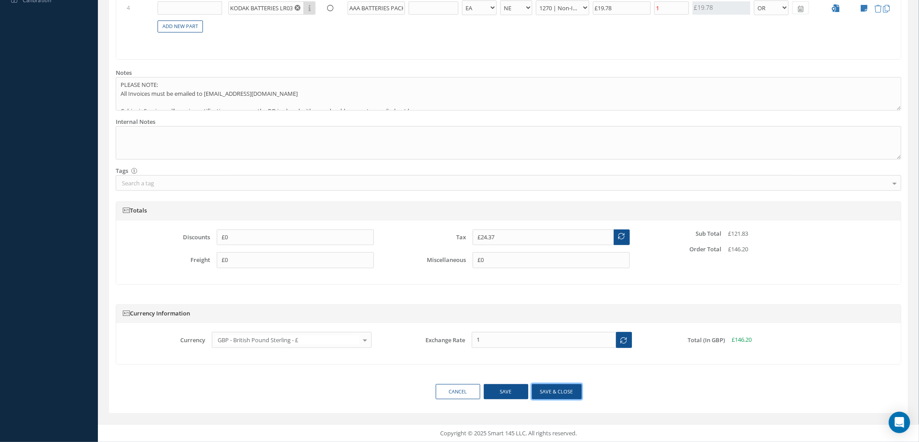
click at [559, 390] on button "Save & close" at bounding box center [557, 392] width 50 height 16
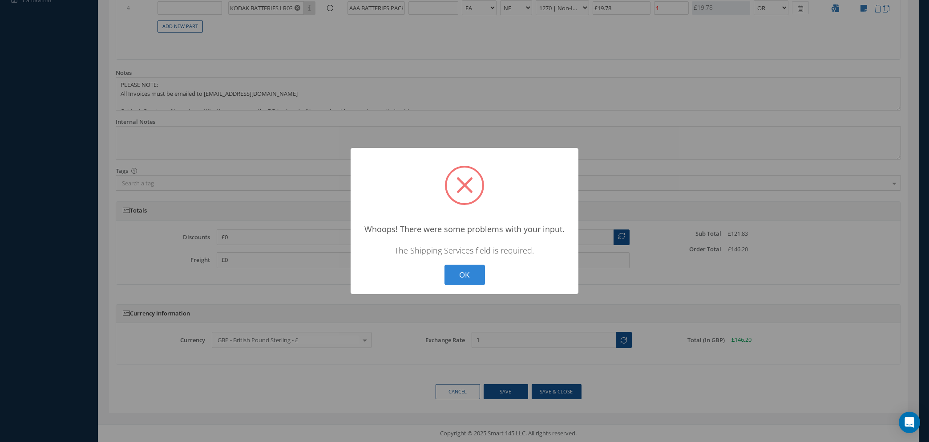
drag, startPoint x: 470, startPoint y: 269, endPoint x: 620, endPoint y: 265, distance: 150.5
click at [470, 269] on button "OK" at bounding box center [465, 274] width 41 height 21
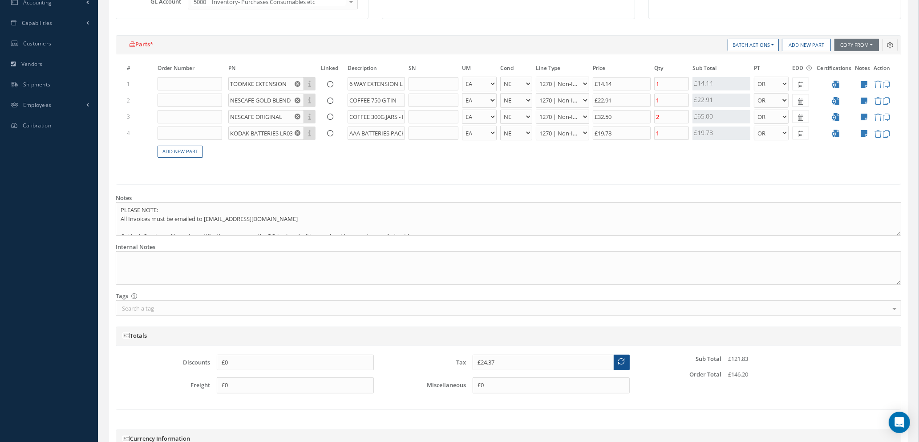
scroll to position [0, 0]
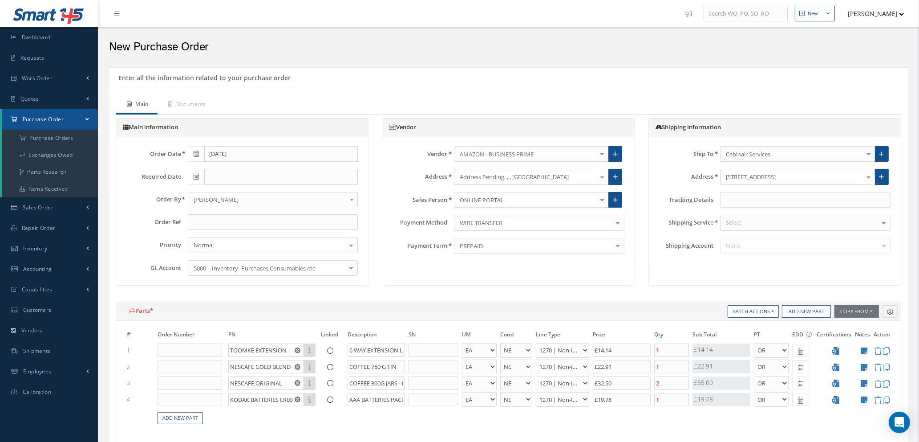
click at [806, 220] on div "Select" at bounding box center [805, 223] width 170 height 16
type input "YOUR"
drag, startPoint x: 761, startPoint y: 235, endPoint x: 746, endPoint y: 244, distance: 16.8
click at [761, 235] on span "YOUR ROUTING" at bounding box center [747, 238] width 42 height 8
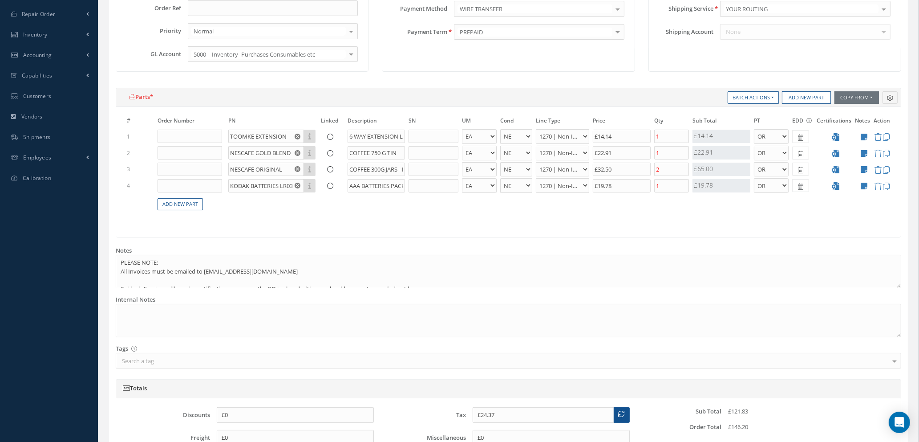
scroll to position [391, 0]
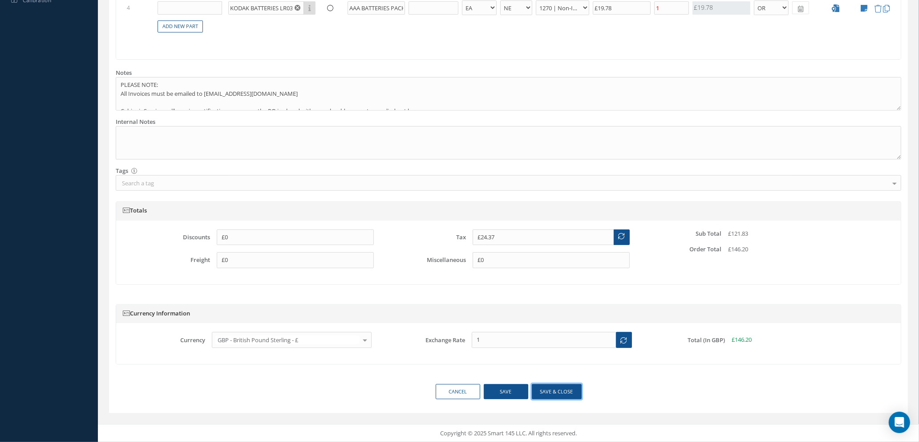
click at [551, 391] on button "Save & close" at bounding box center [557, 392] width 50 height 16
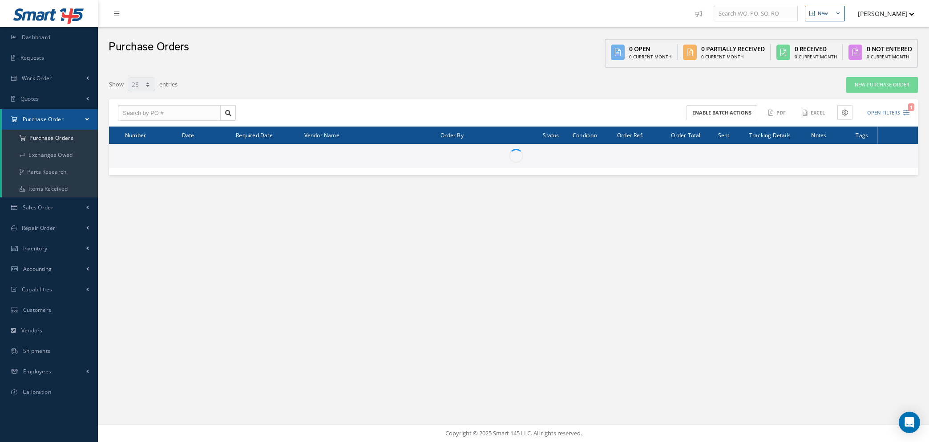
select select "25"
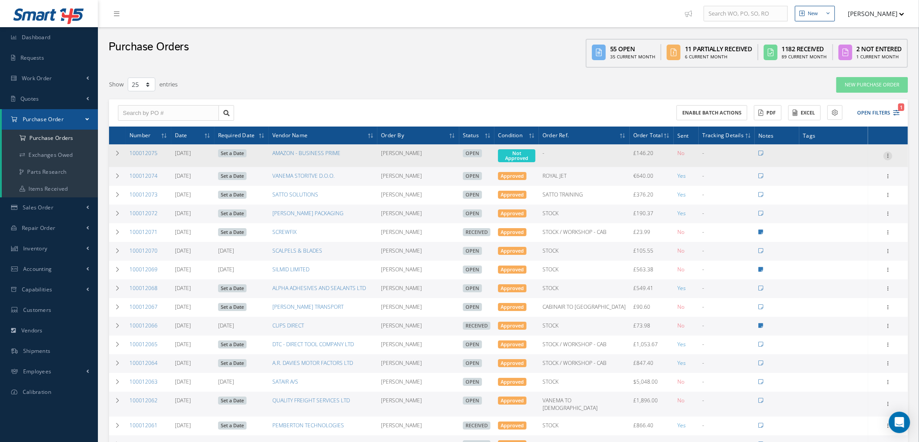
click at [885, 152] on icon at bounding box center [888, 154] width 9 height 7
click at [854, 159] on link "Enter/Update" at bounding box center [847, 162] width 70 height 12
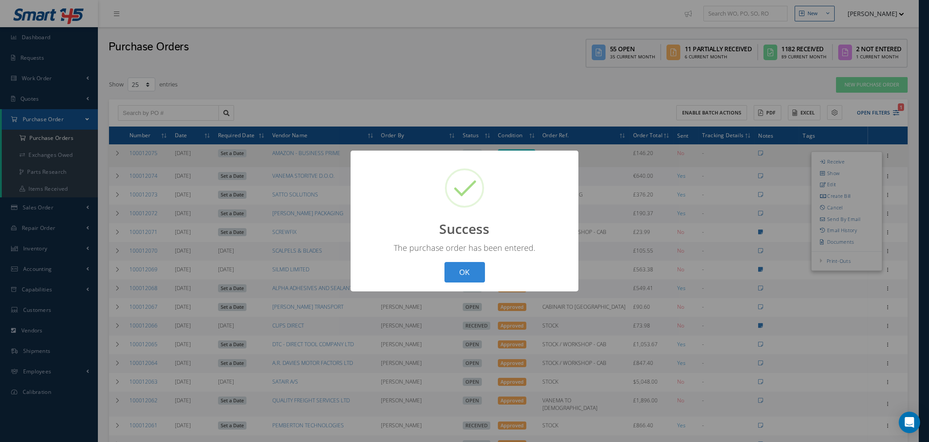
drag, startPoint x: 458, startPoint y: 271, endPoint x: 353, endPoint y: 250, distance: 106.8
click at [458, 270] on button "OK" at bounding box center [465, 272] width 41 height 21
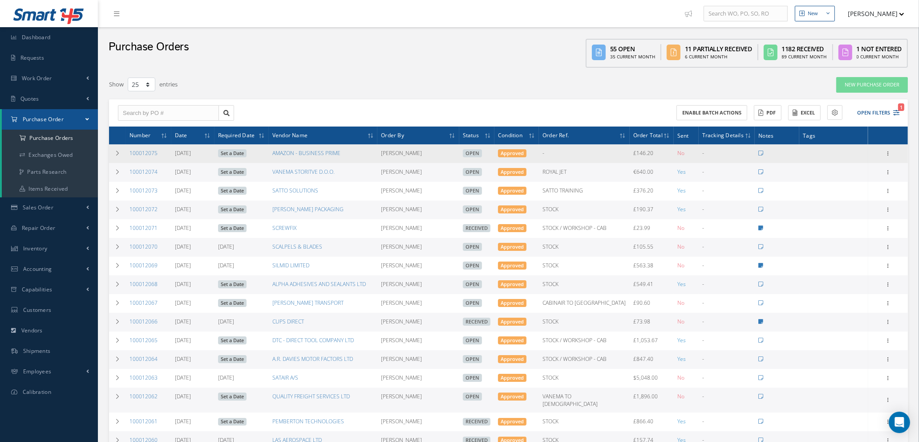
click at [242, 150] on link "Set a Date" at bounding box center [232, 153] width 28 height 8
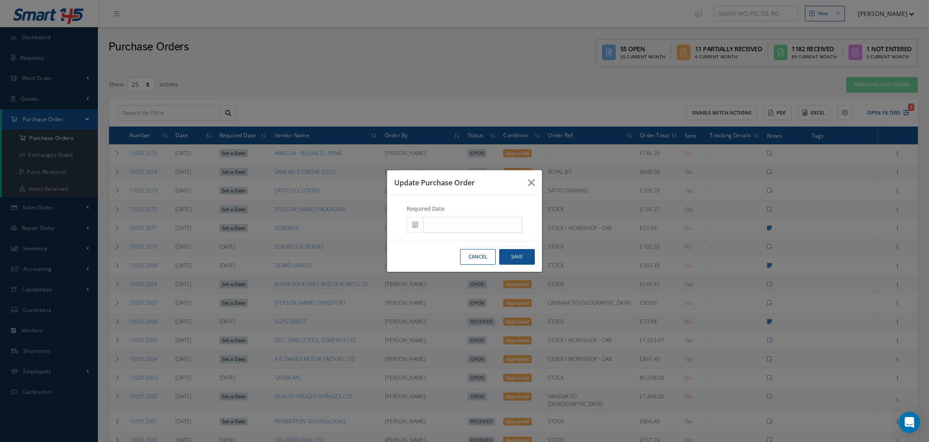
click at [416, 221] on icon at bounding box center [415, 224] width 5 height 6
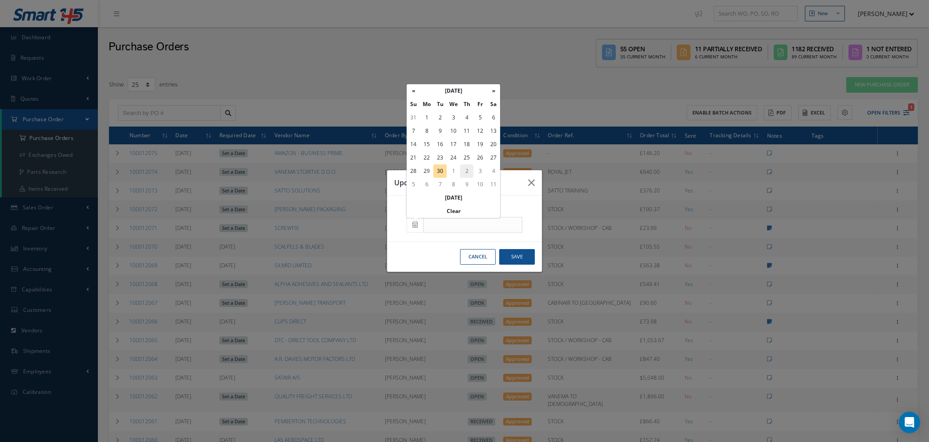
click at [468, 169] on td "2" at bounding box center [466, 170] width 13 height 13
type input "[DATE]"
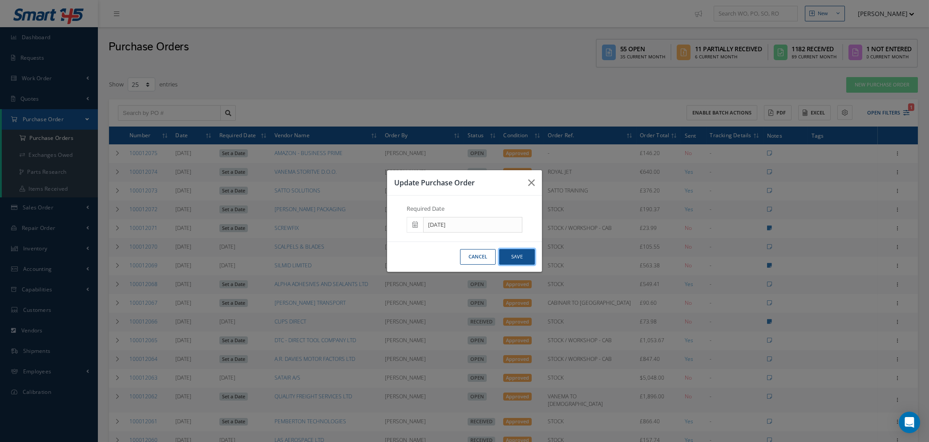
click at [514, 254] on button "Save" at bounding box center [517, 257] width 36 height 16
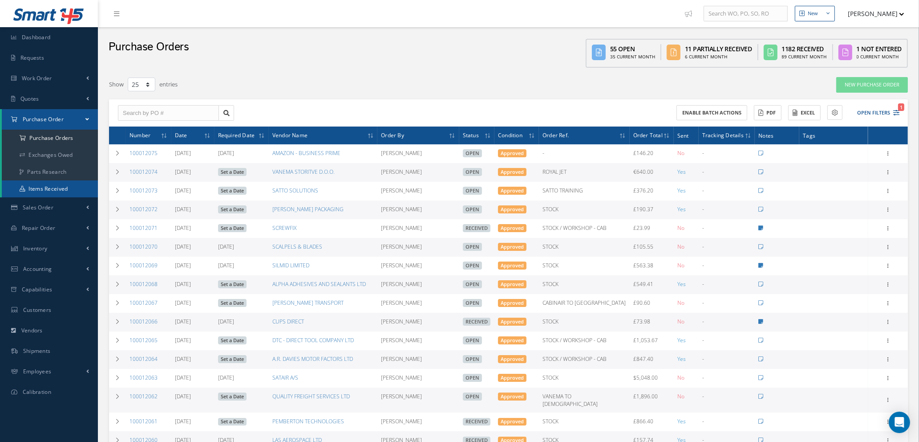
click at [52, 190] on link "Items Received" at bounding box center [50, 188] width 96 height 17
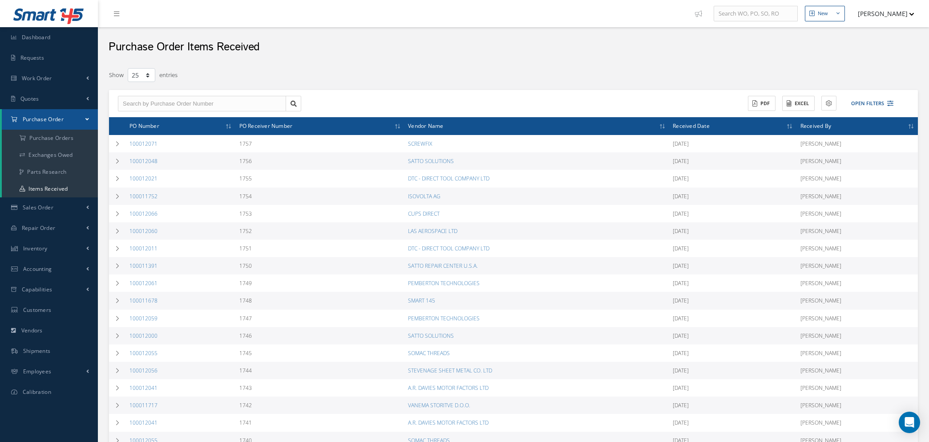
select select "25"
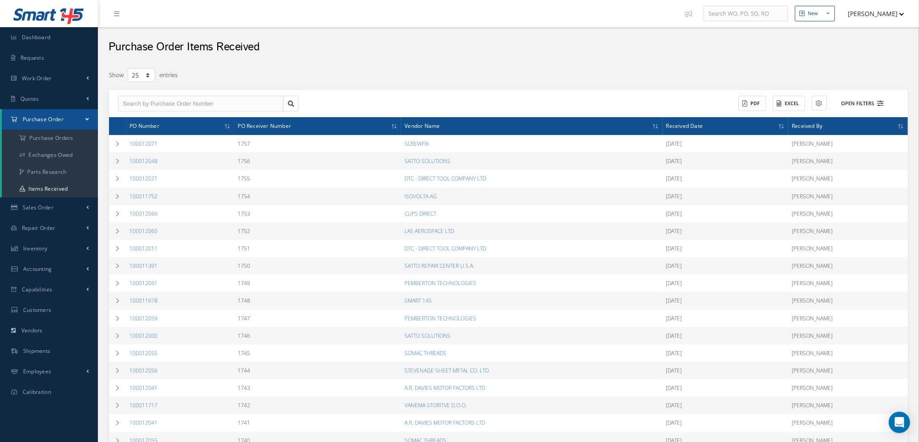
click at [880, 105] on icon at bounding box center [881, 103] width 6 height 6
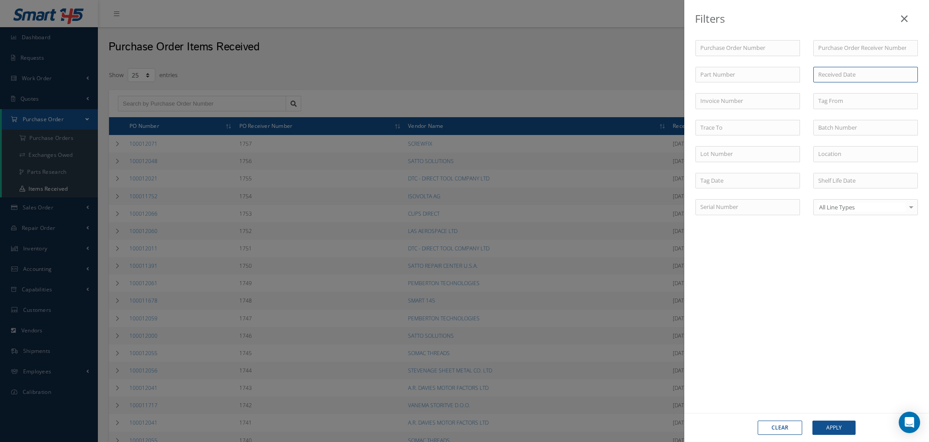
click at [826, 75] on input at bounding box center [866, 75] width 105 height 16
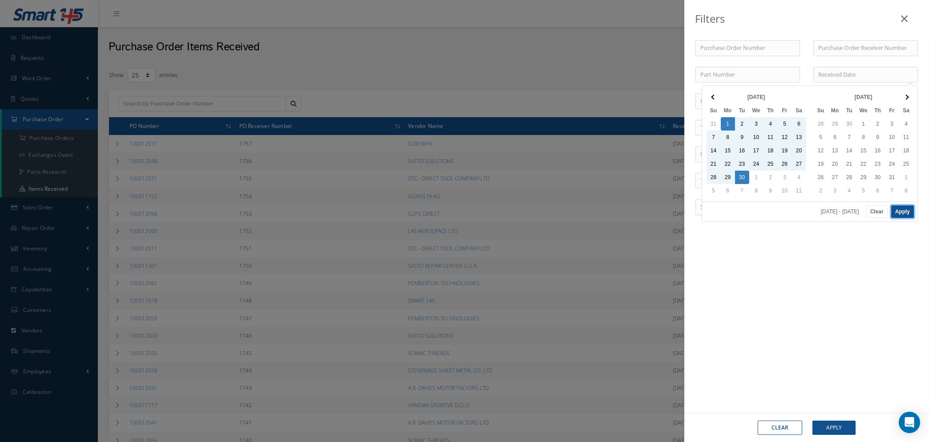
click at [907, 210] on button "Apply" at bounding box center [903, 211] width 23 height 12
type input "09/01/2025 - 09/30/2025"
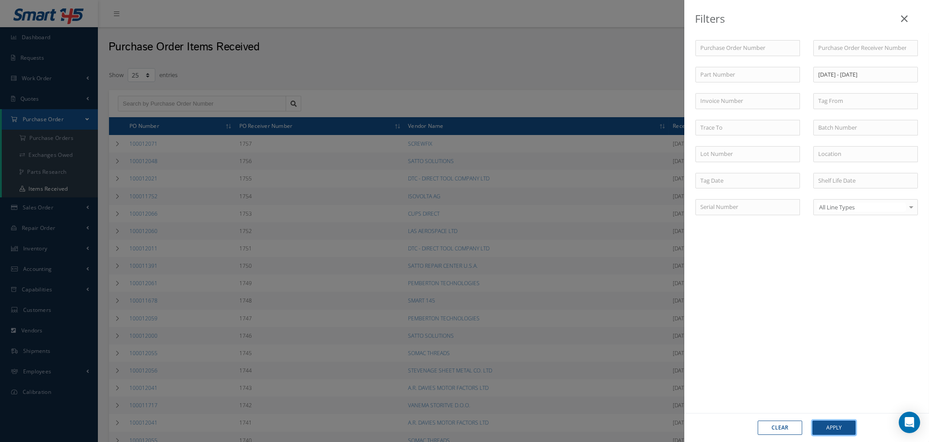
click at [827, 428] on button "Apply" at bounding box center [834, 427] width 43 height 14
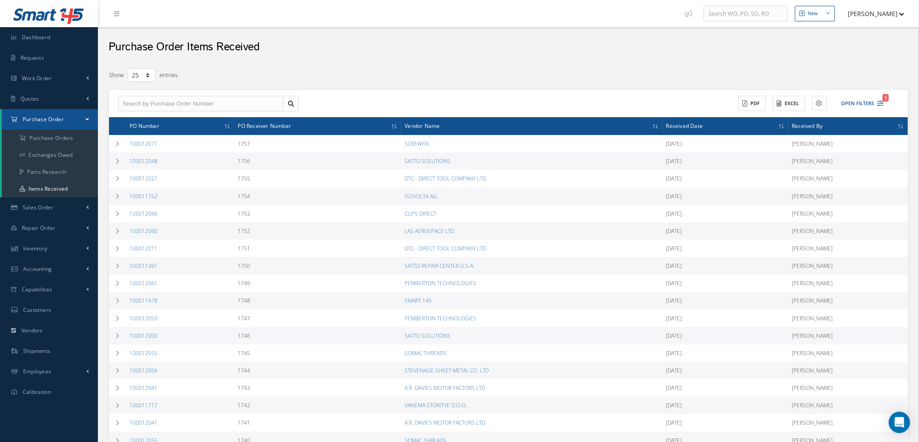
click at [784, 125] on icon at bounding box center [783, 126] width 3 height 5
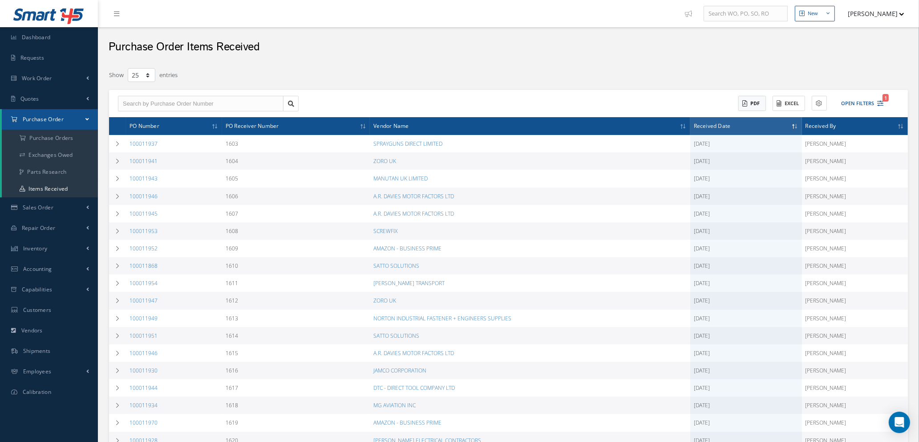
click at [750, 105] on button "PDF" at bounding box center [752, 104] width 28 height 16
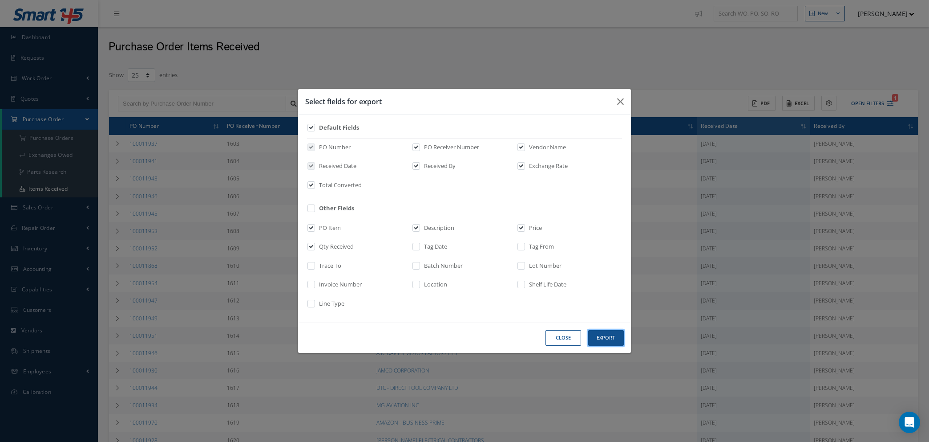
click at [611, 338] on button "Export" at bounding box center [606, 338] width 36 height 16
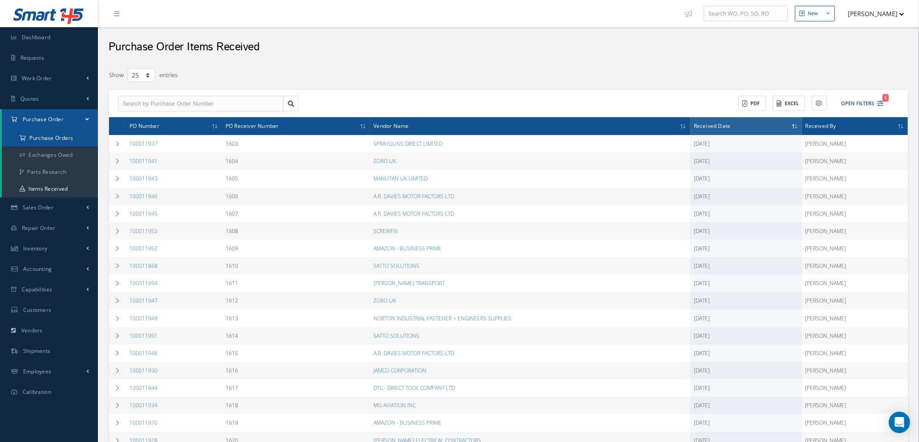
click at [63, 141] on a=1&status_id=2&status_id=3&status_id=5&collapsedFilters"] "Purchase Orders" at bounding box center [50, 138] width 96 height 17
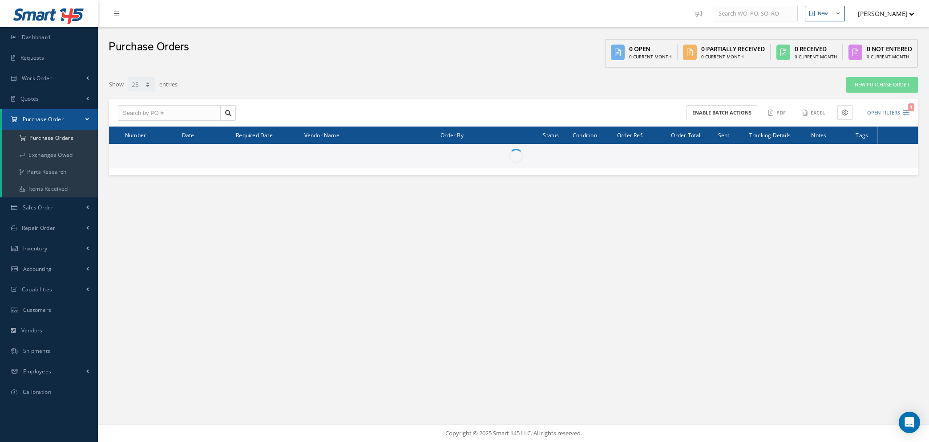
select select "25"
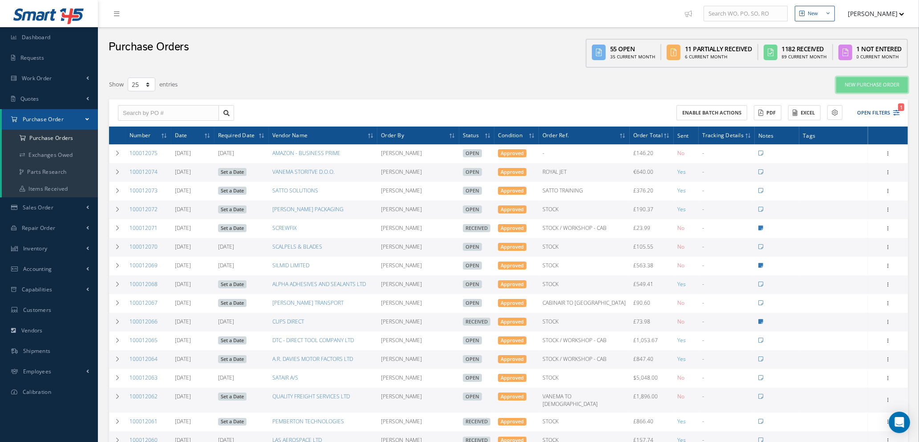
click at [888, 83] on link "New Purchase Order" at bounding box center [872, 85] width 72 height 16
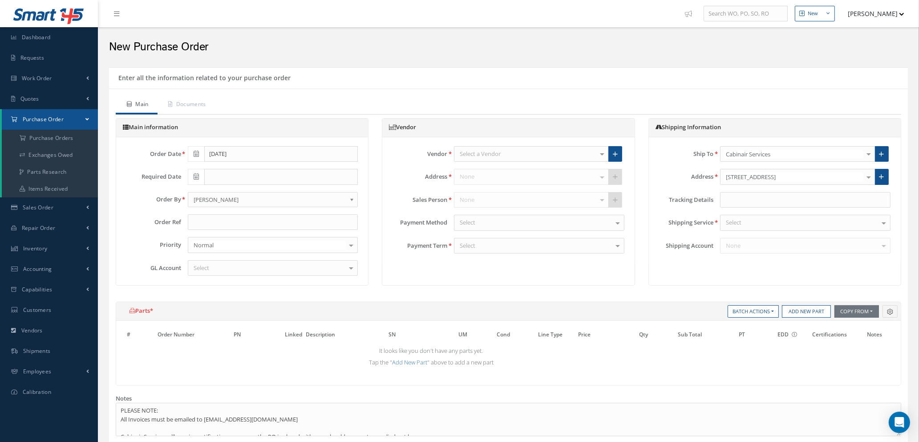
click at [526, 155] on div "Select a Vendor" at bounding box center [531, 154] width 155 height 16
type input "the work"
click at [511, 166] on span "THE WORKPLACE DEPOT LTD" at bounding box center [498, 169] width 77 height 8
click at [195, 219] on input "text" at bounding box center [273, 222] width 170 height 16
type input "HSE"
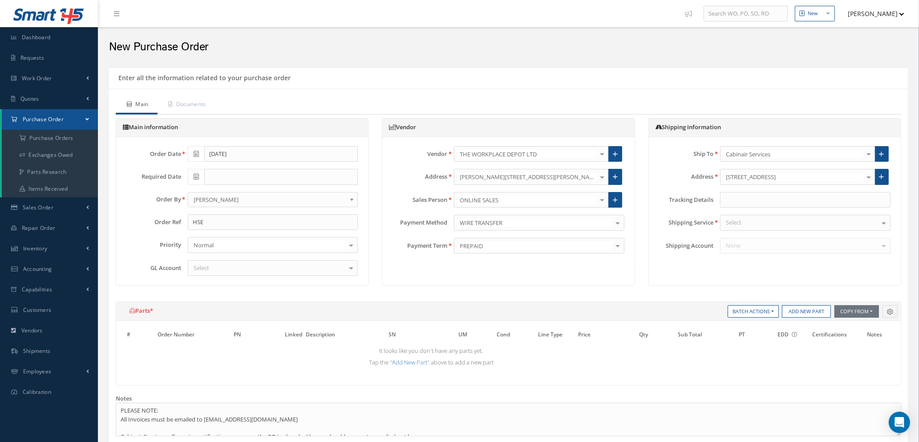
click at [265, 261] on div "Select" at bounding box center [273, 268] width 170 height 16
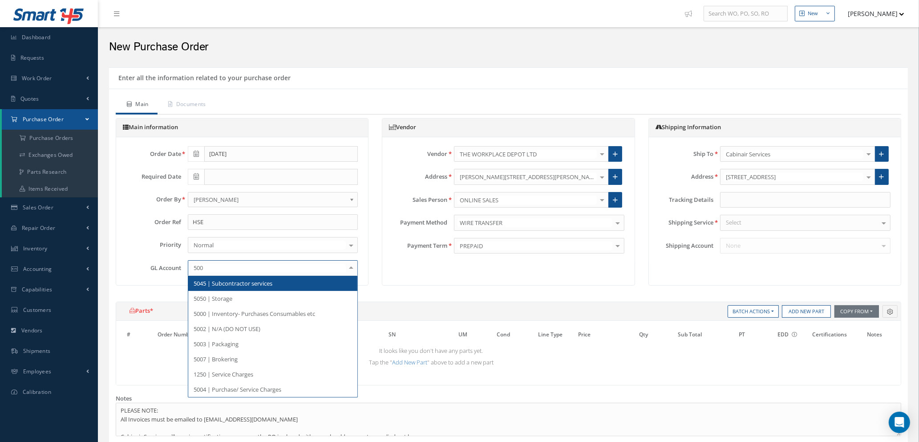
type input "5000"
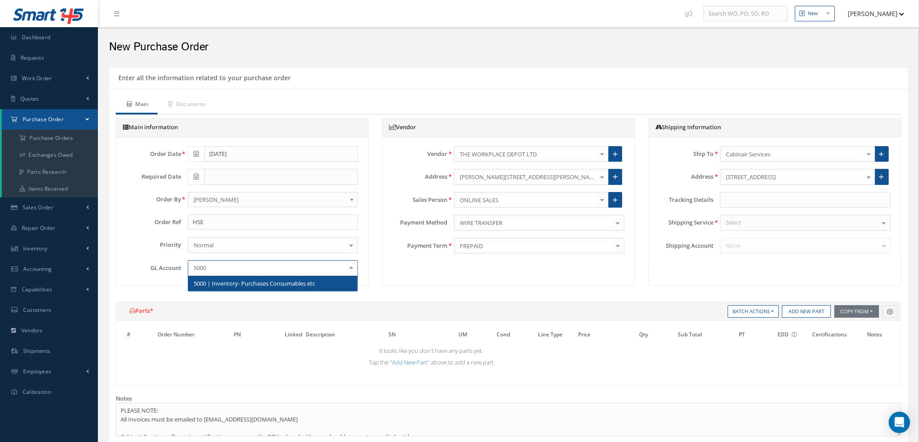
click at [274, 286] on span "5000 | Inventory- Purchases Consumables etc" at bounding box center [255, 283] width 122 height 8
click at [760, 222] on div "Select" at bounding box center [805, 223] width 170 height 16
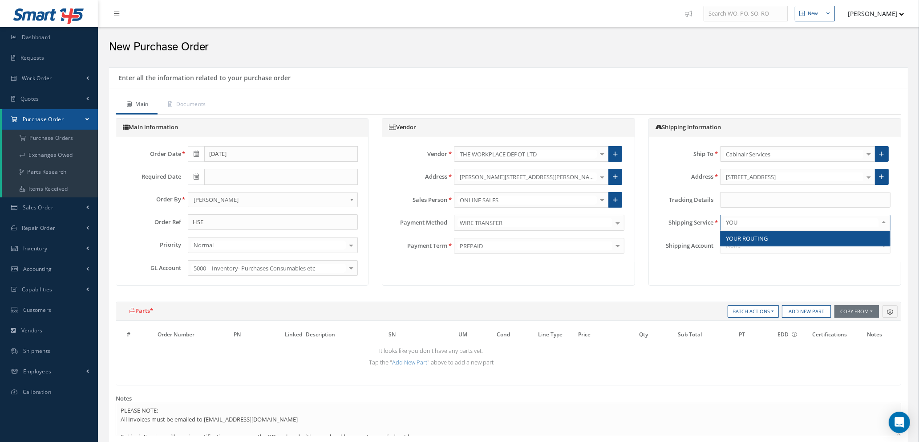
type input "YOUR"
click at [778, 237] on span "YOUR ROUTING" at bounding box center [806, 238] width 170 height 15
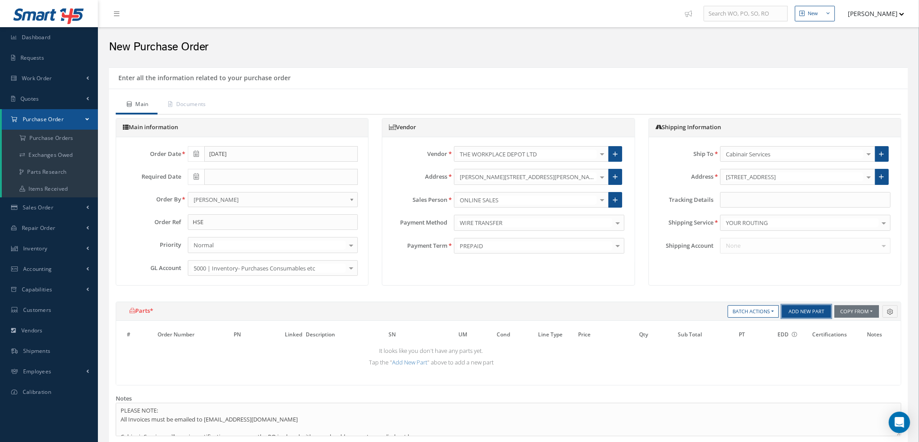
click at [800, 311] on button "Add New Part" at bounding box center [806, 311] width 49 height 12
select select "1"
select select "5"
select select "7"
select select "1"
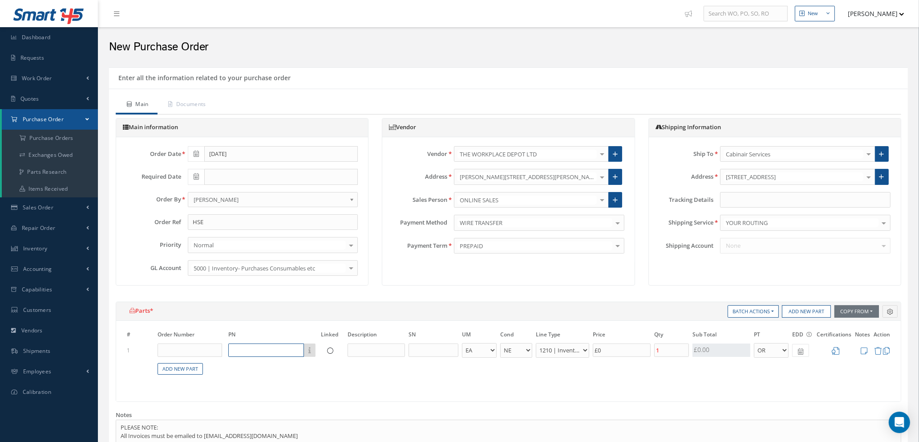
click at [288, 353] on input "text" at bounding box center [266, 349] width 76 height 13
type input "2"
type input "CABLE-MAT"
click at [365, 348] on input "text" at bounding box center [376, 349] width 57 height 13
type input "6"
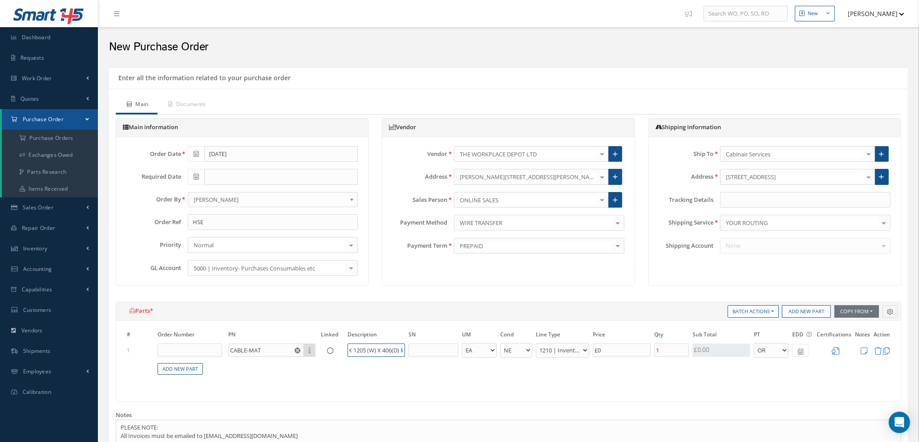
scroll to position [0, 57]
type input "CABLE MAT 6 (H) X 1205 (W) X 406(D) MM"
select select "114"
type input "£0.4"
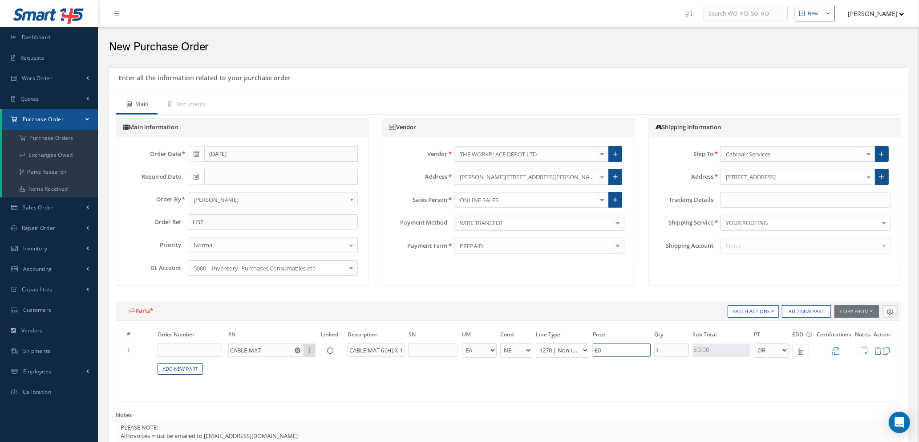
type input "£2"
type input "£5.6"
type input "£28."
type input "£5.68"
type input "£28.41"
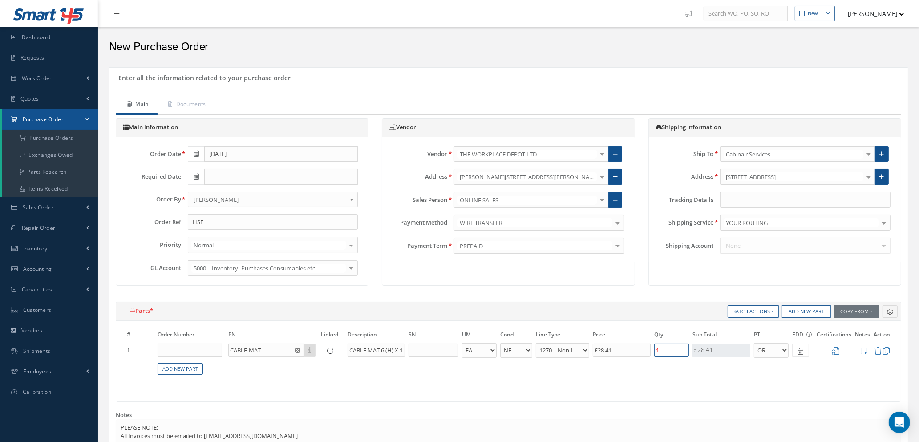
click at [665, 353] on input "1" at bounding box center [671, 349] width 35 height 13
type input "£0"
type input "£22.73"
type input "4"
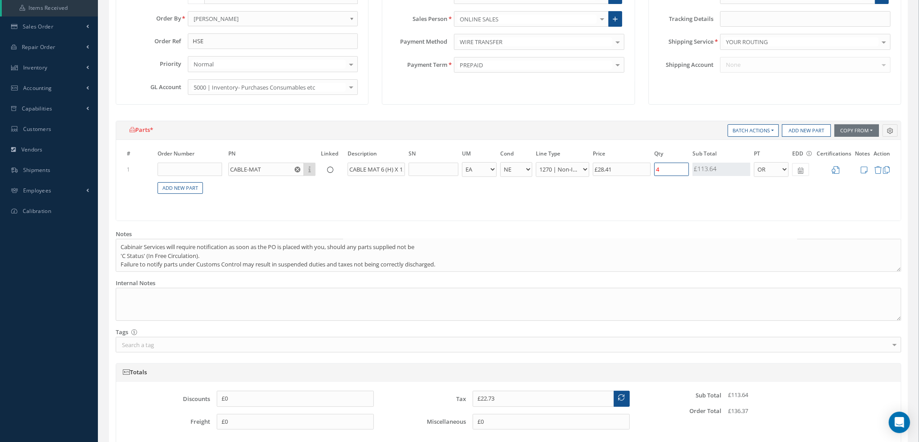
scroll to position [200, 0]
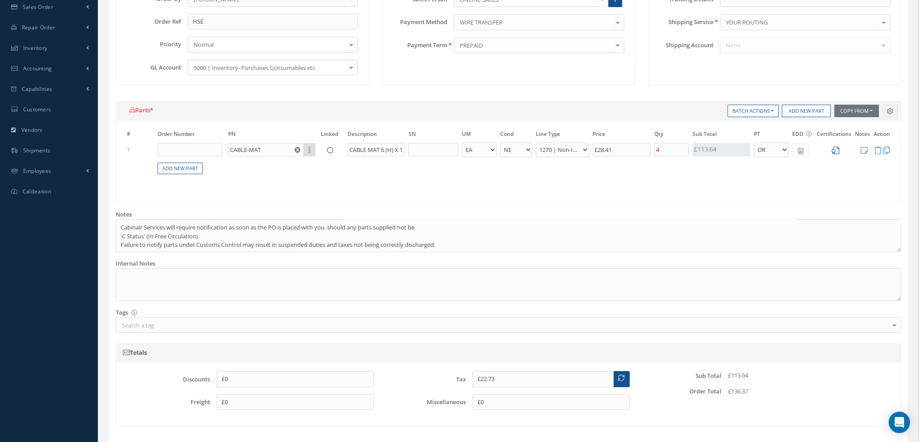
click at [833, 148] on icon at bounding box center [836, 150] width 8 height 8
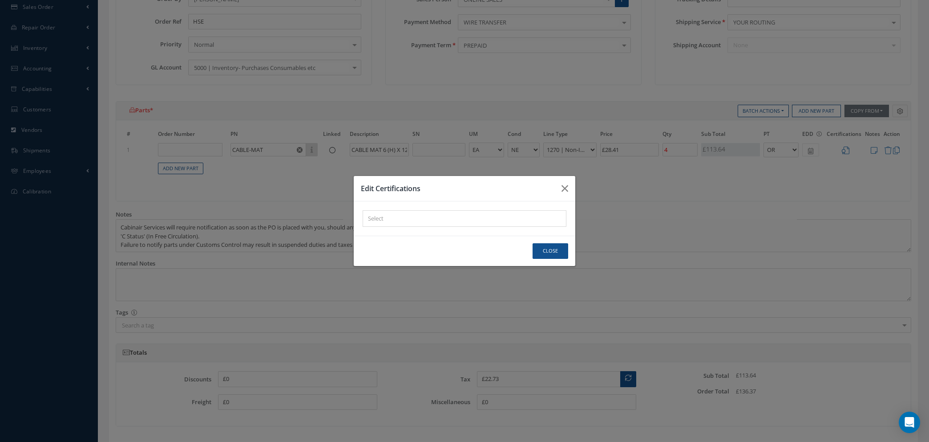
click at [423, 213] on div at bounding box center [462, 218] width 199 height 11
click at [423, 218] on div "× Loading..." at bounding box center [465, 218] width 204 height 16
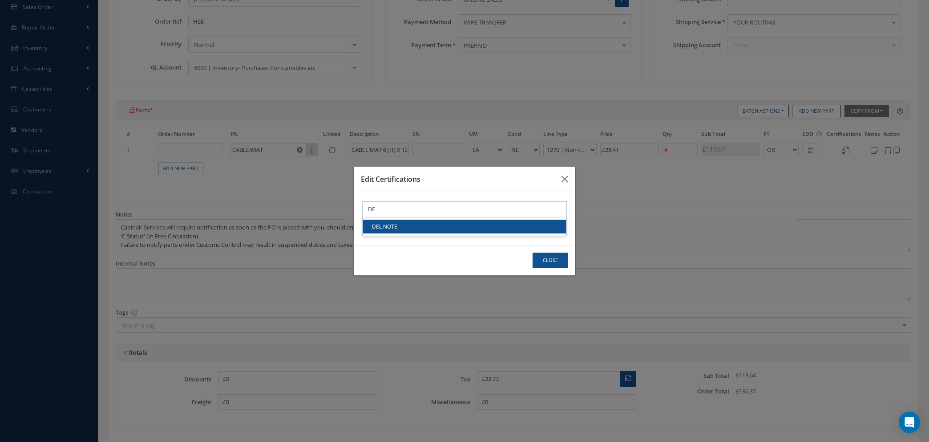
type input "DE"
click at [422, 227] on link "DEL NOTE" at bounding box center [464, 226] width 203 height 14
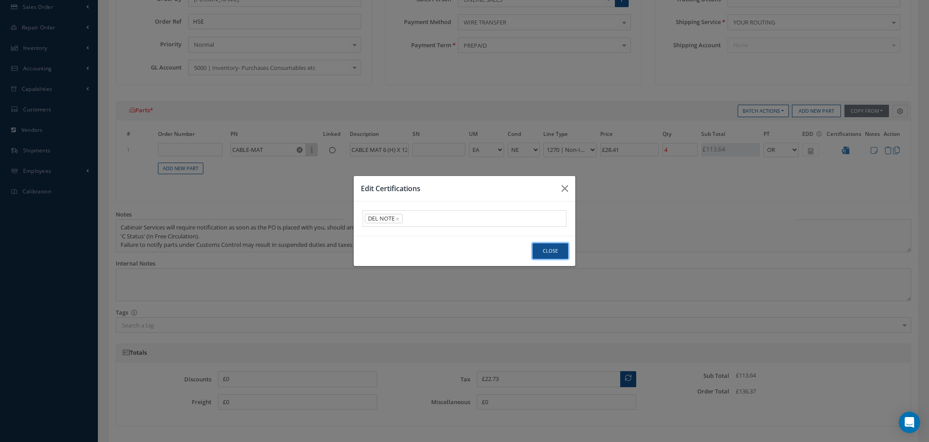
click at [546, 248] on button "Close" at bounding box center [551, 251] width 36 height 16
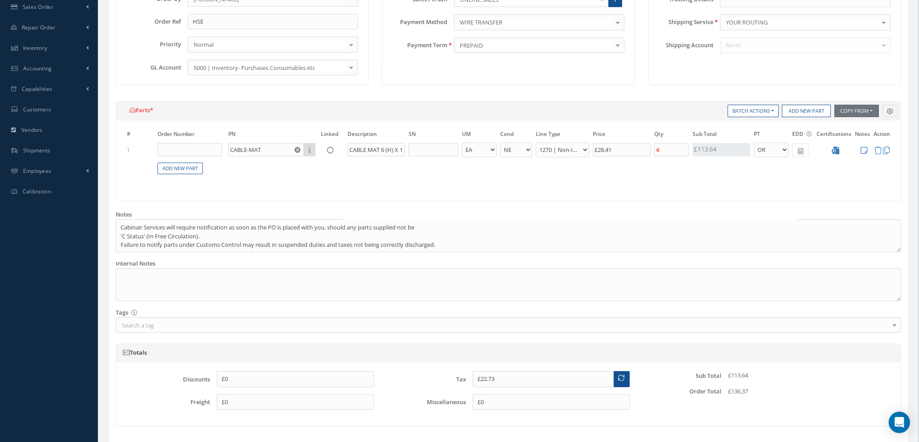
click at [866, 150] on icon at bounding box center [864, 150] width 7 height 8
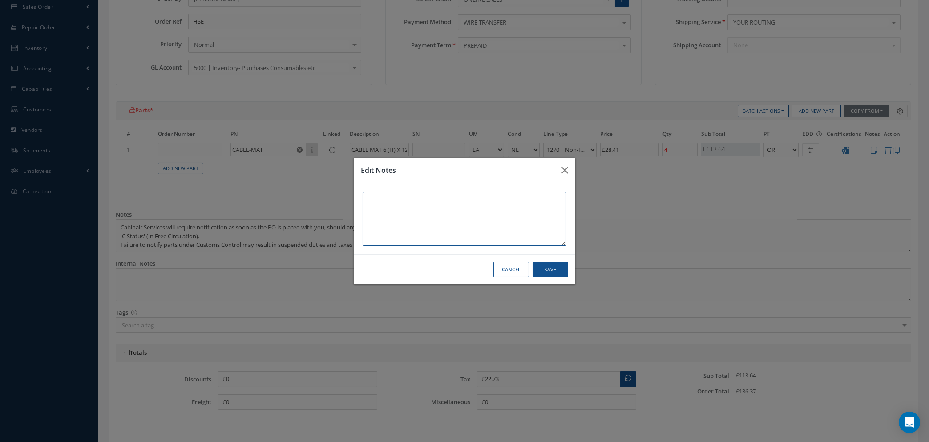
click at [382, 204] on textarea at bounding box center [465, 218] width 204 height 53
type textarea "SIMON GANNON"
click at [557, 272] on button "Save" at bounding box center [551, 270] width 36 height 16
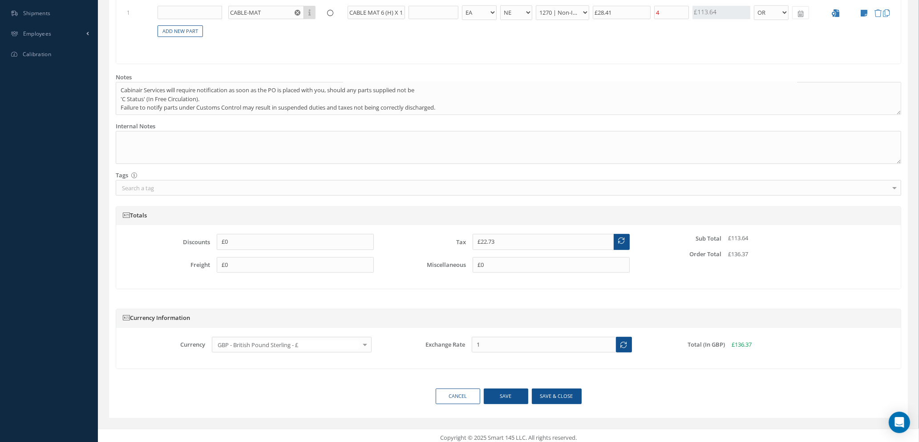
scroll to position [342, 0]
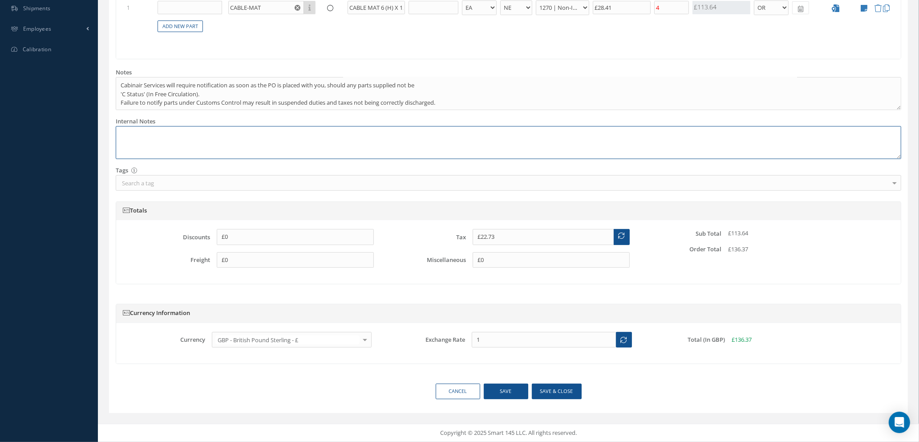
click at [138, 136] on textarea at bounding box center [509, 142] width 786 height 33
paste textarea "1052748667."
type textarea "REF: 1052748667."
click at [554, 393] on button "Save & close" at bounding box center [557, 391] width 50 height 16
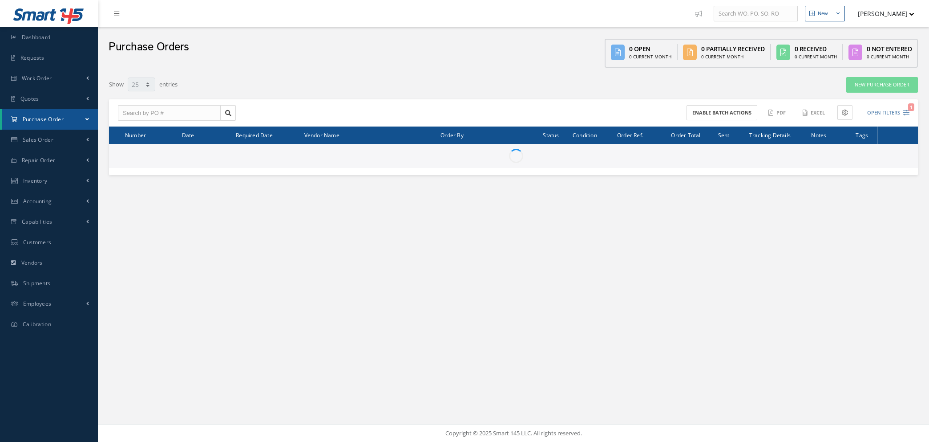
select select "25"
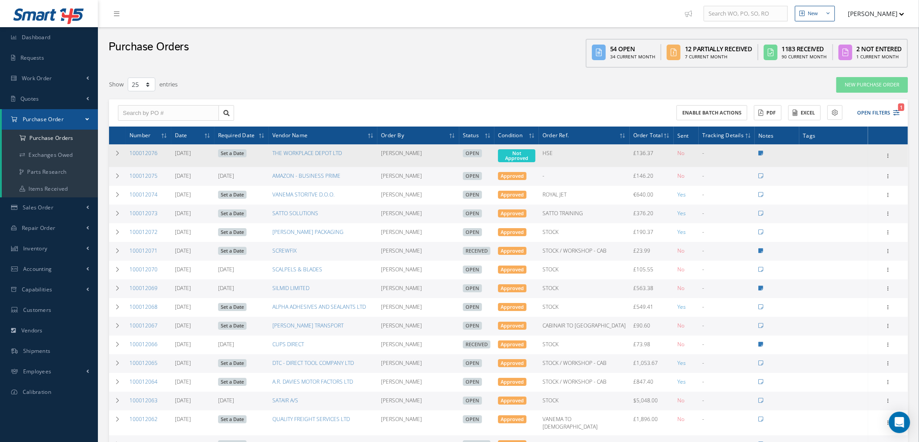
click at [894, 151] on div "Enter/Update Show Edit Create Bill Cancel Documents Print-Outs Print Purchase O…" at bounding box center [888, 155] width 37 height 11
click at [889, 154] on icon at bounding box center [888, 154] width 9 height 7
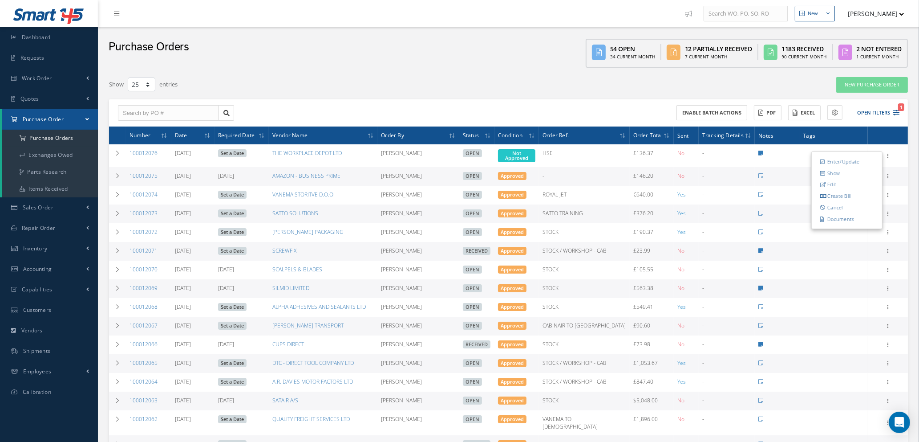
click at [858, 159] on link "Enter/Update" at bounding box center [847, 162] width 70 height 12
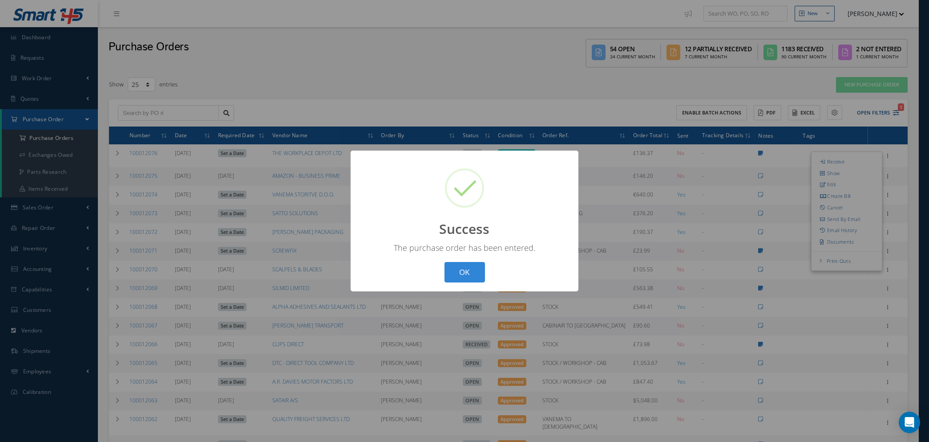
click at [452, 277] on button "OK" at bounding box center [465, 272] width 41 height 21
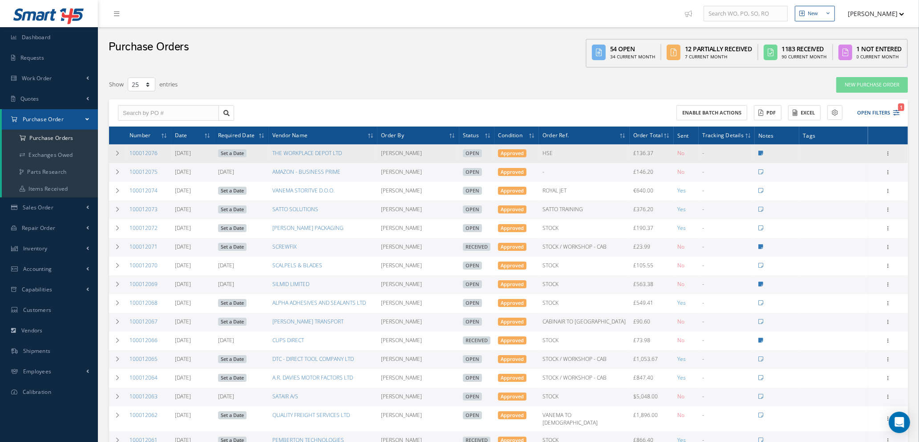
click at [235, 152] on link "Set a Date" at bounding box center [232, 153] width 28 height 8
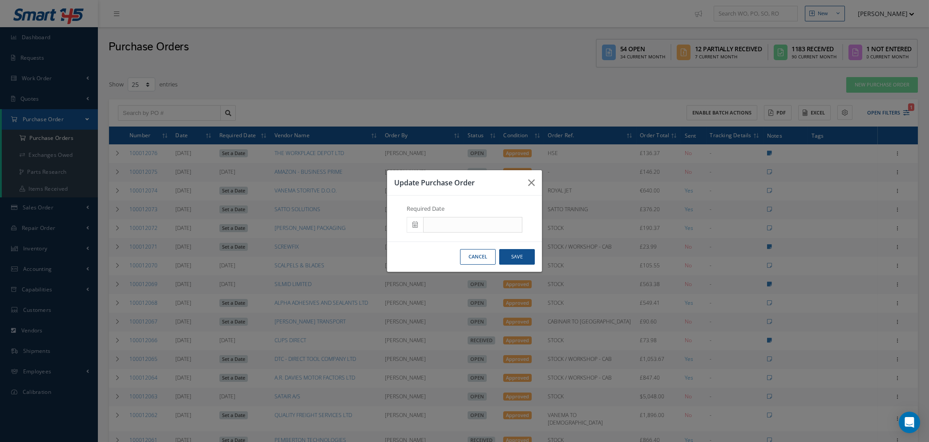
click at [415, 226] on icon at bounding box center [415, 224] width 5 height 6
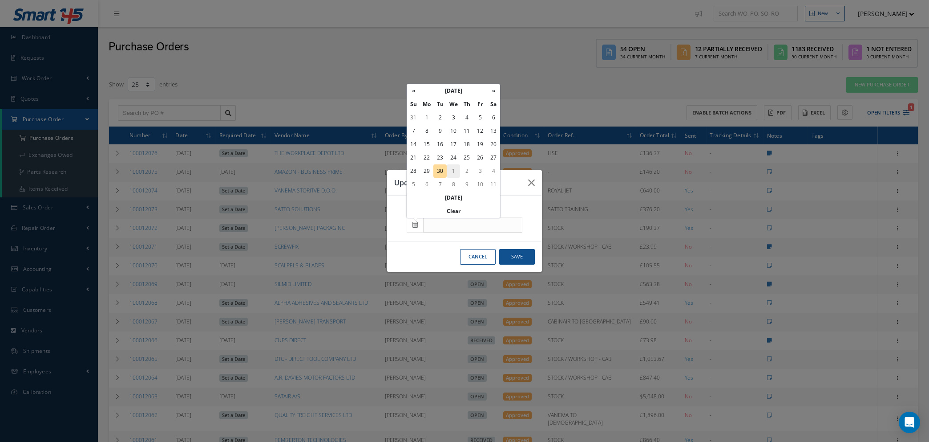
click at [450, 172] on td "1" at bounding box center [453, 170] width 13 height 13
type input "[DATE]"
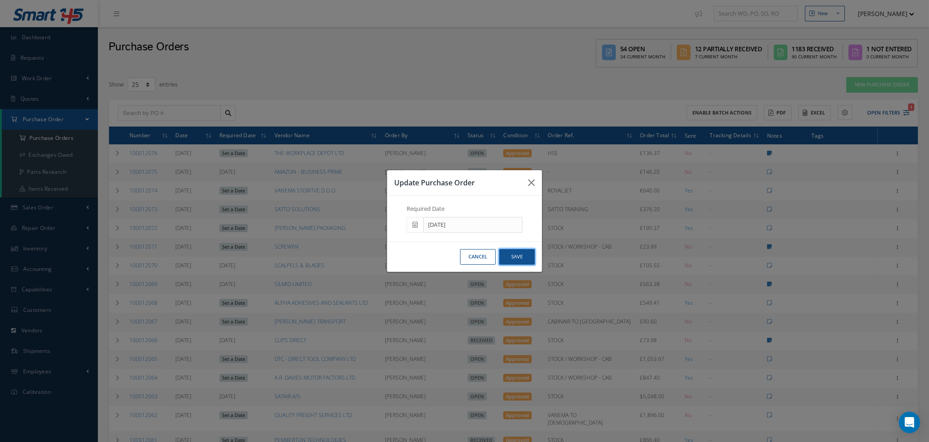
click at [509, 256] on button "Save" at bounding box center [517, 257] width 36 height 16
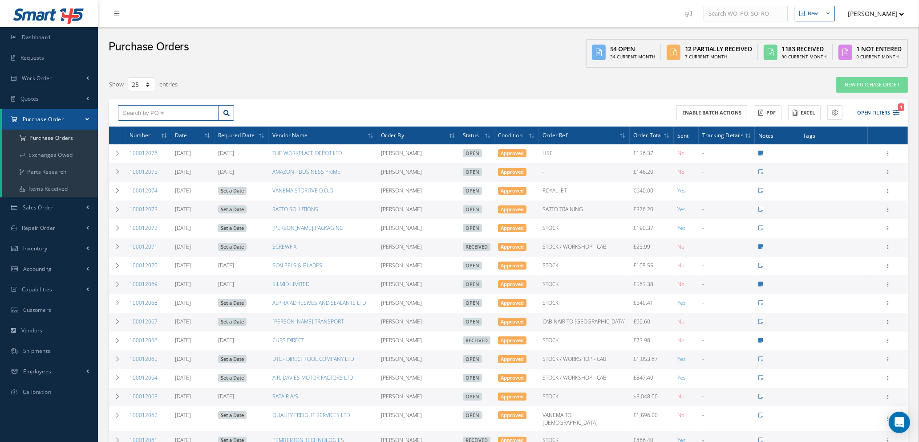
click at [153, 107] on input "text" at bounding box center [168, 113] width 101 height 16
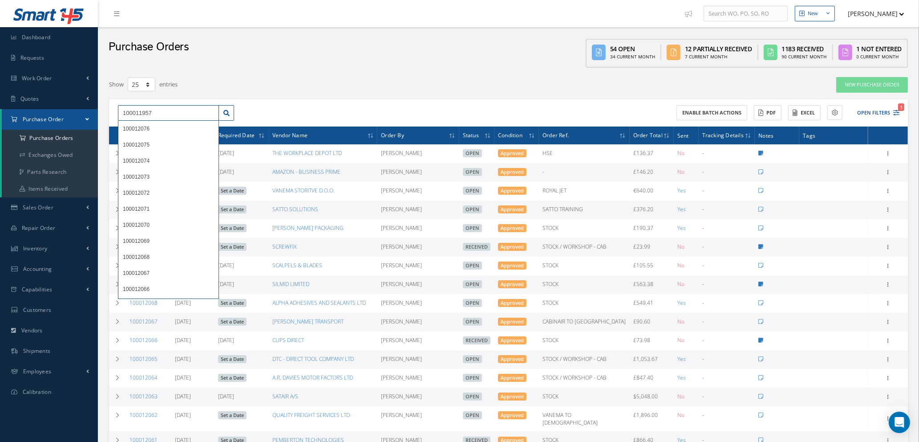
type input "100011957"
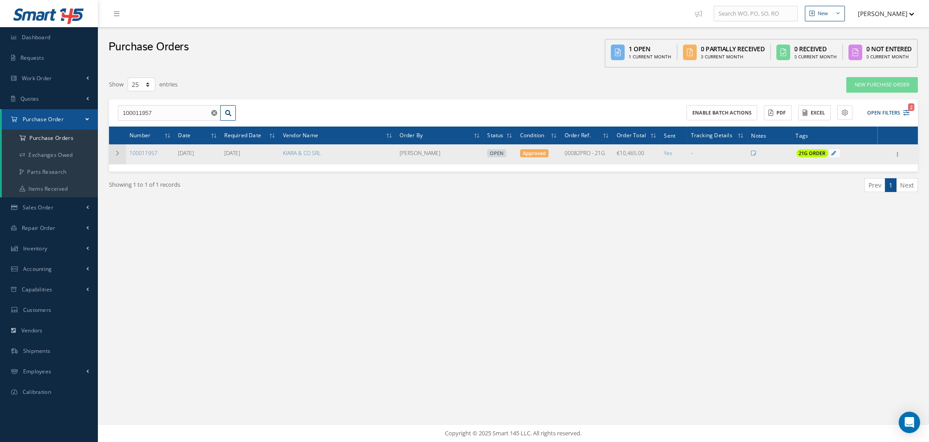
drag, startPoint x: 116, startPoint y: 147, endPoint x: 121, endPoint y: 150, distance: 5.8
click at [116, 147] on td at bounding box center [117, 154] width 17 height 20
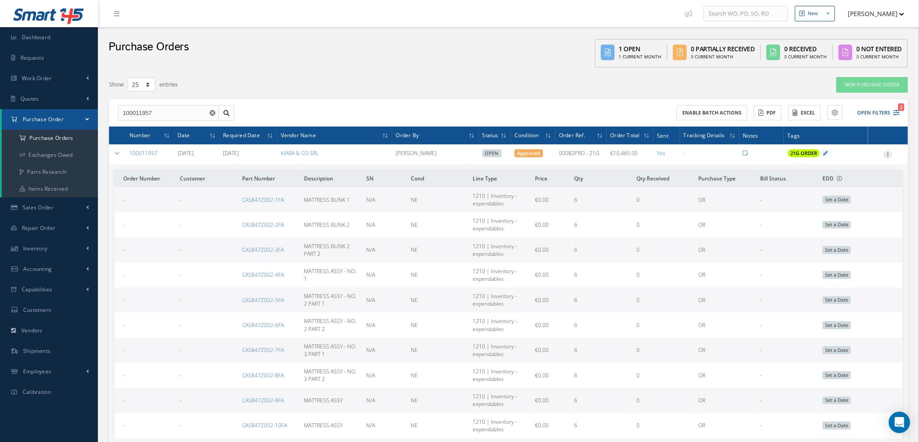
click at [887, 152] on icon at bounding box center [888, 153] width 9 height 7
click at [849, 182] on link "Edit" at bounding box center [847, 183] width 70 height 12
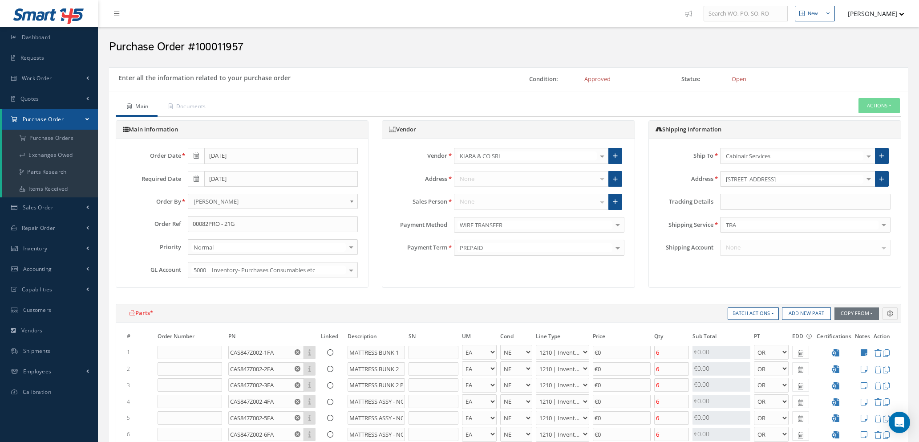
select select "1"
select select "5"
select select "7"
select select "1"
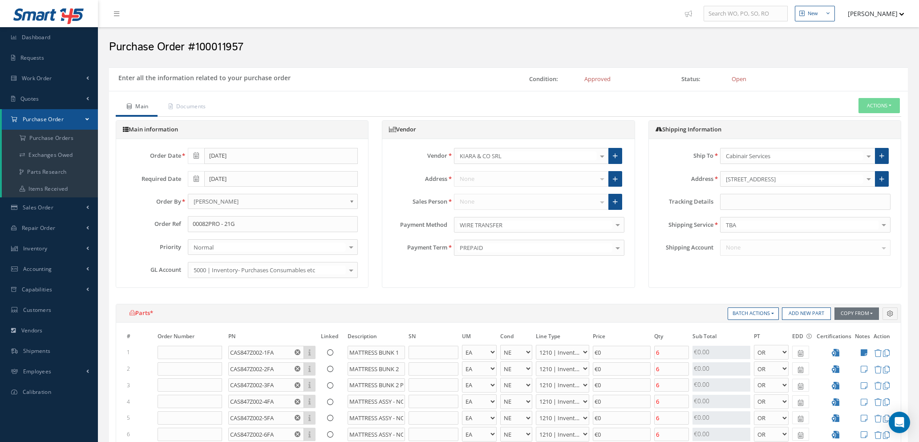
select select "5"
select select "7"
select select "1"
select select "5"
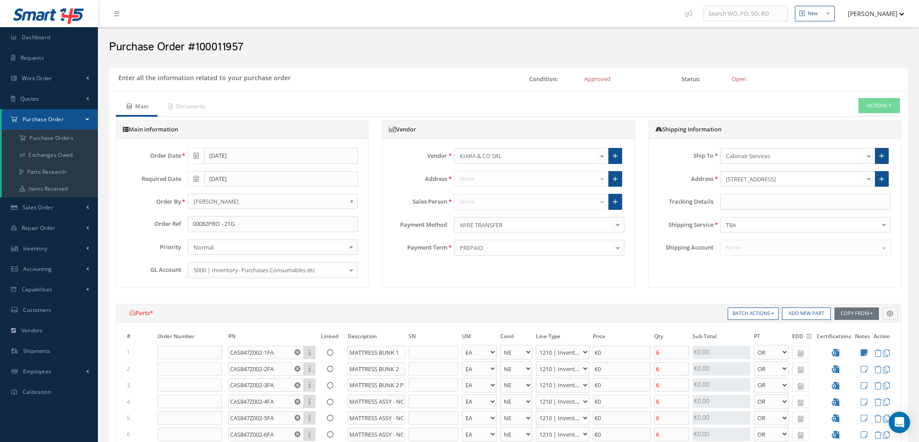
select select "7"
select select "1"
select select "5"
select select "7"
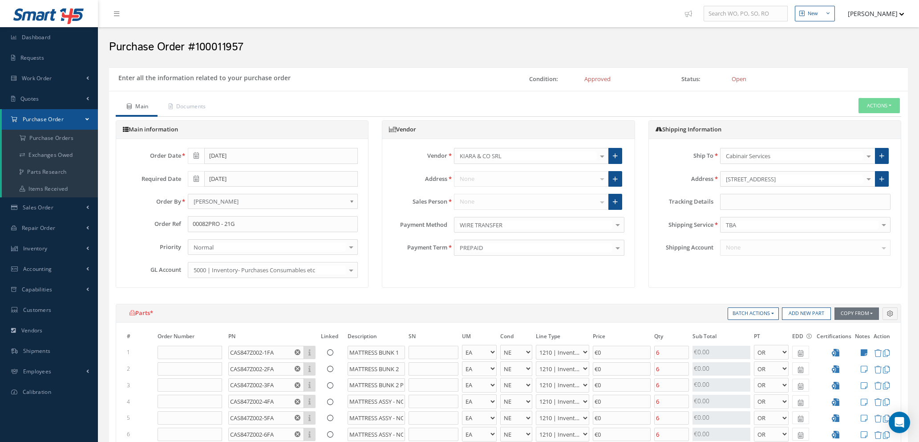
select select "1"
select select "5"
select select "7"
select select "1"
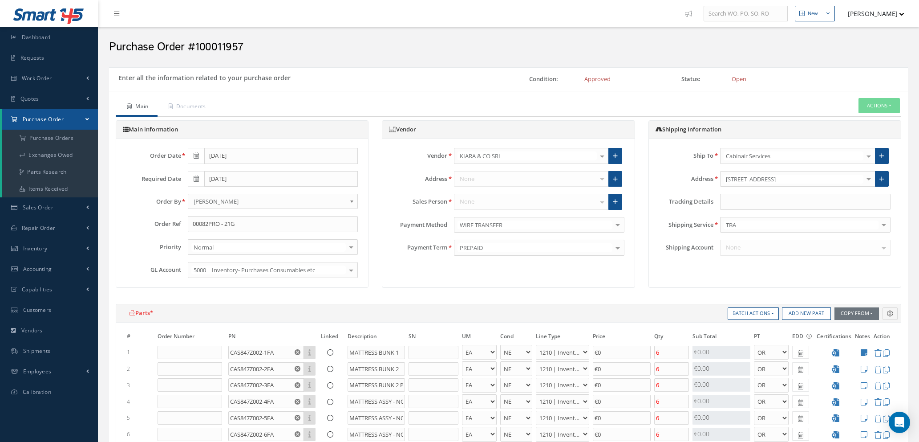
select select "1"
select select "5"
select select "7"
select select "1"
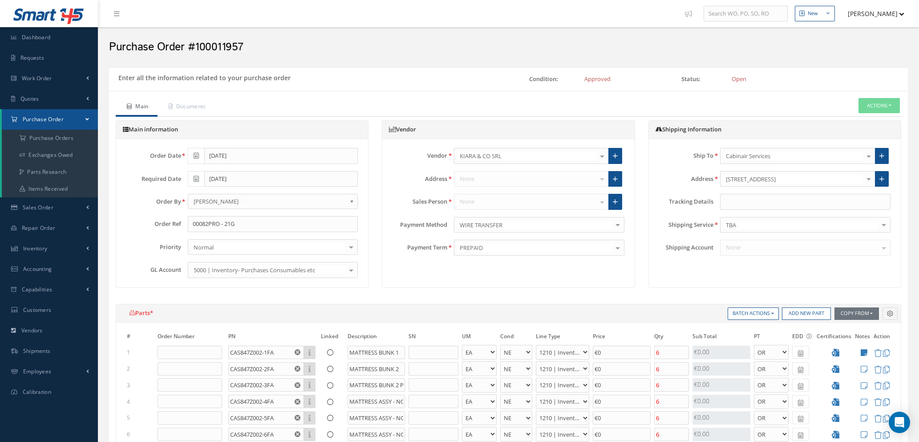
select select "5"
select select "7"
select select "1"
select select "5"
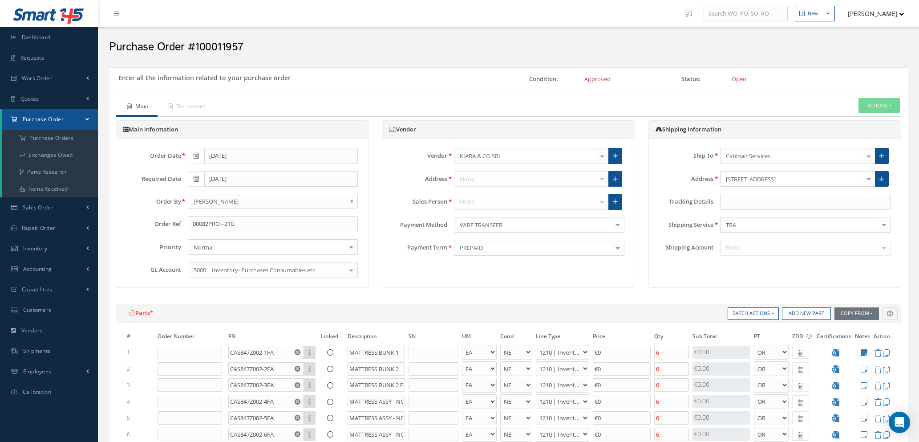
select select "7"
select select "1"
select select "5"
select select "7"
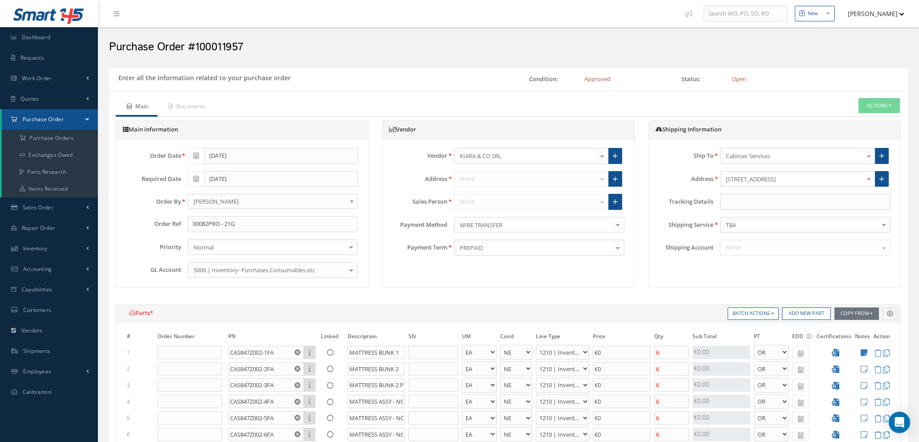
select select "1"
select select "5"
select select "7"
select select "1"
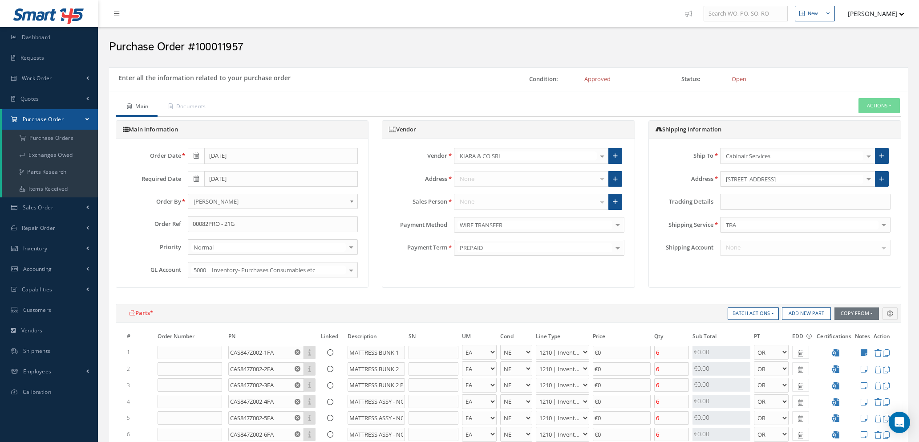
select select "1"
select select "5"
select select "7"
select select "1"
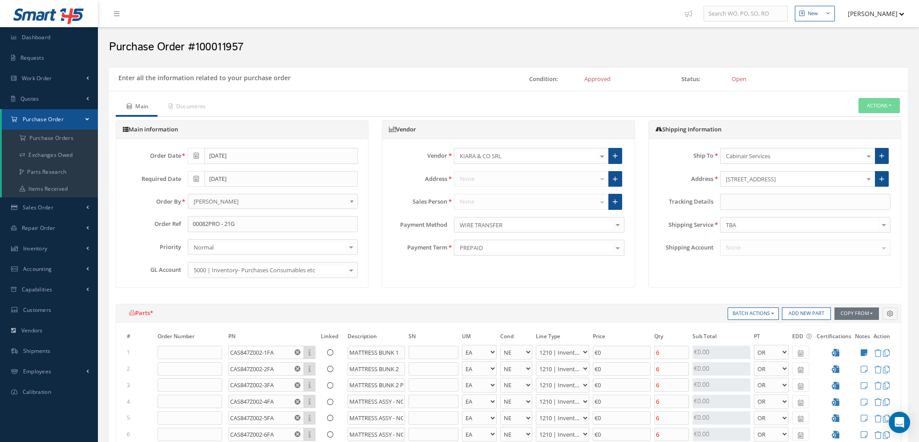
select select "5"
select select "7"
select select "1"
select select "5"
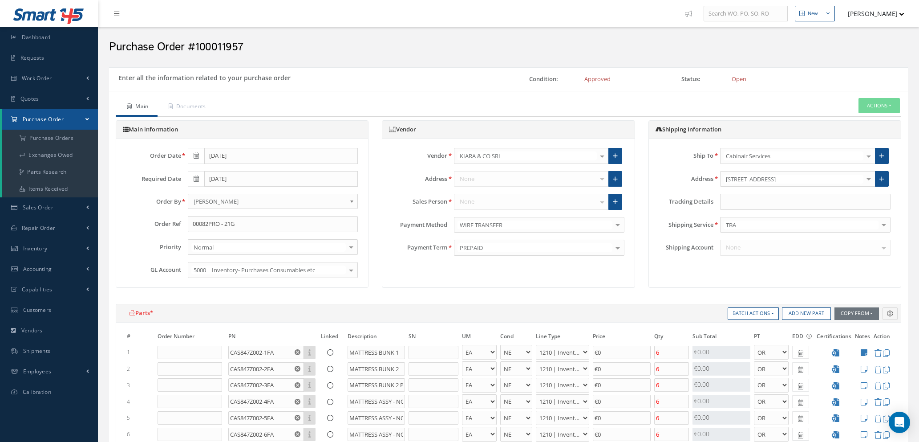
select select "7"
select select "1"
select select "5"
select select "7"
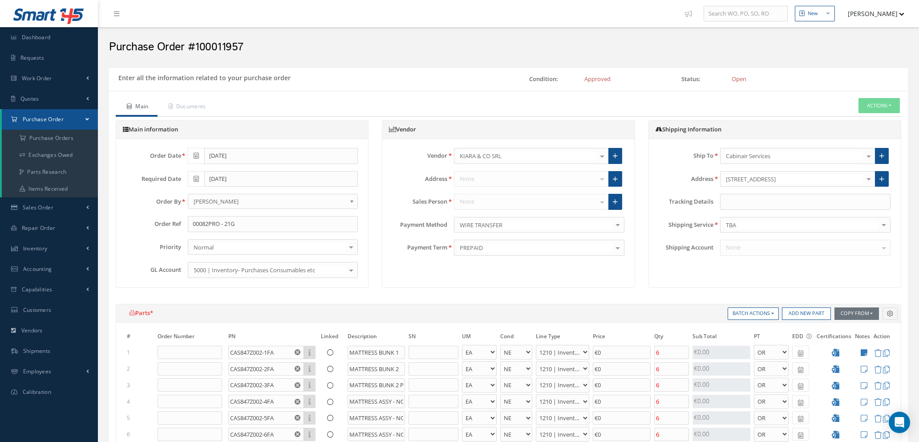
select select "1"
select select "5"
select select "7"
select select "1"
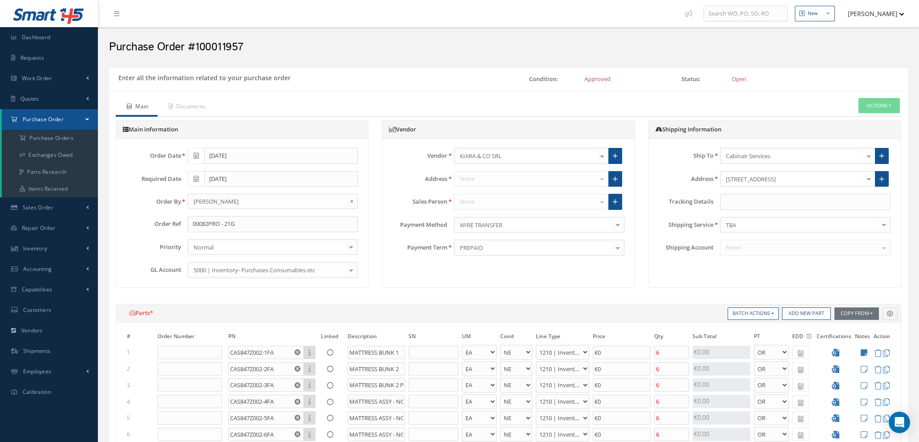
select select "1"
select select "5"
select select "112"
select select "1"
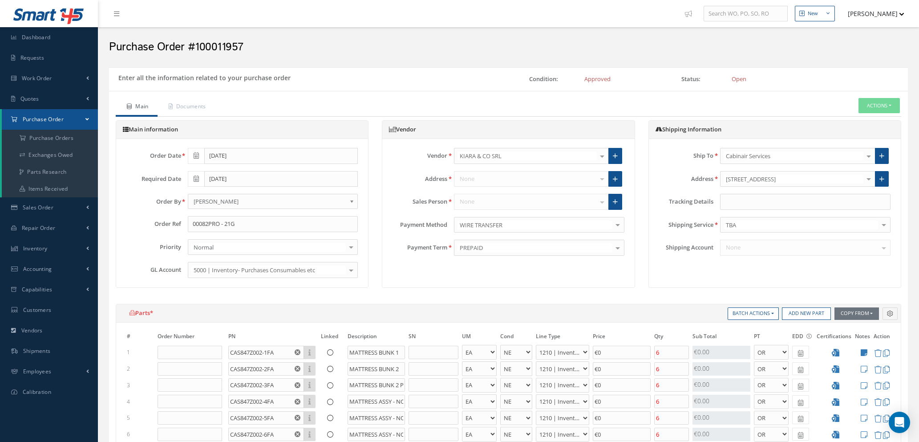
select select "5"
select select "112"
select select "1"
select select "5"
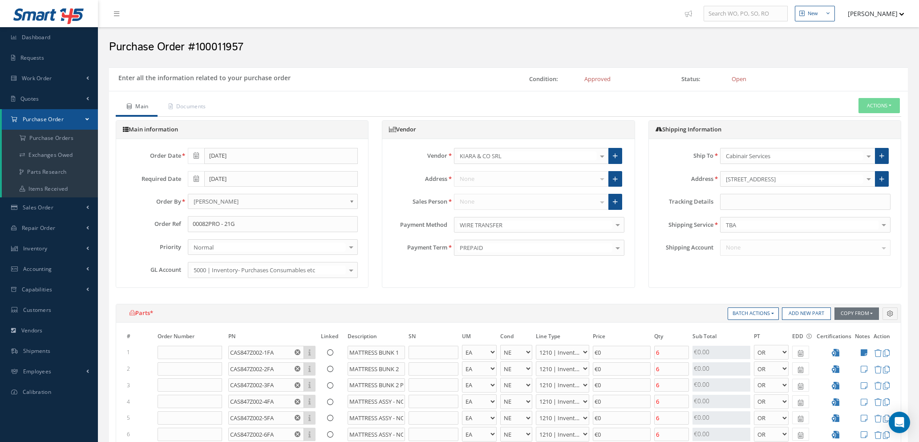
select select "112"
select select "1"
select select "5"
select select "112"
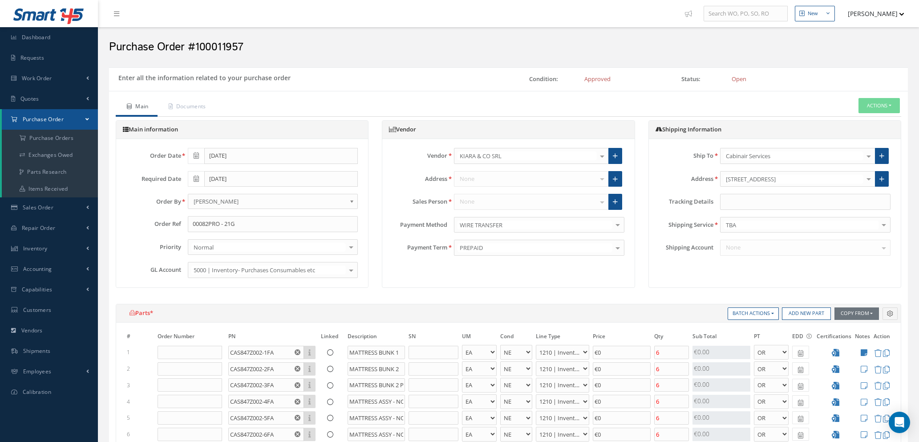
select select "1"
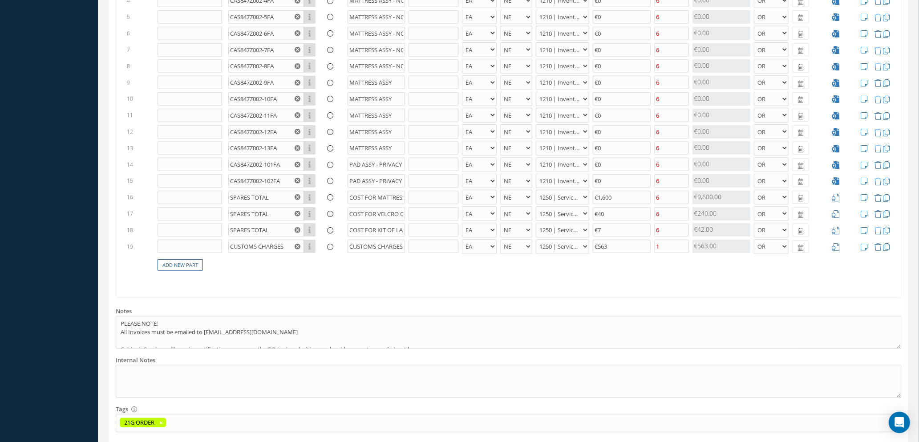
scroll to position [401, 0]
click at [187, 264] on link "Add New Part" at bounding box center [180, 265] width 45 height 12
select select "1"
select select "5"
select select "7"
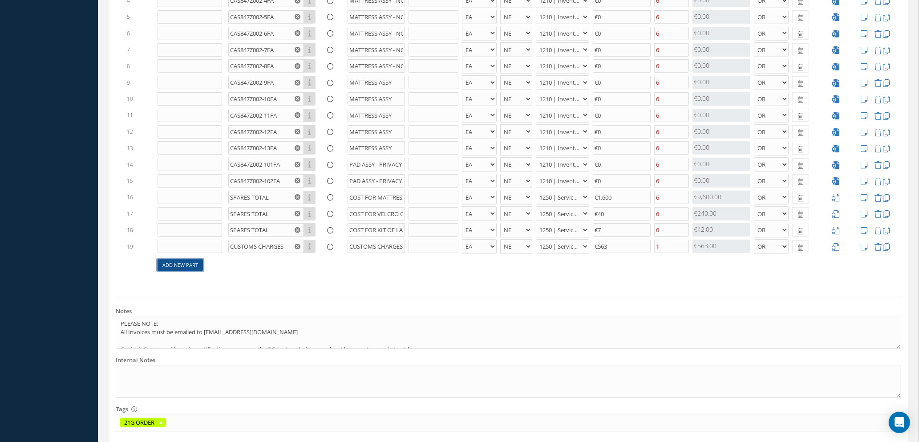
select select "1"
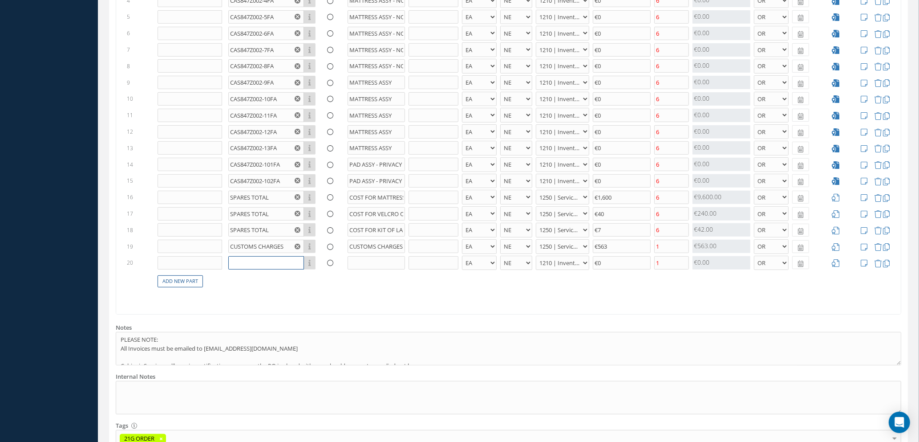
click at [260, 260] on input "text" at bounding box center [266, 262] width 76 height 13
type input "c"
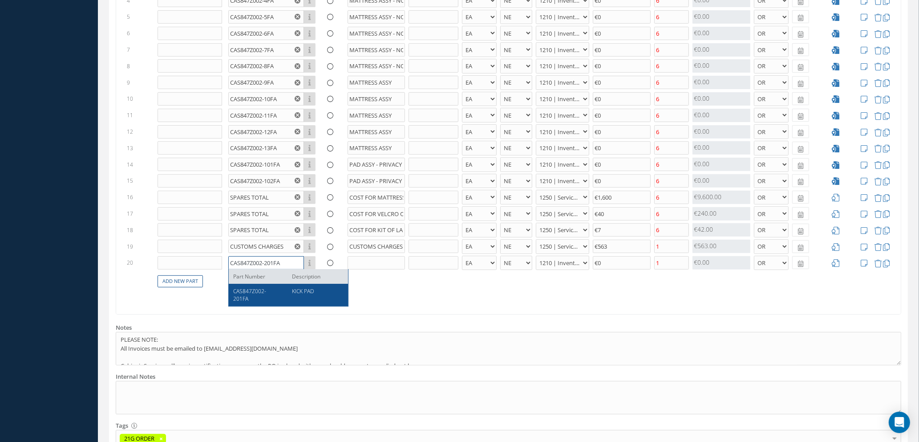
type input "CAS847Z002-201FA"
click at [254, 290] on span "CAS847Z002-201FA" at bounding box center [249, 294] width 33 height 15
type input "KICK PAD"
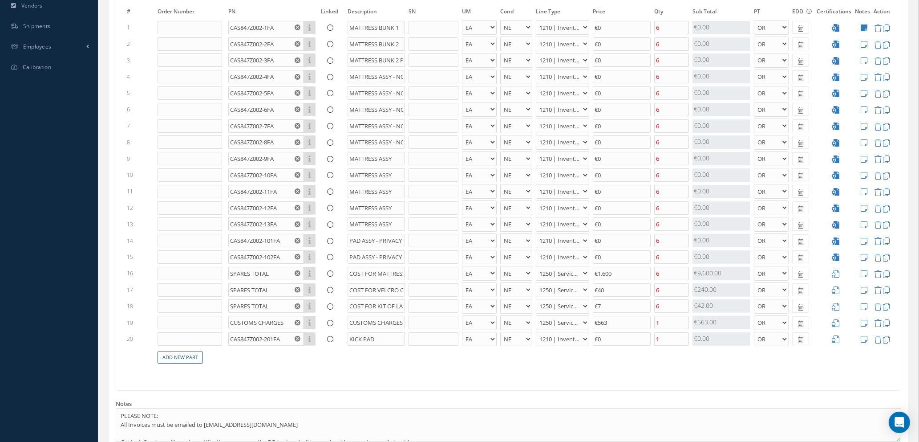
scroll to position [334, 0]
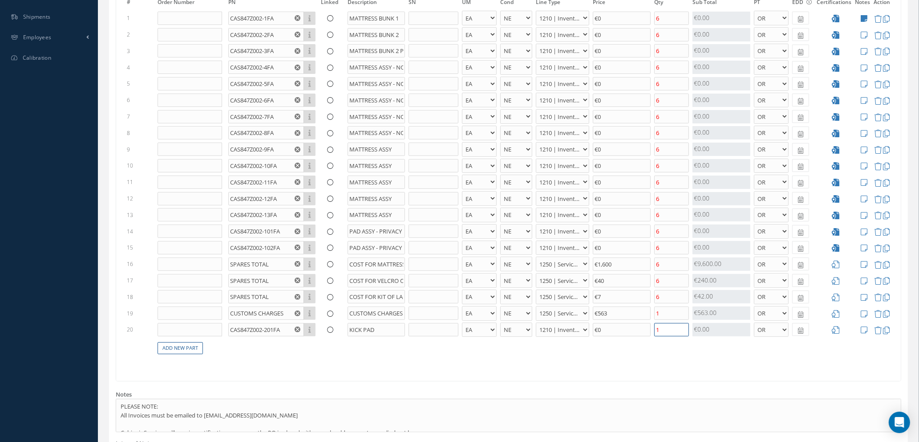
click at [680, 330] on input "1" at bounding box center [671, 329] width 35 height 13
type input "1"
click at [835, 326] on icon at bounding box center [836, 330] width 8 height 8
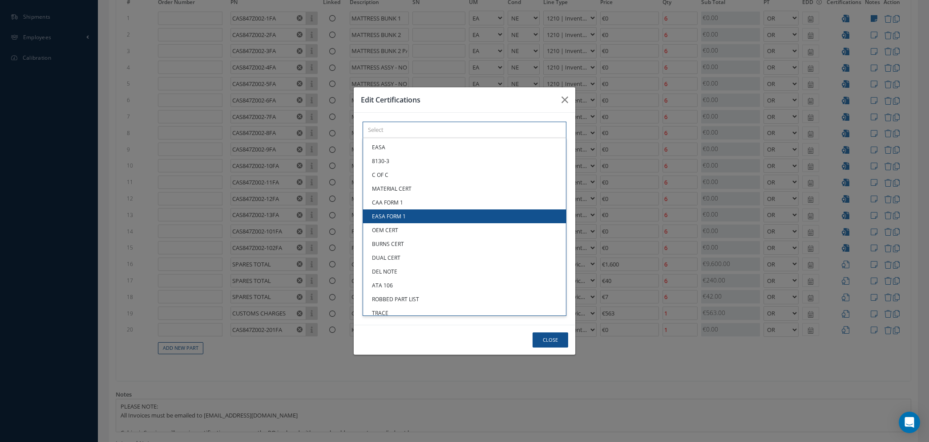
click at [486, 138] on div "× Loading... EASA 8130-3 C OF C MATERIAL CERT CAA FORM 1 EASA FORM 1 OEM CERT B…" at bounding box center [465, 130] width 204 height 16
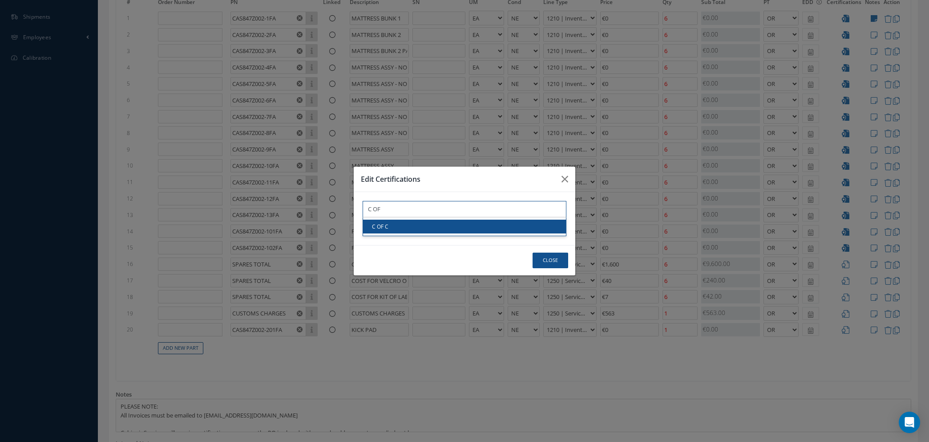
type input "C OF"
click at [486, 226] on link "C OF C" at bounding box center [464, 226] width 203 height 14
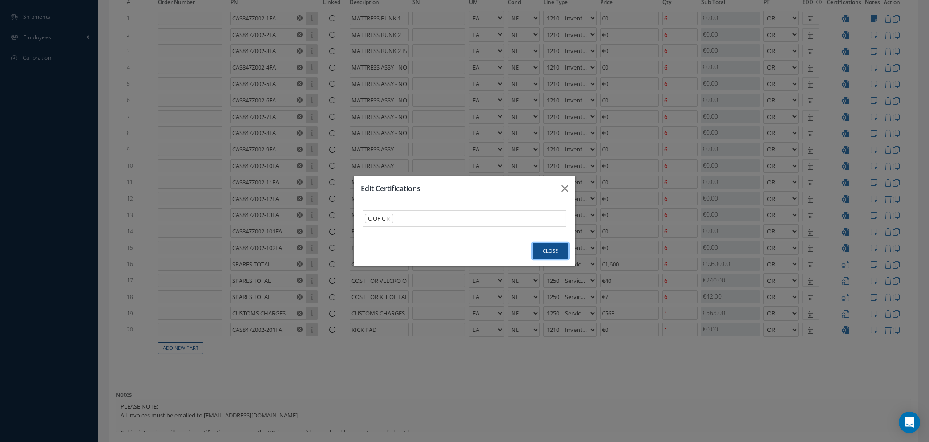
click at [549, 249] on button "Close" at bounding box center [551, 251] width 36 height 16
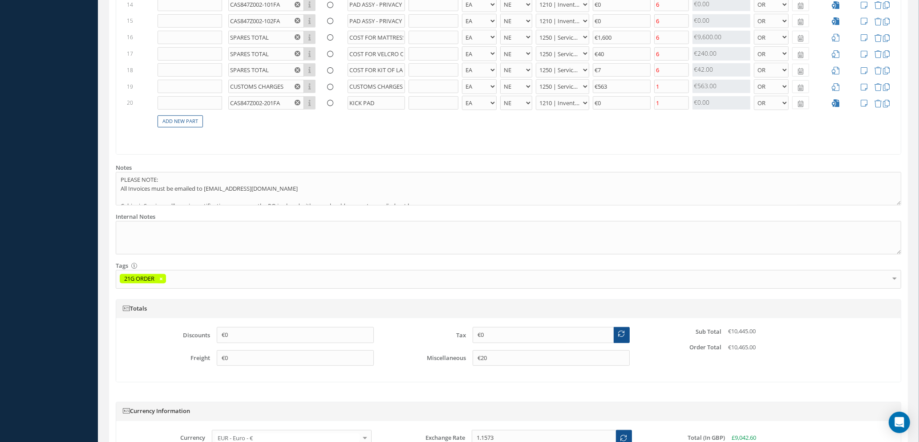
scroll to position [658, 0]
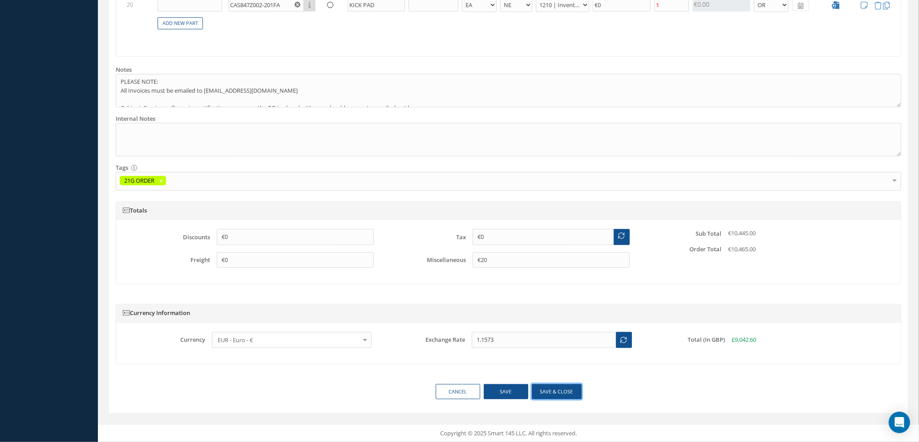
click at [546, 392] on button "Save & close" at bounding box center [557, 392] width 50 height 16
select select "1"
select select "5"
select select "7"
select select "1"
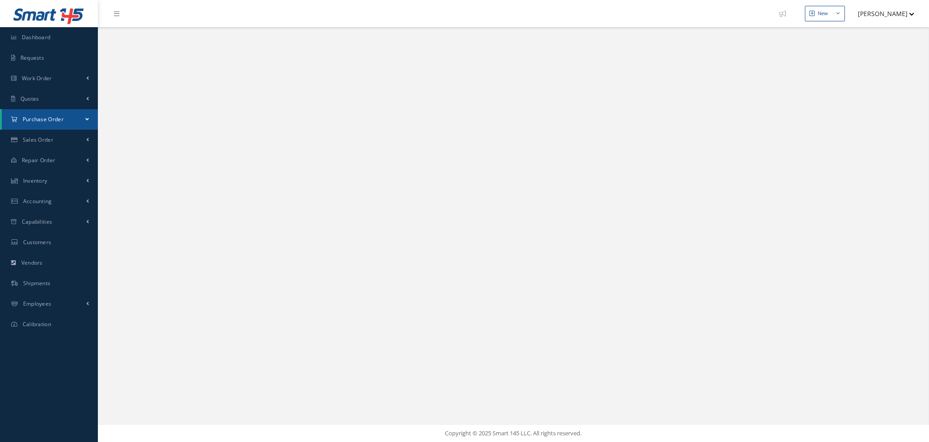
select select "25"
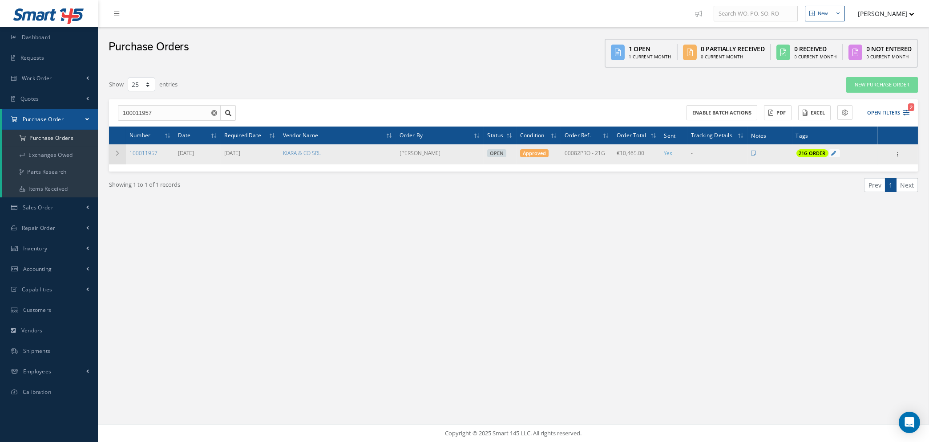
click at [116, 152] on icon at bounding box center [117, 152] width 6 height 5
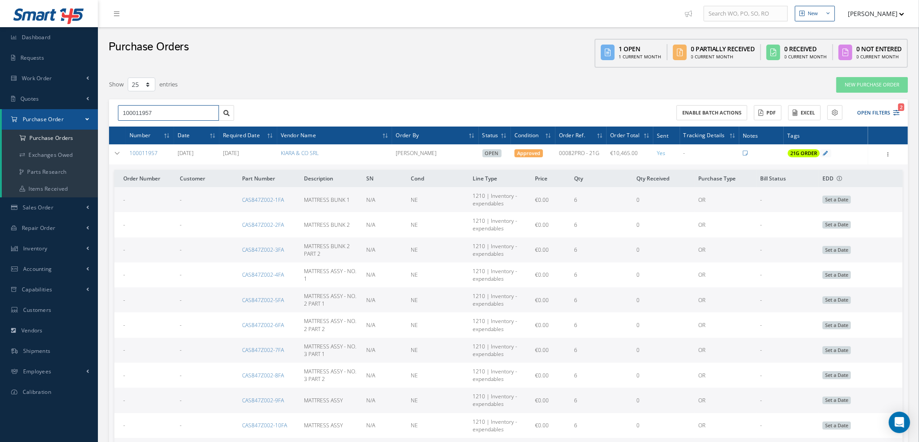
drag, startPoint x: 166, startPoint y: 109, endPoint x: 0, endPoint y: 126, distance: 166.9
click at [0, 126] on div "Smart 145 Dashboard Requests Work Order Work Order Work Order Quotes Work Order…" at bounding box center [459, 384] width 919 height 769
type input "100011719"
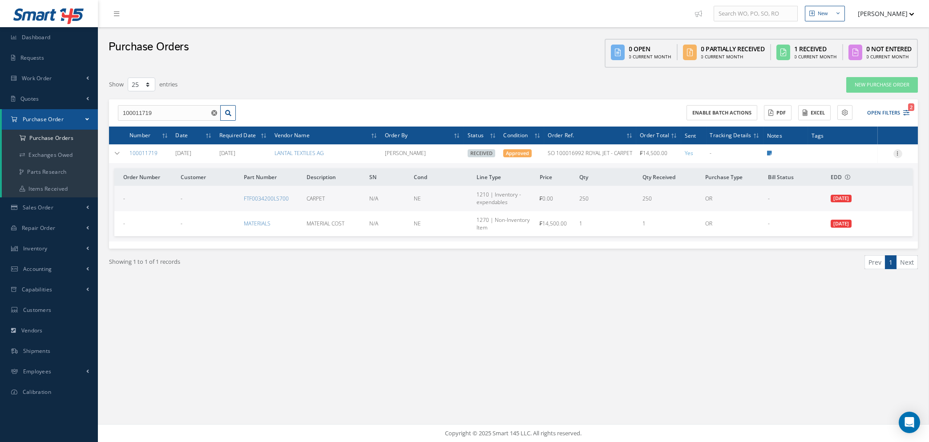
click at [897, 153] on icon at bounding box center [898, 152] width 9 height 7
click at [860, 168] on link "Show" at bounding box center [857, 171] width 70 height 12
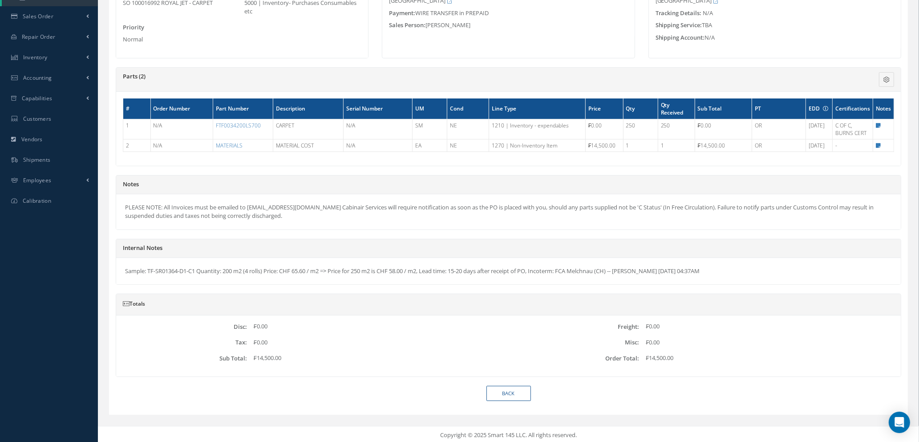
scroll to position [193, 0]
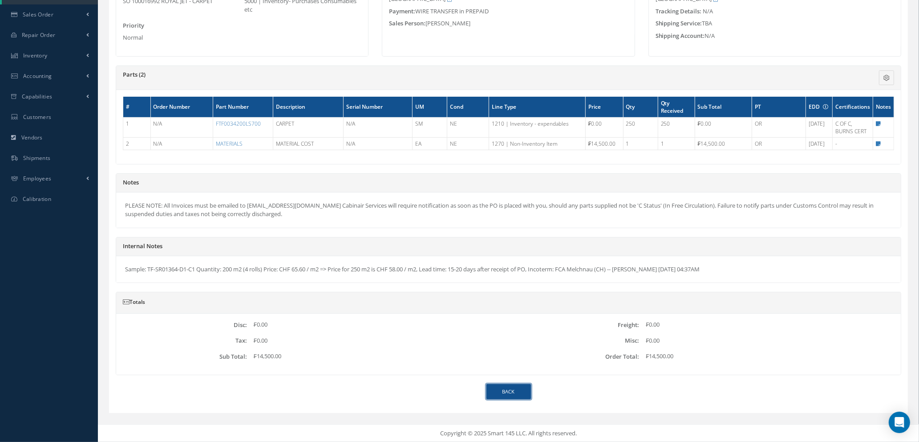
click at [517, 389] on link "Back" at bounding box center [508, 392] width 45 height 16
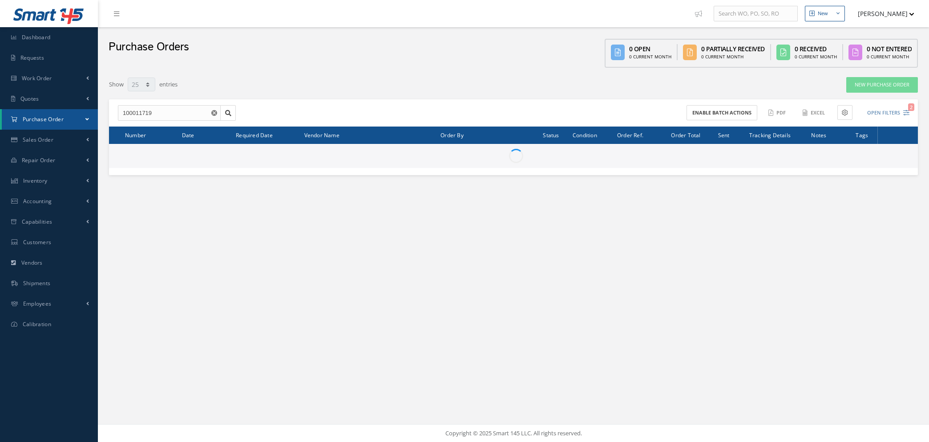
select select "25"
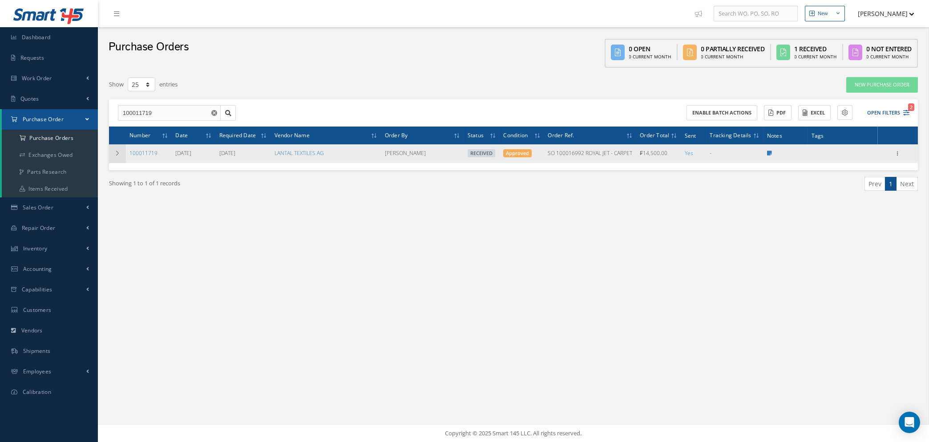
click at [117, 152] on icon at bounding box center [117, 152] width 6 height 5
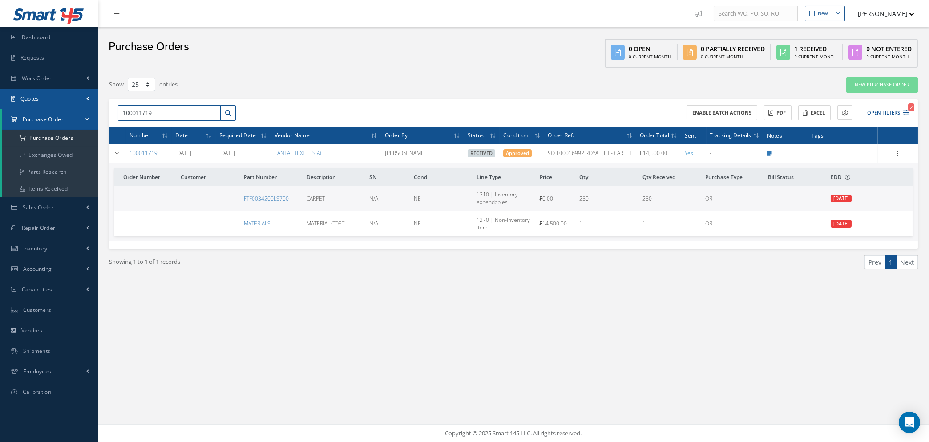
drag, startPoint x: 166, startPoint y: 113, endPoint x: 8, endPoint y: 101, distance: 158.5
click at [0, 105] on div "Smart 145 Dashboard Requests Work Order Work Order Work Order Quotes Work Order…" at bounding box center [464, 221] width 929 height 442
type input "100011990"
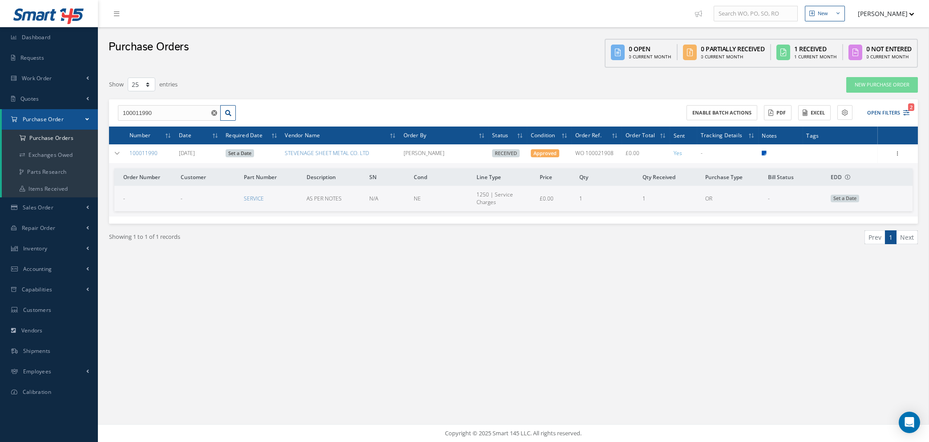
click at [764, 151] on icon at bounding box center [764, 152] width 5 height 5
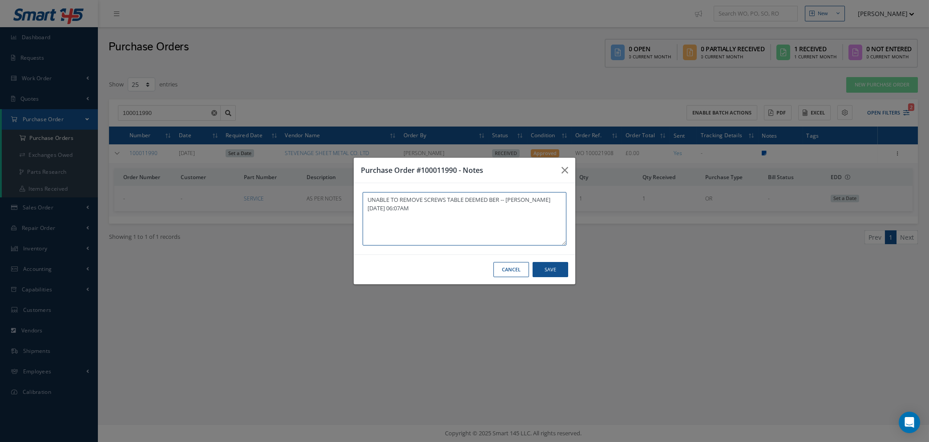
type textarea "UNABLE TO REMOVE SCREWS TABLE DEEMED BER -- [PERSON_NAME] [DATE] 06:07AM"
click at [514, 273] on button "Cancel" at bounding box center [512, 270] width 36 height 16
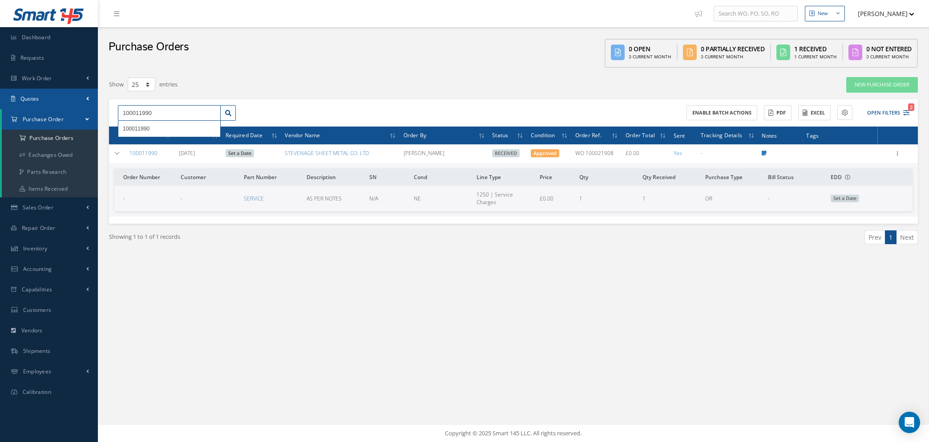
drag, startPoint x: 169, startPoint y: 111, endPoint x: 0, endPoint y: 107, distance: 169.2
click at [0, 108] on div "Smart 145 Dashboard Requests Work Order Work Order Work Order Quotes Work Order…" at bounding box center [464, 221] width 929 height 442
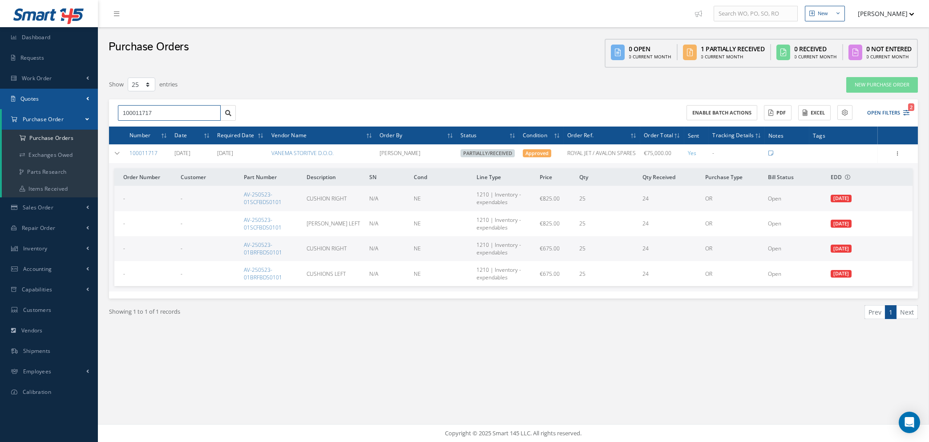
drag, startPoint x: 180, startPoint y: 111, endPoint x: 0, endPoint y: 98, distance: 180.2
click at [0, 101] on div "Smart 145 Dashboard Requests Work Order Work Order Work Order Quotes Work Order…" at bounding box center [464, 221] width 929 height 442
type input "100011752"
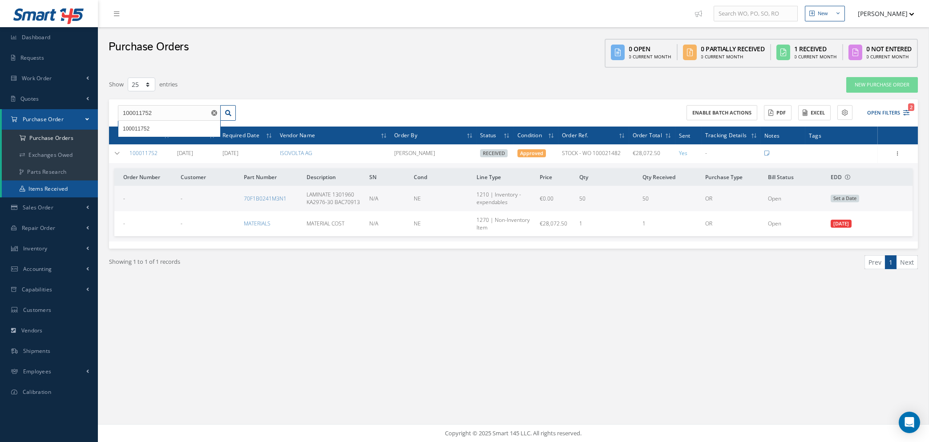
click at [49, 191] on link "Items Received" at bounding box center [50, 188] width 96 height 17
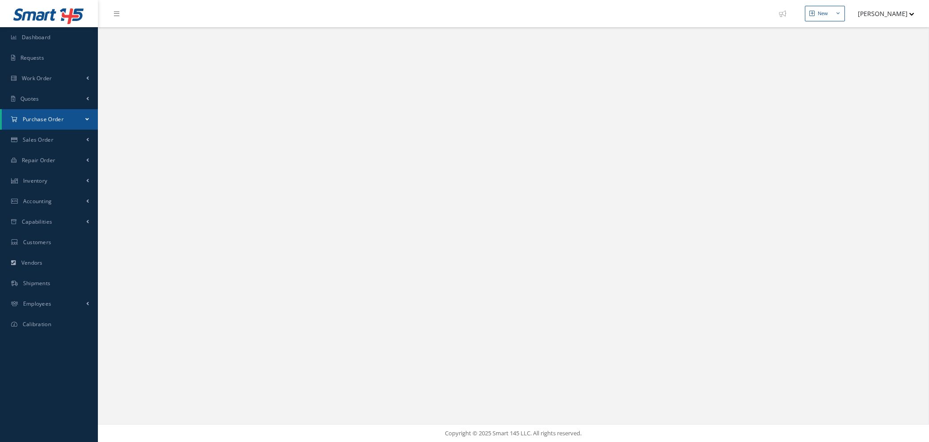
select select "25"
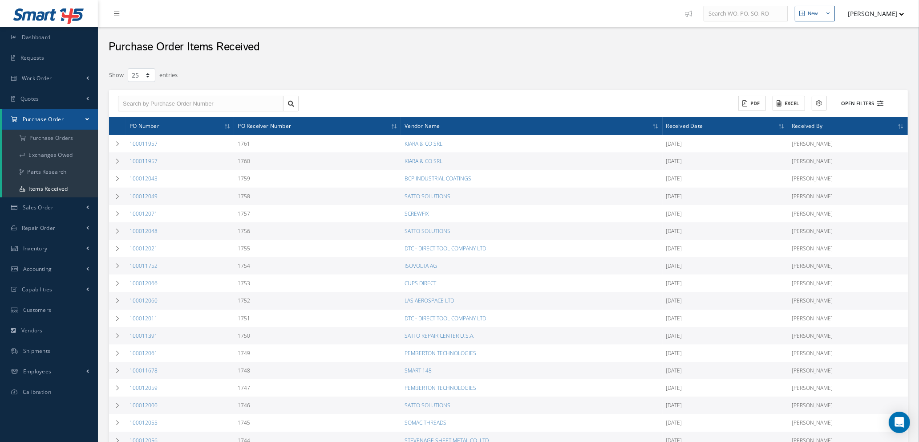
click at [880, 103] on icon at bounding box center [881, 103] width 6 height 6
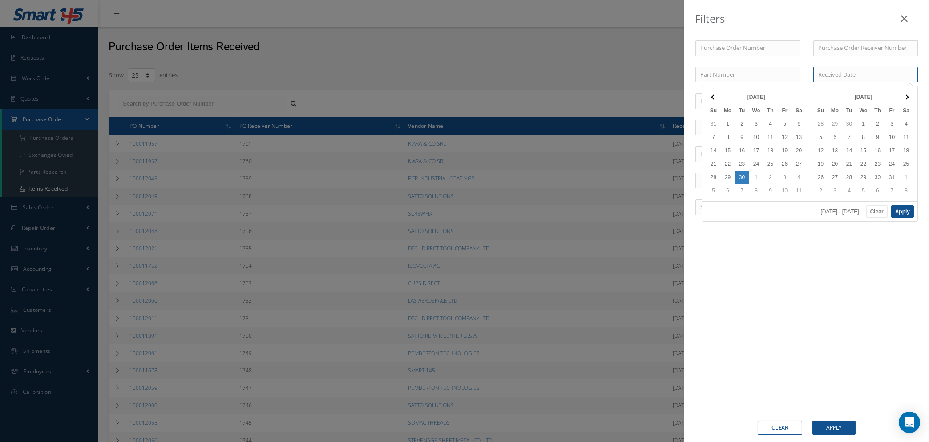
click at [841, 69] on input at bounding box center [866, 75] width 105 height 16
click at [900, 211] on button "Apply" at bounding box center [903, 211] width 23 height 12
type input "[DATE] - [DATE]"
click at [835, 422] on button "Apply" at bounding box center [834, 427] width 43 height 14
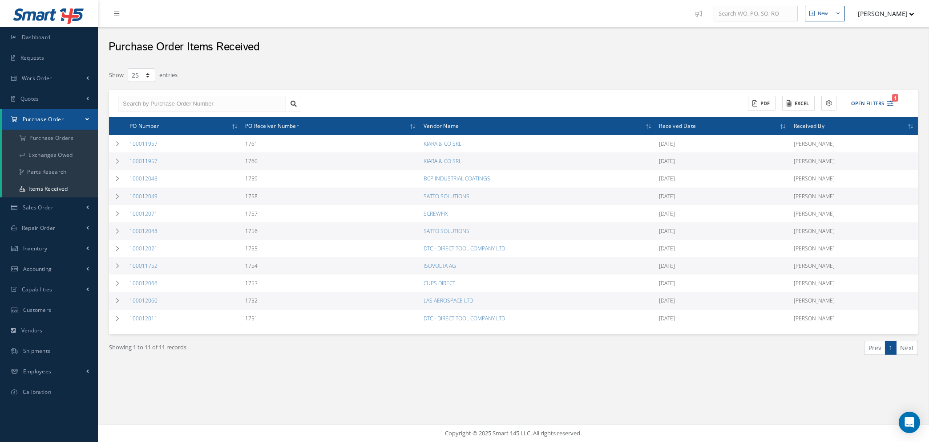
click at [783, 126] on icon at bounding box center [782, 126] width 3 height 5
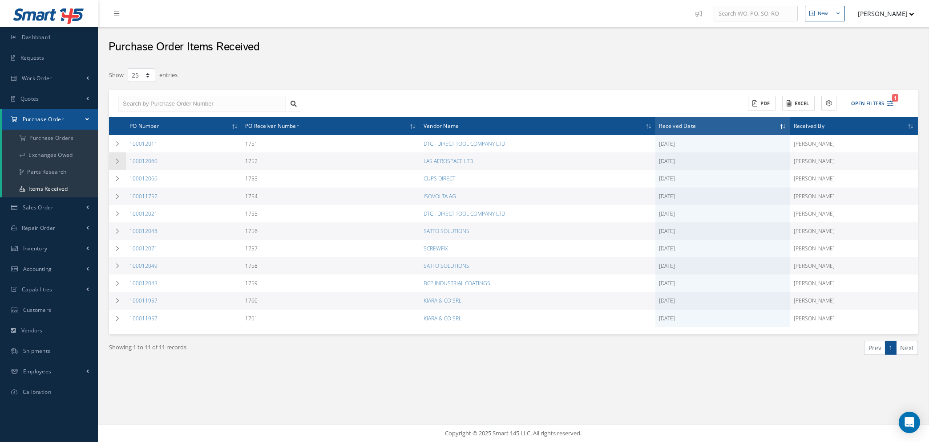
click at [115, 161] on icon at bounding box center [117, 160] width 6 height 5
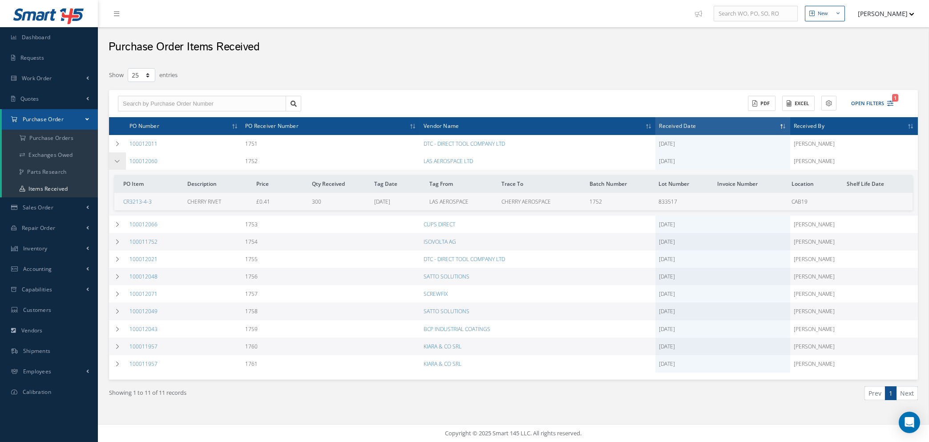
click at [115, 161] on icon at bounding box center [117, 160] width 6 height 5
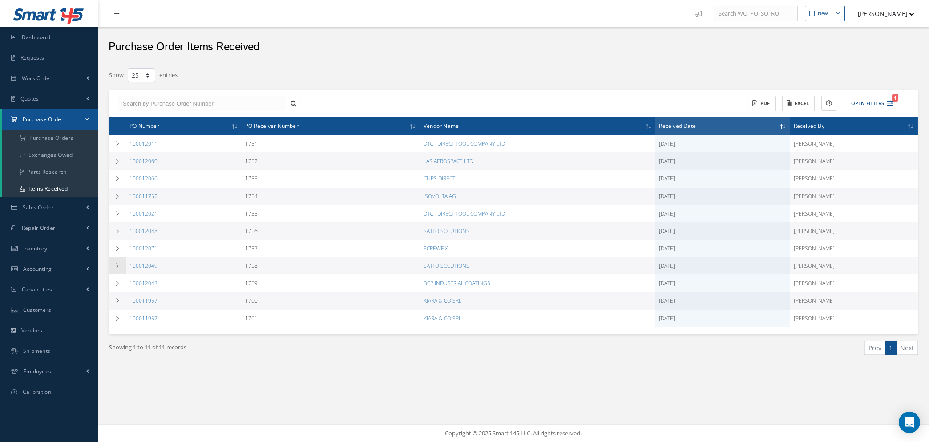
click at [114, 264] on icon at bounding box center [117, 265] width 6 height 5
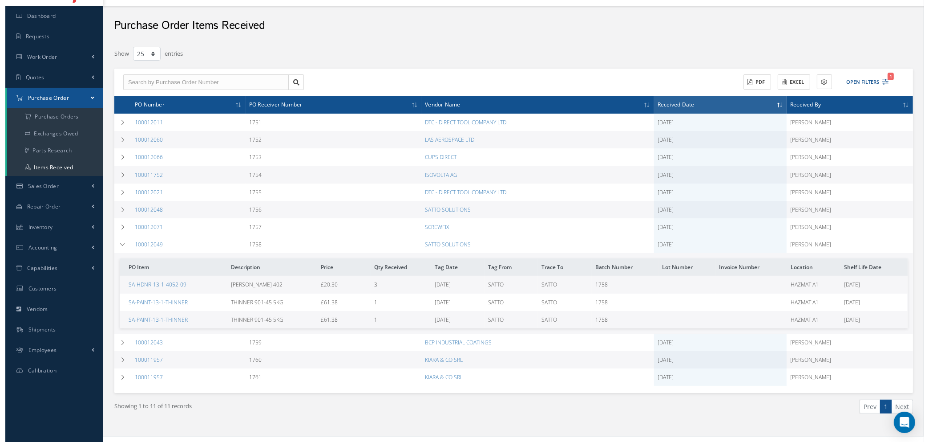
scroll to position [33, 0]
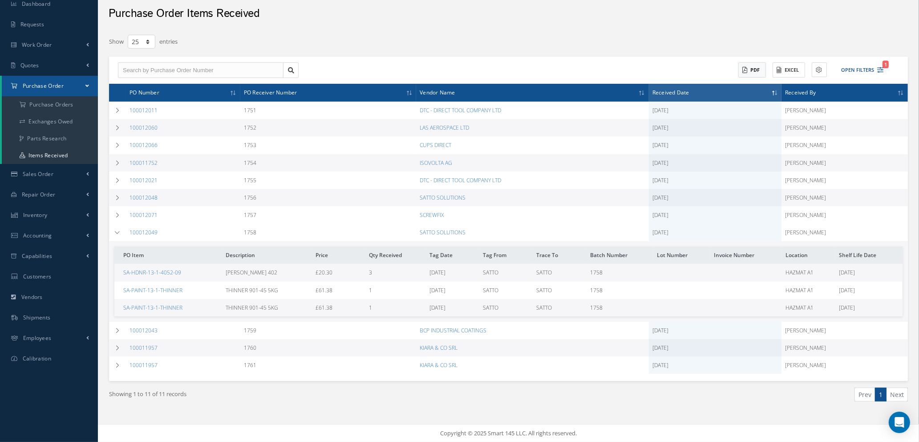
click at [754, 71] on button "PDF" at bounding box center [752, 70] width 28 height 16
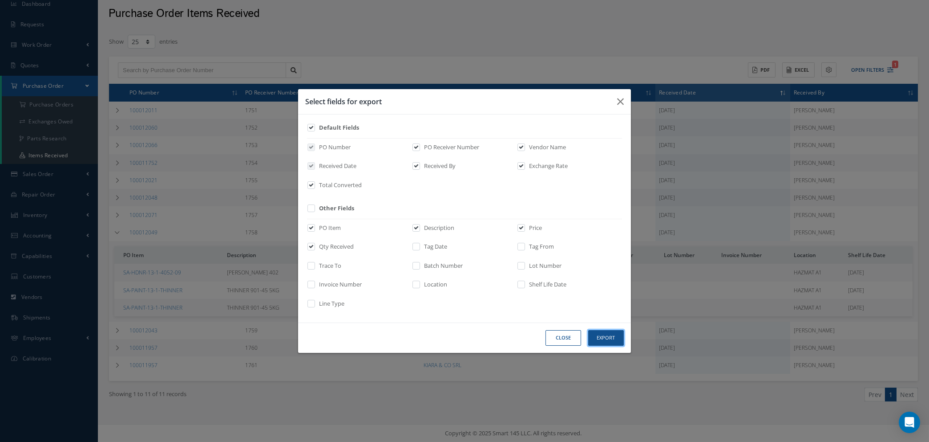
click at [608, 336] on button "Export" at bounding box center [606, 338] width 36 height 16
